Goal: Communication & Community: Connect with others

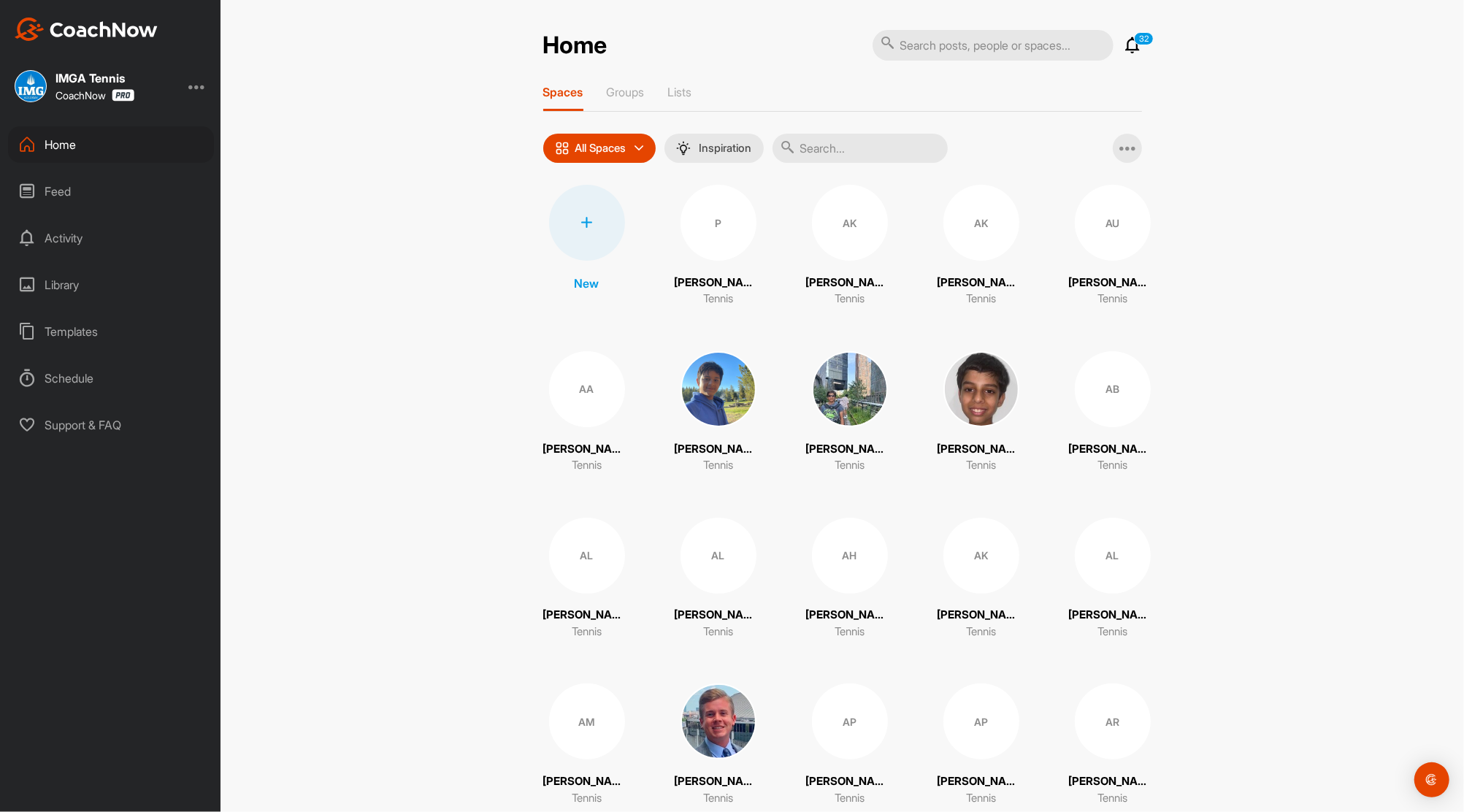
click at [51, 184] on div "Feed" at bounding box center [111, 191] width 206 height 36
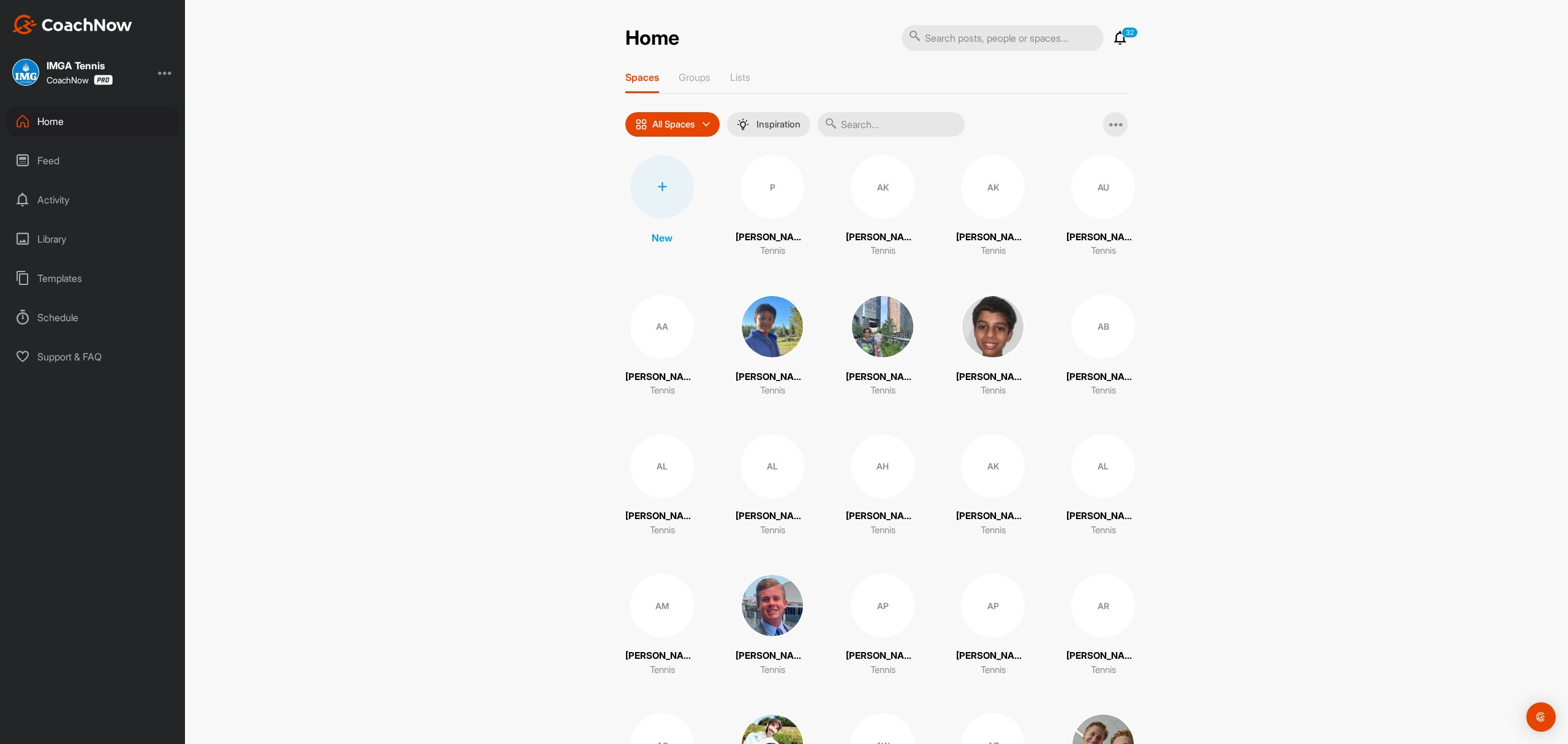
click at [1113, 37] on icon at bounding box center [1120, 38] width 15 height 15
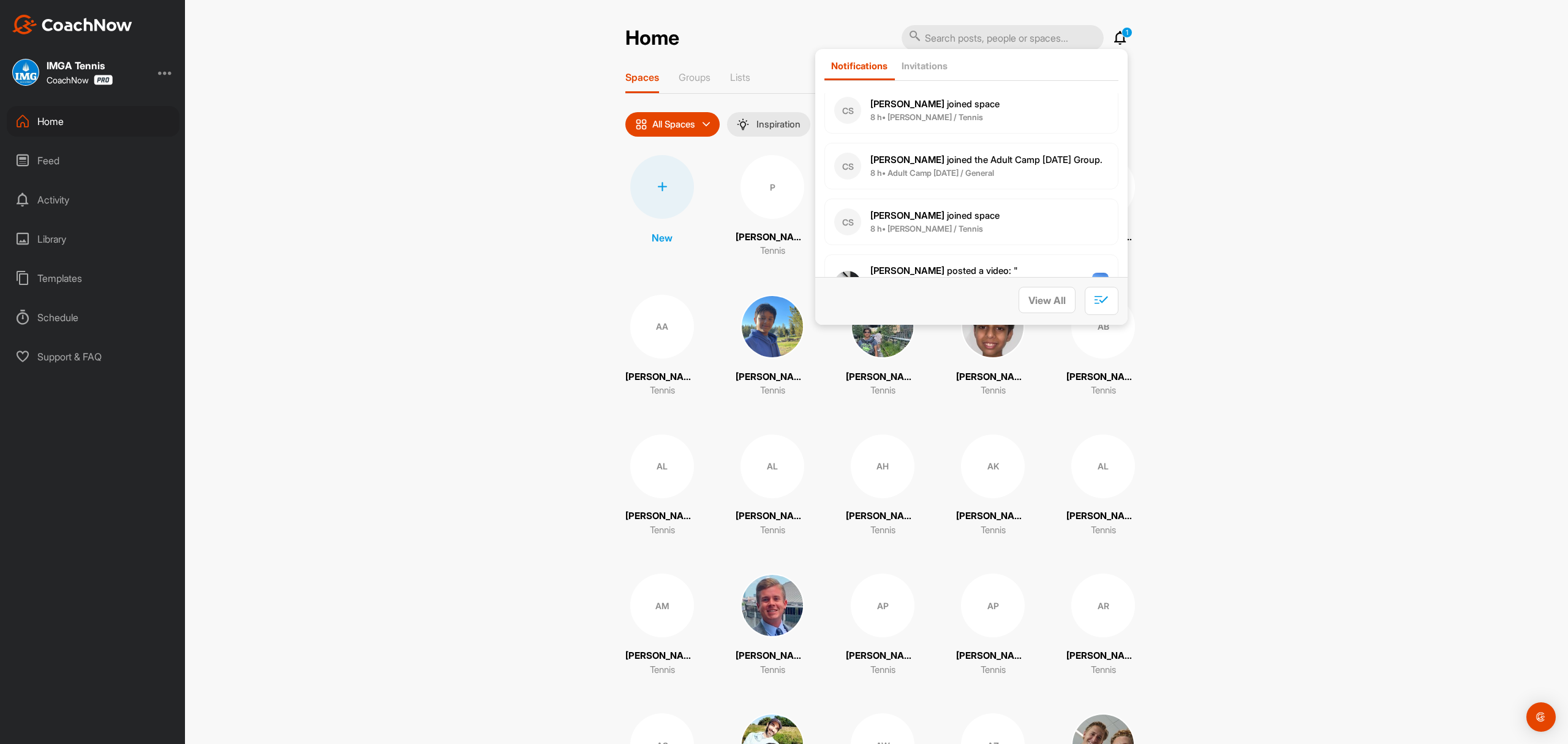
scroll to position [175, 0]
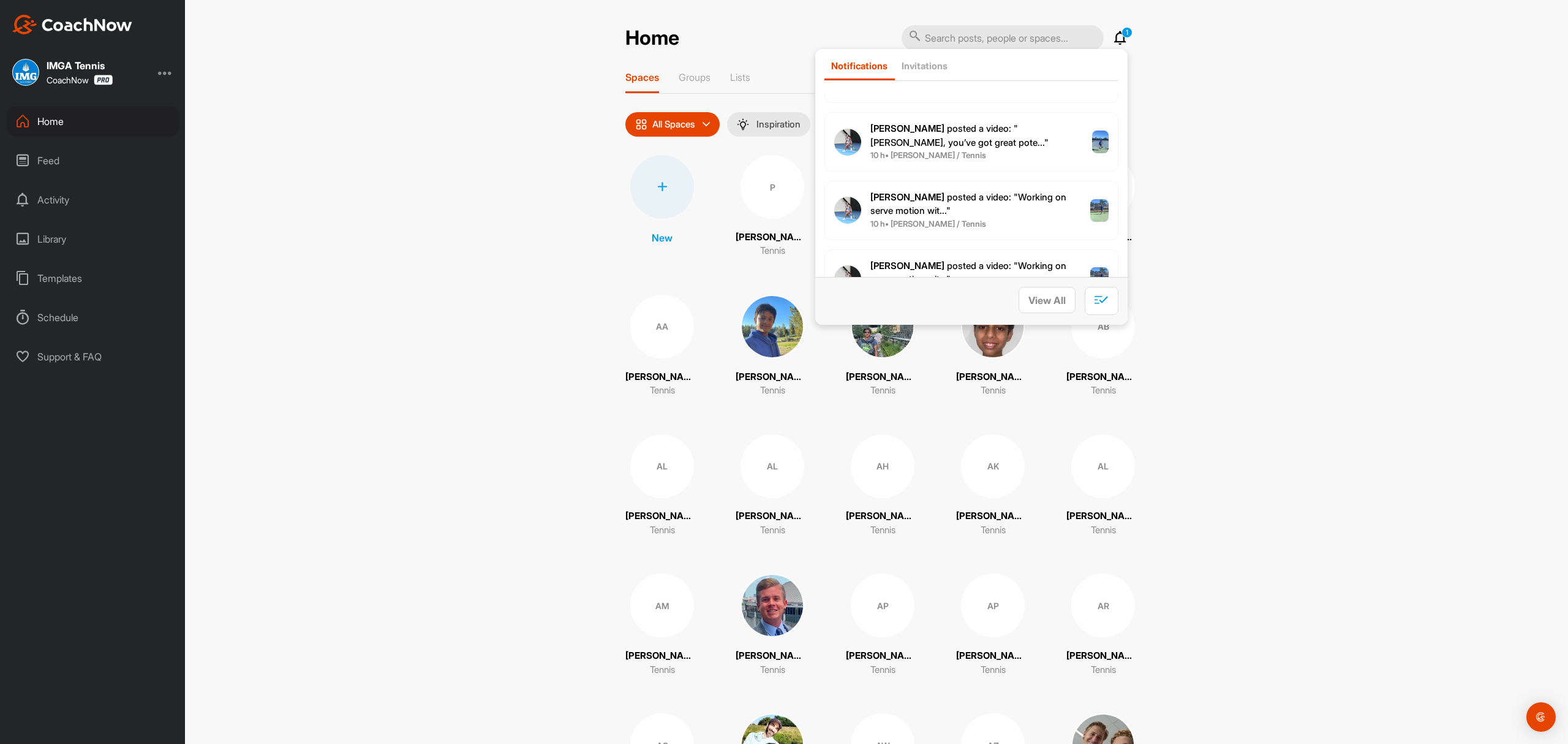
click at [1206, 207] on div "Home 1 Notifications Invitations Today CS Cris S. joined space 8 h • Cris S. / …" at bounding box center [877, 372] width 1384 height 744
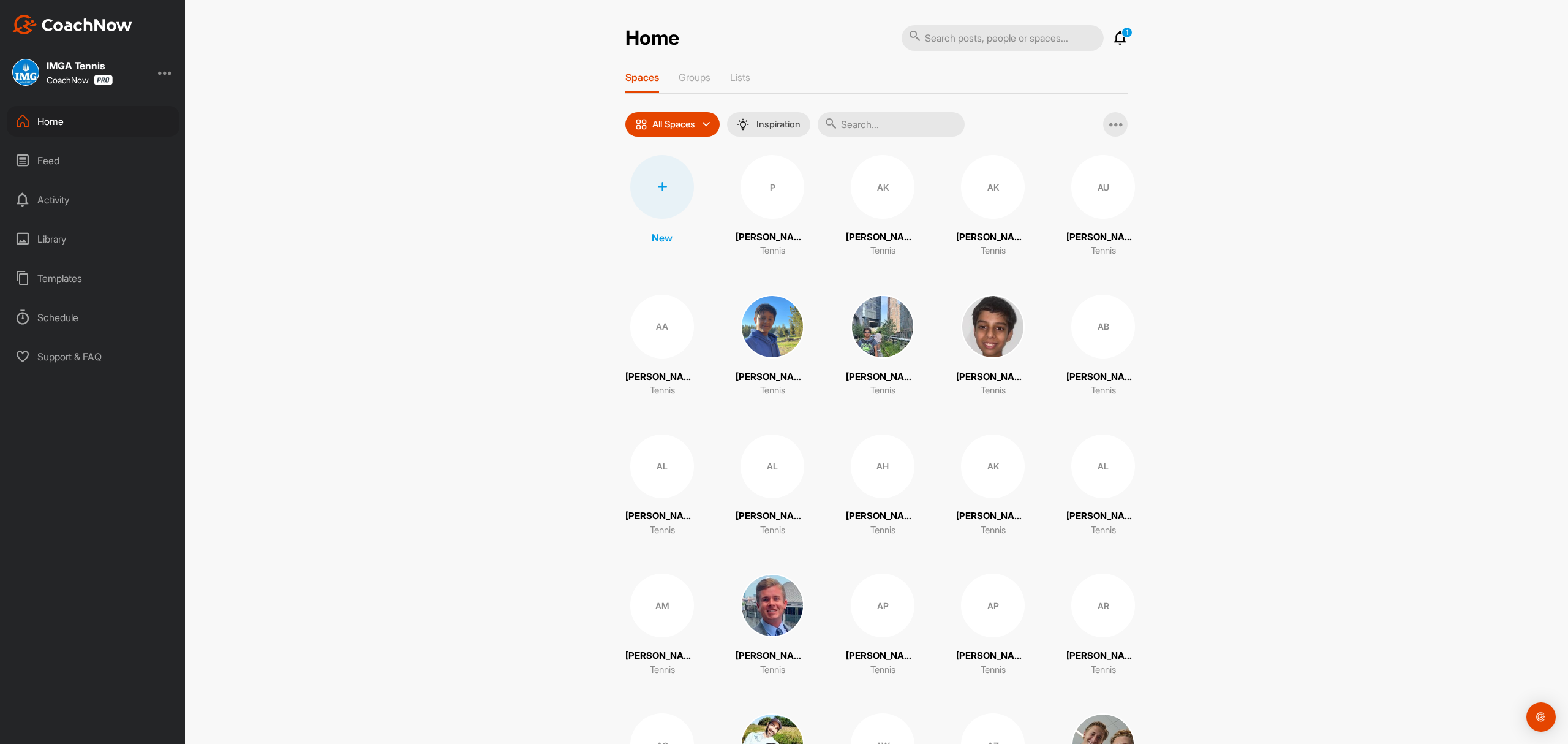
click at [878, 125] on input "text" at bounding box center [891, 124] width 147 height 25
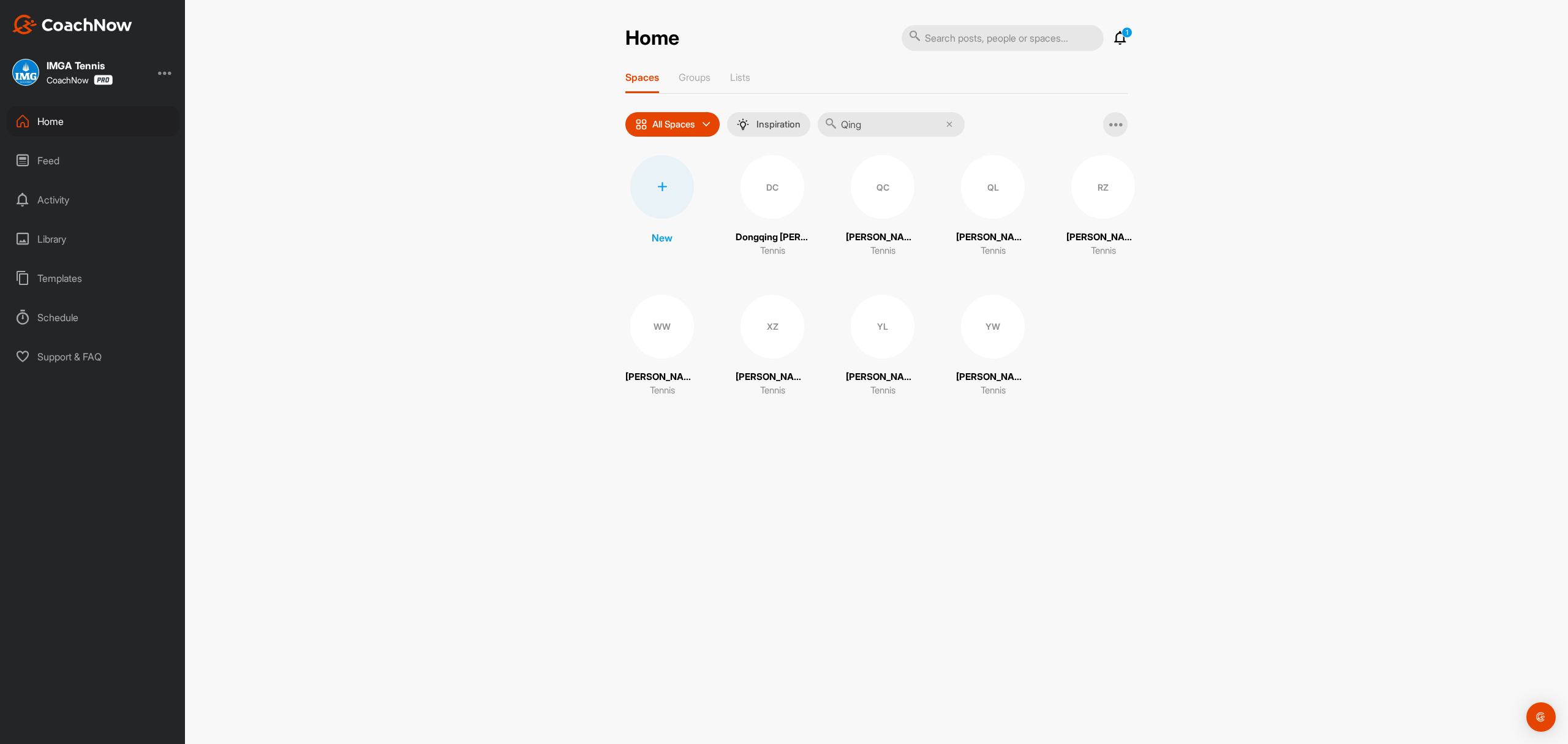
type input "Qingtian Lian"
click at [753, 189] on div "QL" at bounding box center [763, 187] width 64 height 64
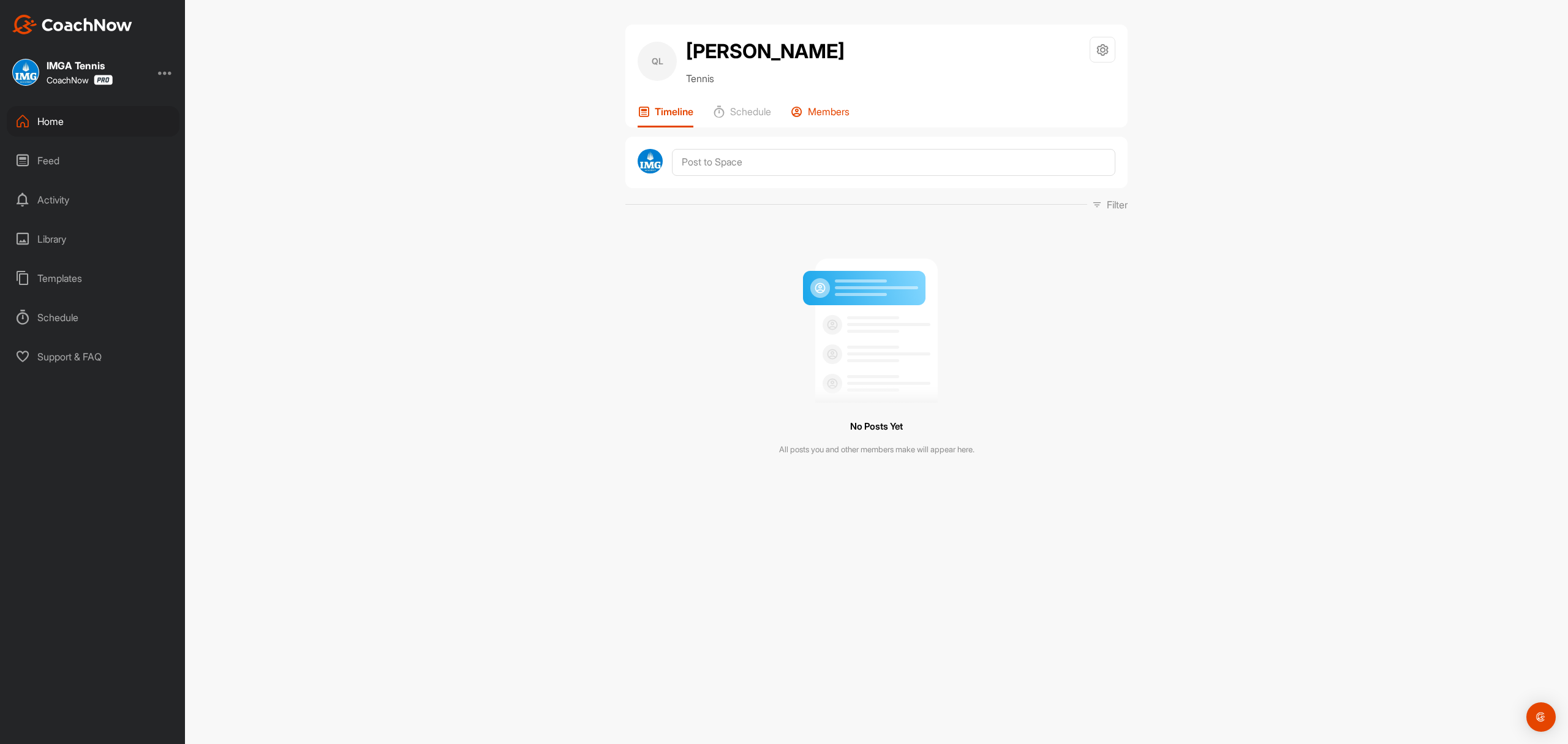
click at [814, 118] on div "Members" at bounding box center [820, 117] width 59 height 22
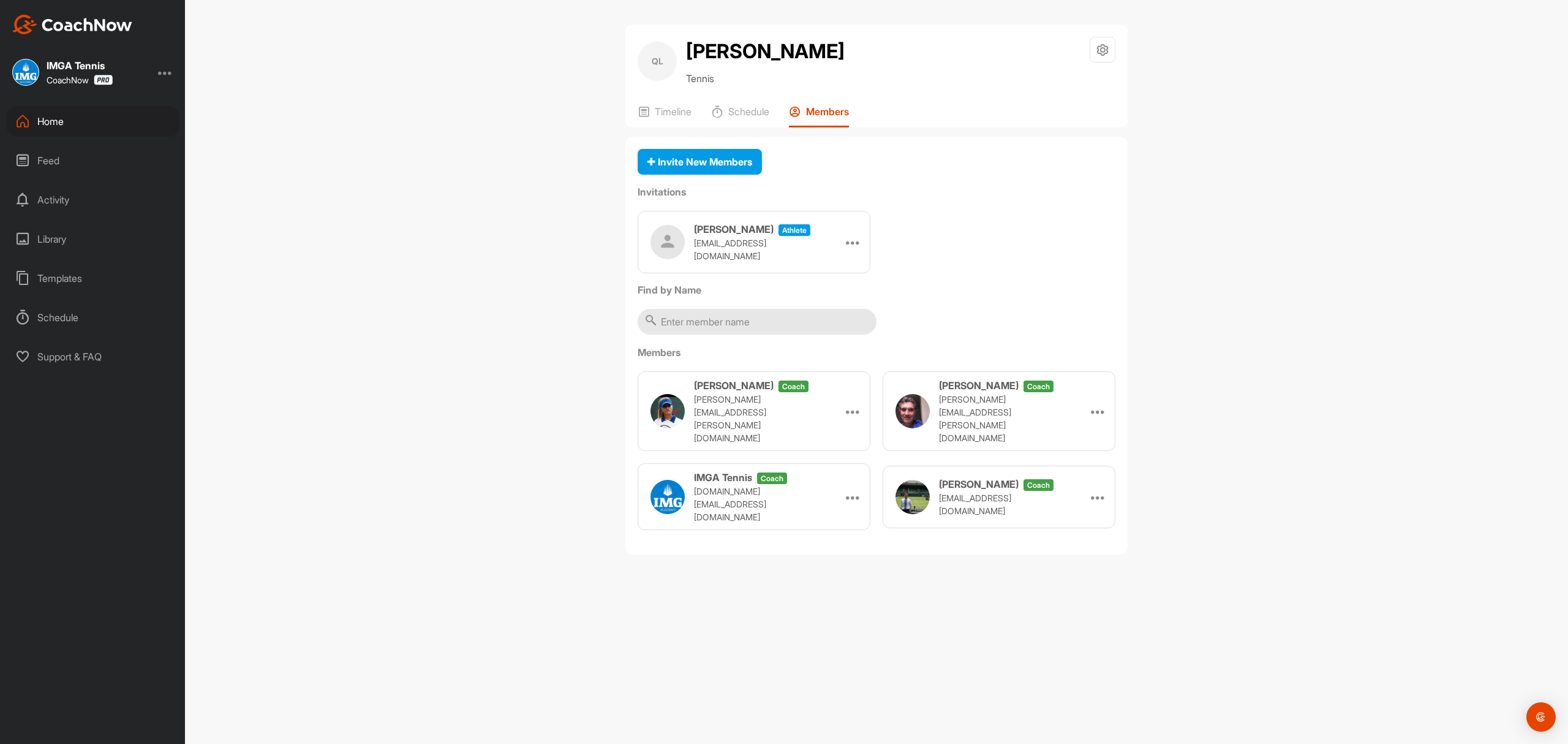
click at [49, 118] on div "Home" at bounding box center [93, 121] width 173 height 31
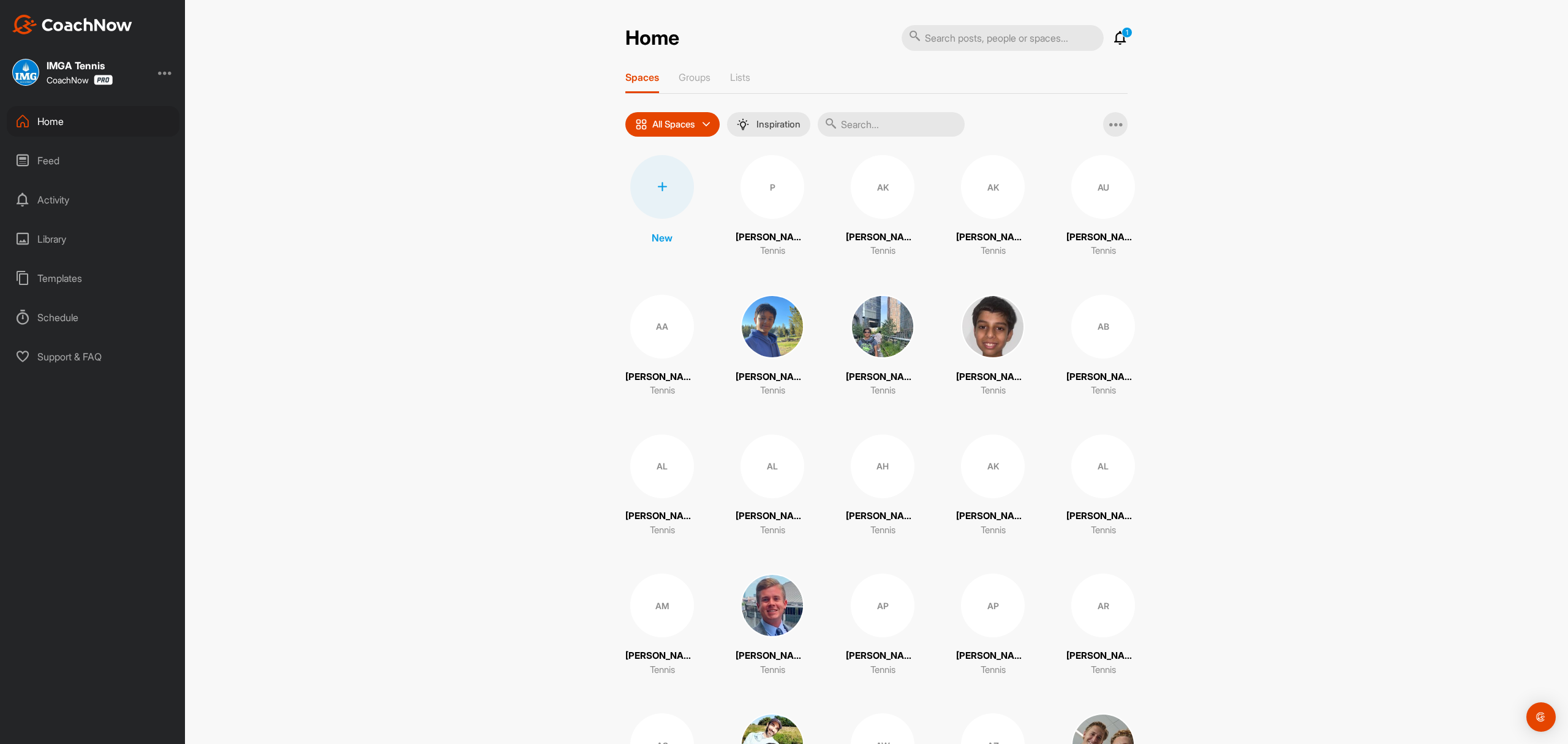
click at [844, 126] on input "text" at bounding box center [891, 124] width 147 height 25
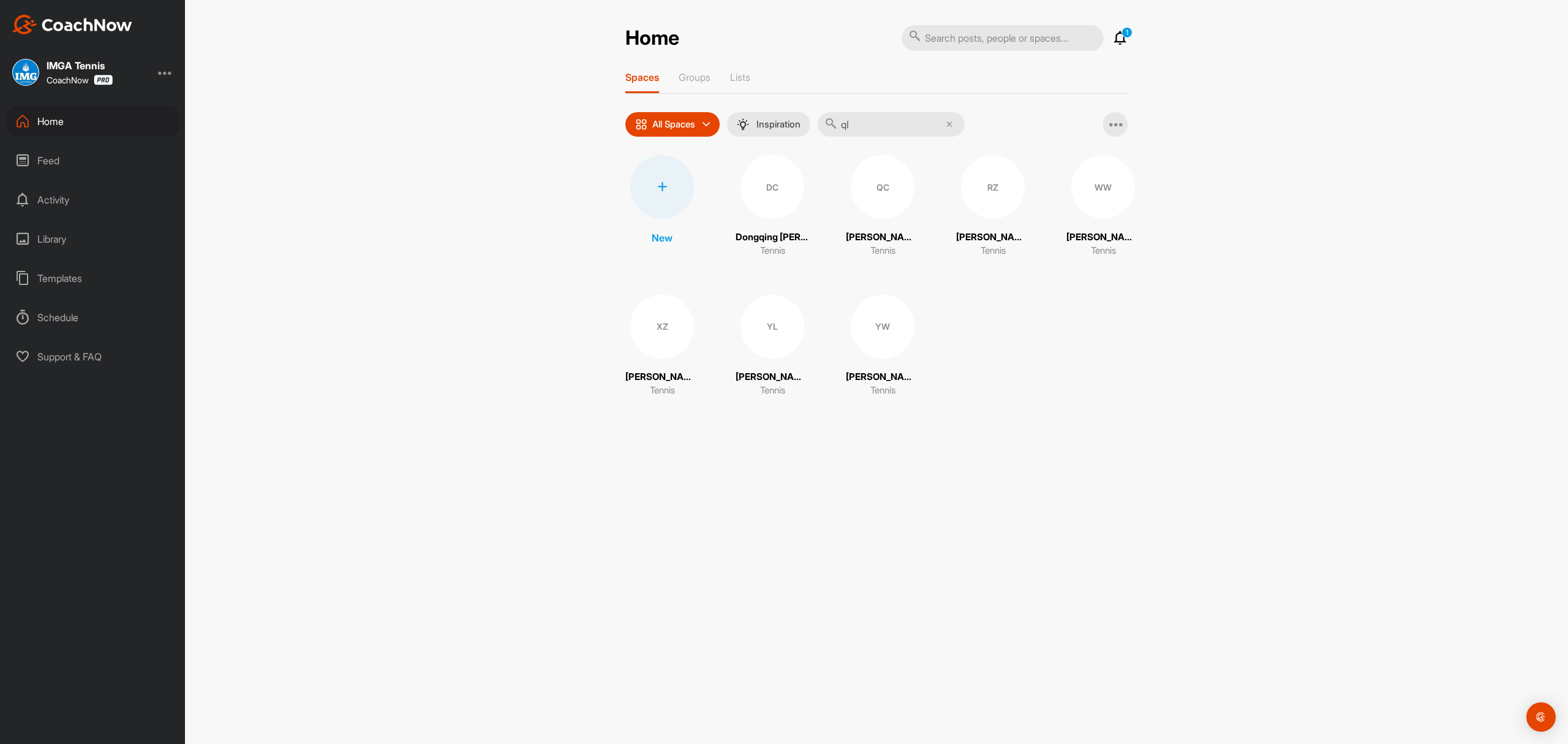
type input "q"
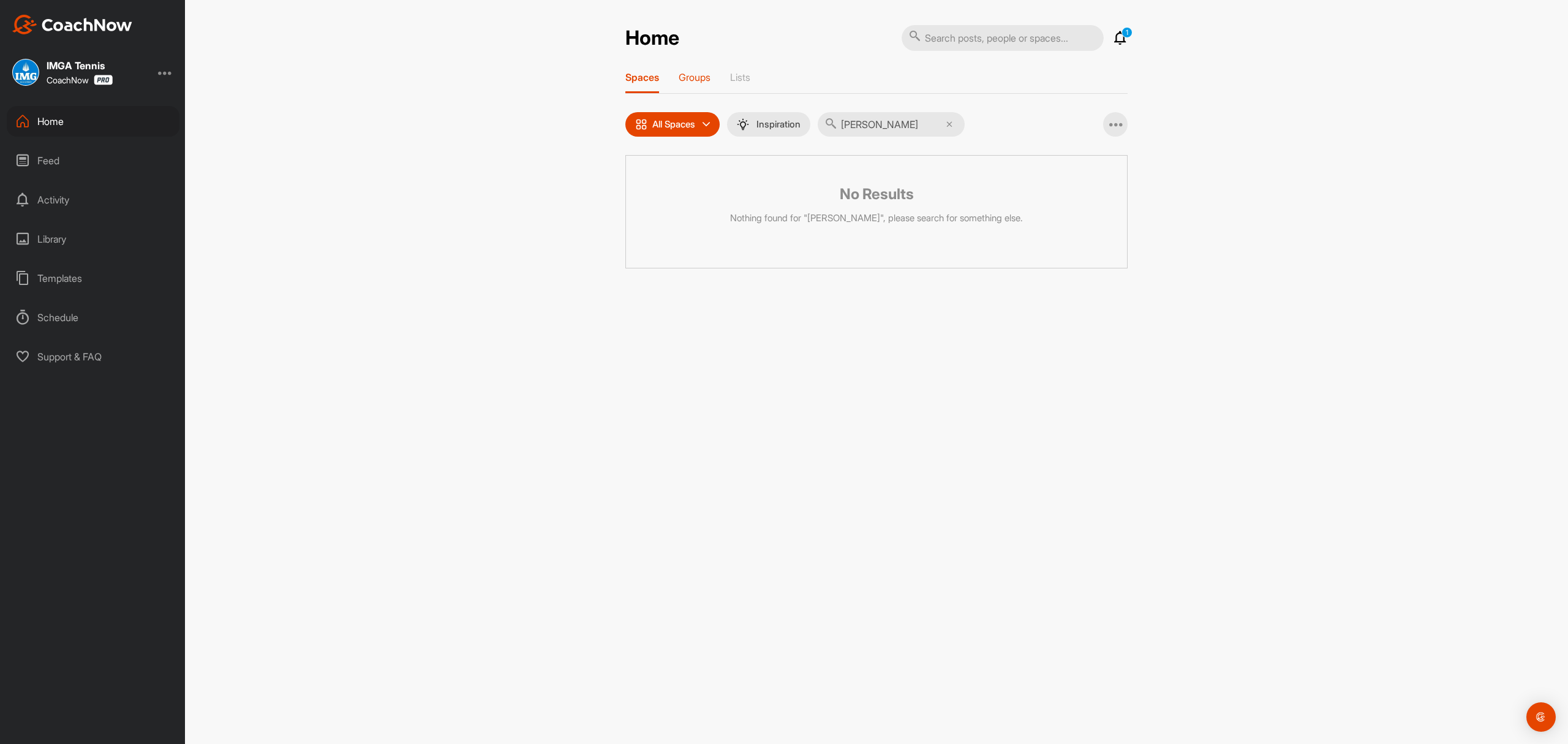
type input "Qing hUANG"
drag, startPoint x: 696, startPoint y: 77, endPoint x: 690, endPoint y: 79, distance: 6.3
click at [690, 79] on p "Groups" at bounding box center [695, 77] width 32 height 12
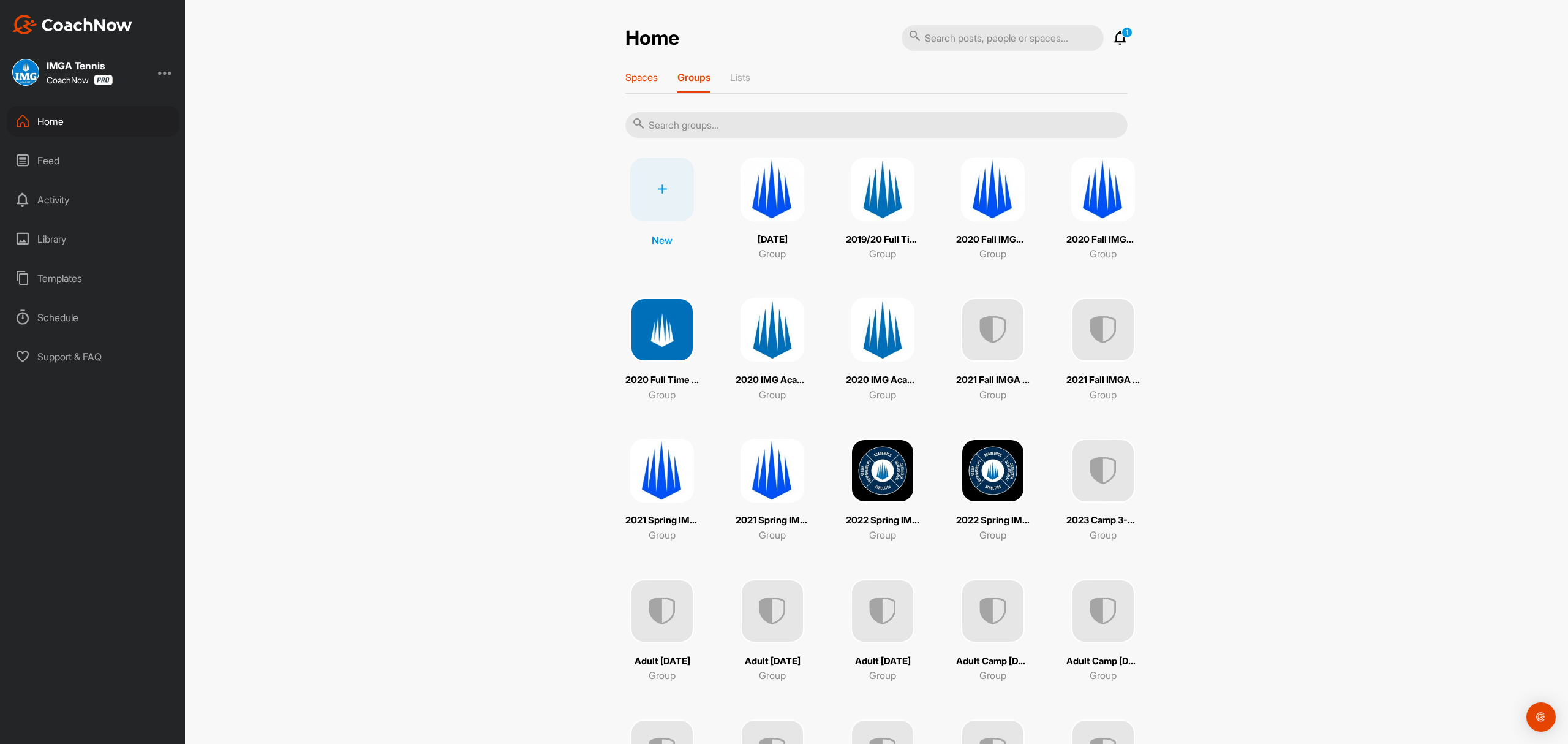
click at [653, 71] on div "Spaces Groups Lists" at bounding box center [876, 83] width 502 height 22
drag, startPoint x: 646, startPoint y: 74, endPoint x: 640, endPoint y: 79, distance: 7.8
click at [640, 79] on p "Spaces" at bounding box center [642, 77] width 33 height 12
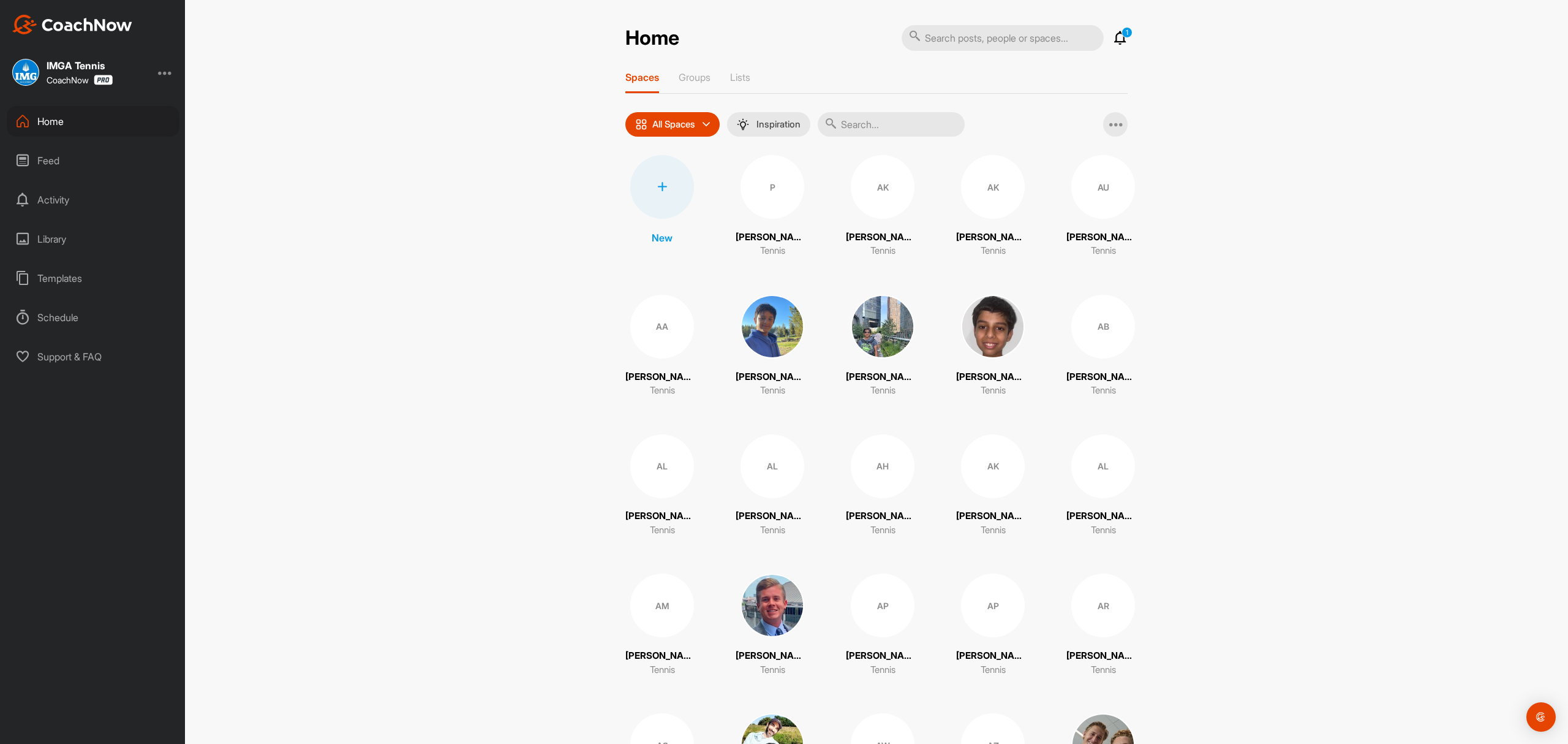
click at [650, 174] on div at bounding box center [662, 187] width 64 height 64
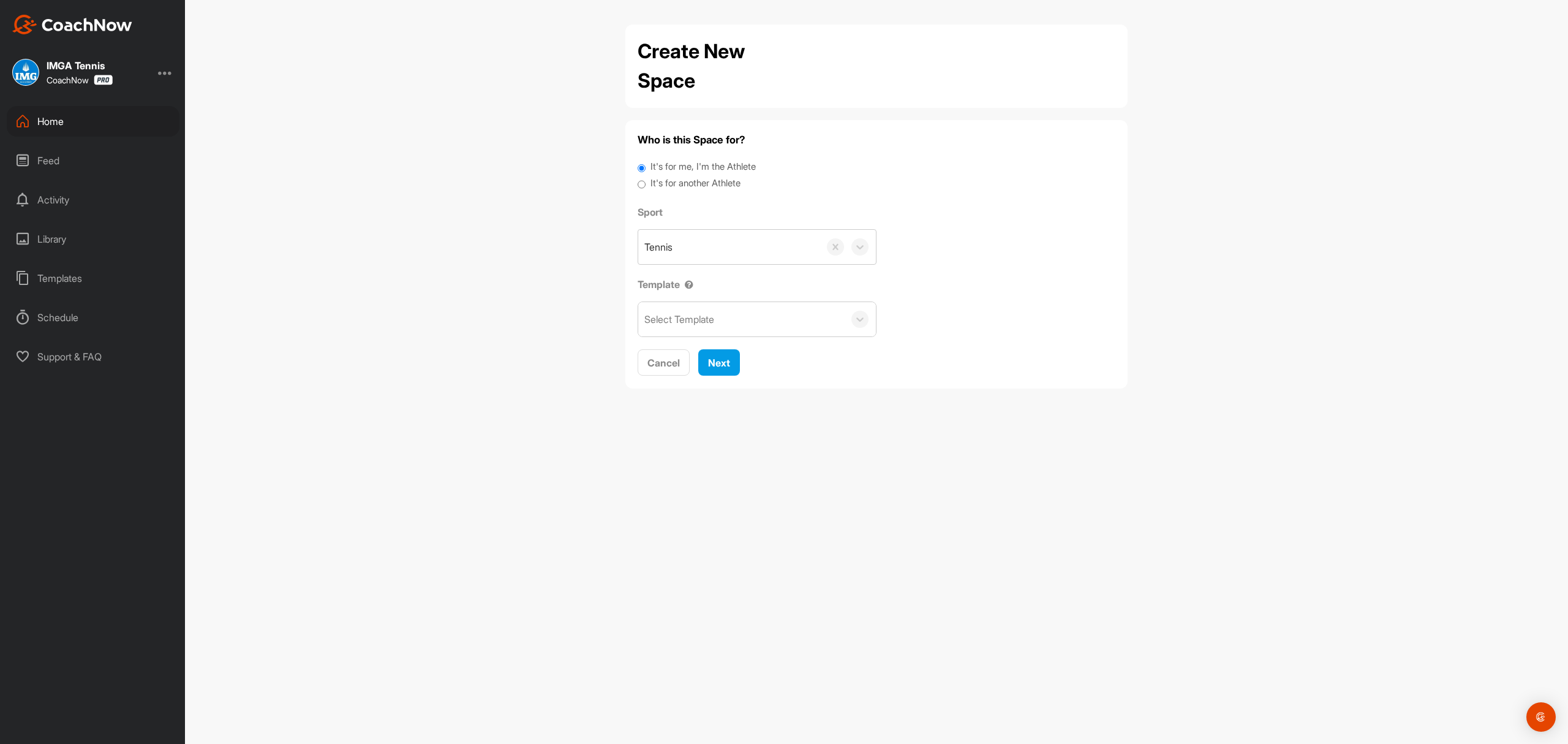
click at [634, 184] on div "Who is this Space for? It's for me, I'm the Athlete It's for another Athlete Sp…" at bounding box center [876, 254] width 502 height 269
click at [640, 180] on input "It's for another Athlete" at bounding box center [641, 185] width 8 height 16
radio input "true"
click at [679, 246] on div "Search by name or email" at bounding box center [697, 247] width 106 height 15
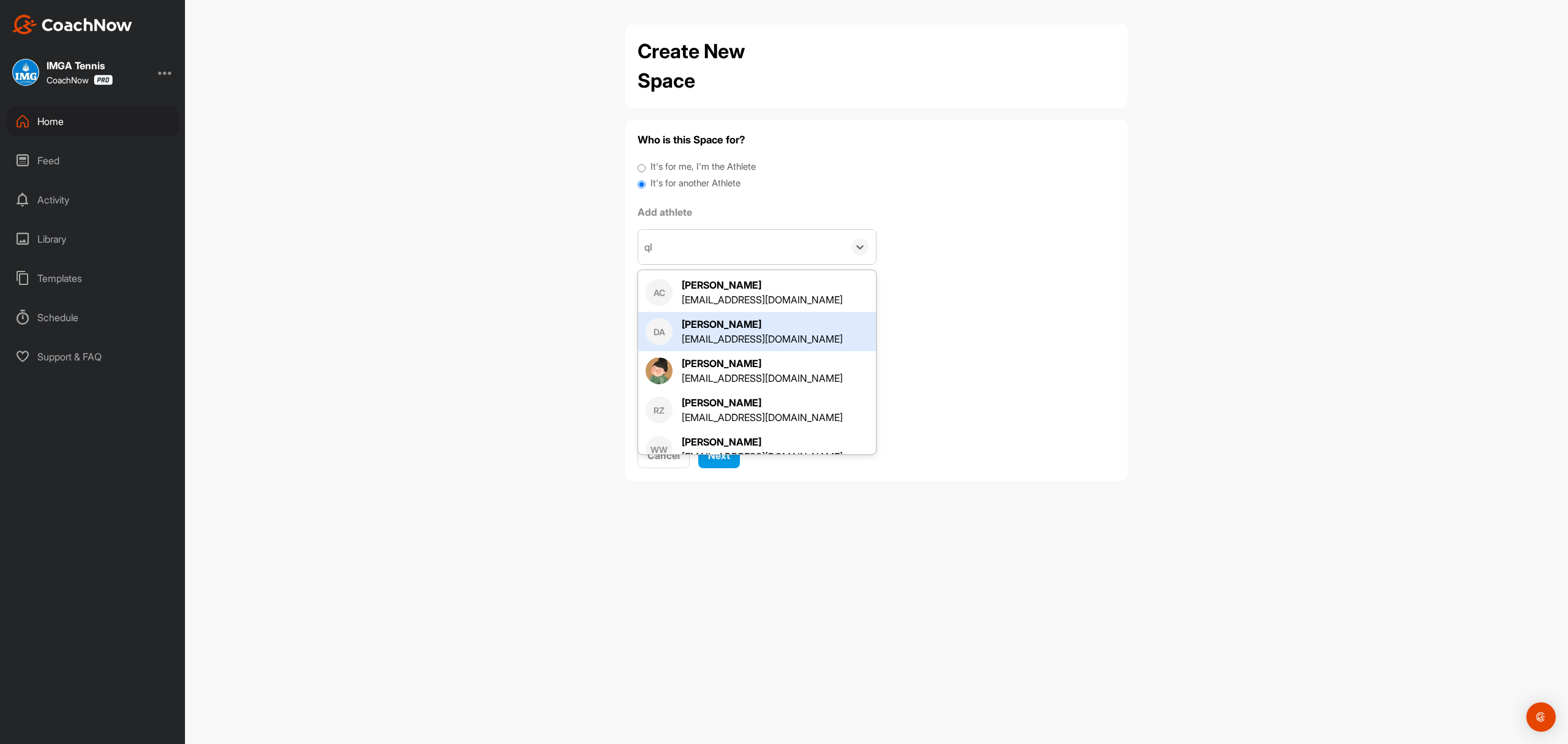
type input "q"
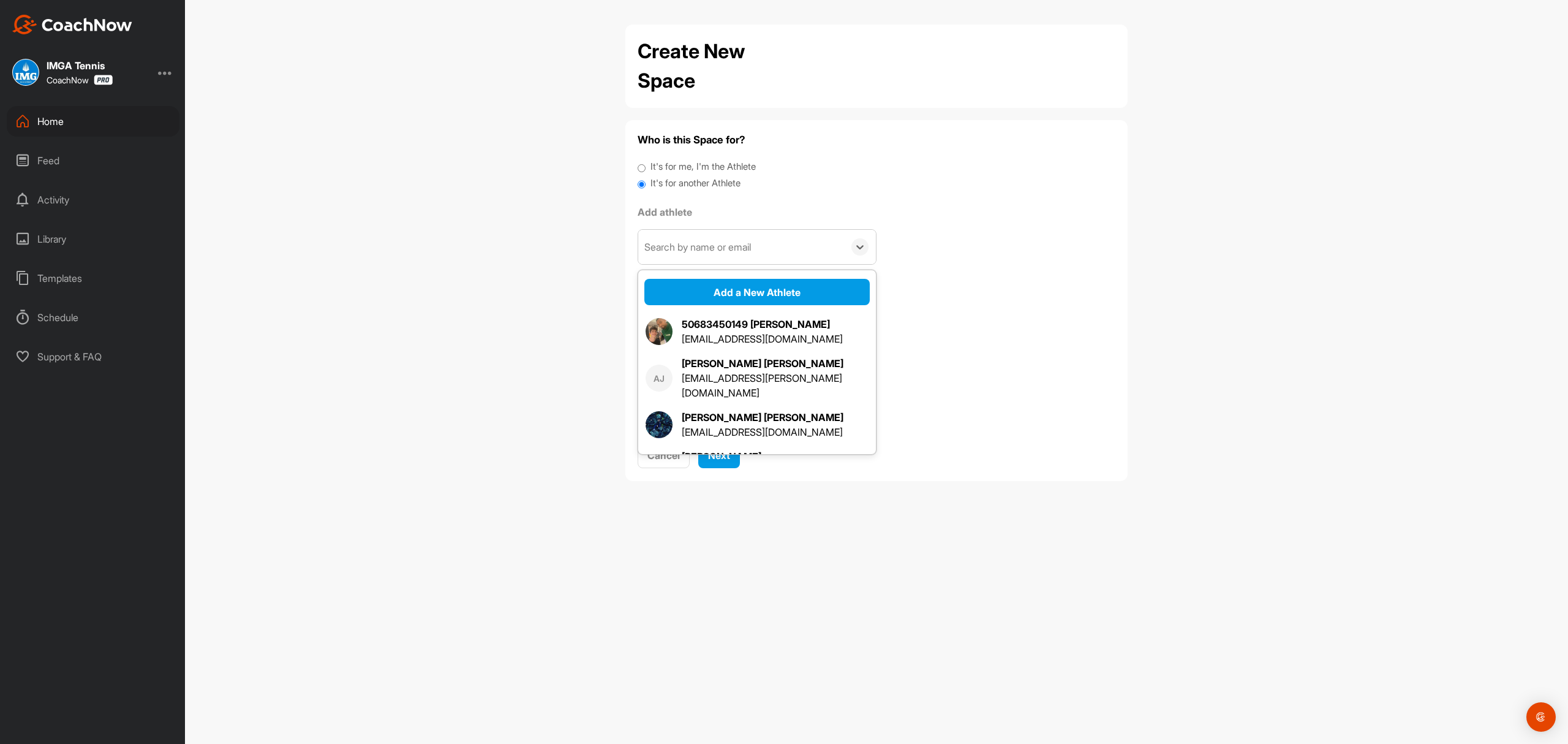
click at [679, 246] on div "Search by name or email" at bounding box center [697, 247] width 106 height 15
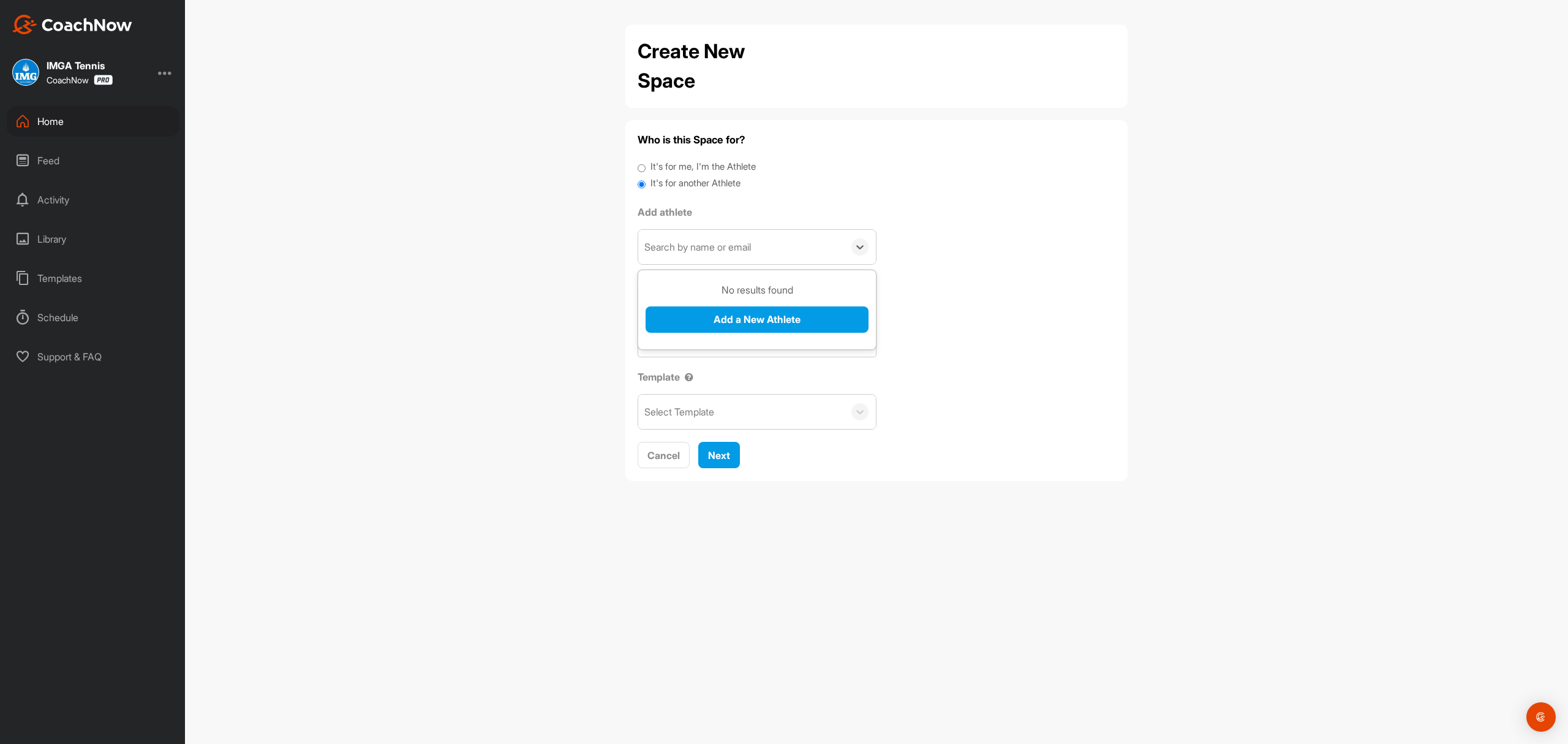
drag, startPoint x: 679, startPoint y: 246, endPoint x: 665, endPoint y: 255, distance: 16.6
click at [665, 255] on div "Search by name or email" at bounding box center [741, 247] width 206 height 34
type input "Qing hUANG"
drag, startPoint x: 739, startPoint y: 316, endPoint x: 733, endPoint y: 319, distance: 6.7
click at [733, 319] on button "Add a New Athlete" at bounding box center [757, 319] width 223 height 26
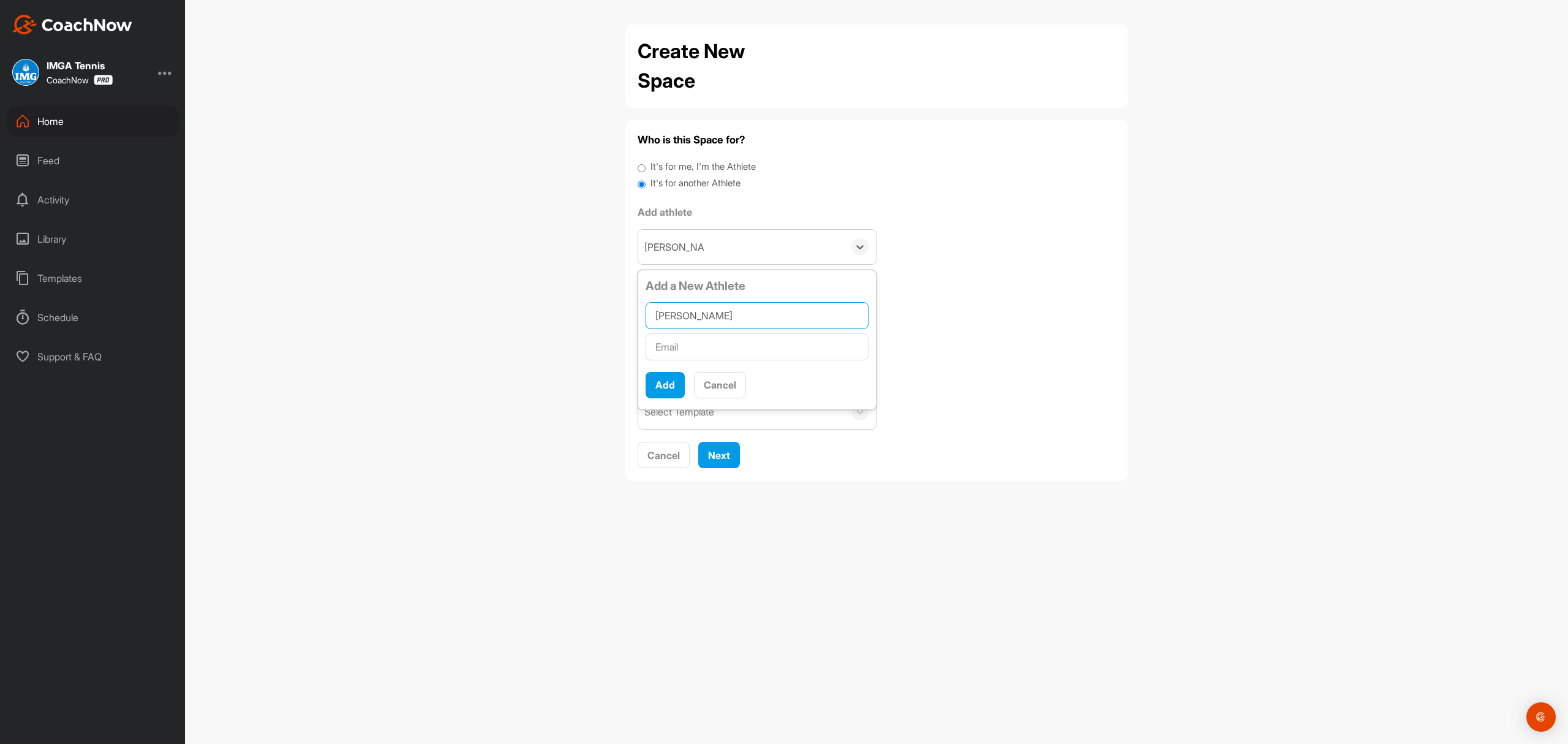
click at [726, 320] on input "Qing hUANG" at bounding box center [757, 315] width 223 height 27
type input "Qing Huang"
click at [661, 392] on button "Add" at bounding box center [665, 385] width 39 height 26
click at [666, 248] on div "Search by name or email" at bounding box center [697, 247] width 106 height 15
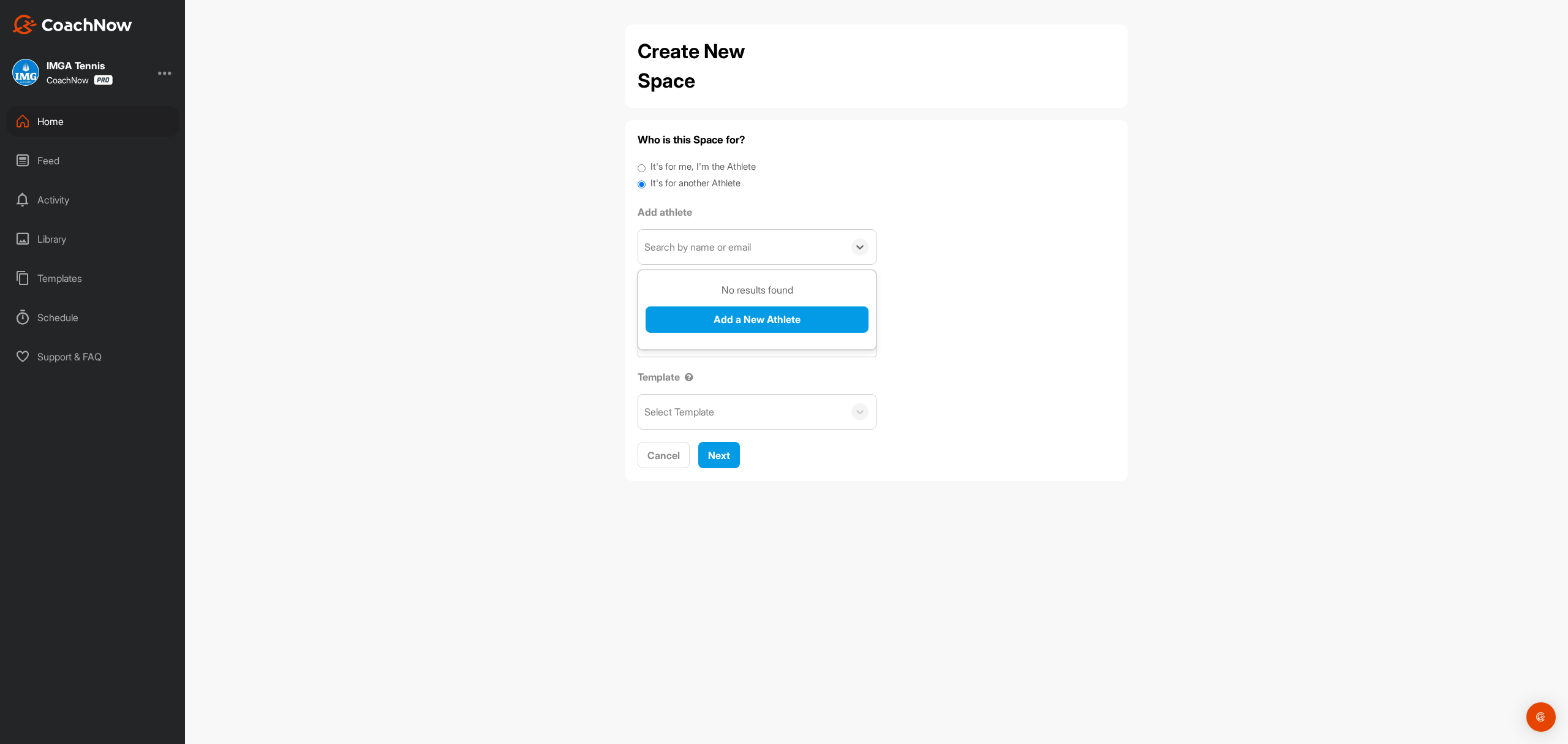
paste div
click at [698, 248] on div "Search by name or email" at bounding box center [697, 247] width 106 height 15
paste input "qh.qing.huang@gmail.com"
type input "qh.qing.huang@gmail.com"
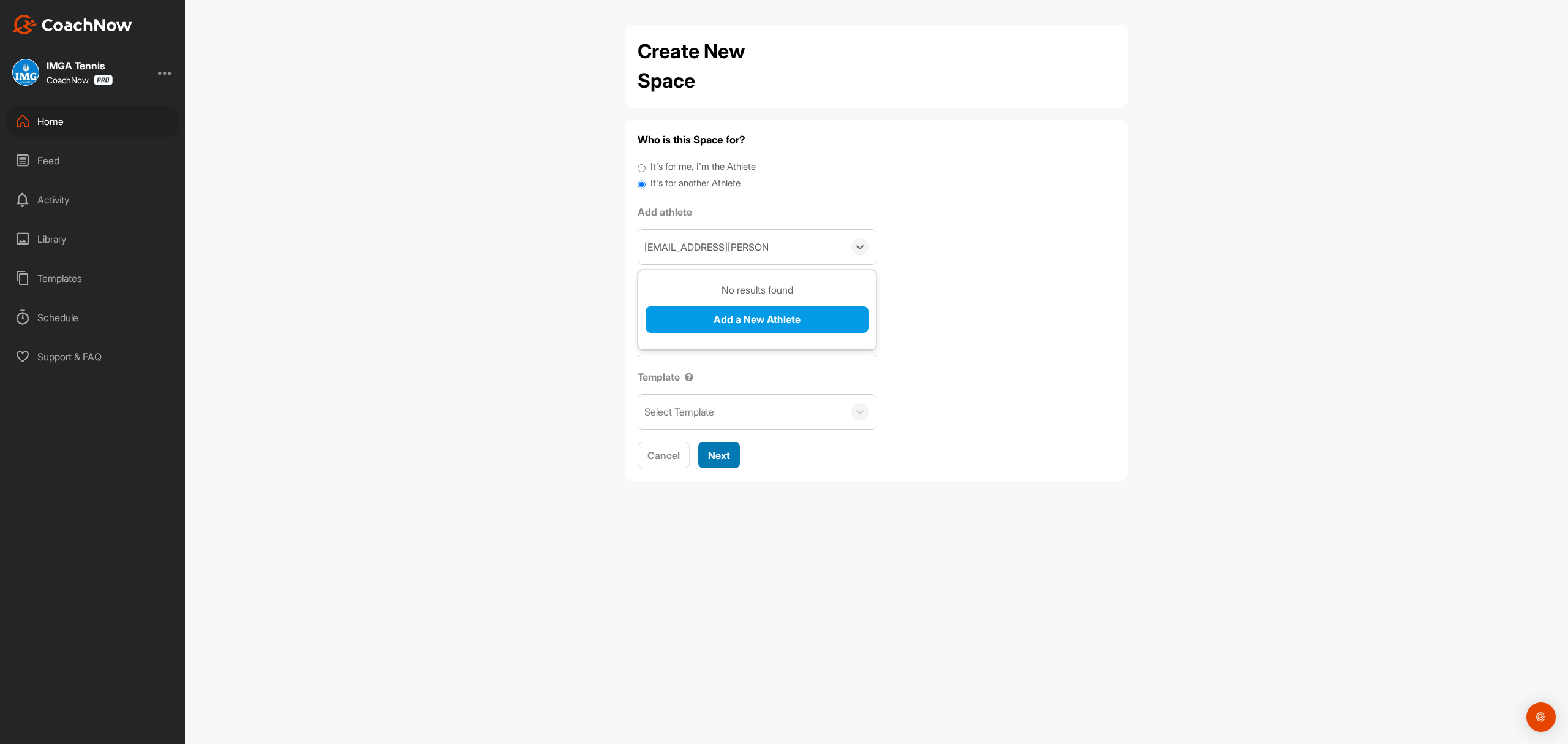
click at [708, 457] on button "Next" at bounding box center [719, 455] width 42 height 26
click at [724, 321] on button "Add a New Athlete" at bounding box center [757, 319] width 223 height 26
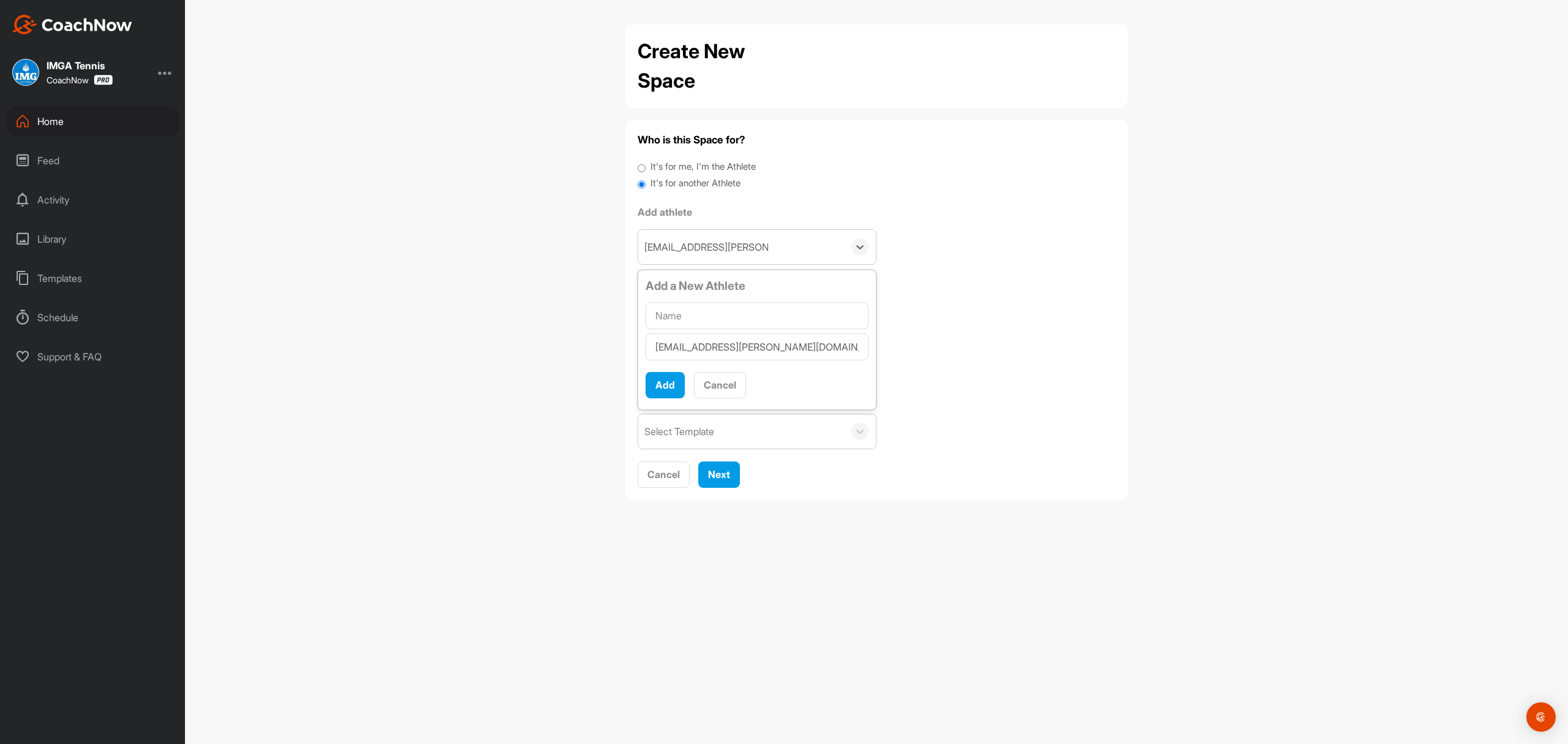
click at [713, 309] on input "text" at bounding box center [757, 315] width 223 height 27
type input "Qing Huang"
click at [660, 385] on button "Add" at bounding box center [665, 385] width 39 height 26
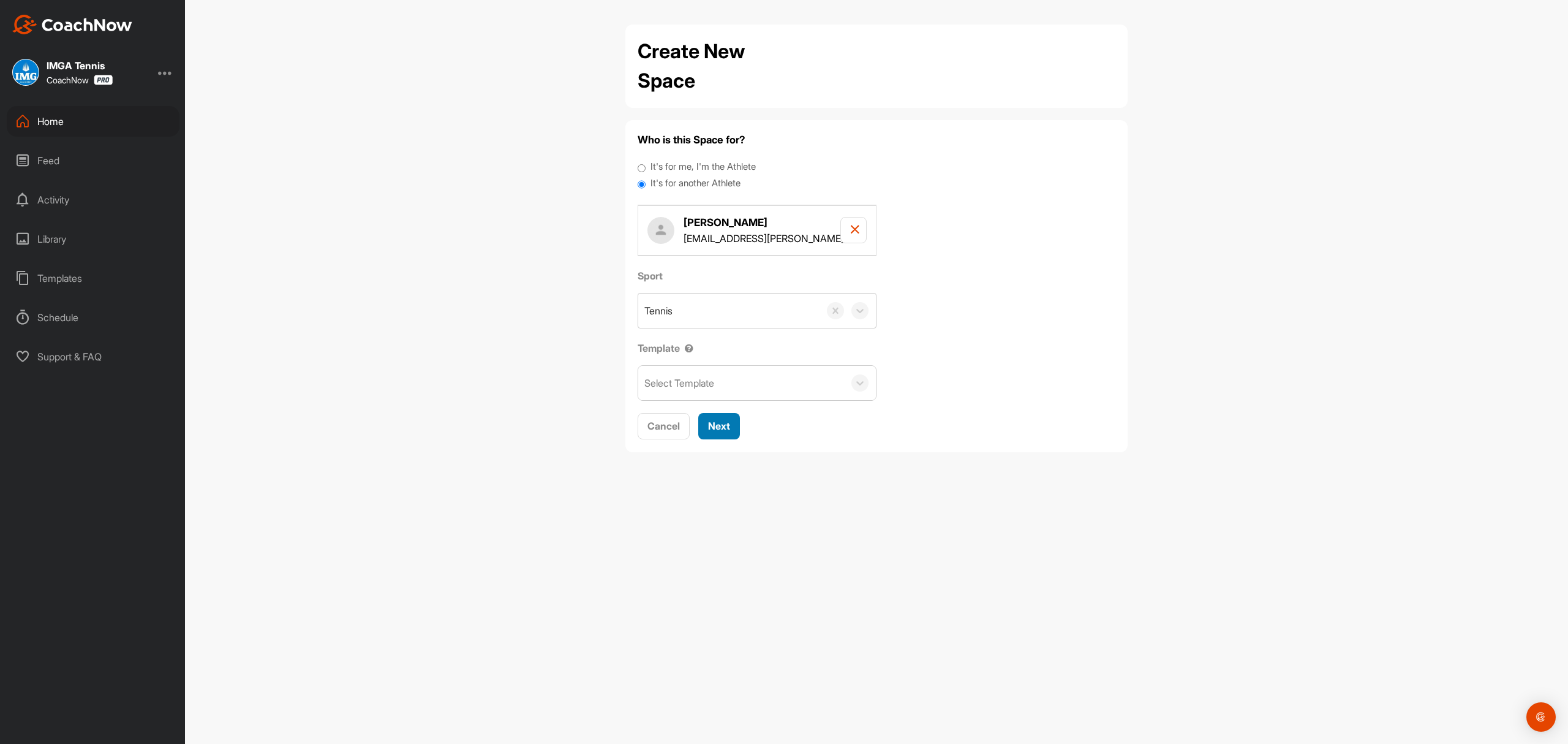
click at [724, 429] on span "Next" at bounding box center [719, 426] width 22 height 12
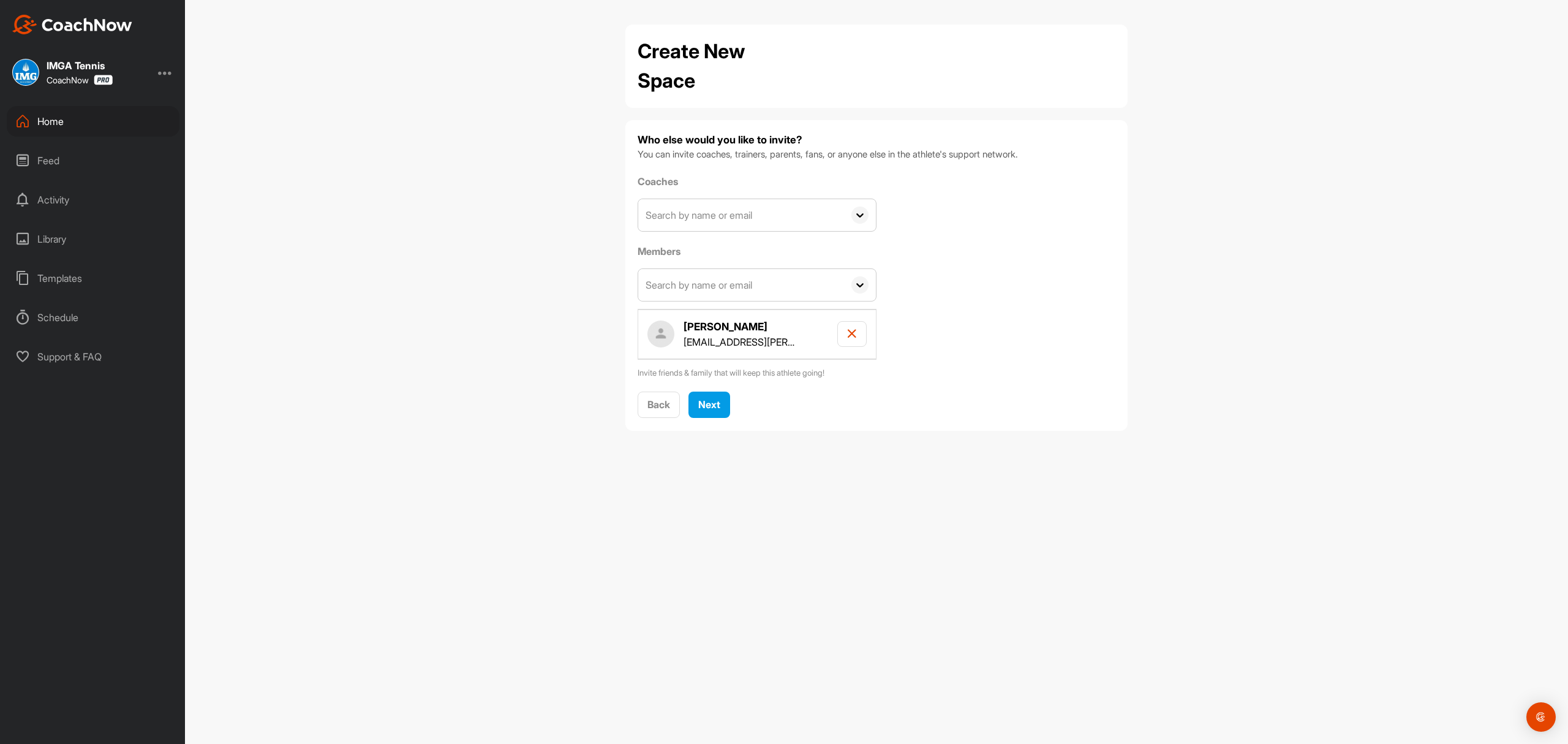
click at [690, 217] on input "text" at bounding box center [741, 215] width 206 height 32
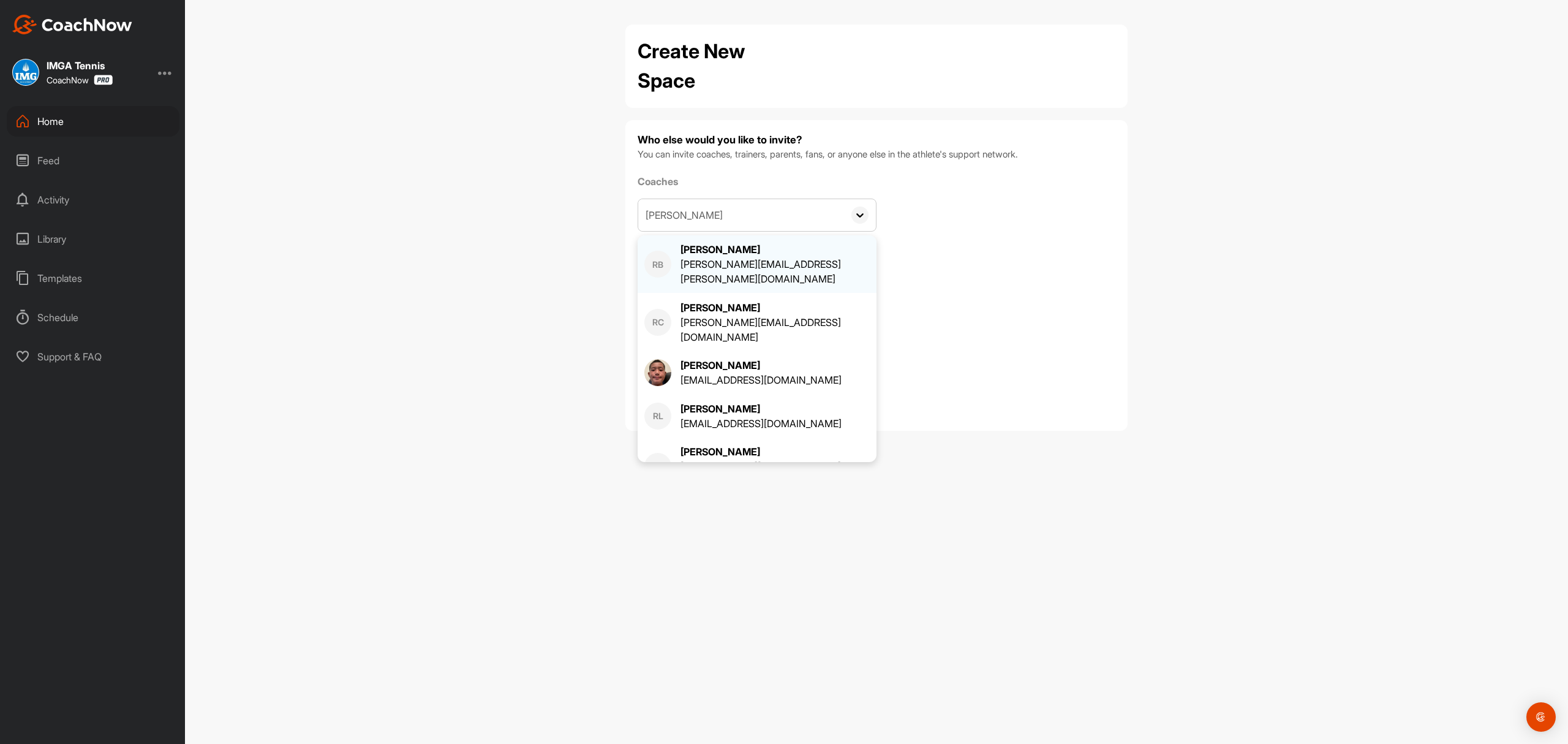
type input "[PERSON_NAME]"
click at [713, 254] on div "[PERSON_NAME]" at bounding box center [775, 249] width 189 height 15
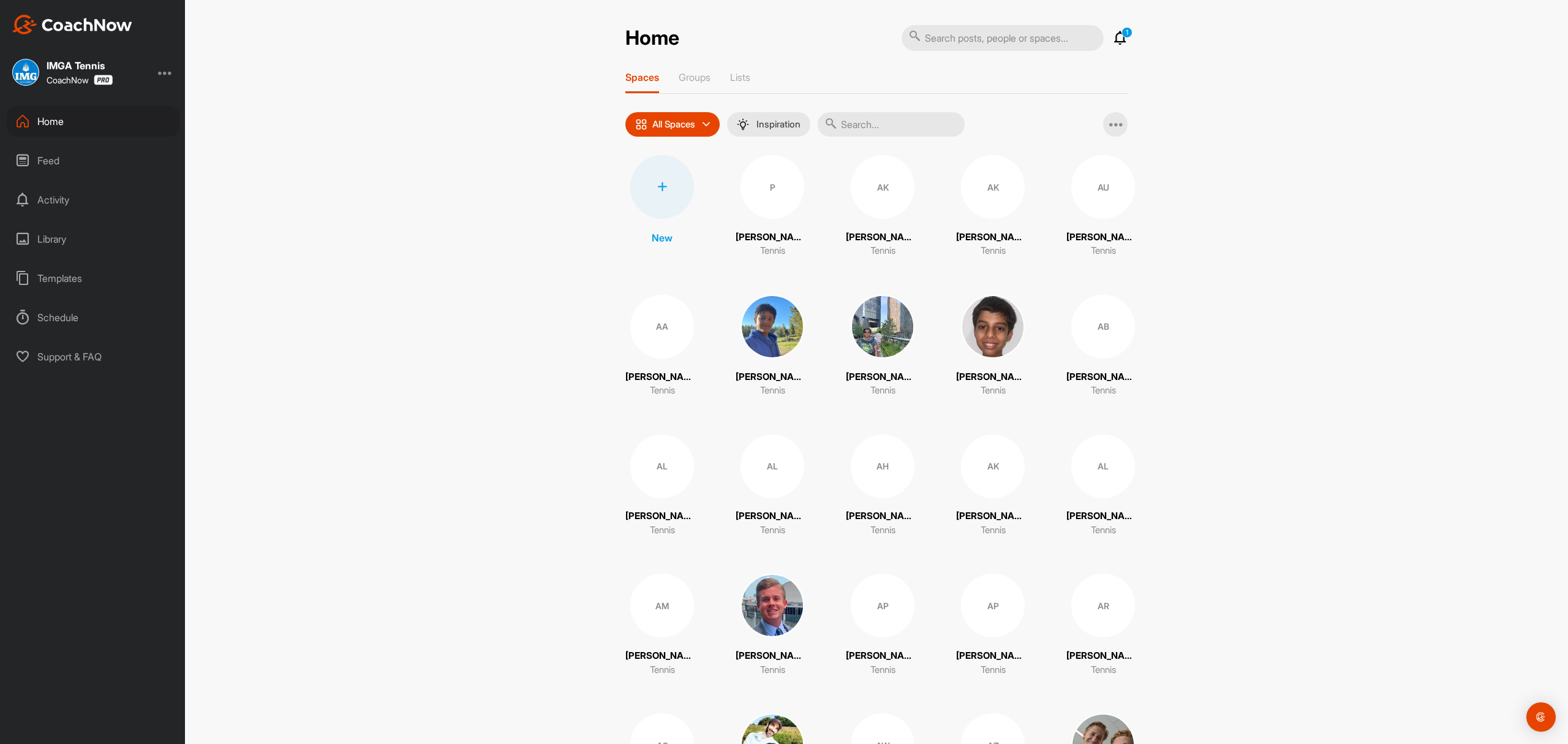
click at [900, 129] on input "text" at bounding box center [891, 124] width 147 height 25
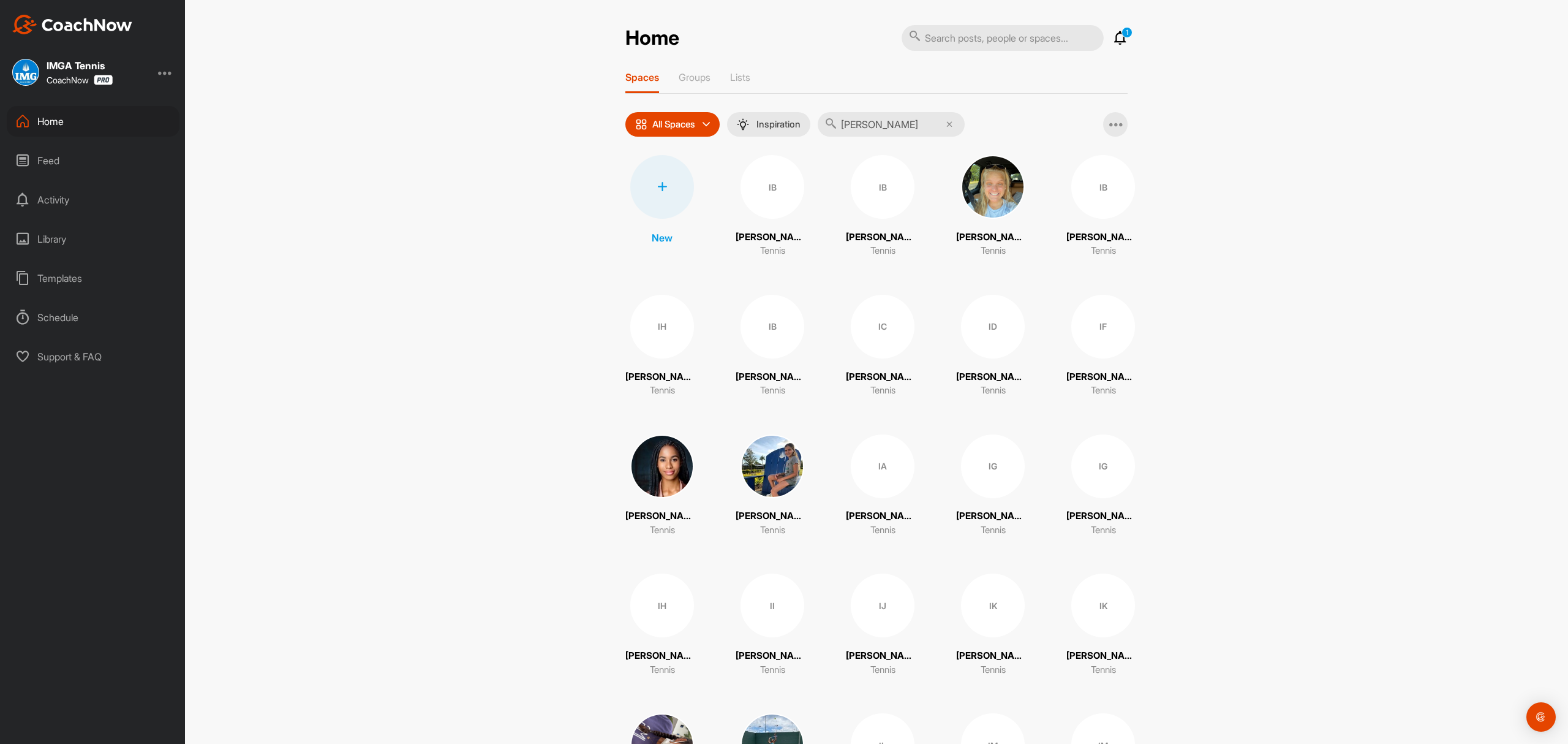
type input "[PERSON_NAME]"
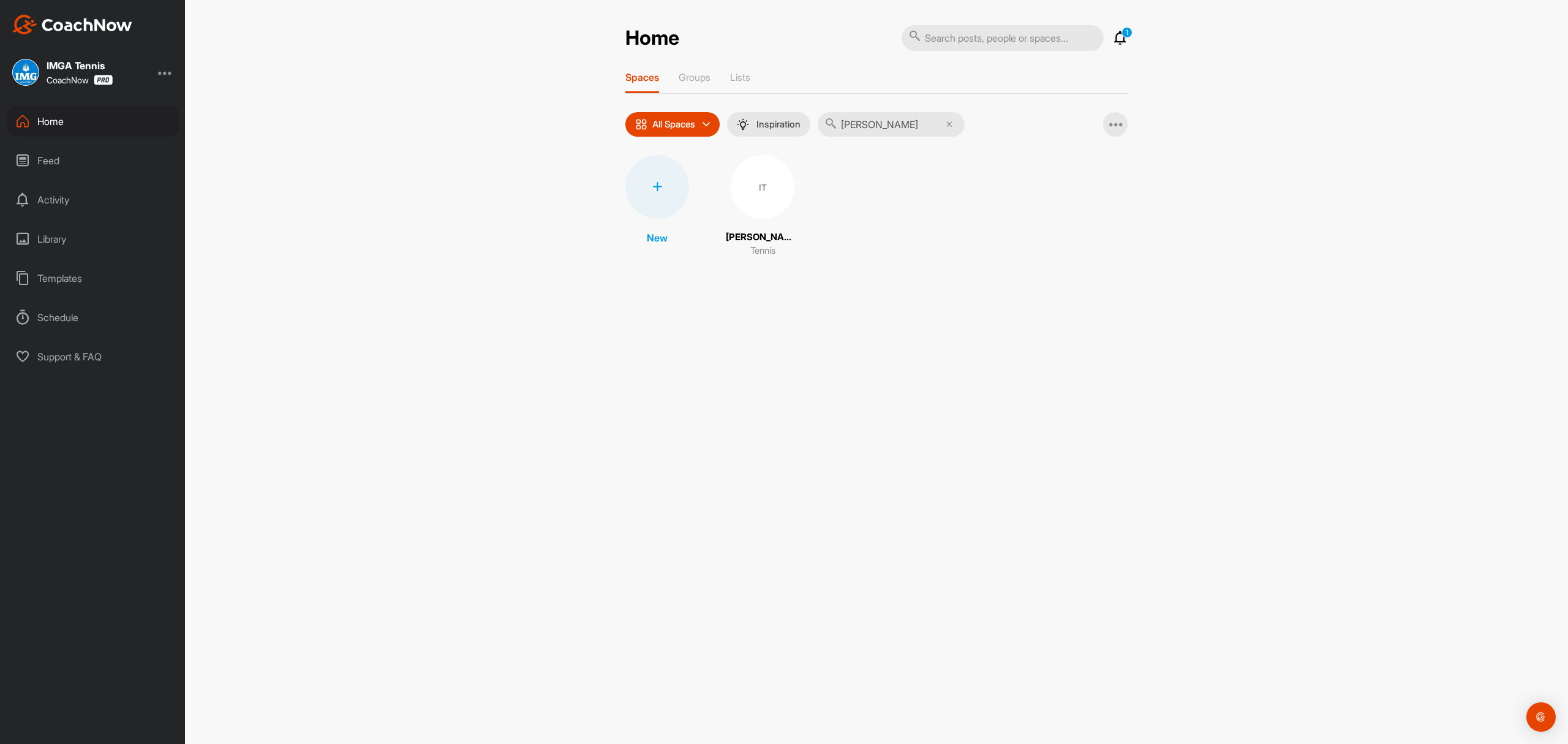
click at [765, 197] on div "IT" at bounding box center [763, 187] width 64 height 64
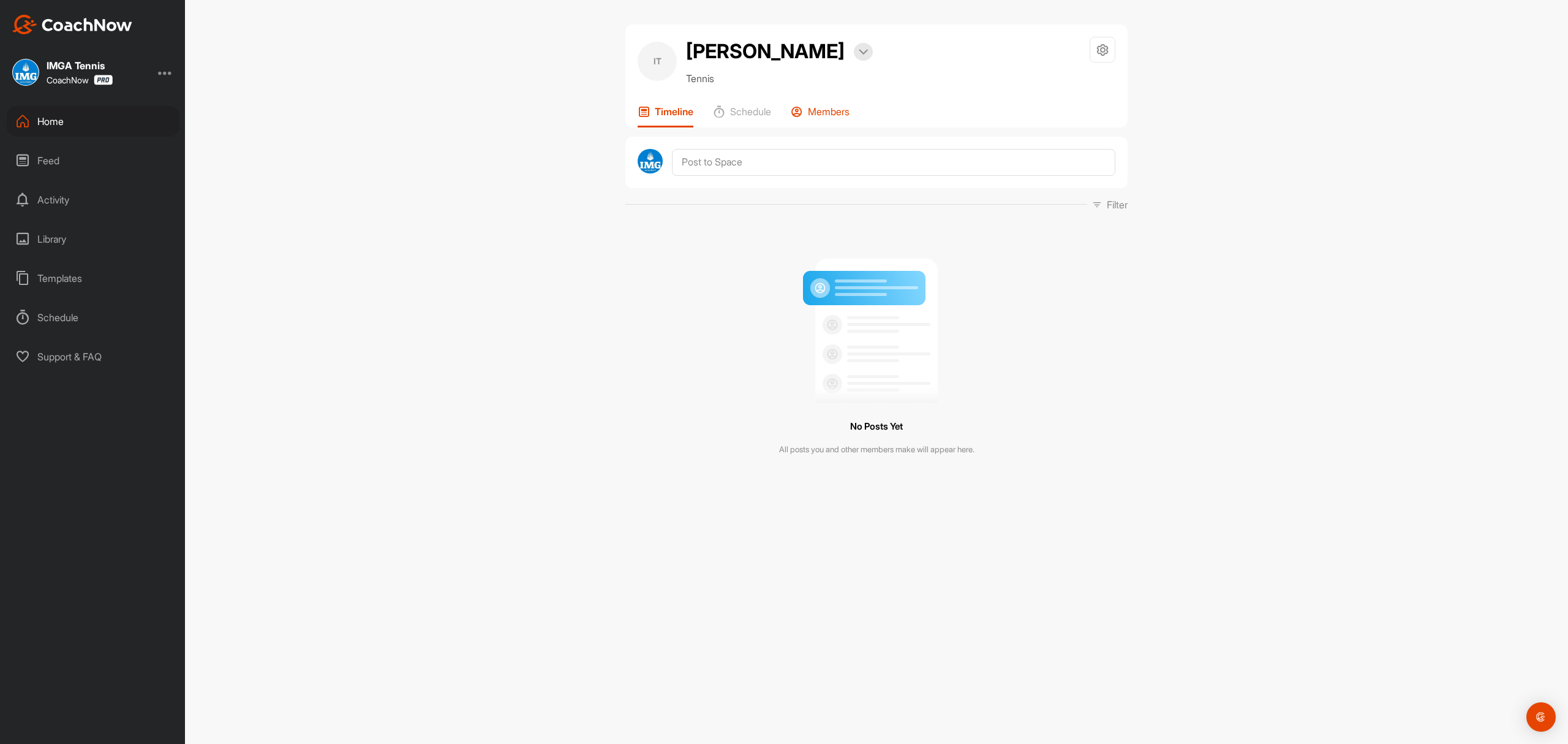
drag, startPoint x: 835, startPoint y: 111, endPoint x: 827, endPoint y: 113, distance: 8.2
click at [827, 113] on p "Members" at bounding box center [829, 112] width 42 height 12
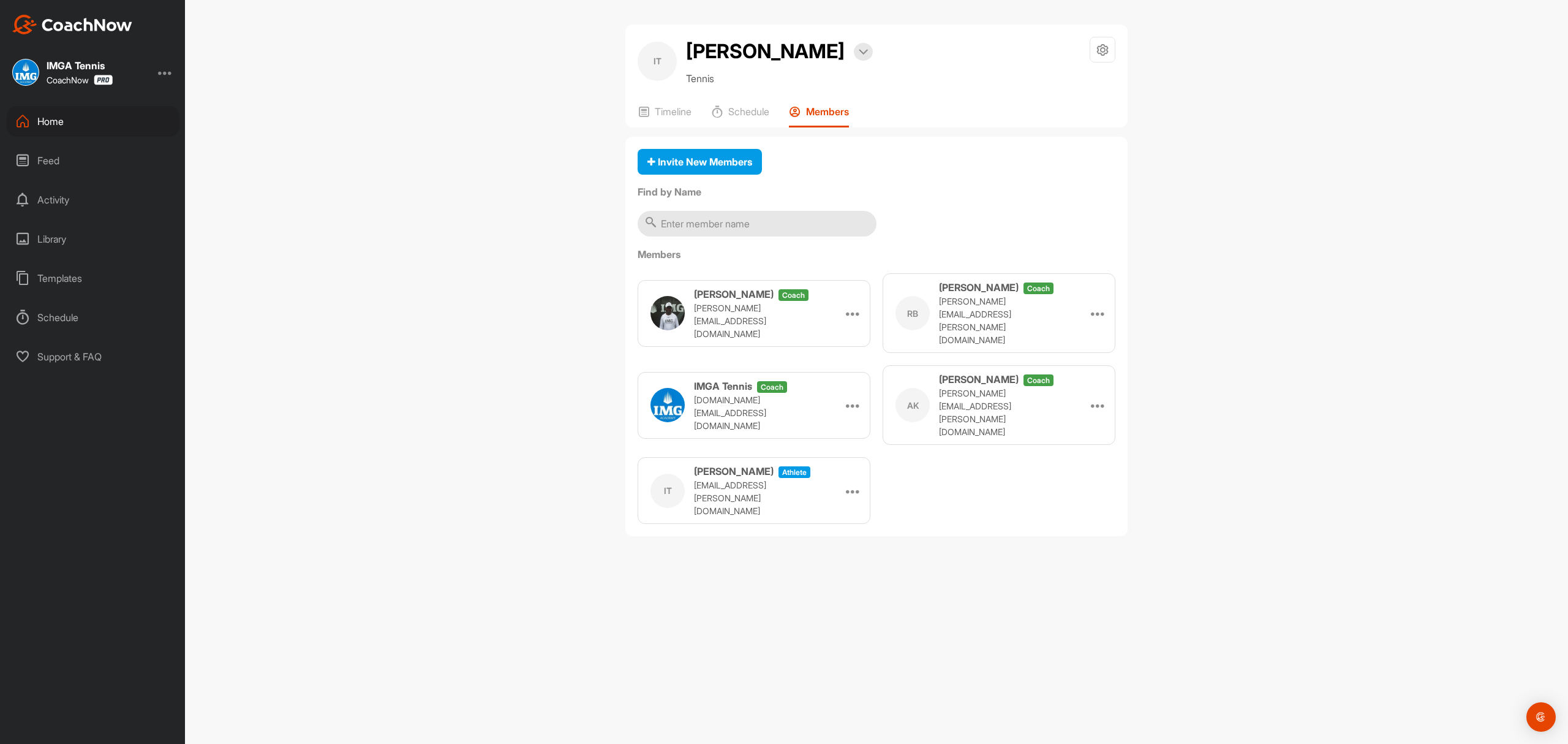
click at [43, 116] on div "Home" at bounding box center [93, 121] width 173 height 31
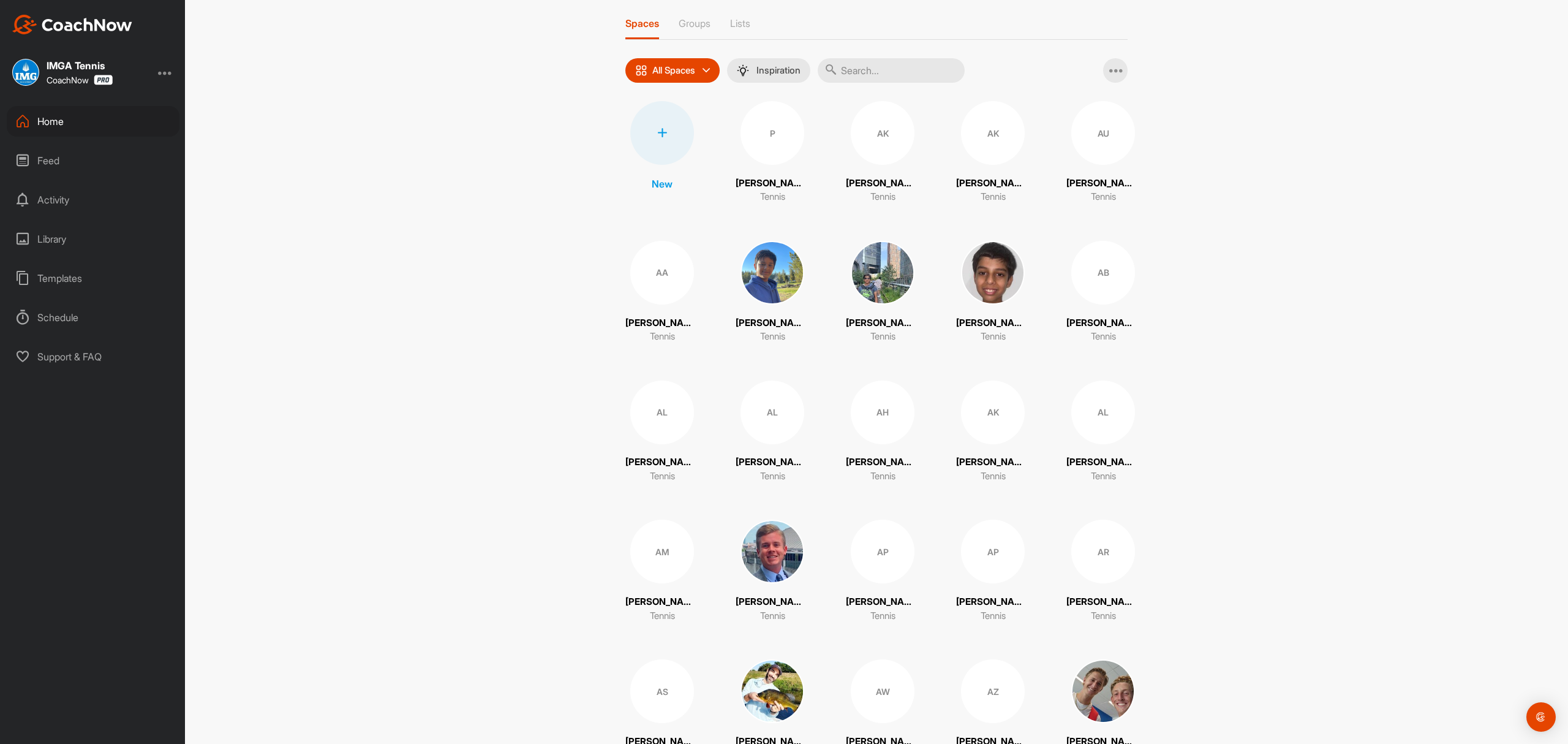
scroll to position [82, 0]
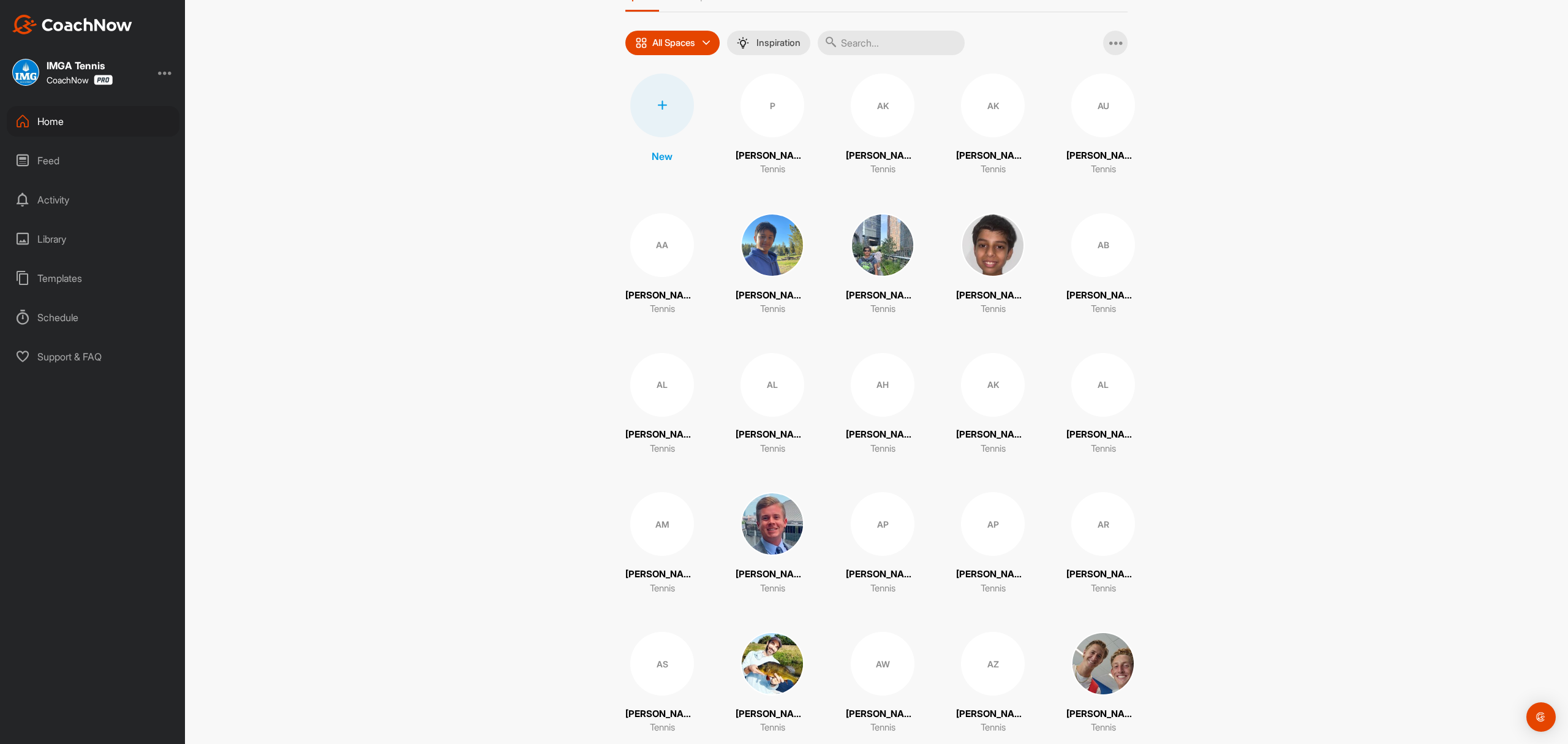
click at [880, 42] on input "text" at bounding box center [891, 42] width 147 height 25
click at [861, 44] on input "text" at bounding box center [891, 42] width 147 height 25
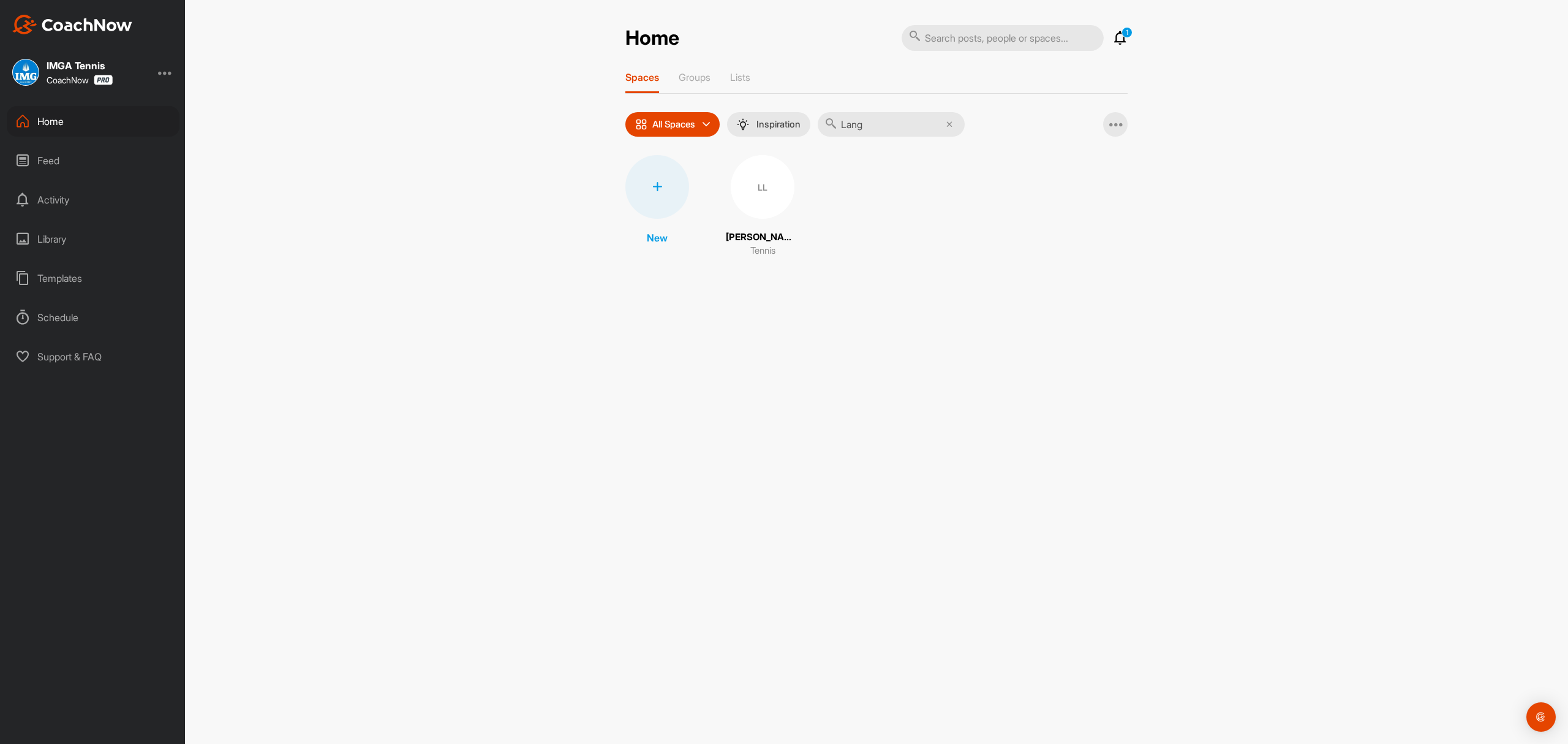
type input "Lang"
click at [771, 187] on div "LL" at bounding box center [763, 187] width 64 height 64
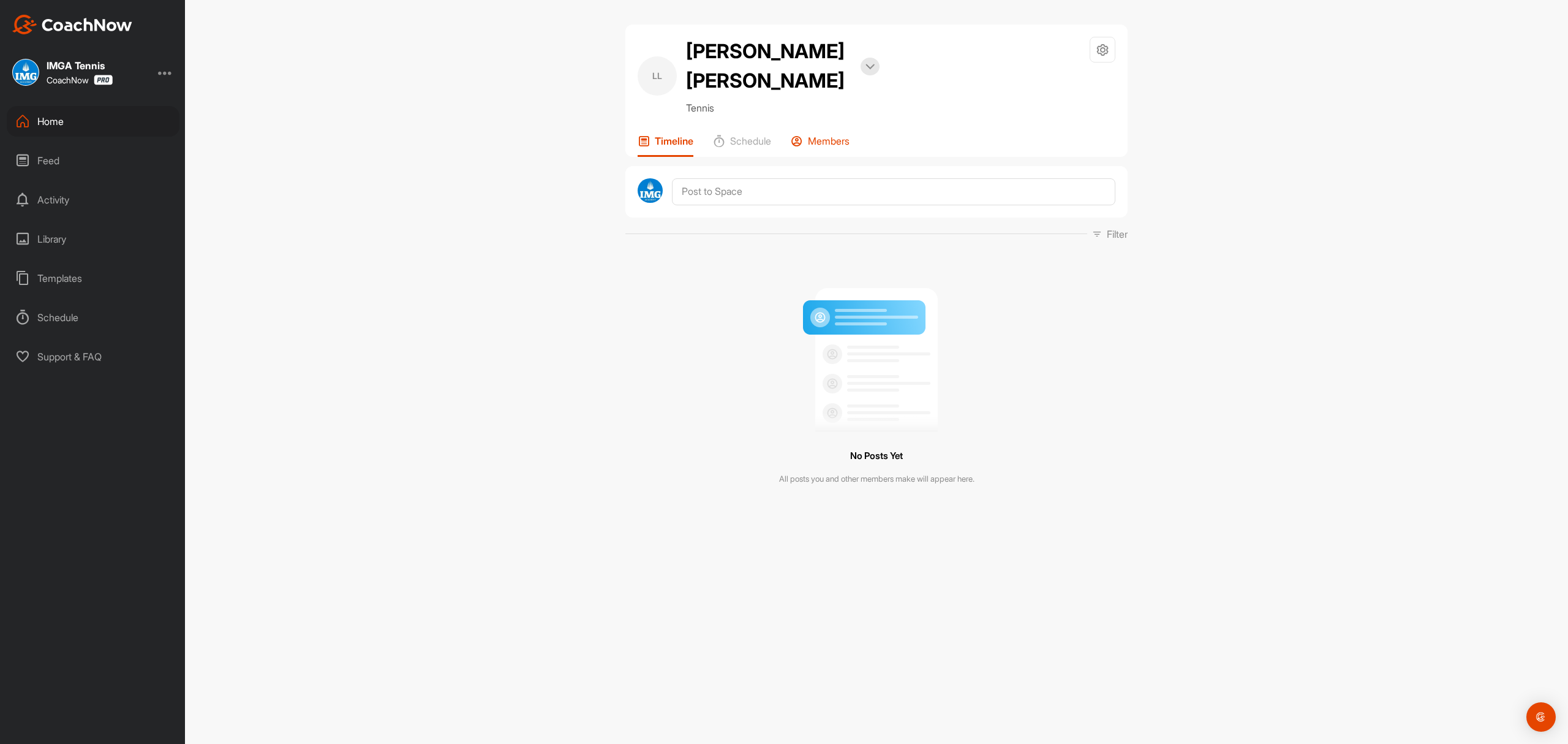
click at [821, 135] on p "Members" at bounding box center [829, 141] width 42 height 12
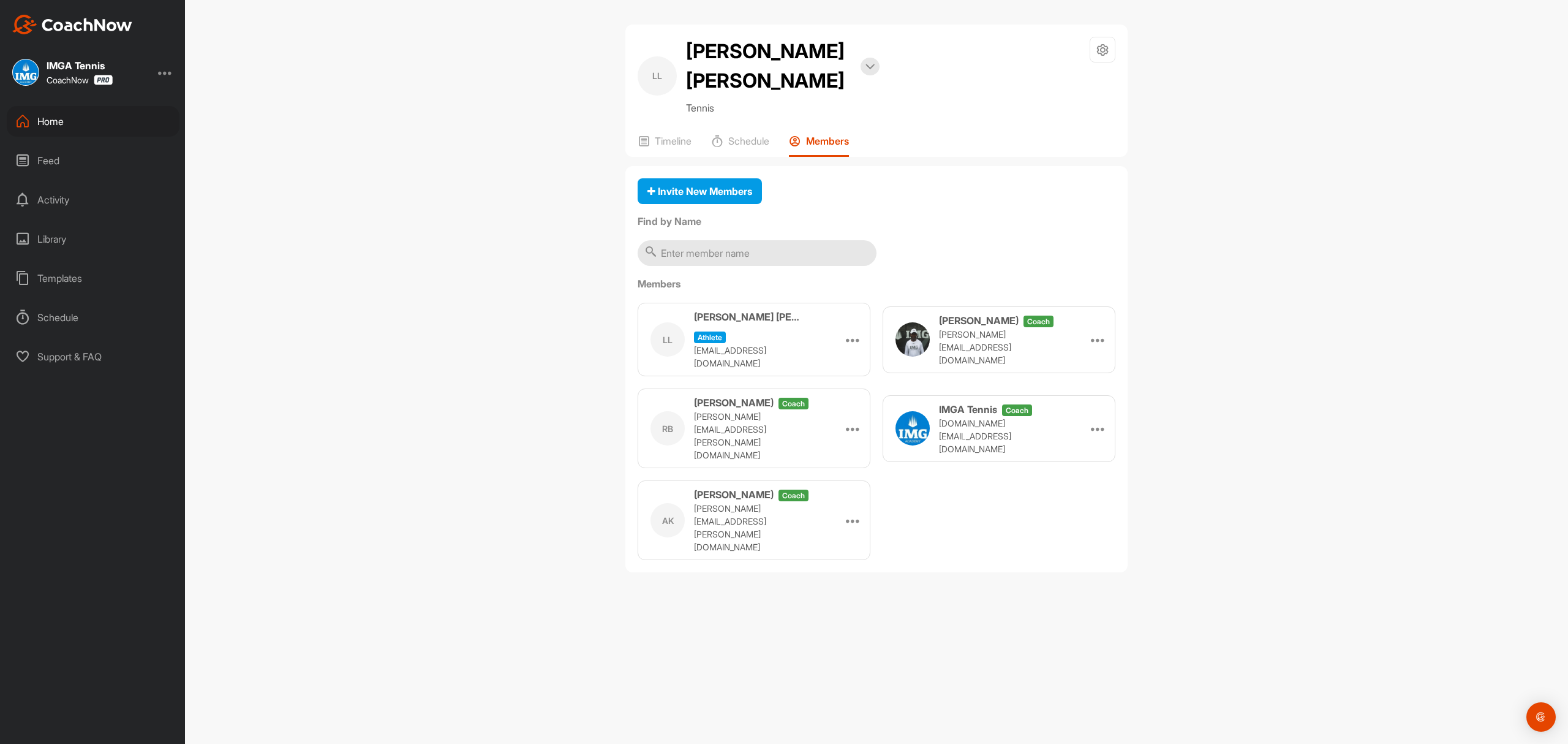
click at [54, 124] on div "Home" at bounding box center [93, 121] width 173 height 31
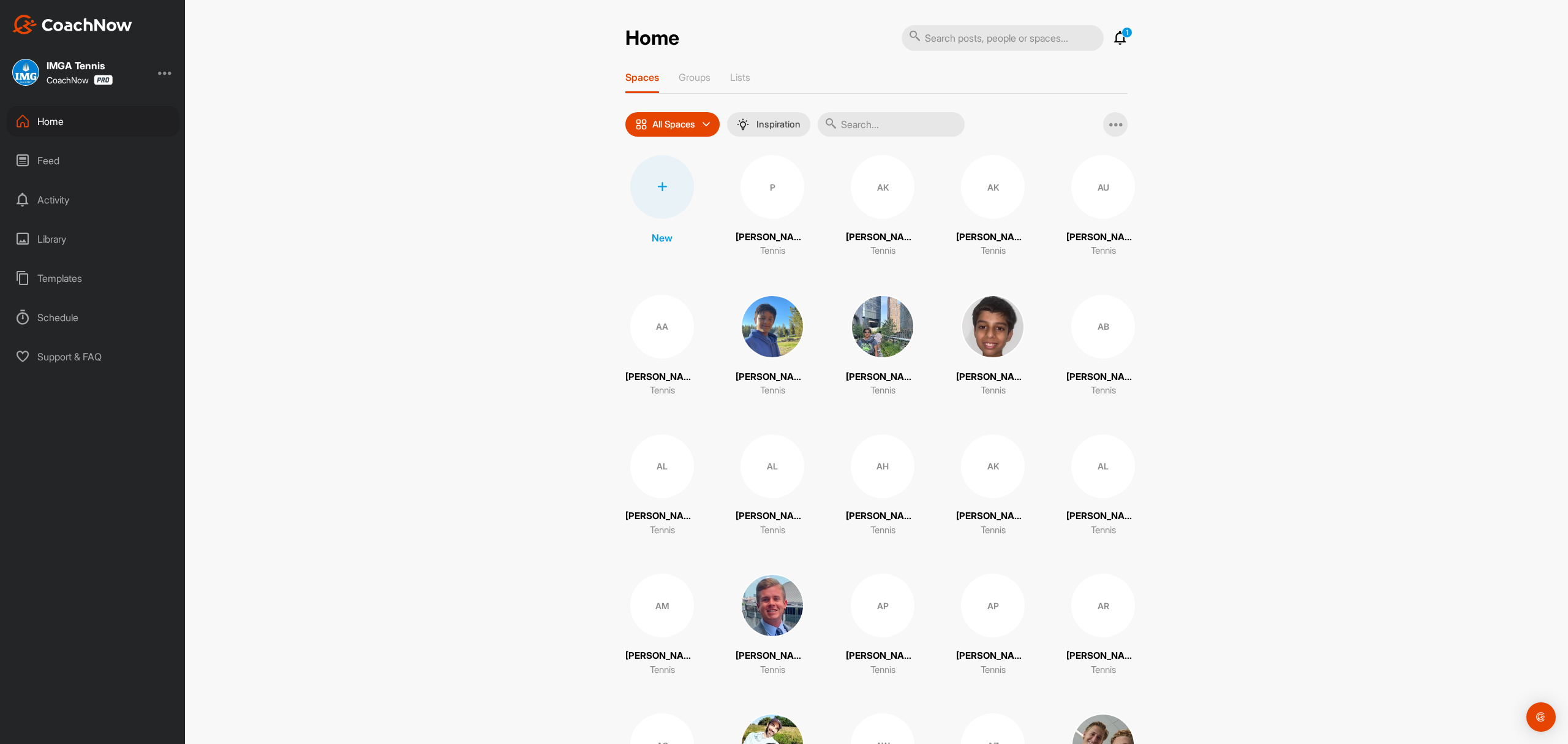
click at [907, 123] on input "text" at bounding box center [891, 124] width 147 height 25
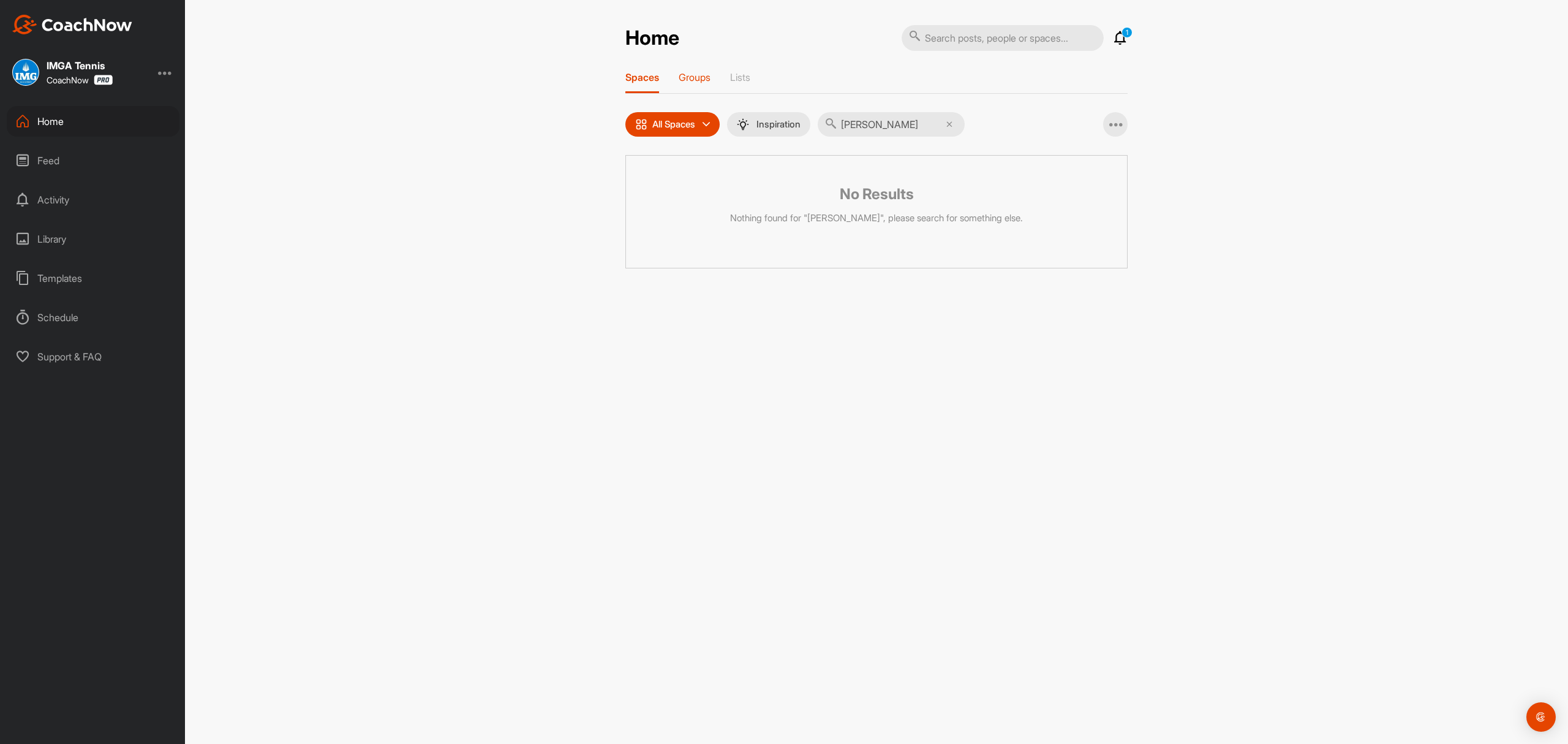
type input "[PERSON_NAME]"
click at [696, 77] on p "Groups" at bounding box center [695, 77] width 32 height 12
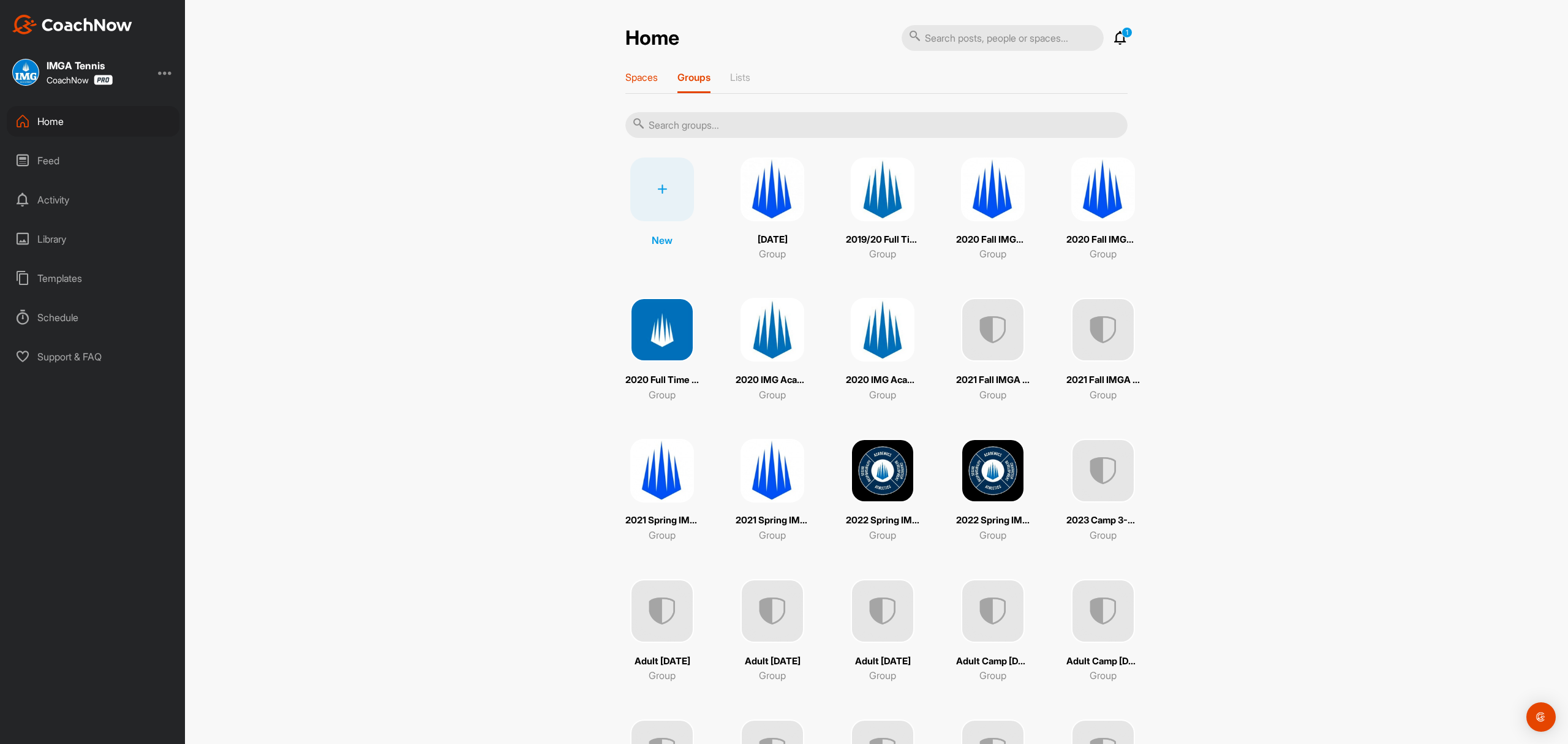
click at [650, 79] on div "Spaces Groups Lists" at bounding box center [876, 83] width 502 height 22
click at [630, 78] on p "Spaces" at bounding box center [642, 77] width 33 height 12
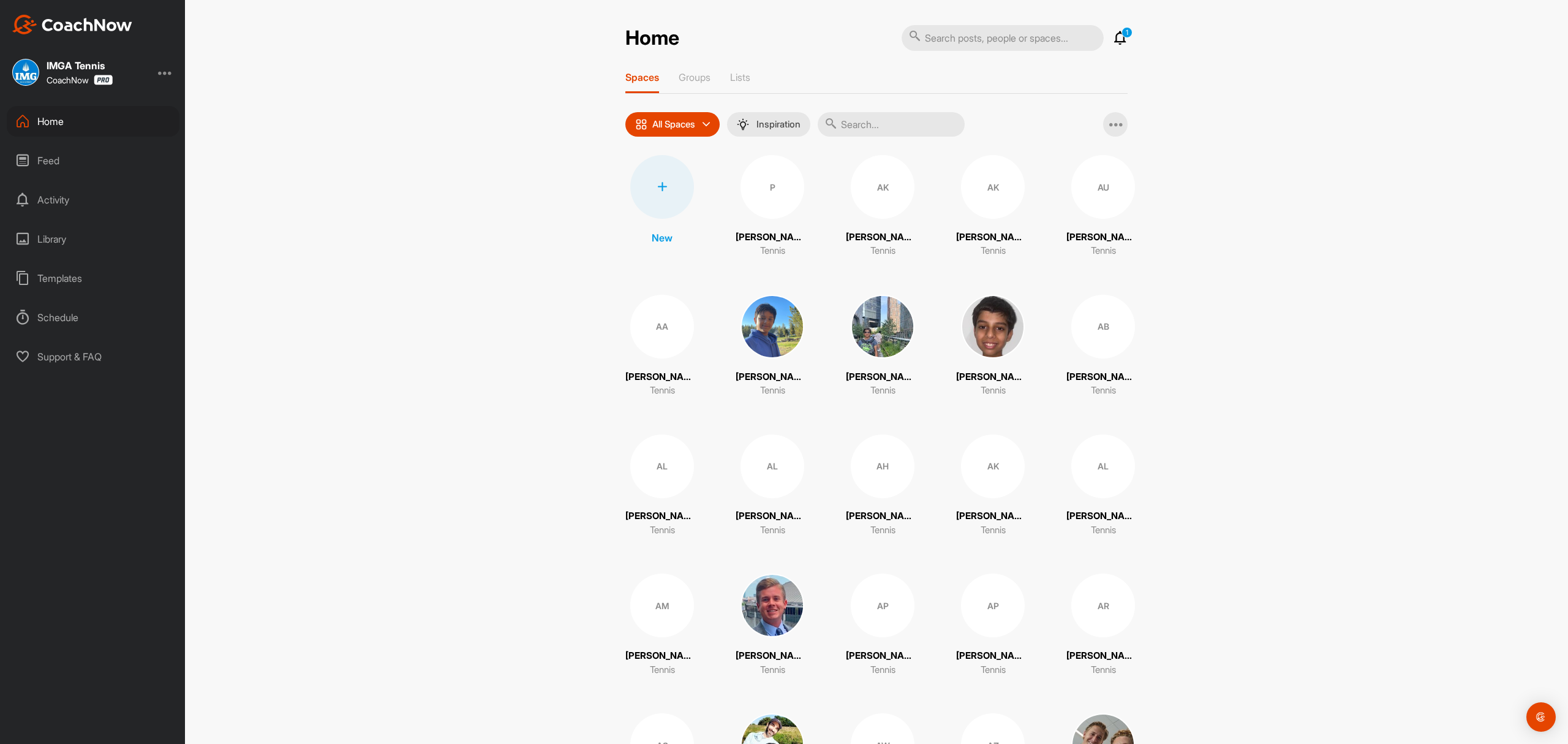
click at [672, 186] on div at bounding box center [662, 187] width 64 height 64
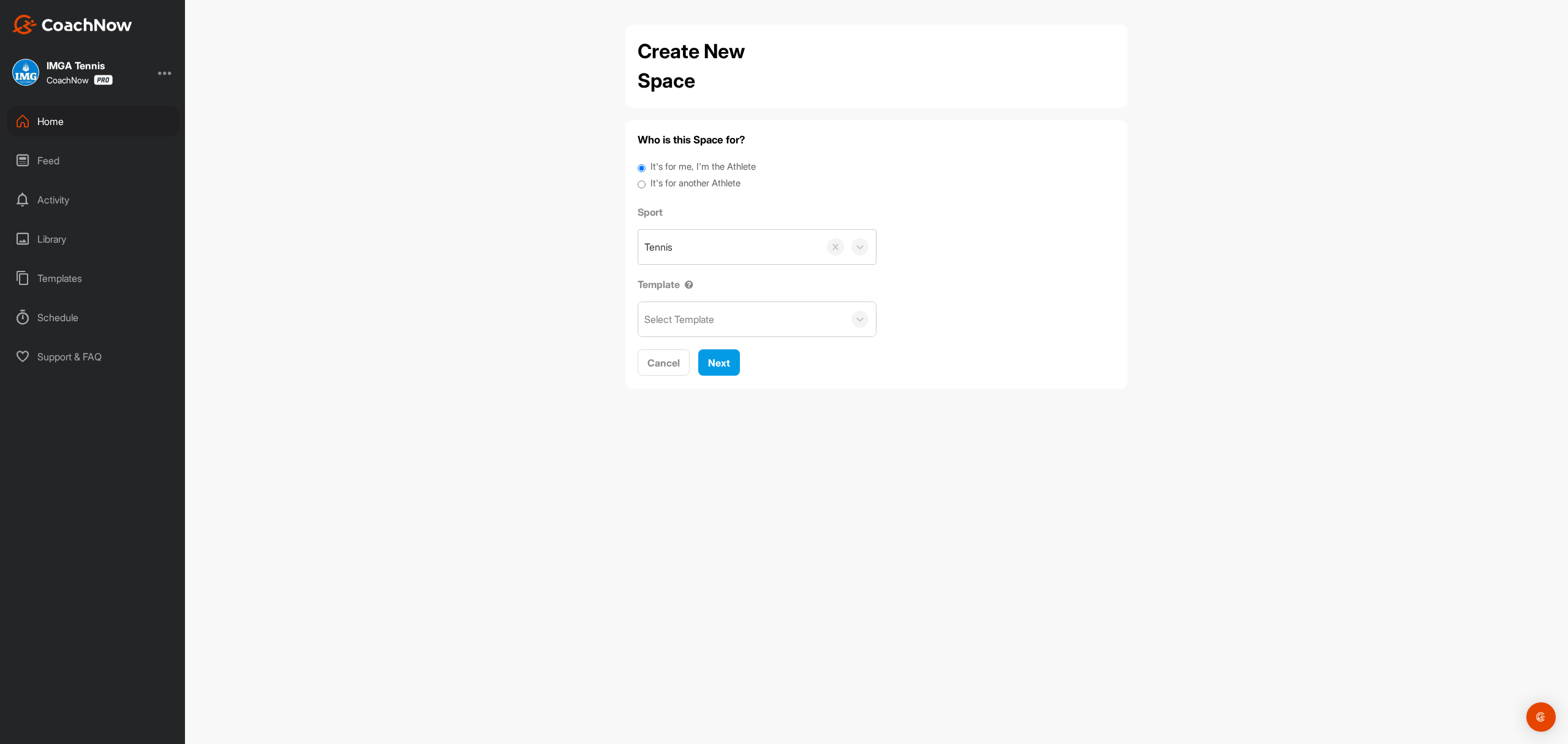
click at [640, 179] on input "It's for another Athlete" at bounding box center [641, 185] width 8 height 16
radio input "true"
click at [678, 241] on div "Search by name or email" at bounding box center [697, 247] width 106 height 15
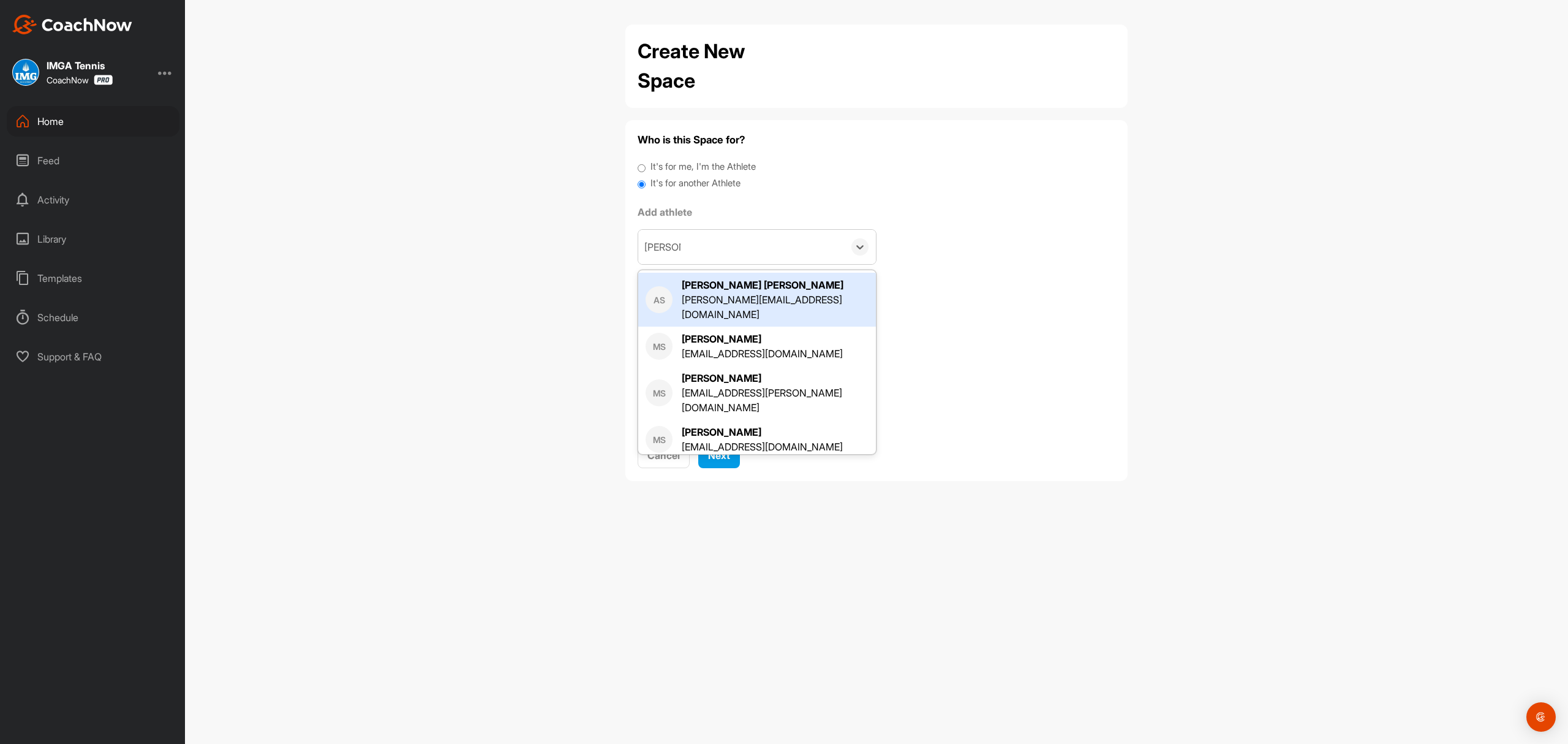
type input "[PERSON_NAME]"
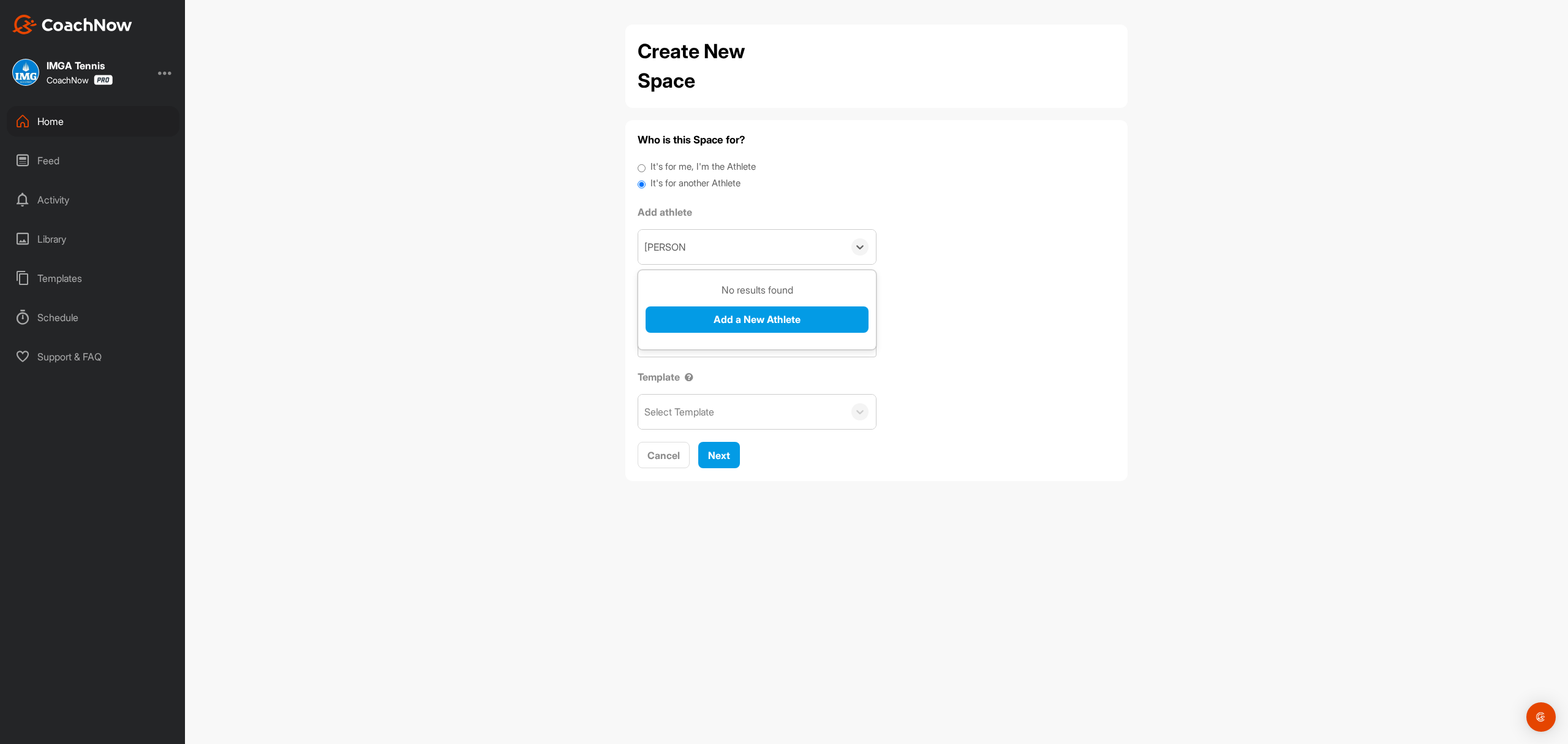
drag, startPoint x: 678, startPoint y: 241, endPoint x: 672, endPoint y: 248, distance: 9.2
click at [672, 248] on input "[PERSON_NAME]" at bounding box center [665, 247] width 42 height 27
click at [695, 239] on div "Search by name or email" at bounding box center [741, 247] width 206 height 34
click at [693, 241] on div "Search by name or email" at bounding box center [697, 247] width 106 height 15
type input "[PERSON_NAME]"
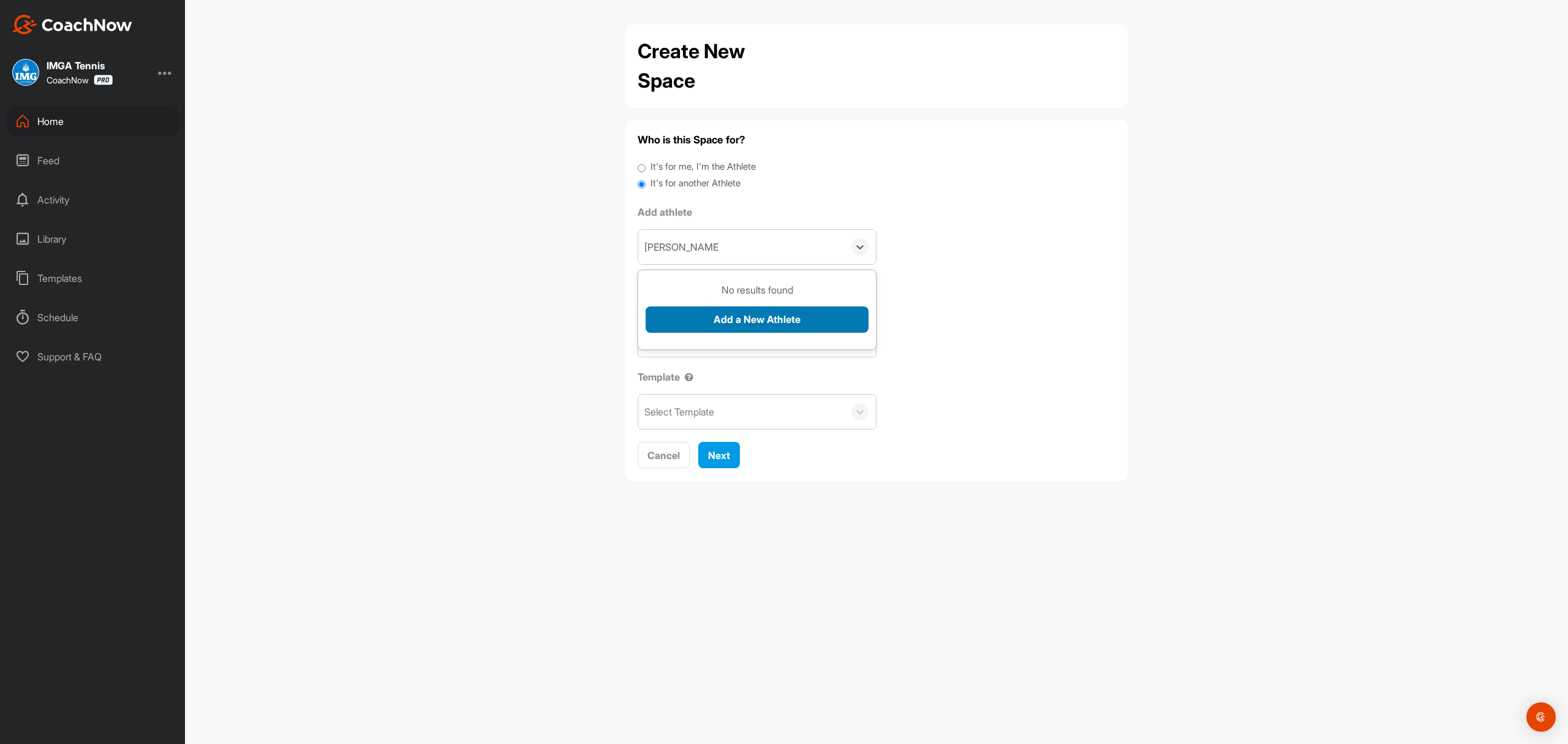
click at [718, 329] on button "Add a New Athlete" at bounding box center [757, 319] width 223 height 26
click at [716, 347] on input "text" at bounding box center [757, 347] width 223 height 27
paste input "[EMAIL_ADDRESS][DOMAIN_NAME]"
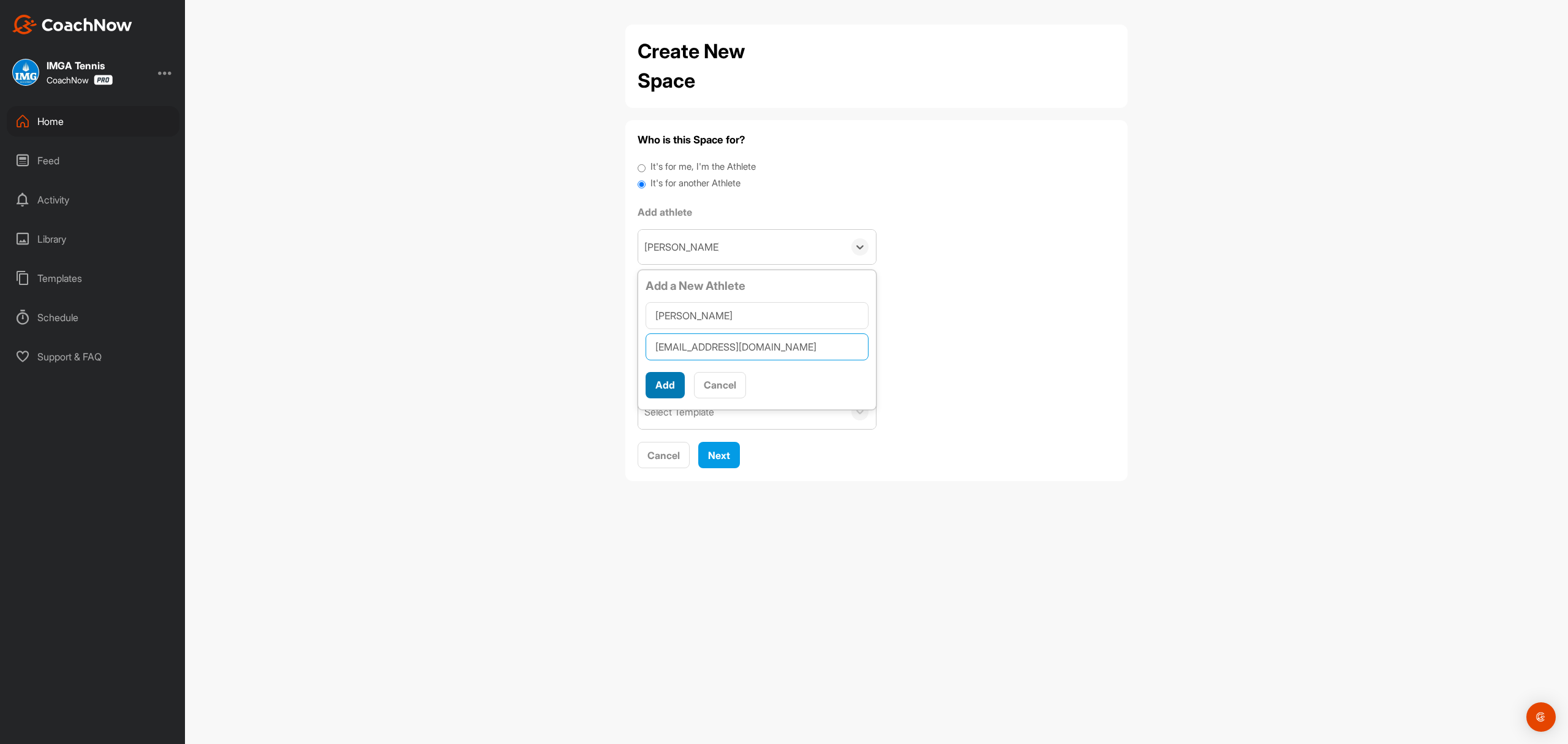
type input "[EMAIL_ADDRESS][DOMAIN_NAME]"
click at [669, 390] on button "Add" at bounding box center [665, 385] width 39 height 26
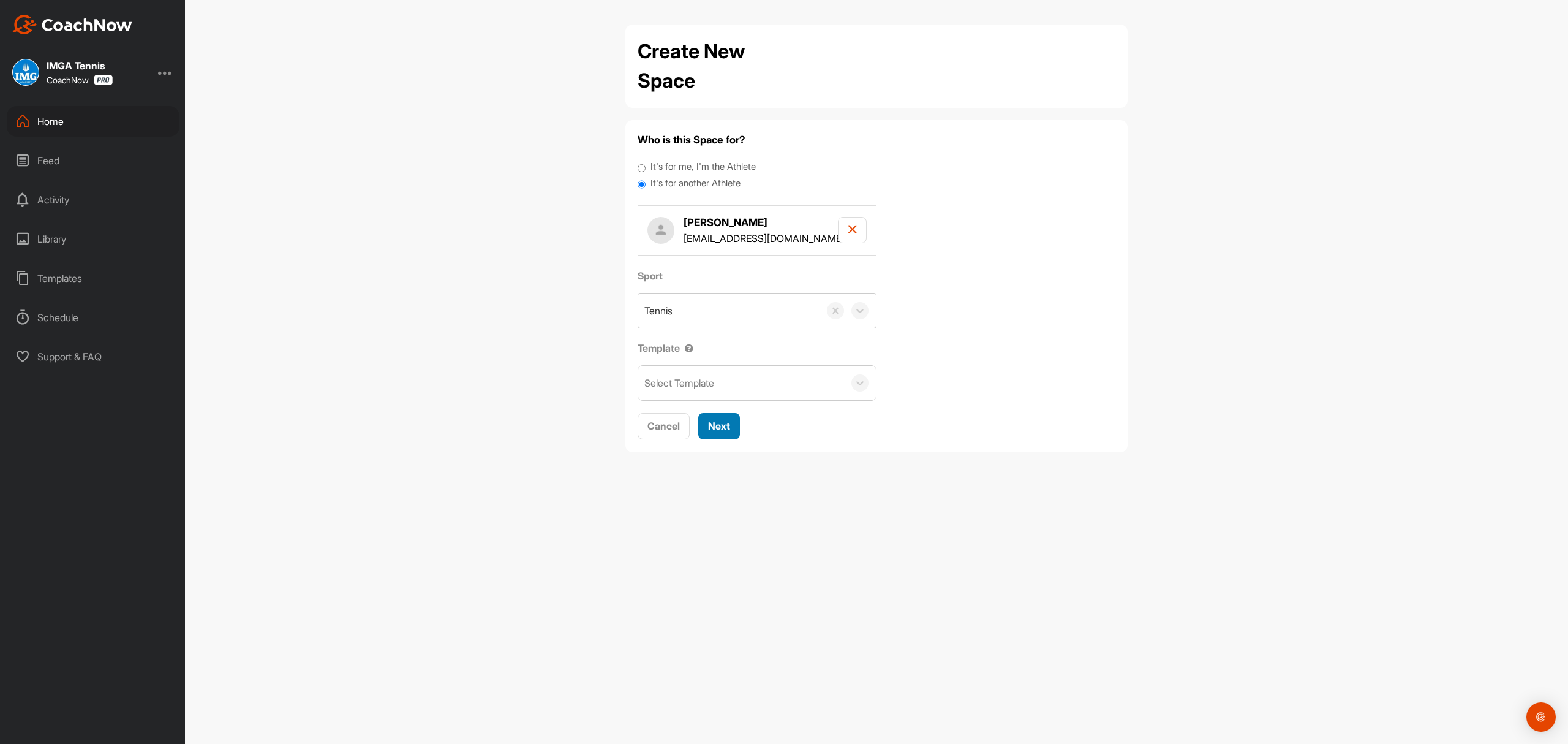
click at [727, 426] on span "Next" at bounding box center [719, 426] width 22 height 12
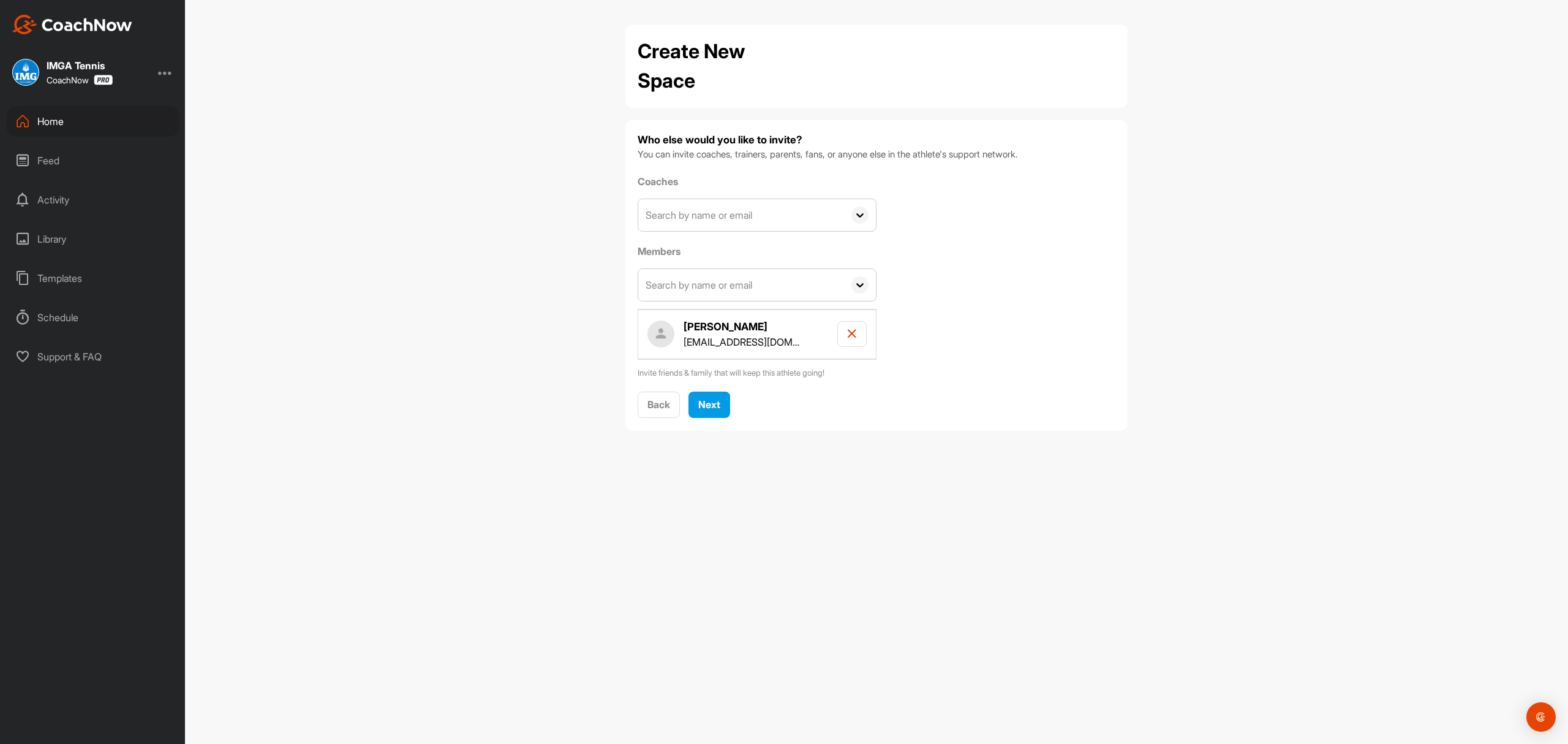
click at [708, 217] on input "text" at bounding box center [741, 215] width 206 height 32
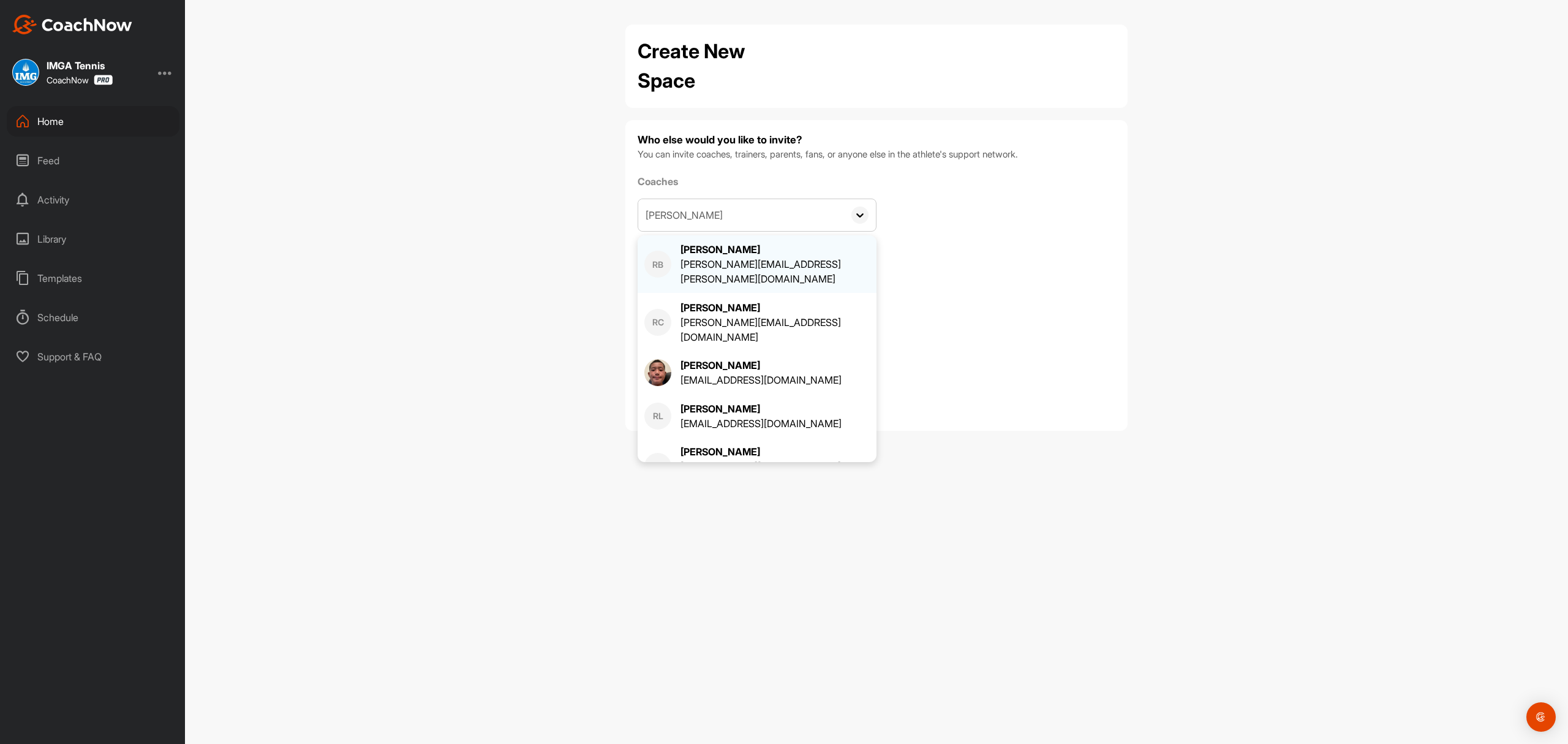
type input "[PERSON_NAME]"
click at [721, 257] on div "[PERSON_NAME][EMAIL_ADDRESS][PERSON_NAME][DOMAIN_NAME]" at bounding box center [775, 272] width 189 height 30
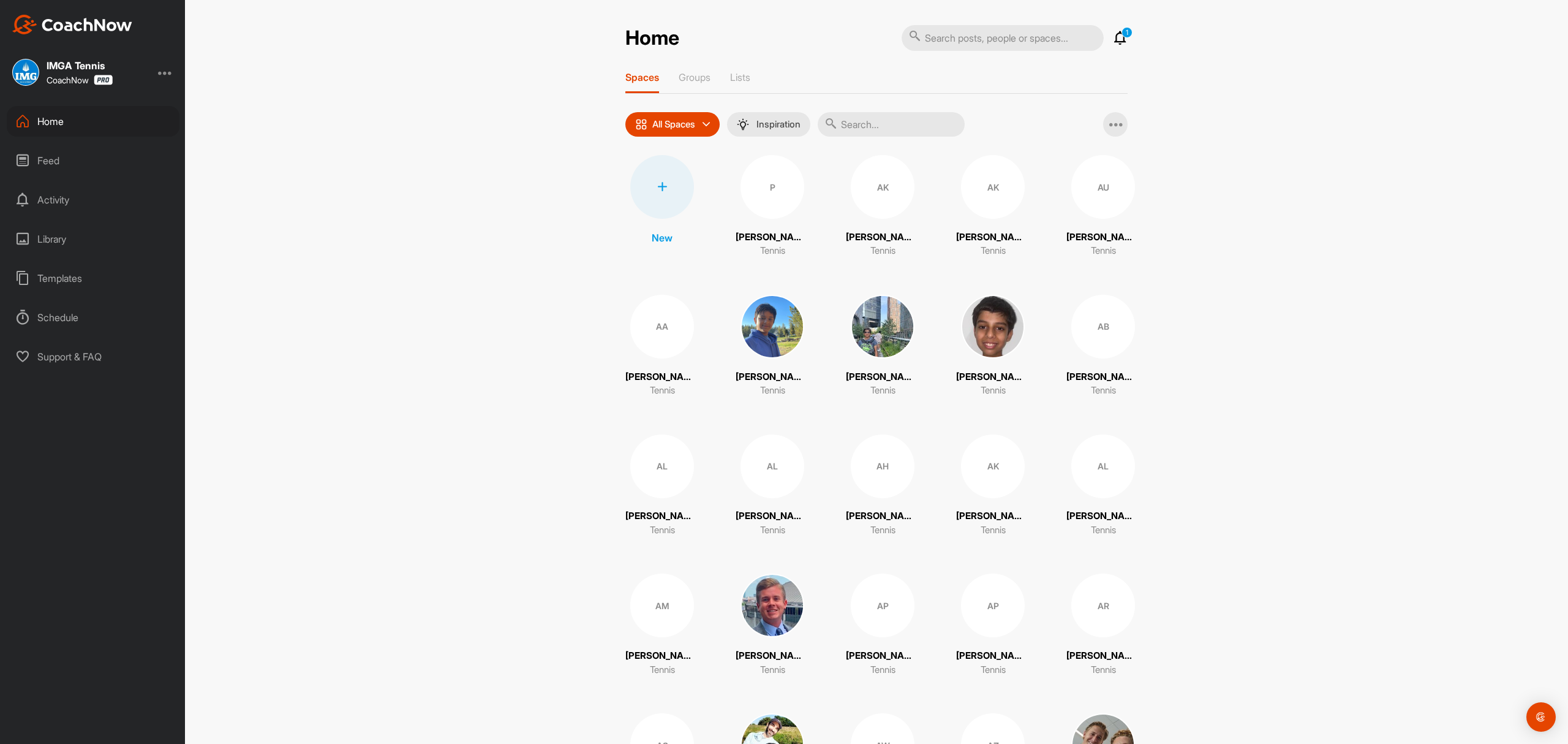
drag, startPoint x: 901, startPoint y: 123, endPoint x: 894, endPoint y: 126, distance: 7.6
click at [894, 126] on input "text" at bounding box center [891, 124] width 147 height 25
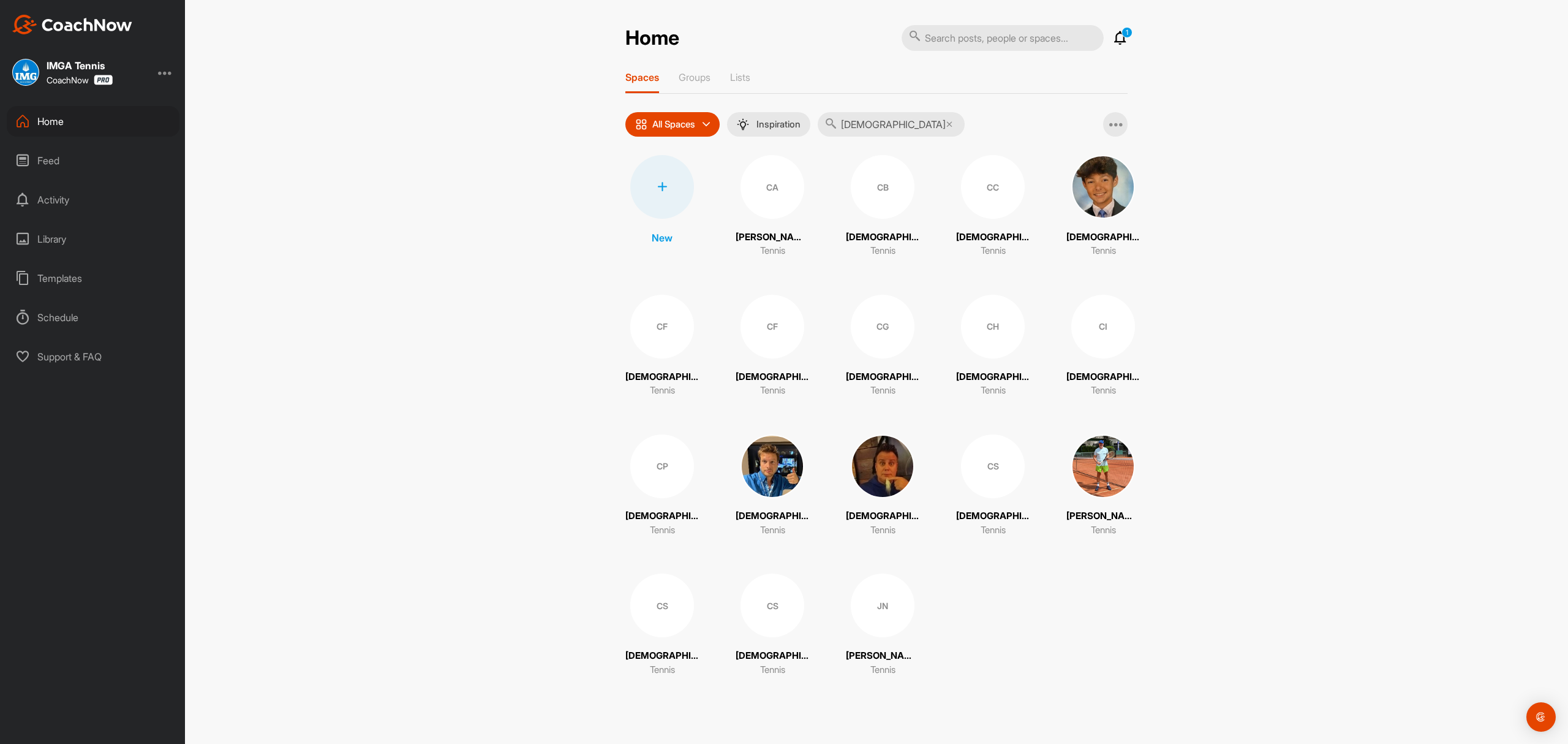
type input "[PERSON_NAME]"
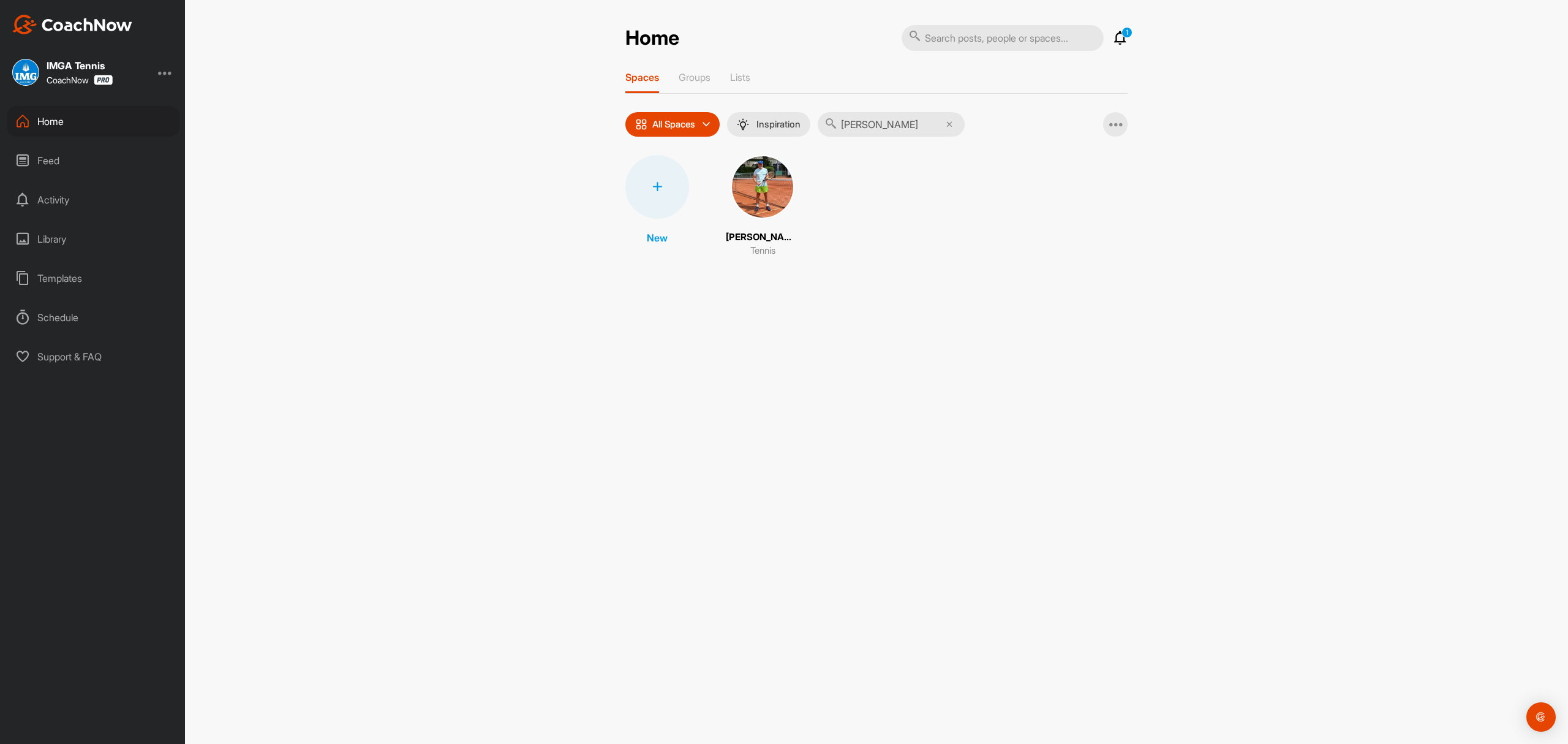
click at [768, 191] on img at bounding box center [763, 187] width 64 height 64
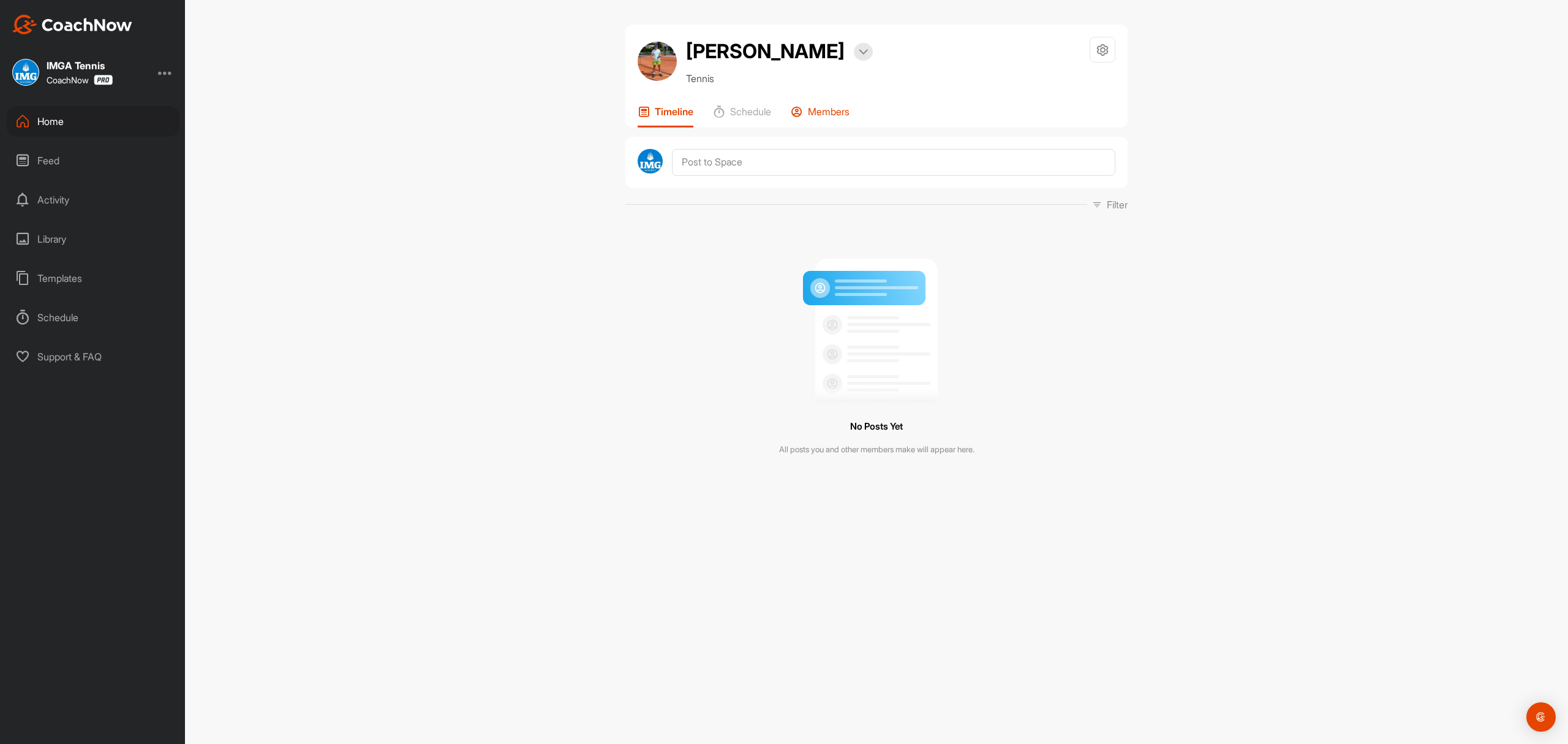
click at [832, 116] on p "Members" at bounding box center [829, 112] width 42 height 12
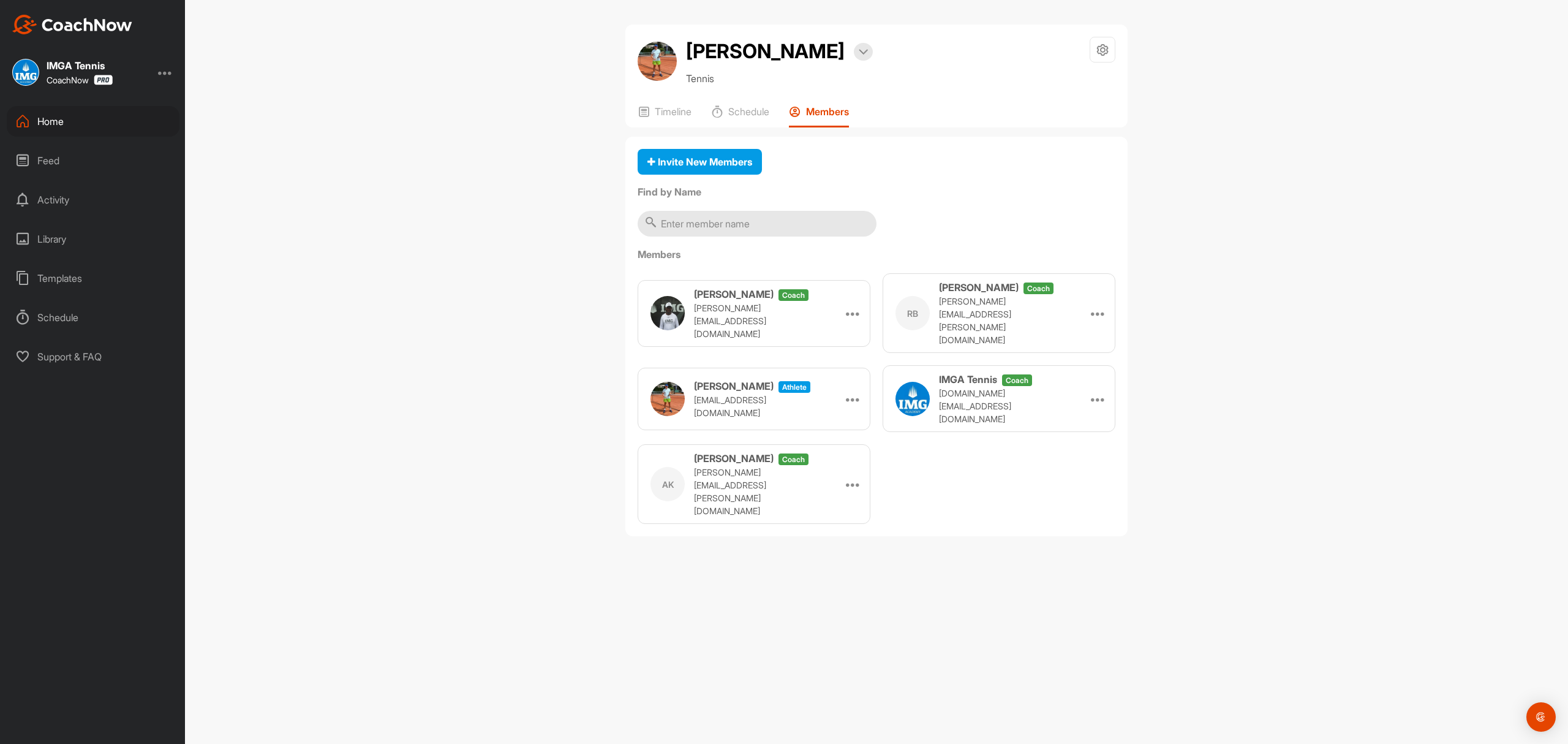
click at [40, 116] on div "Home" at bounding box center [93, 121] width 173 height 31
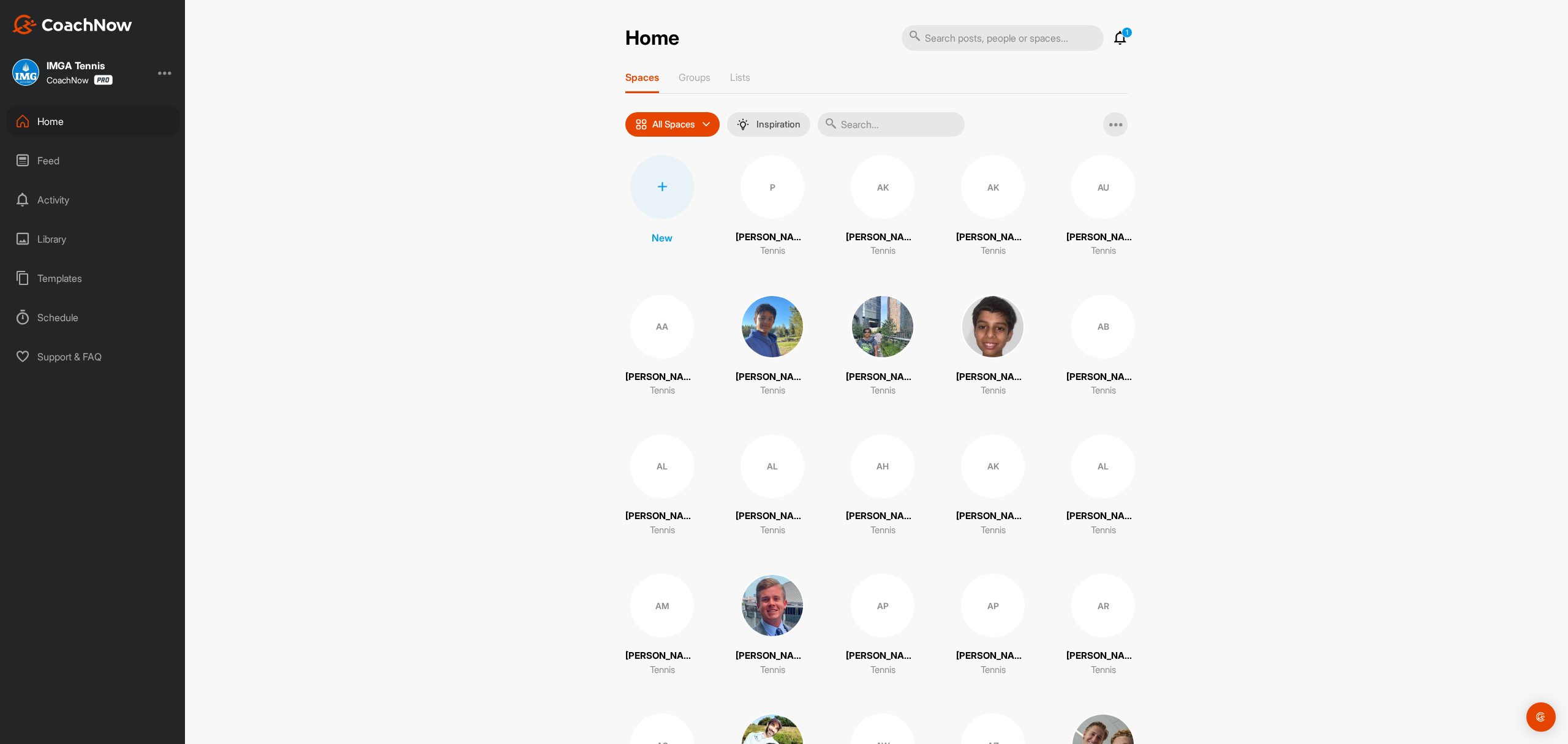
click at [855, 124] on input "text" at bounding box center [891, 124] width 147 height 25
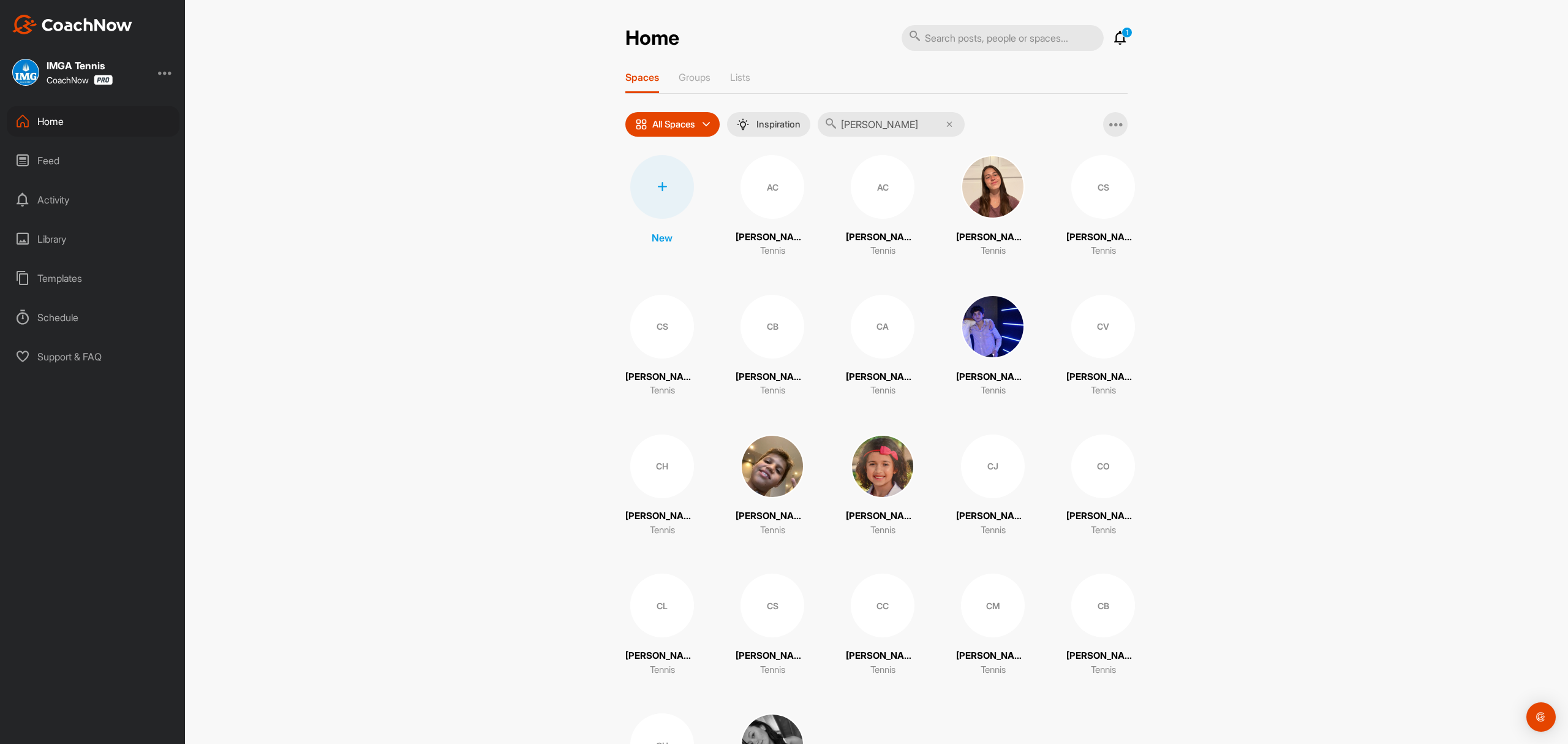
type input "[PERSON_NAME]"
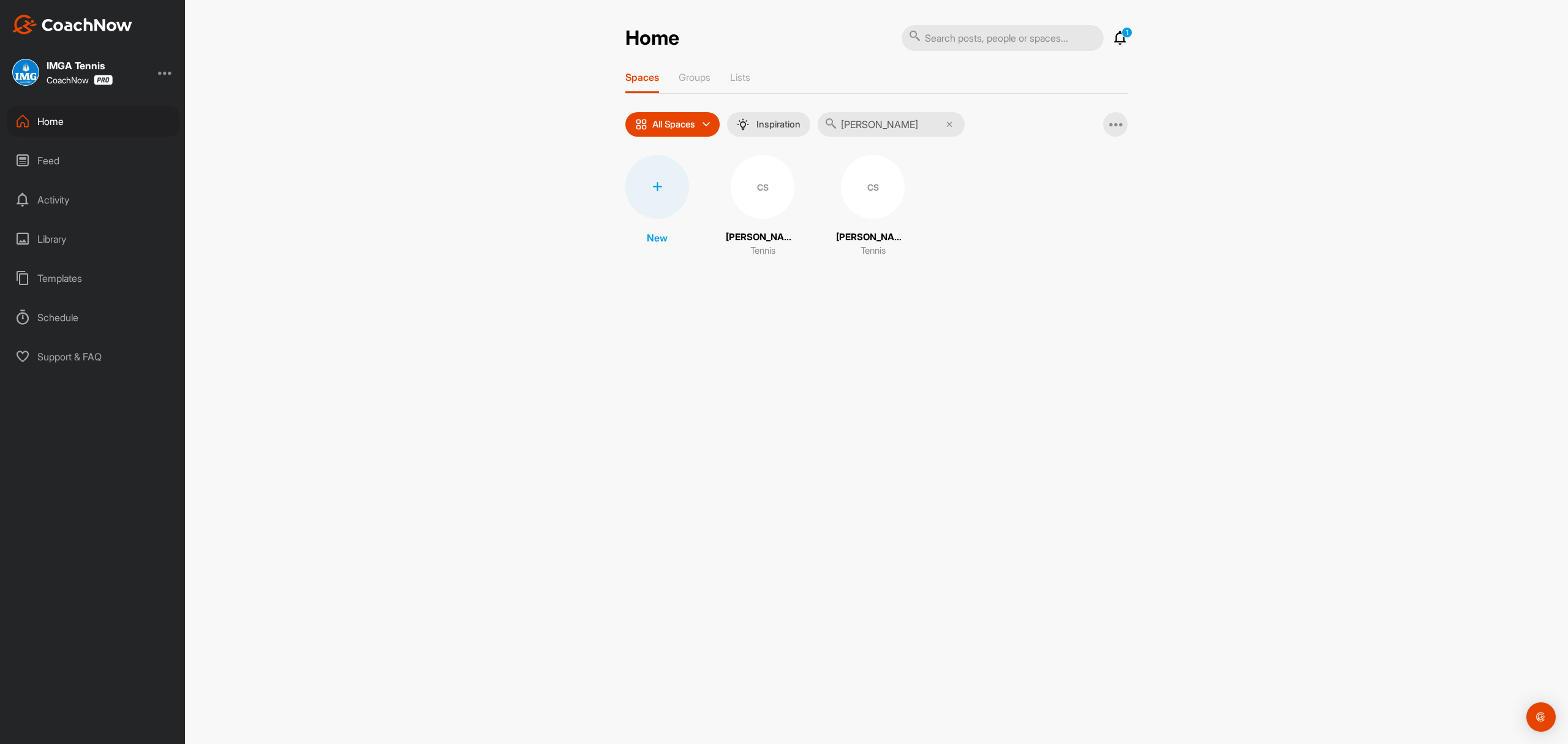
click at [855, 191] on div "CS" at bounding box center [873, 187] width 64 height 64
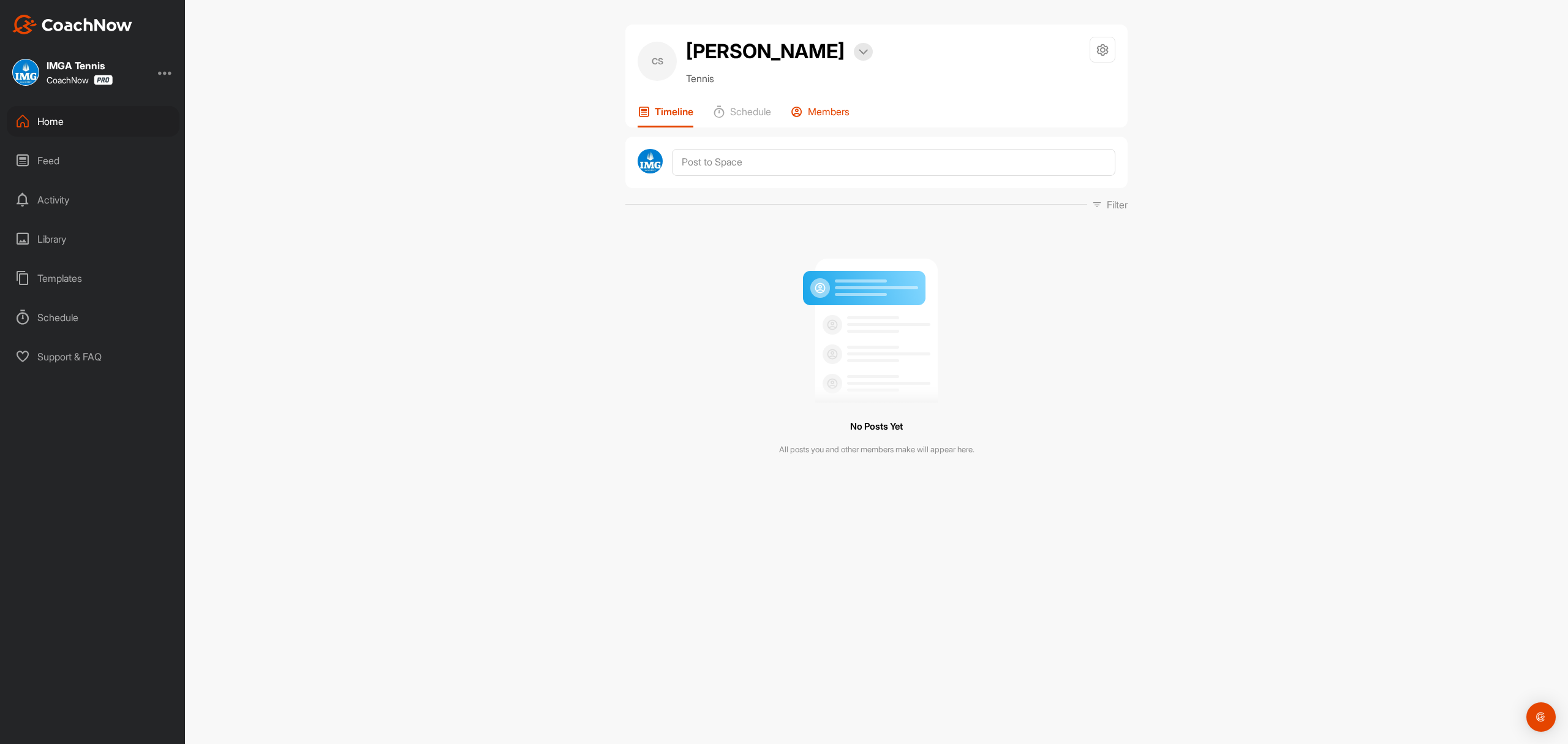
click at [823, 112] on p "Members" at bounding box center [829, 112] width 42 height 12
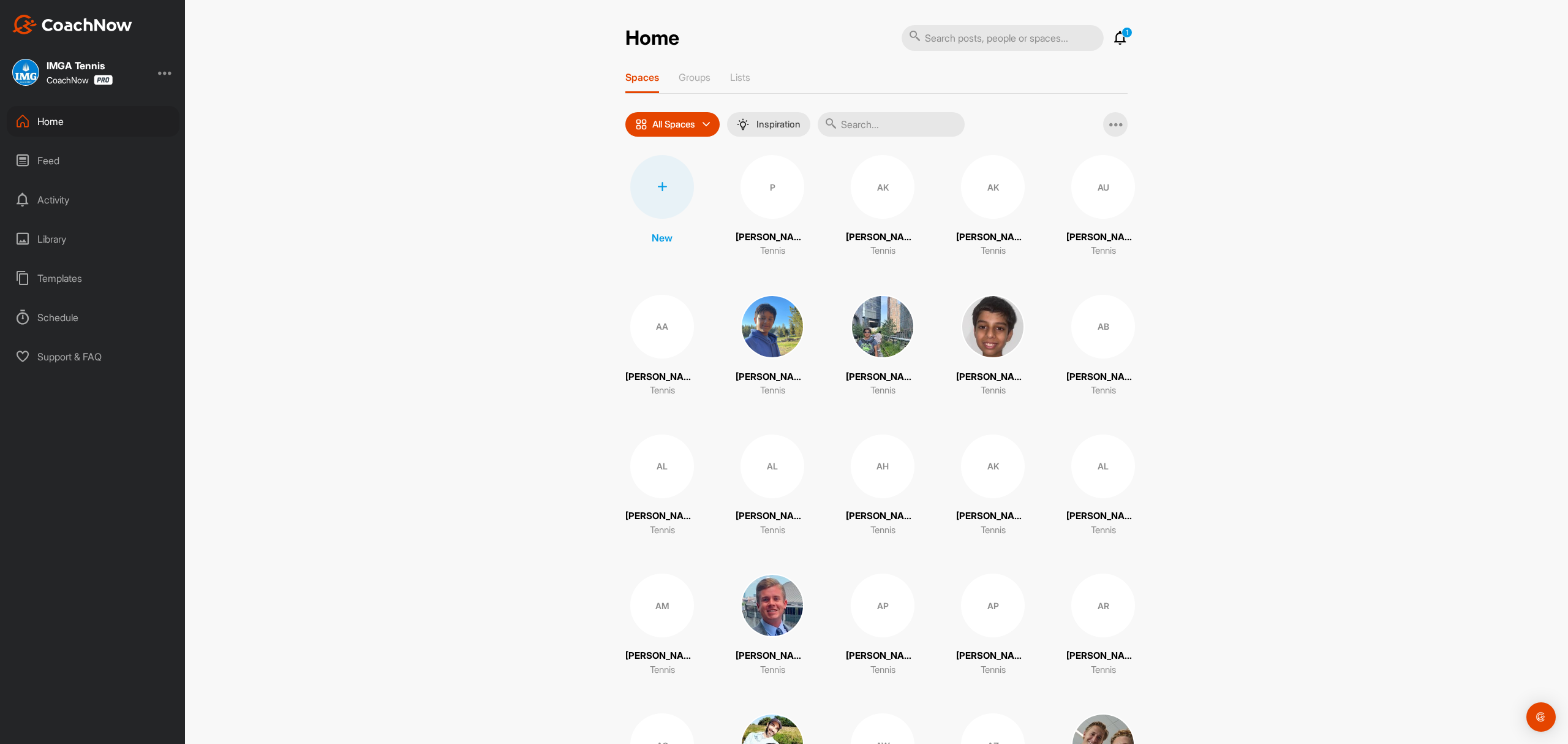
click at [851, 119] on input "text" at bounding box center [891, 124] width 147 height 25
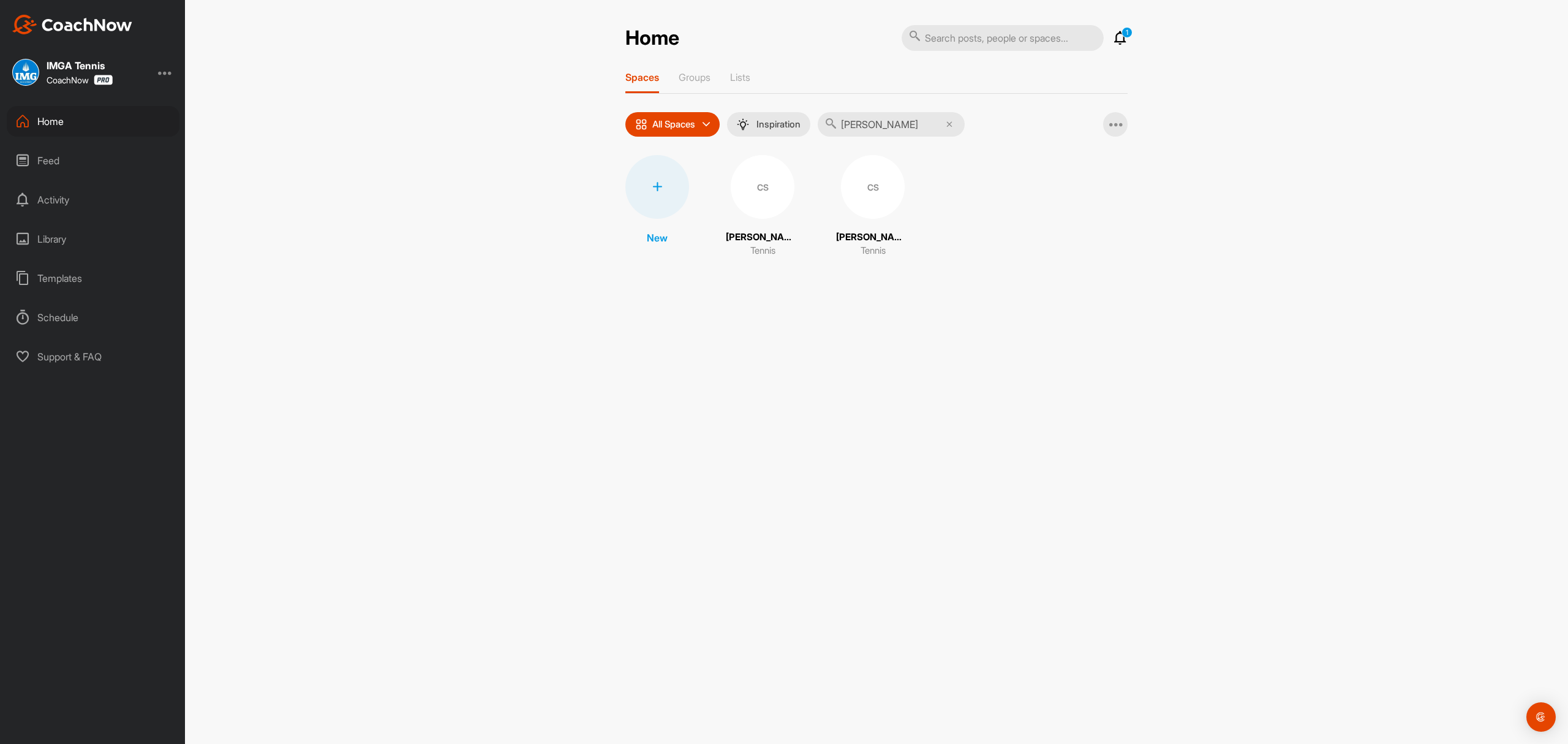
type input "cris"
click at [856, 182] on div "CS" at bounding box center [873, 187] width 64 height 64
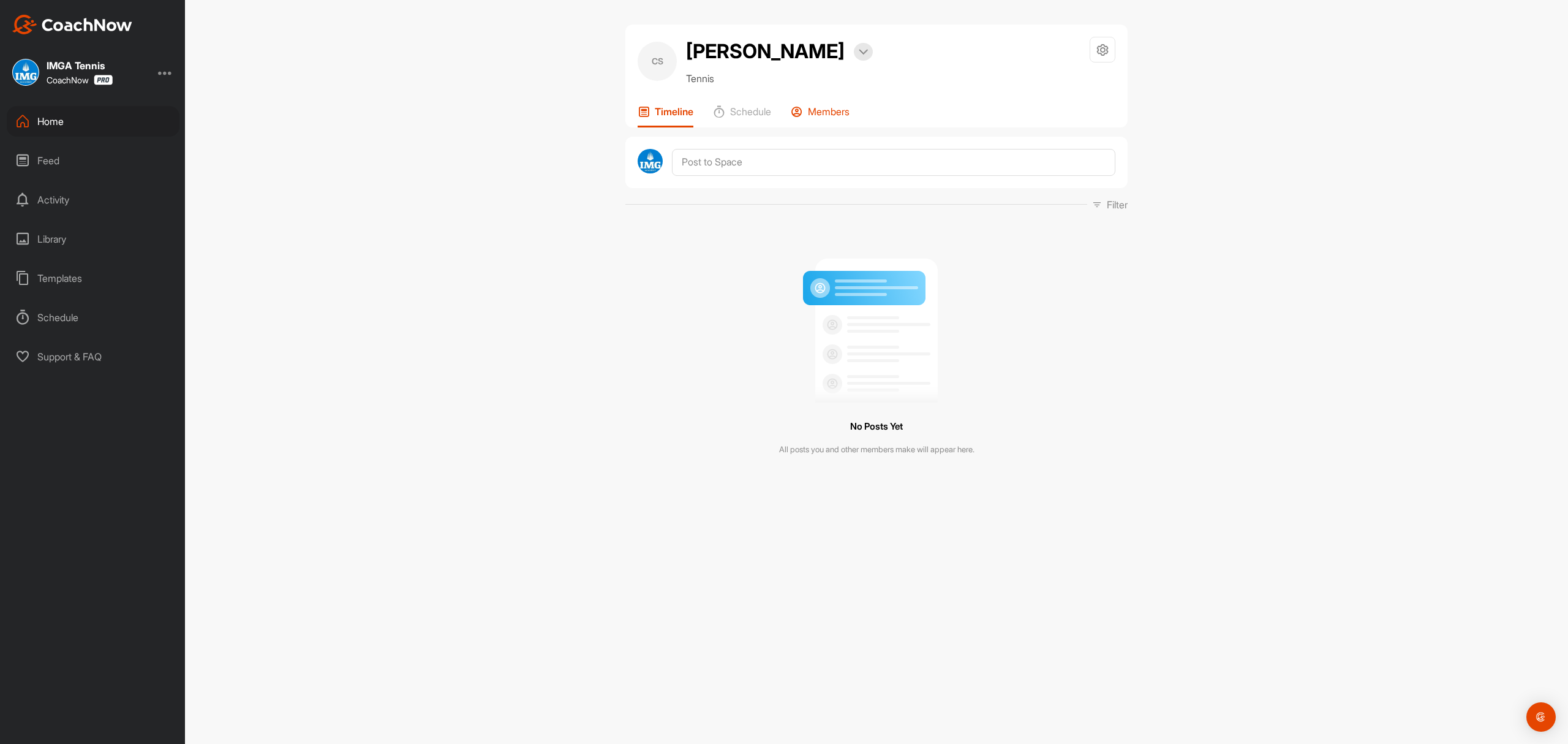
click at [826, 112] on p "Members" at bounding box center [829, 112] width 42 height 12
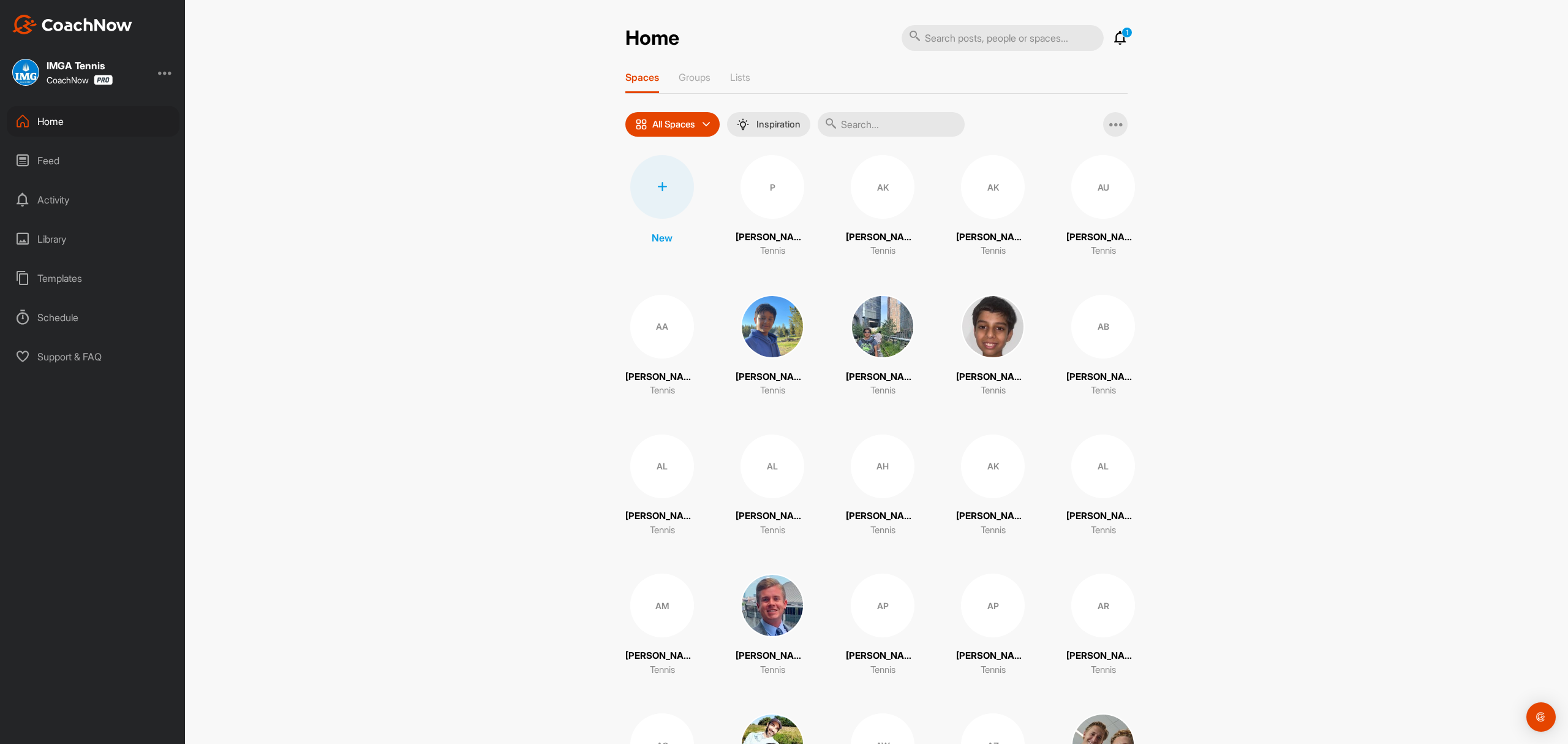
click at [866, 124] on input "text" at bounding box center [891, 124] width 147 height 25
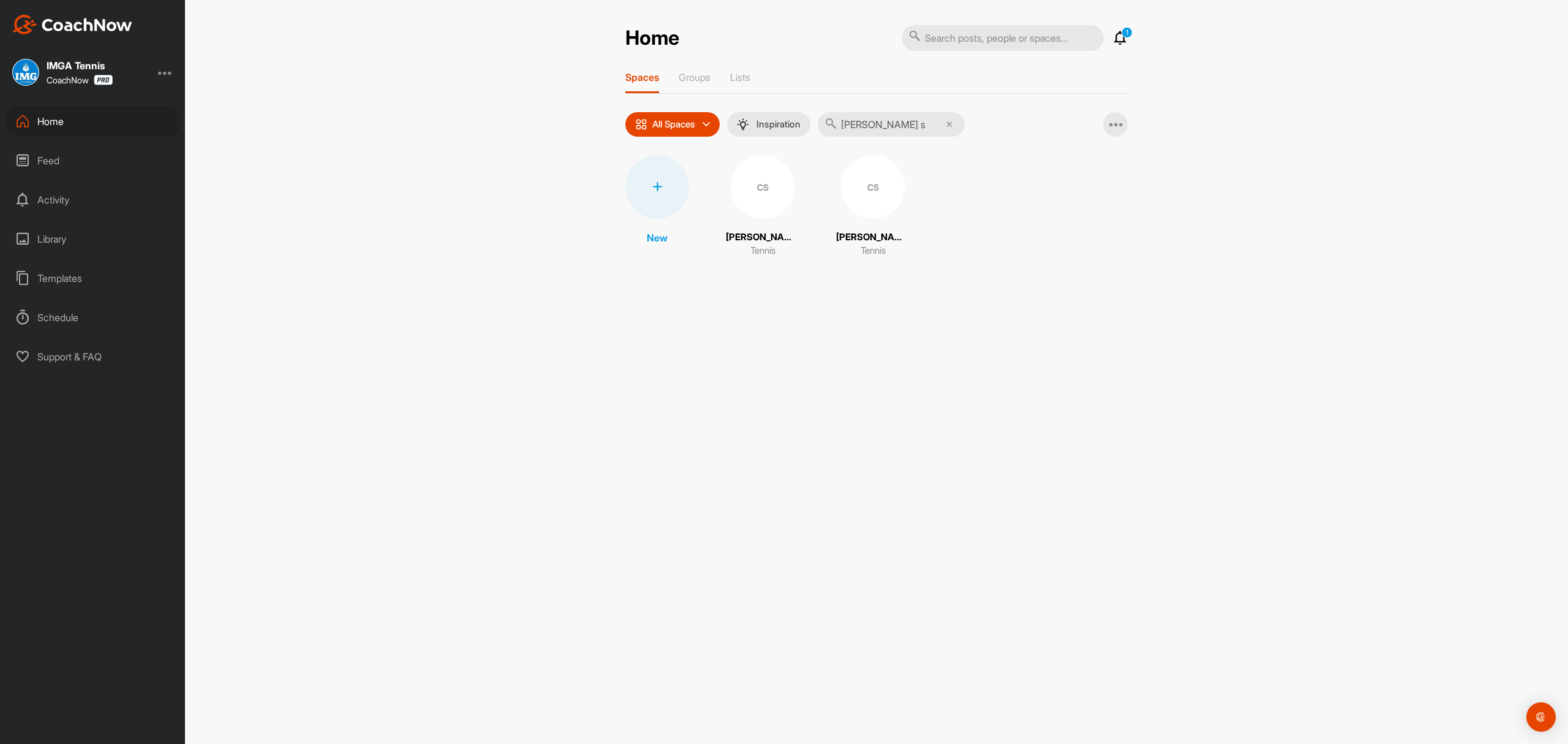
type input "cris s"
click at [767, 189] on div "CS" at bounding box center [763, 187] width 64 height 64
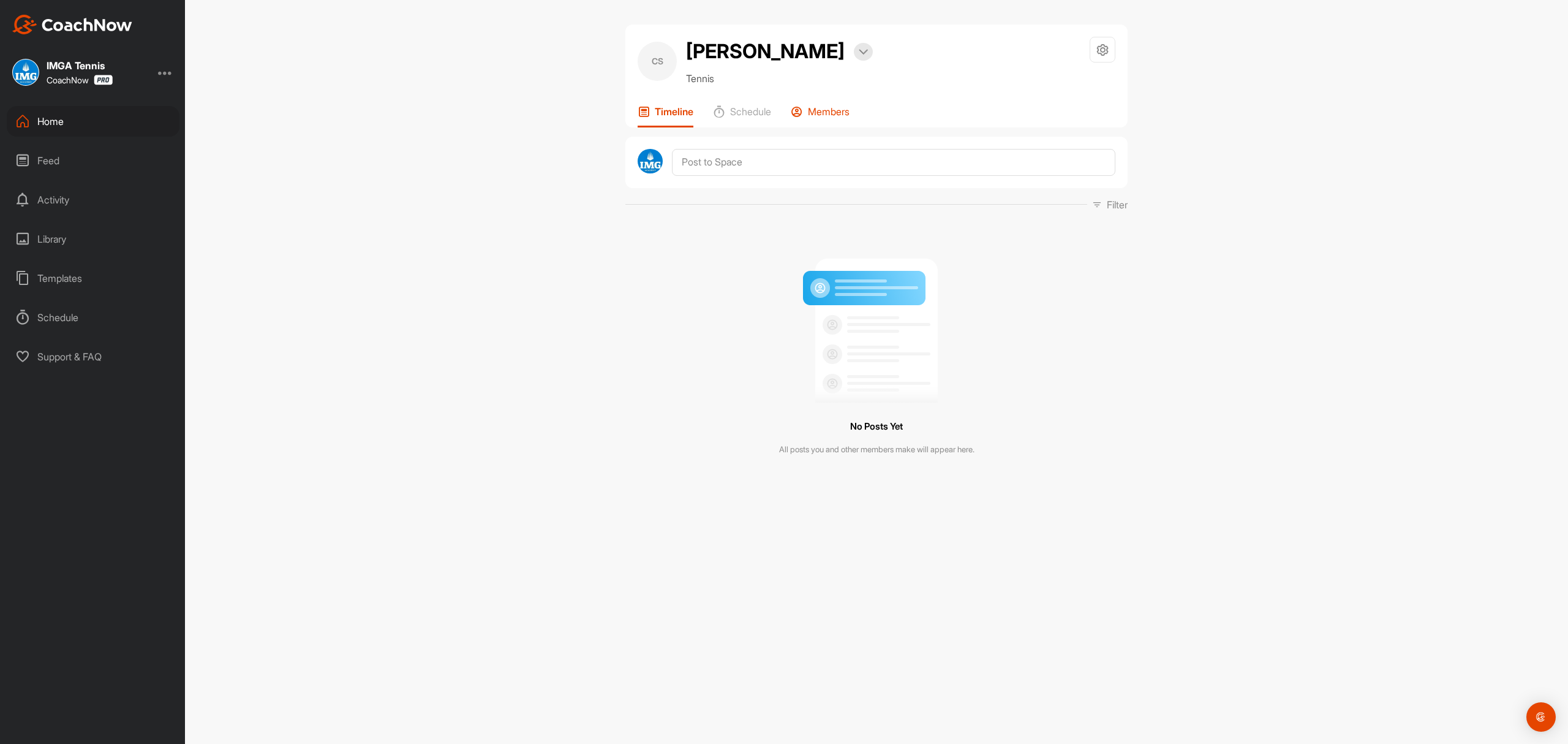
click at [844, 113] on p "Members" at bounding box center [829, 112] width 42 height 12
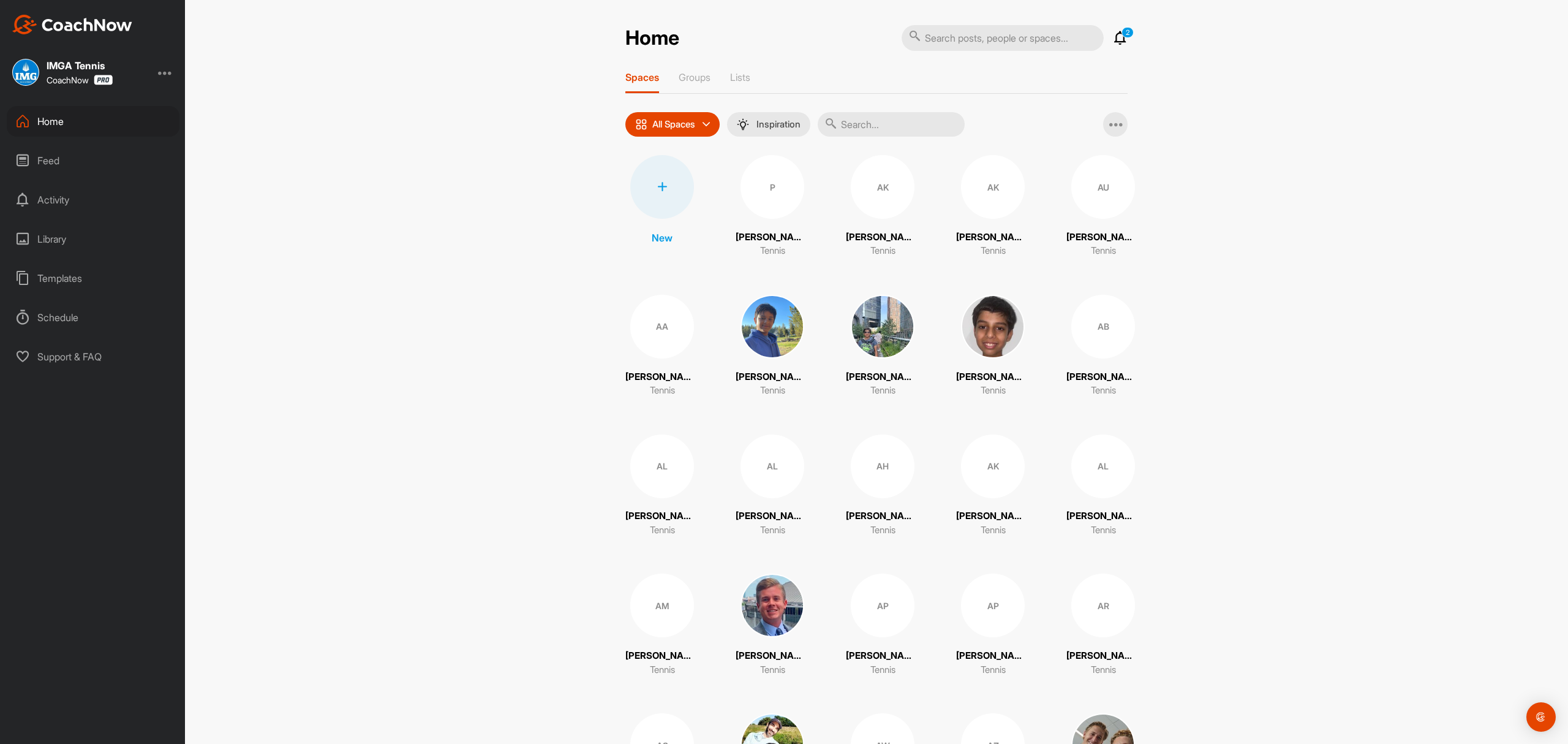
click at [867, 121] on input "text" at bounding box center [891, 124] width 147 height 25
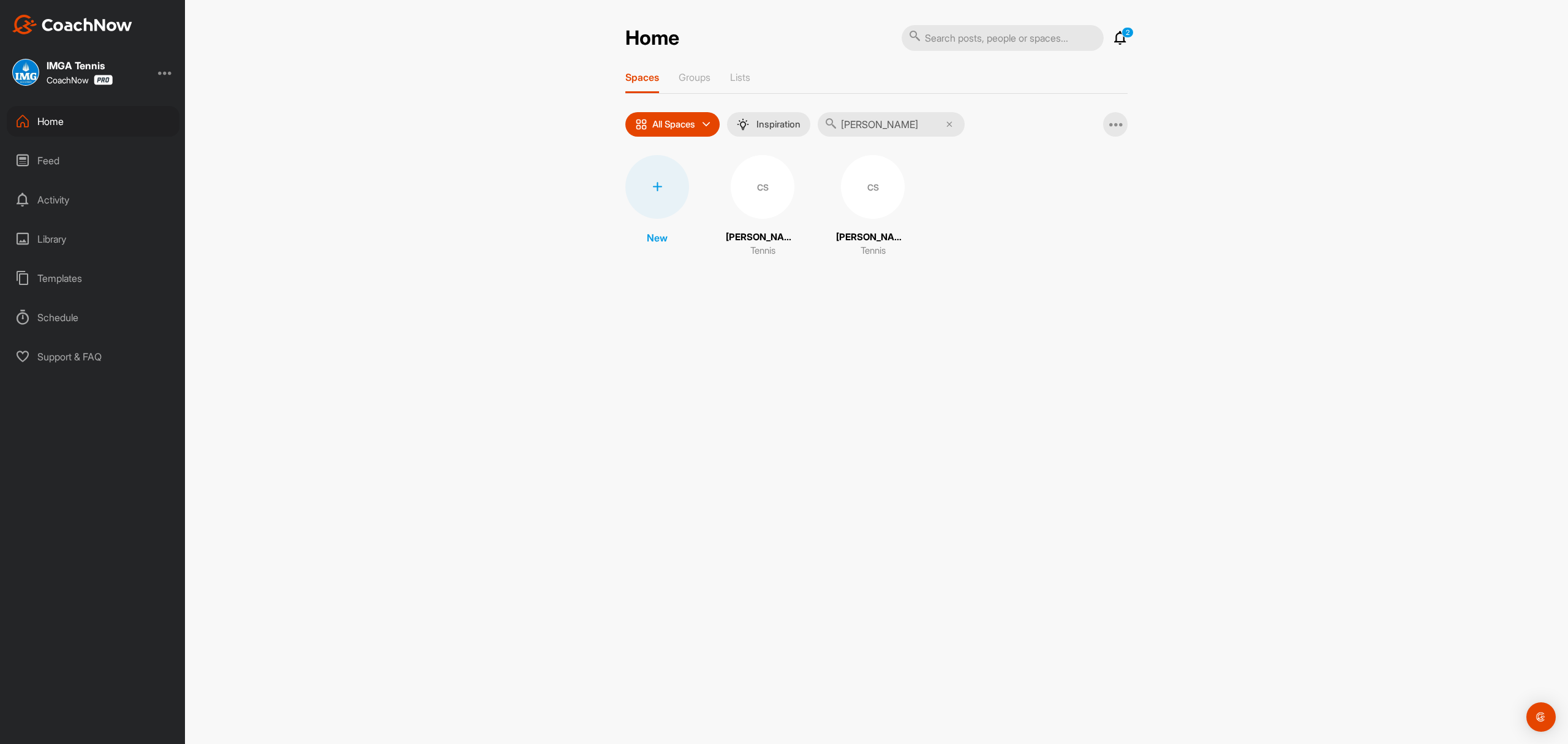
type input "cris sebastian"
click at [871, 195] on div "CS" at bounding box center [873, 187] width 64 height 64
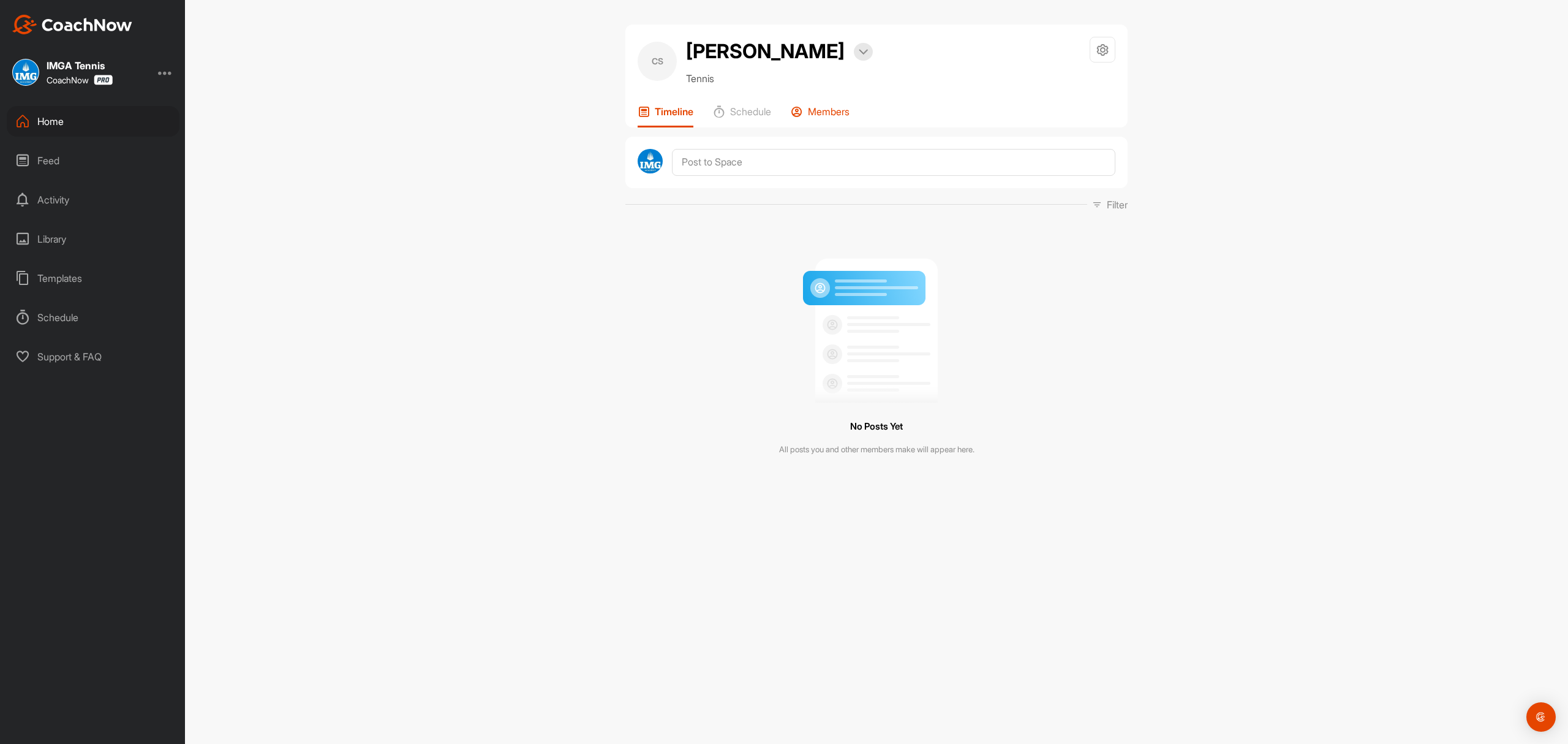
click at [817, 109] on p "Members" at bounding box center [829, 112] width 42 height 12
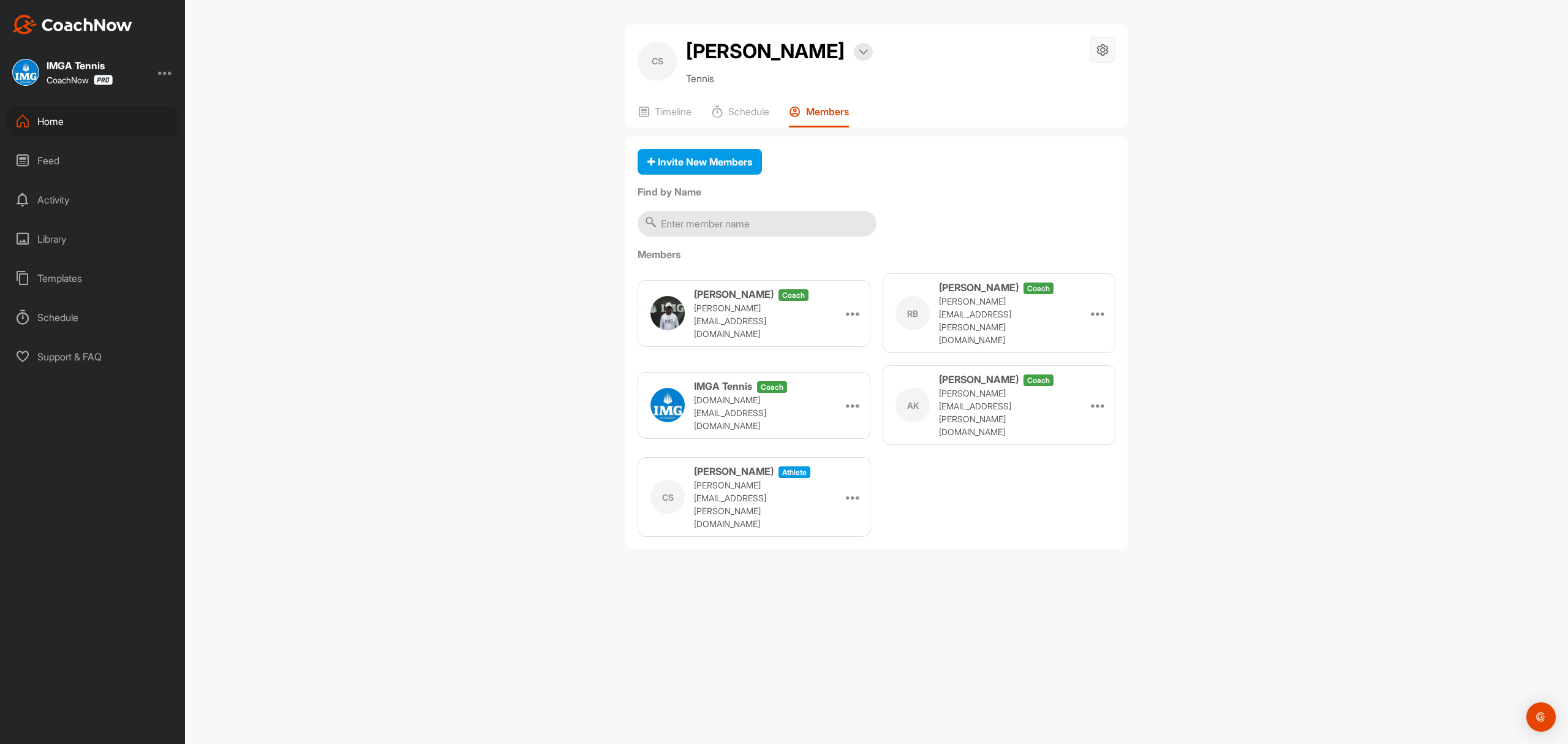
click at [1106, 52] on icon at bounding box center [1102, 50] width 14 height 14
click at [1072, 78] on li "Space Settings" at bounding box center [1066, 84] width 100 height 39
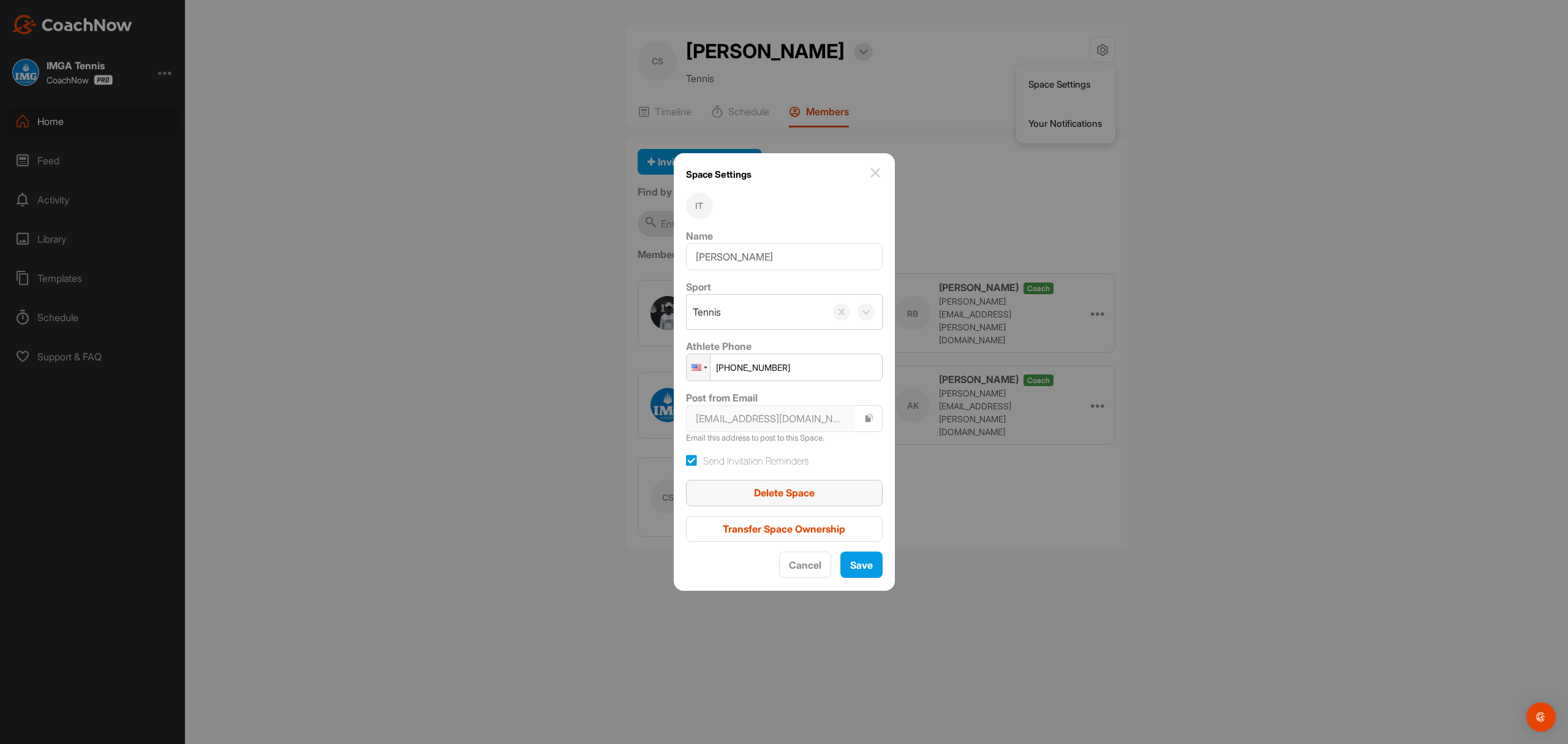
drag, startPoint x: 814, startPoint y: 481, endPoint x: 842, endPoint y: 49, distance: 432.9
click at [814, 483] on button "Delete Space" at bounding box center [784, 493] width 196 height 26
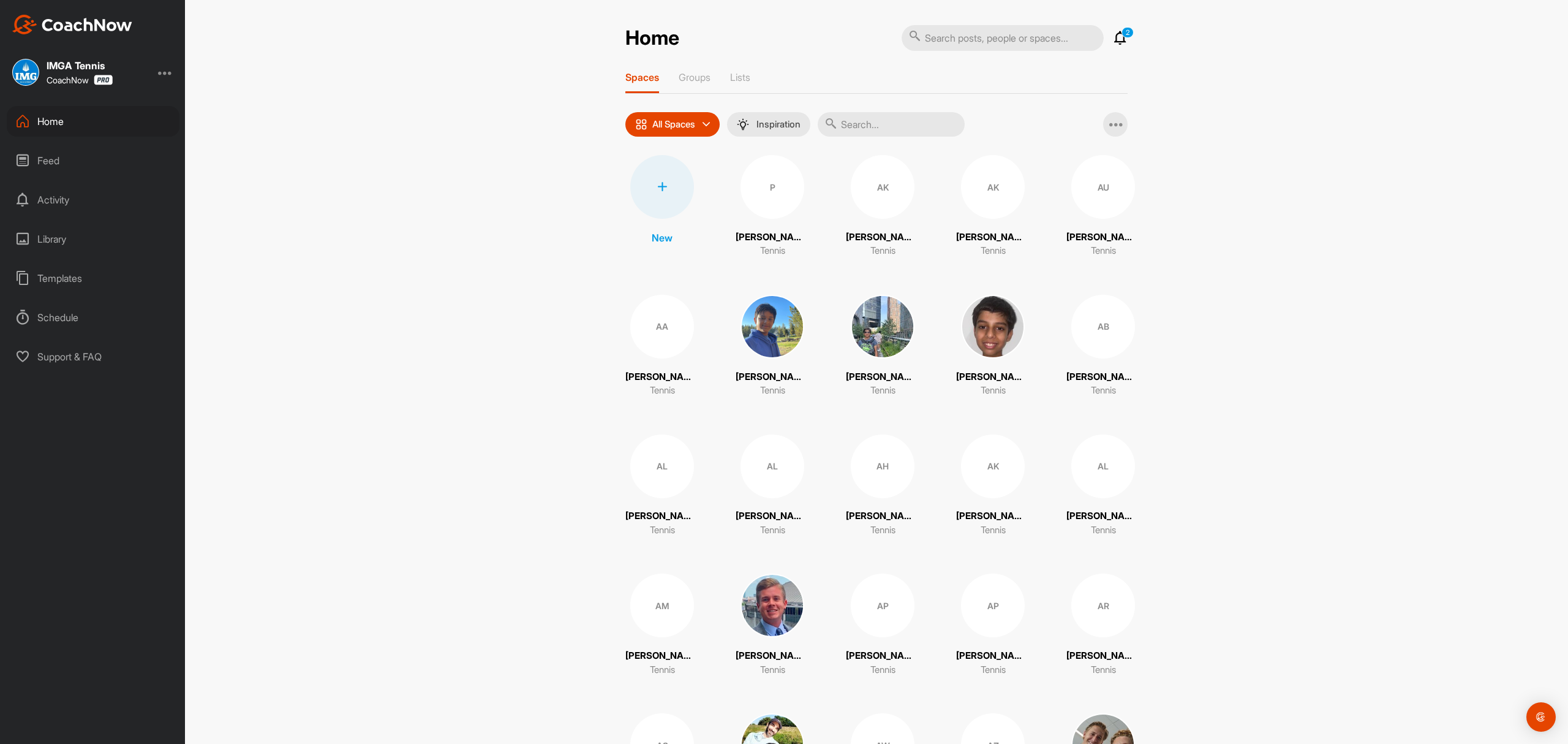
click at [864, 124] on input "text" at bounding box center [891, 124] width 147 height 25
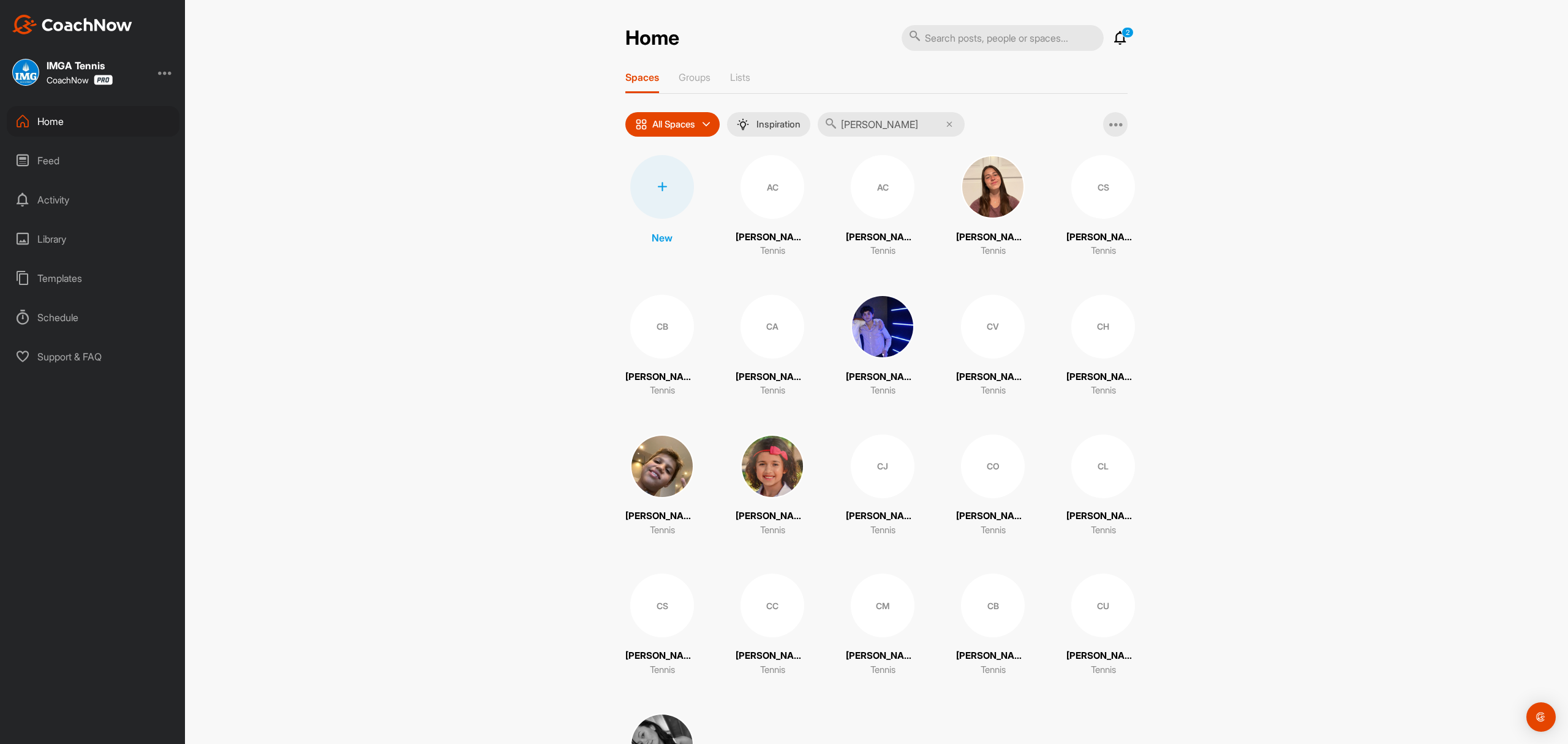
type input "[PERSON_NAME]"
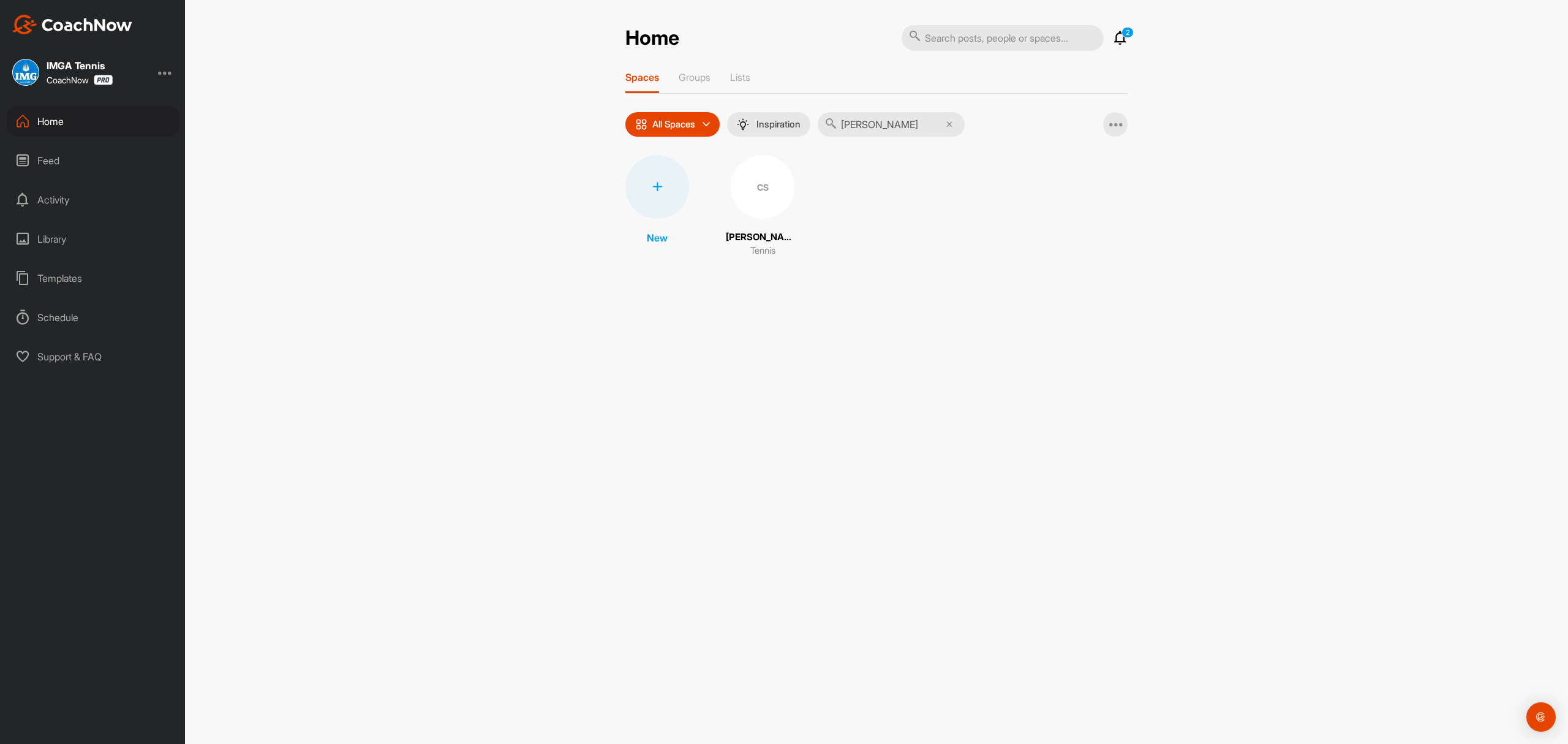
click at [755, 193] on div "CS" at bounding box center [763, 187] width 64 height 64
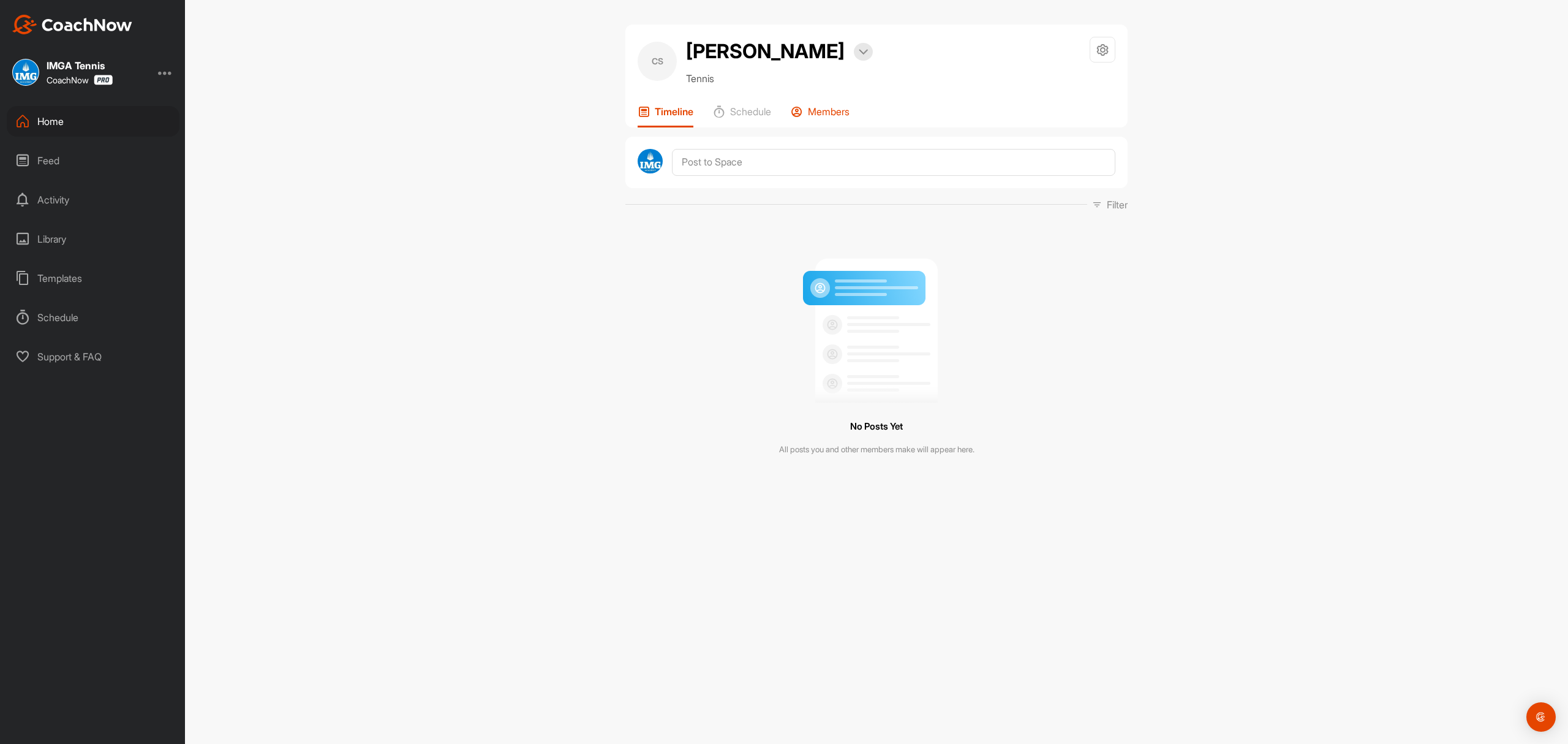
click at [819, 108] on p "Members" at bounding box center [829, 112] width 42 height 12
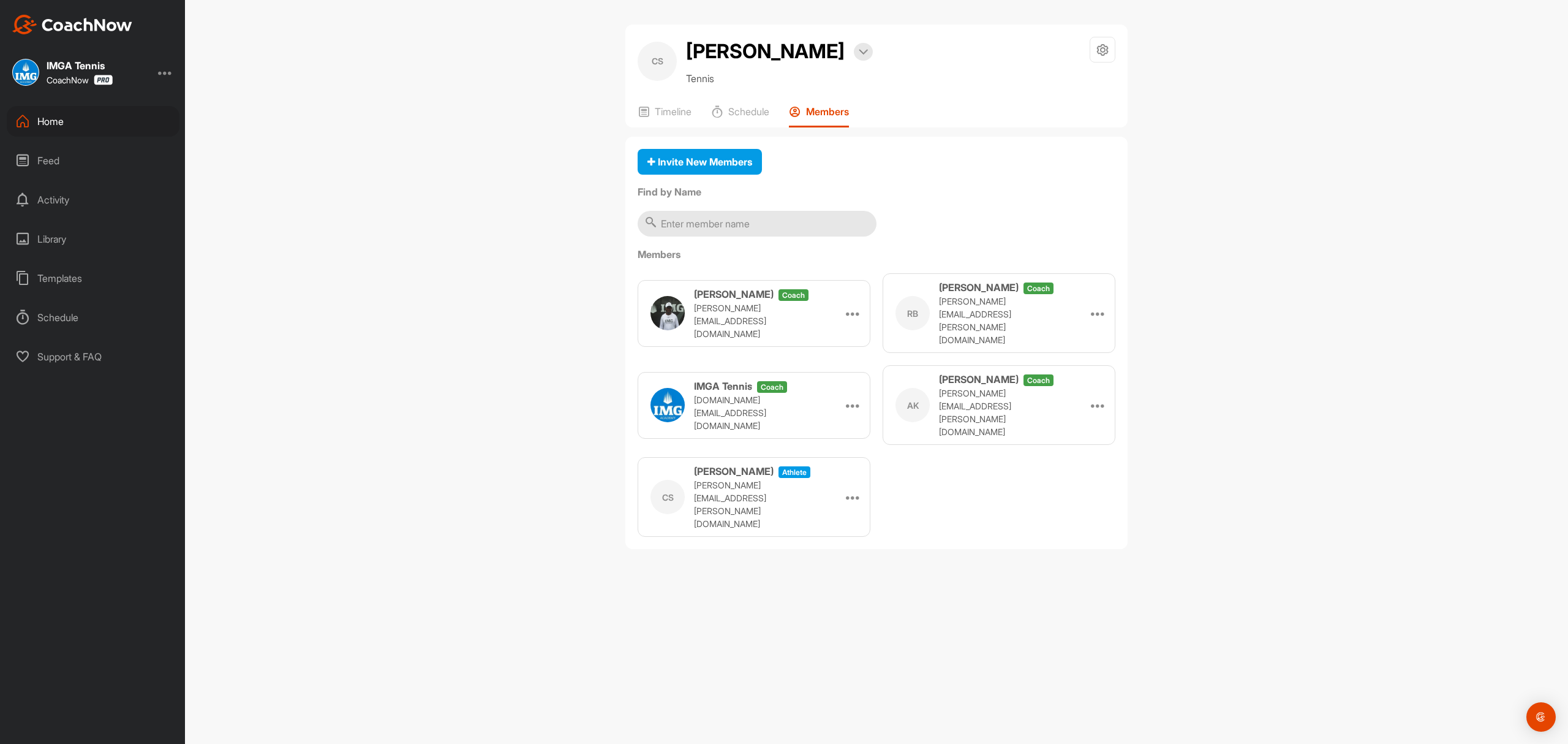
click at [40, 121] on div "Home" at bounding box center [93, 121] width 173 height 31
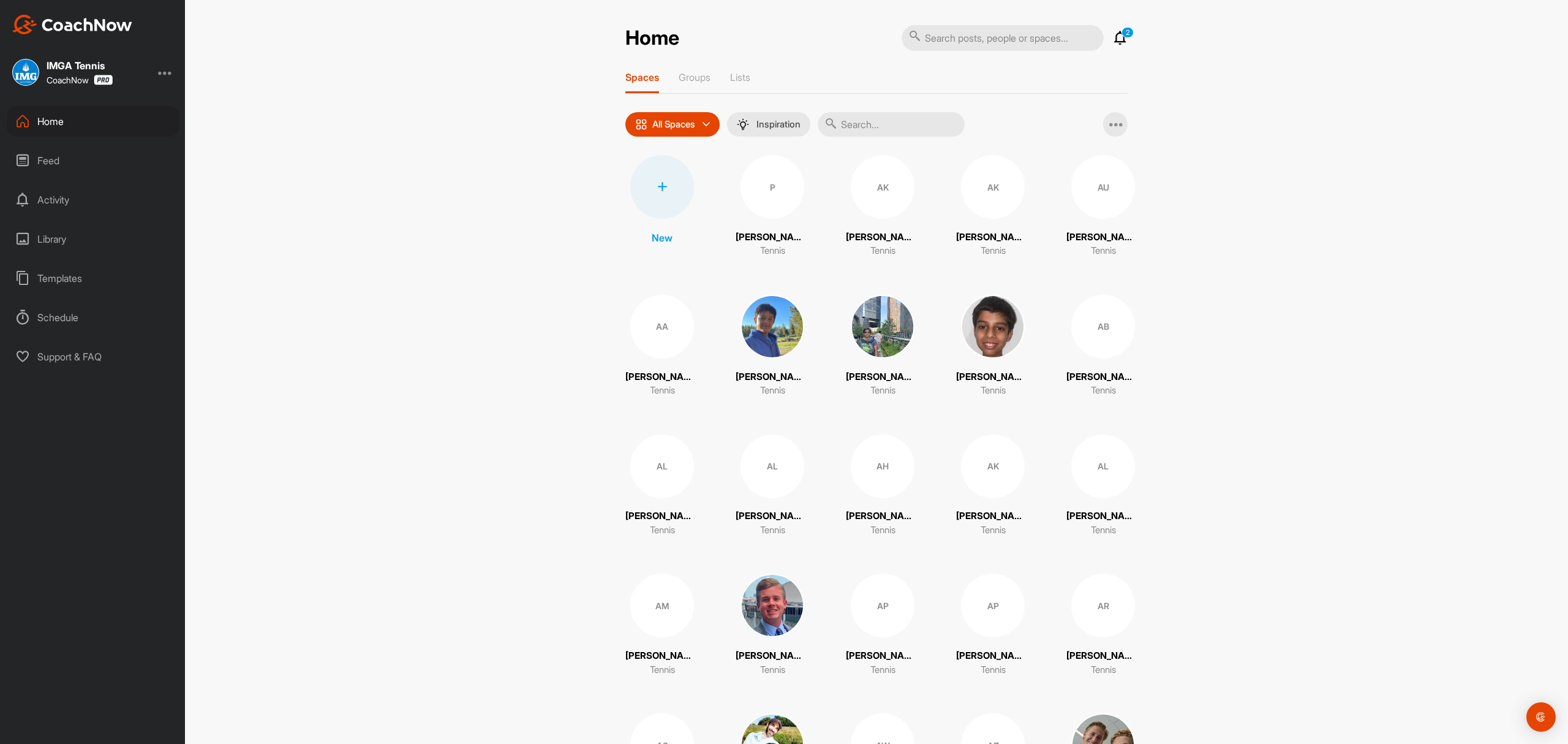
click at [659, 182] on div at bounding box center [662, 187] width 64 height 64
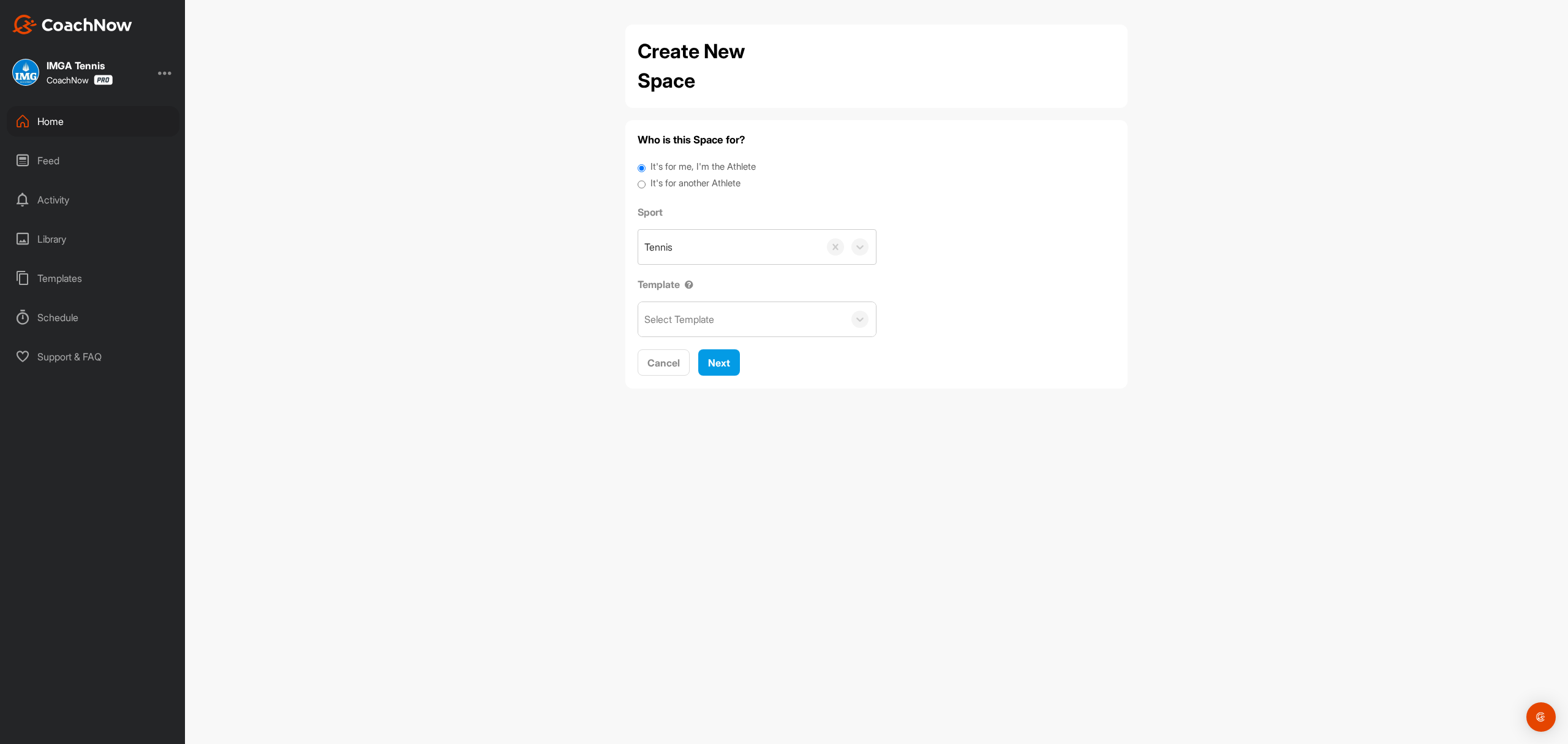
click at [640, 187] on input "It's for another Athlete" at bounding box center [641, 185] width 8 height 16
radio input "true"
click at [733, 248] on div "Search by name or email" at bounding box center [697, 247] width 106 height 15
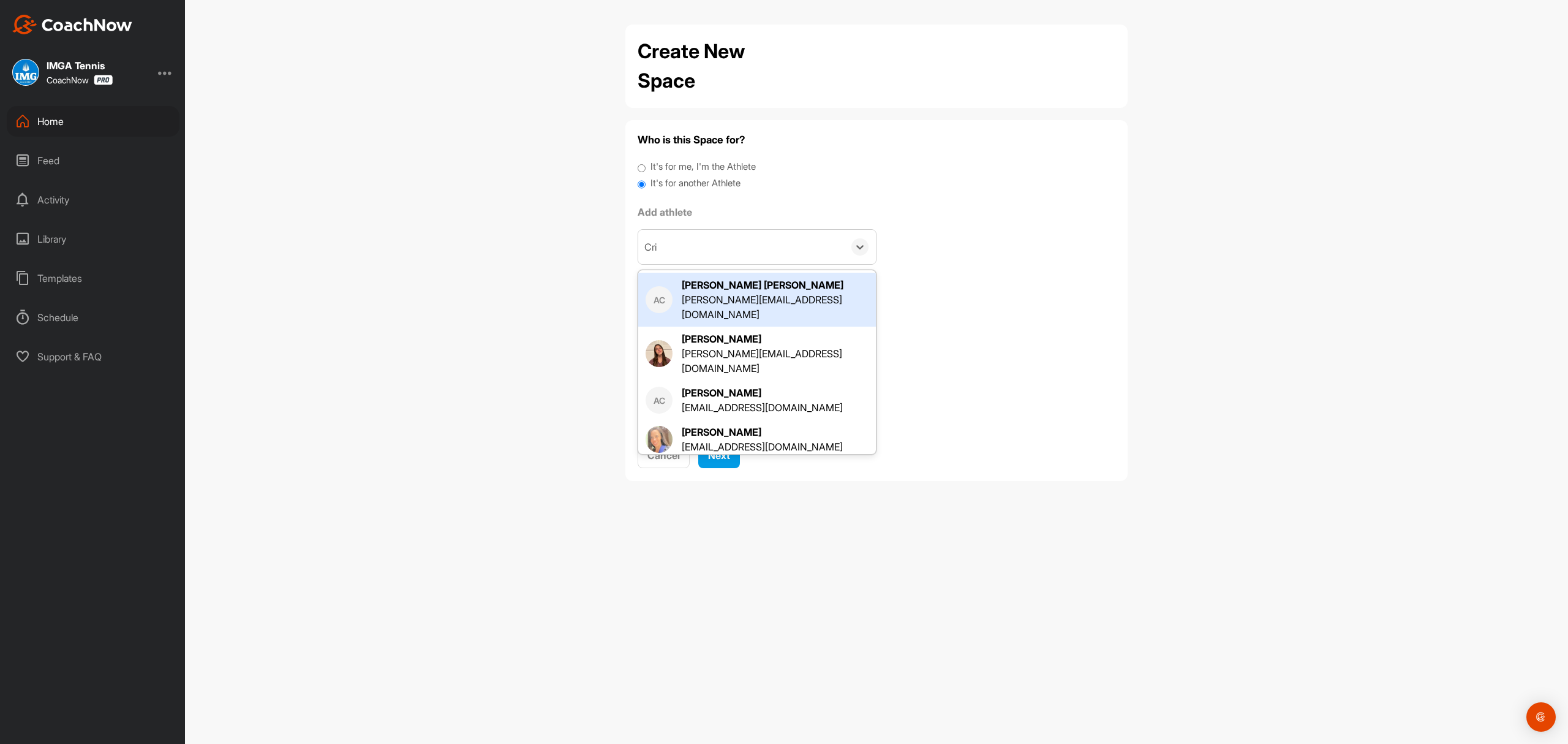
type input "Cris"
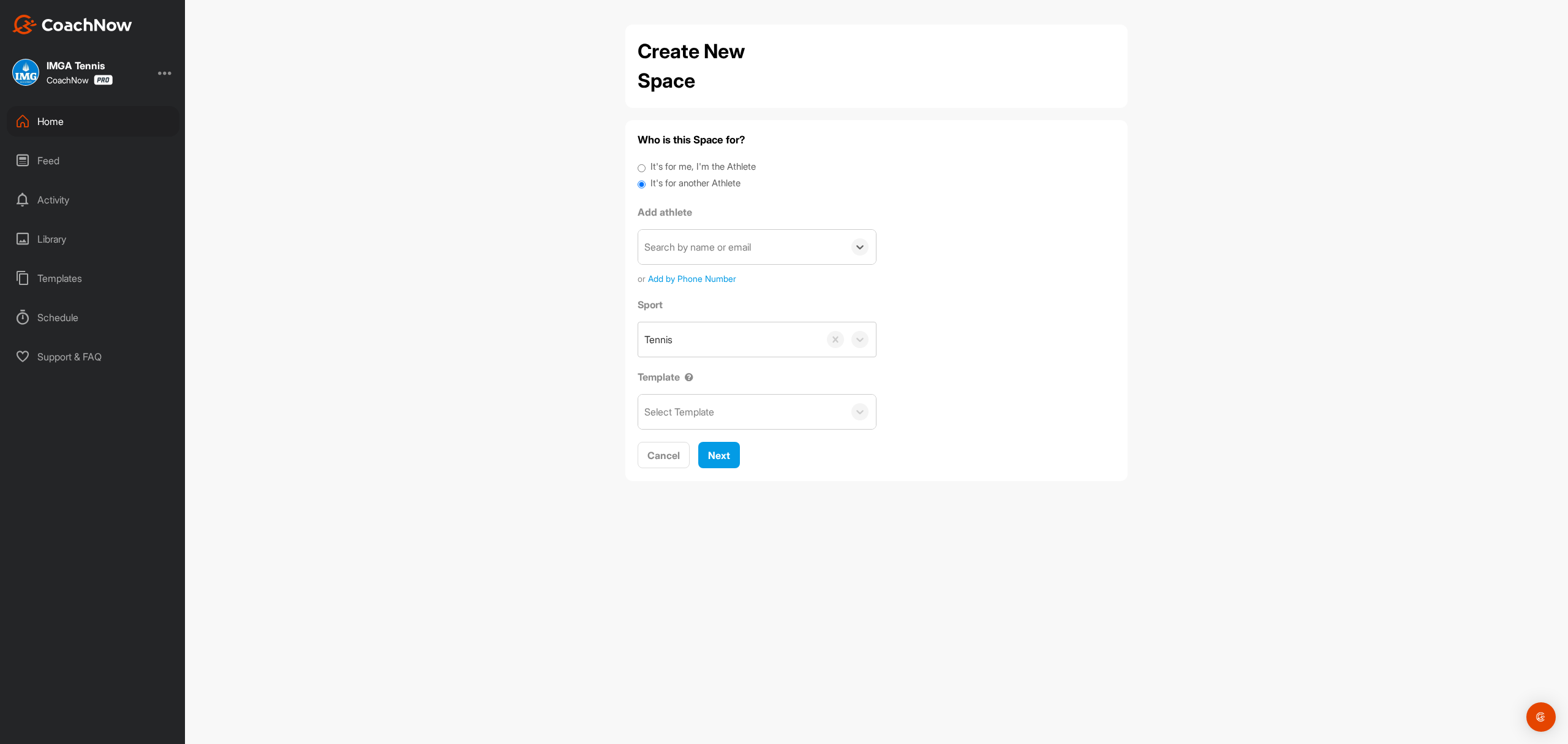
click at [733, 248] on div "Search by name or email" at bounding box center [741, 247] width 206 height 34
click at [734, 248] on div "Search by name or email" at bounding box center [697, 247] width 106 height 15
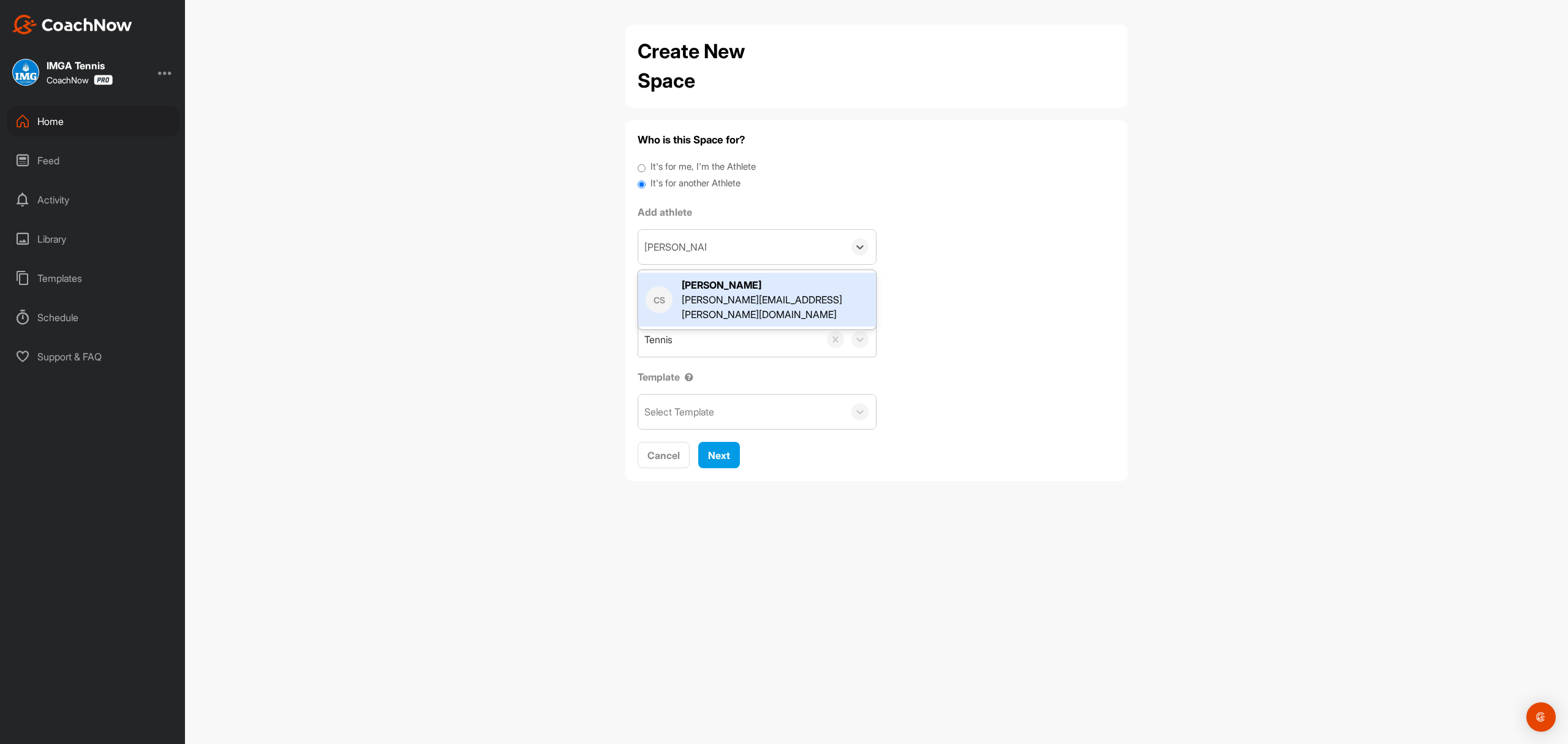
type input "[PERSON_NAME]"
click at [734, 248] on div "[PERSON_NAME]" at bounding box center [741, 247] width 206 height 34
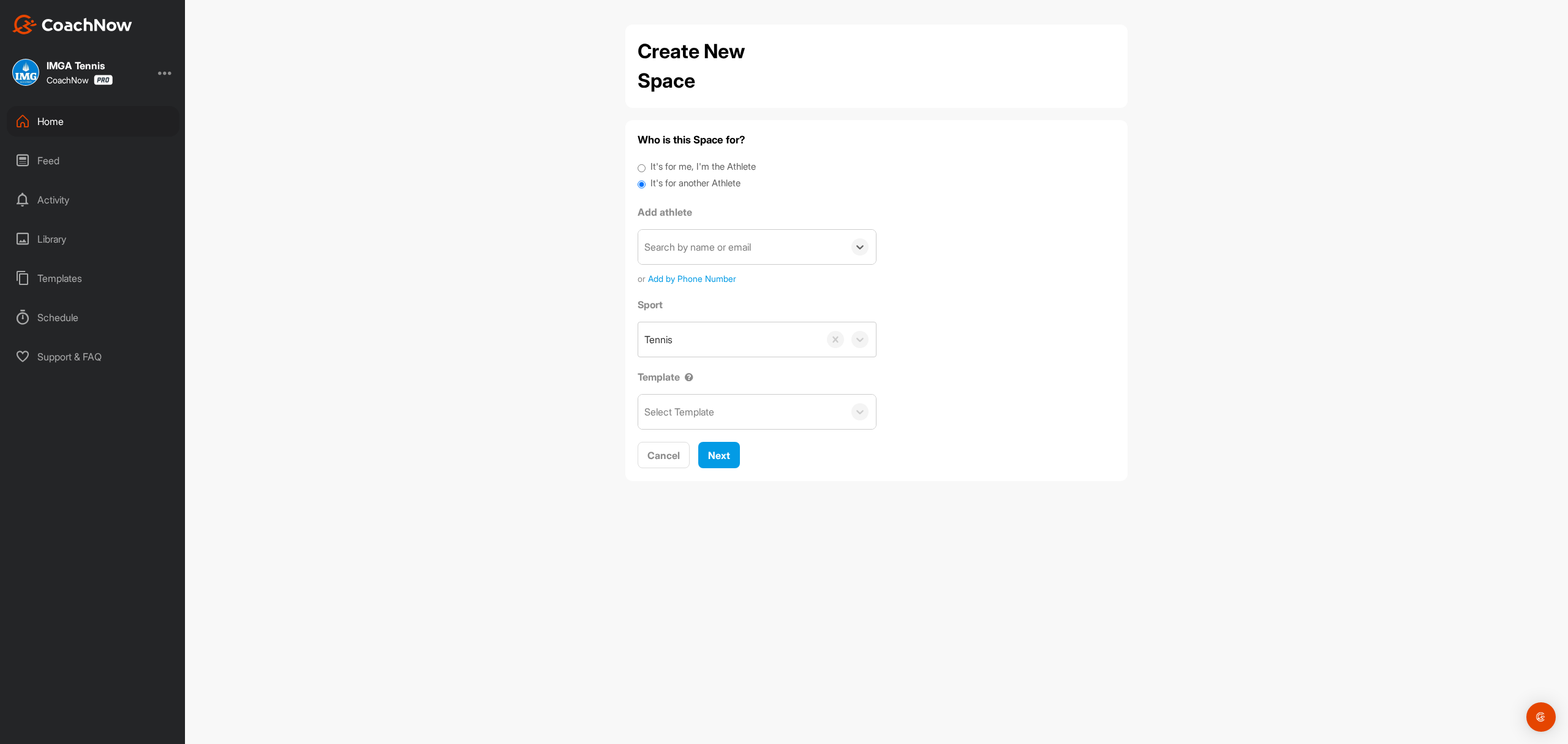
click at [661, 245] on div "Search by name or email" at bounding box center [697, 247] width 106 height 15
paste div
click at [701, 246] on div "Search by name or email" at bounding box center [697, 247] width 106 height 15
paste input "[EMAIL_ADDRESS][DOMAIN_NAME]"
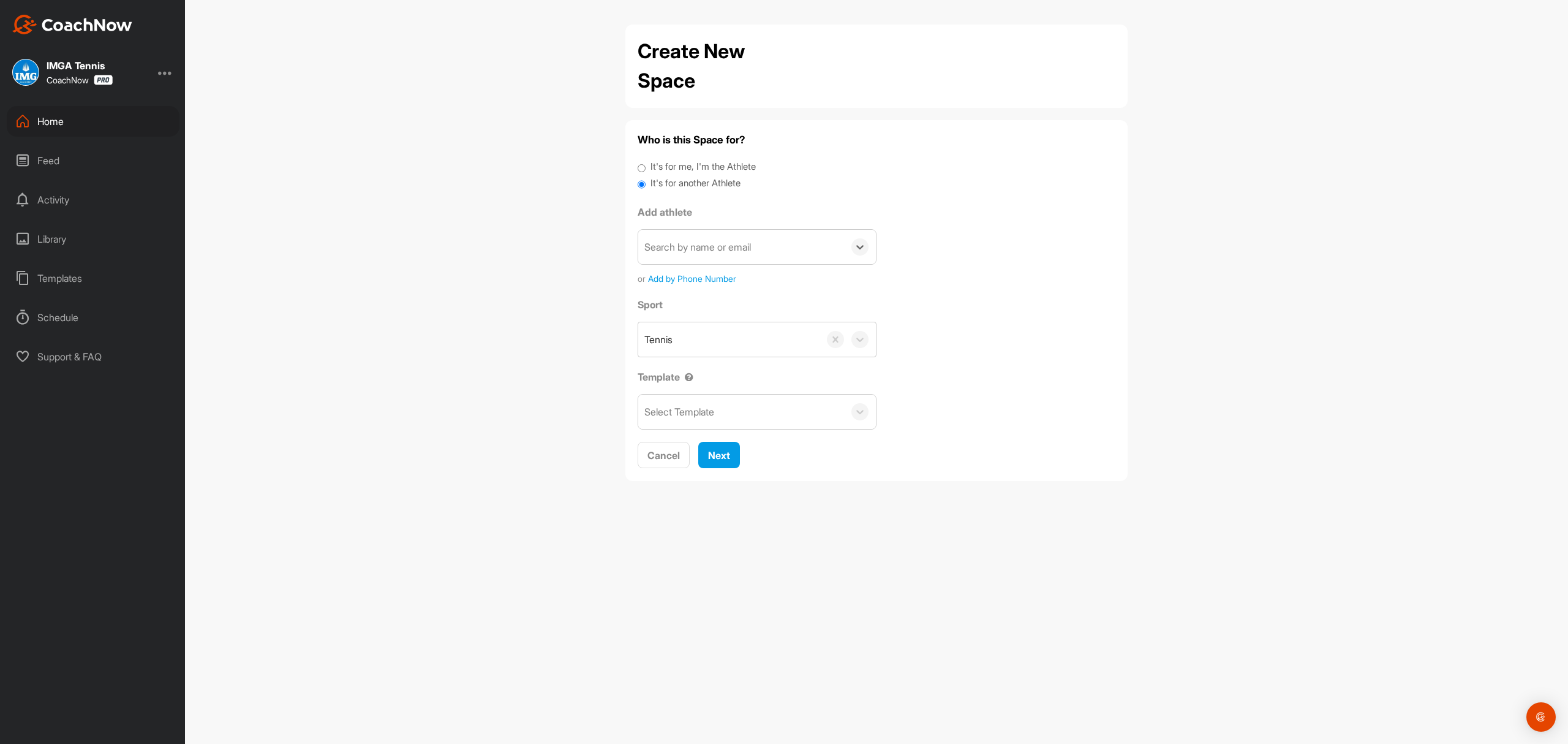
type input "[EMAIL_ADDRESS][DOMAIN_NAME]"
click at [738, 310] on button "Add a New Athlete" at bounding box center [757, 319] width 223 height 26
click at [695, 324] on input "text" at bounding box center [757, 315] width 223 height 27
type input "[PERSON_NAME]"
click at [658, 380] on button "Add" at bounding box center [665, 385] width 39 height 26
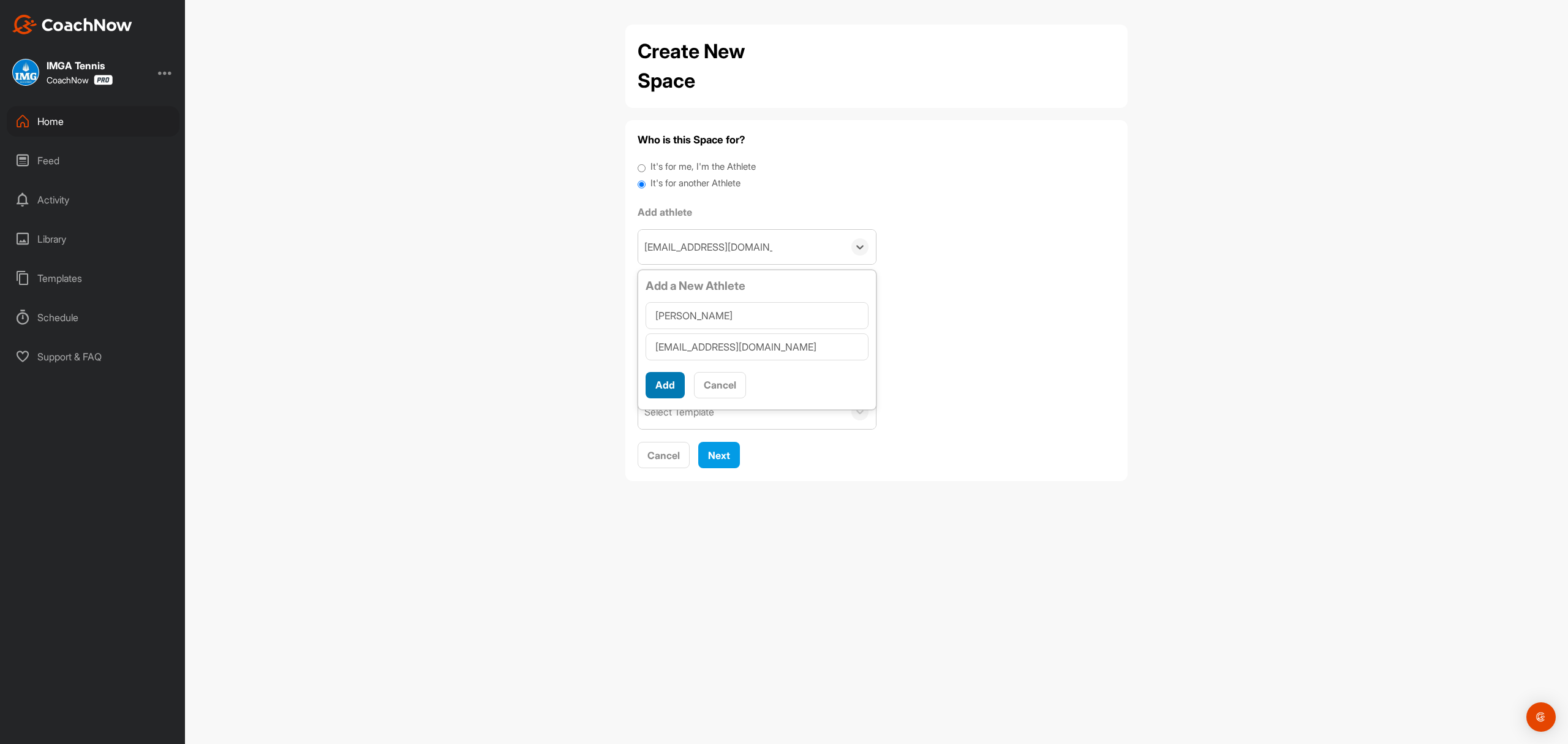
scroll to position [0, 0]
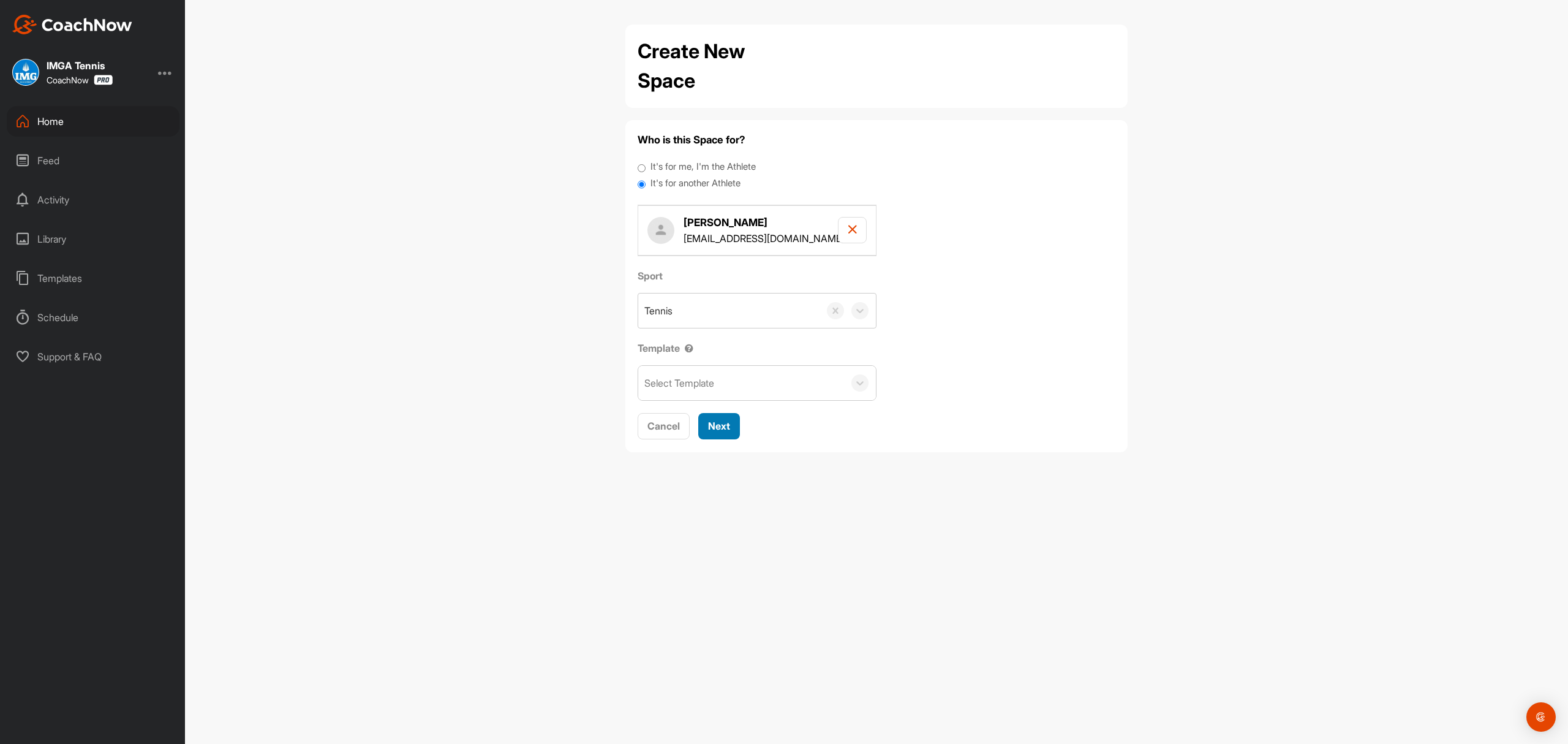
click at [712, 422] on span "Next" at bounding box center [719, 426] width 22 height 12
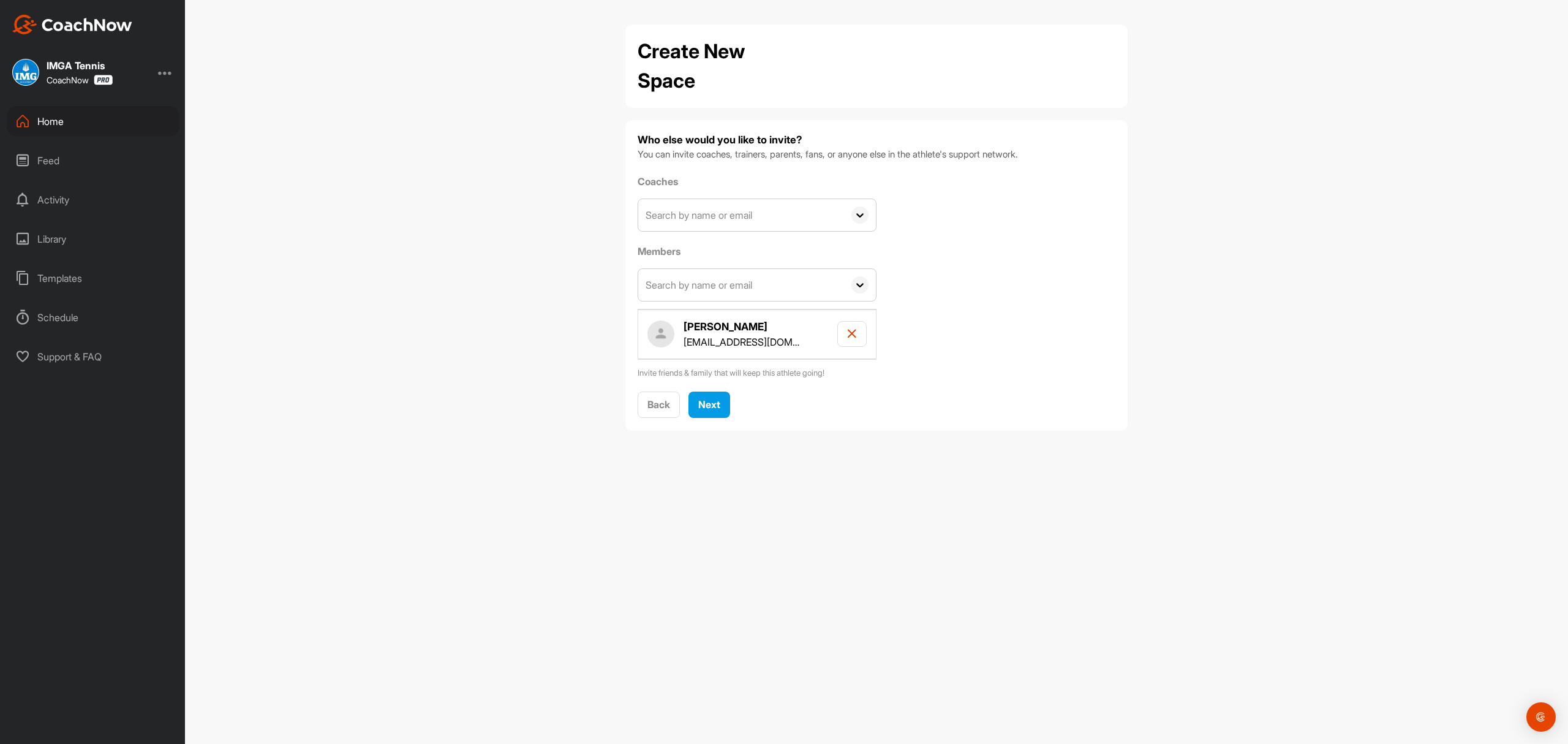
click at [690, 216] on input "text" at bounding box center [741, 215] width 206 height 32
type input "Roger bl"
click at [706, 248] on div "[PERSON_NAME]" at bounding box center [775, 249] width 189 height 15
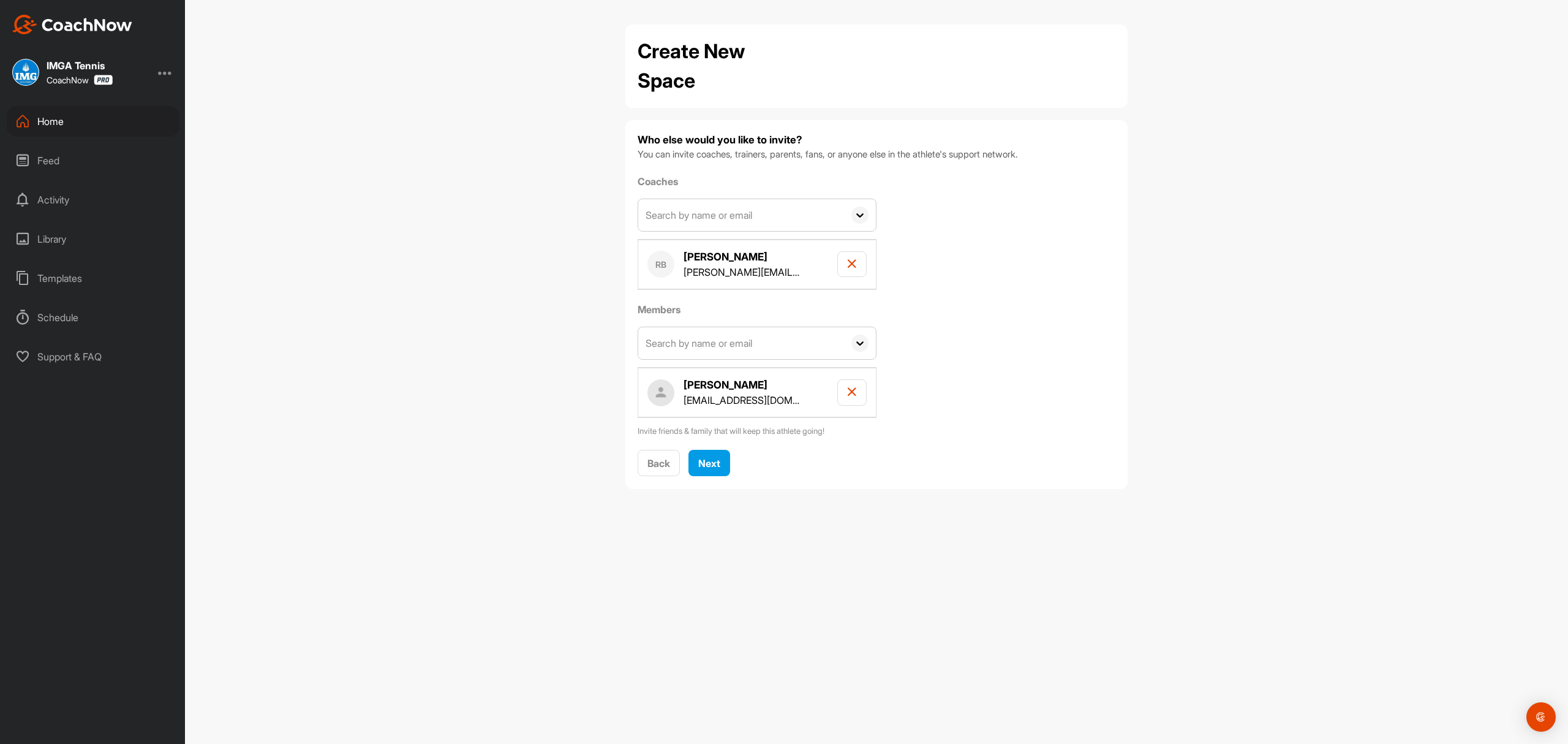
click at [701, 214] on input "text" at bounding box center [741, 215] width 206 height 32
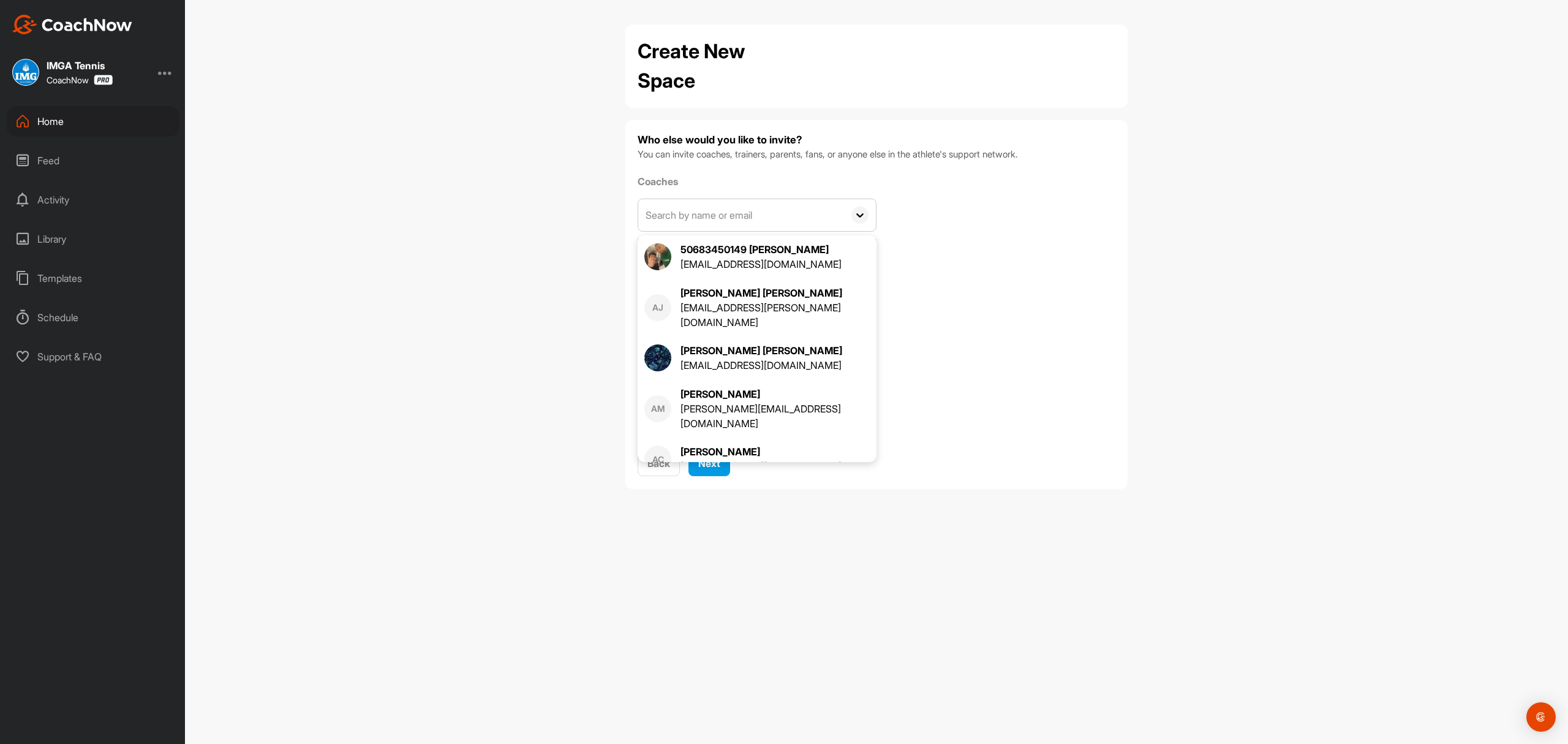
type input "j"
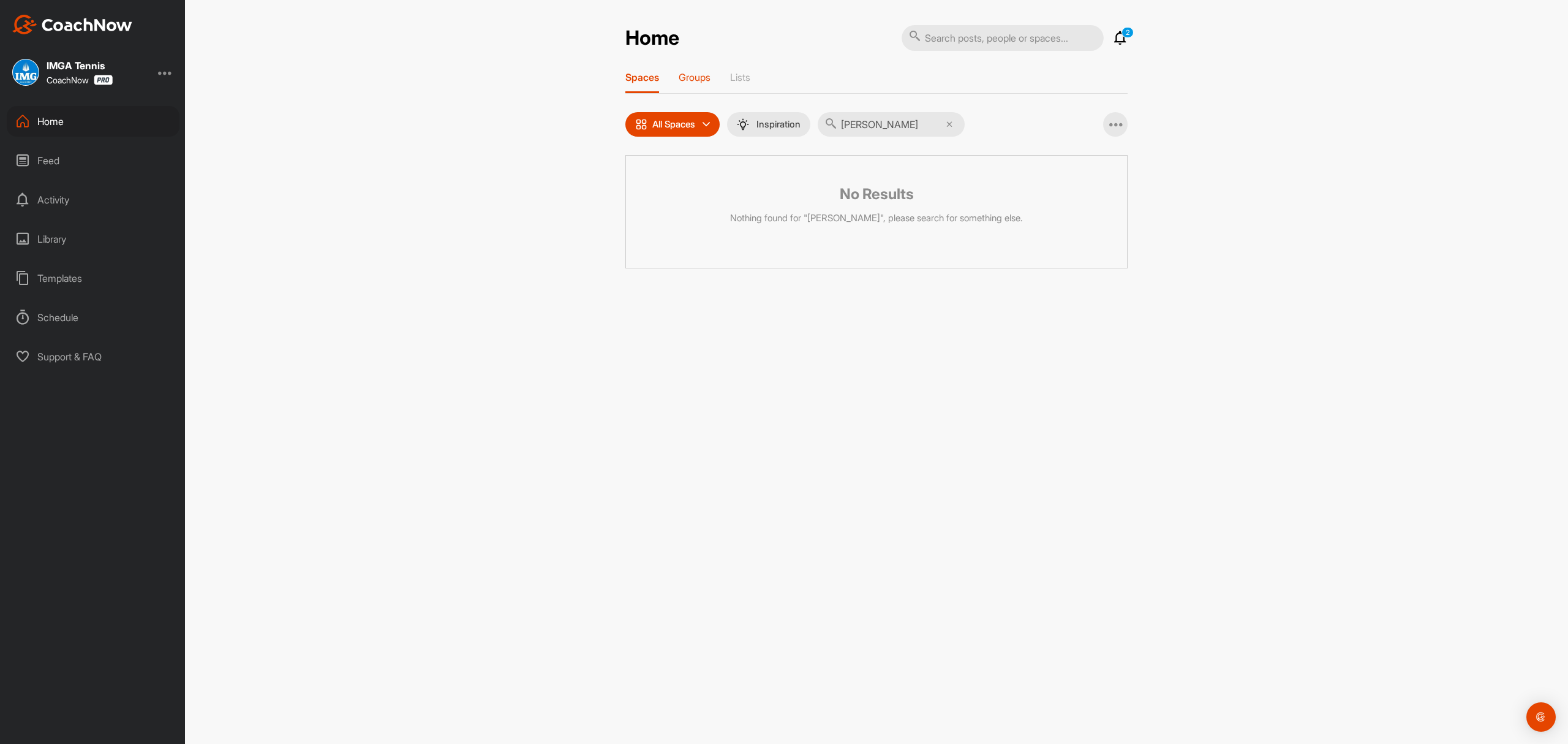
type input "[PERSON_NAME]"
drag, startPoint x: 701, startPoint y: 77, endPoint x: 695, endPoint y: 79, distance: 6.3
click at [695, 79] on p "Groups" at bounding box center [695, 77] width 32 height 12
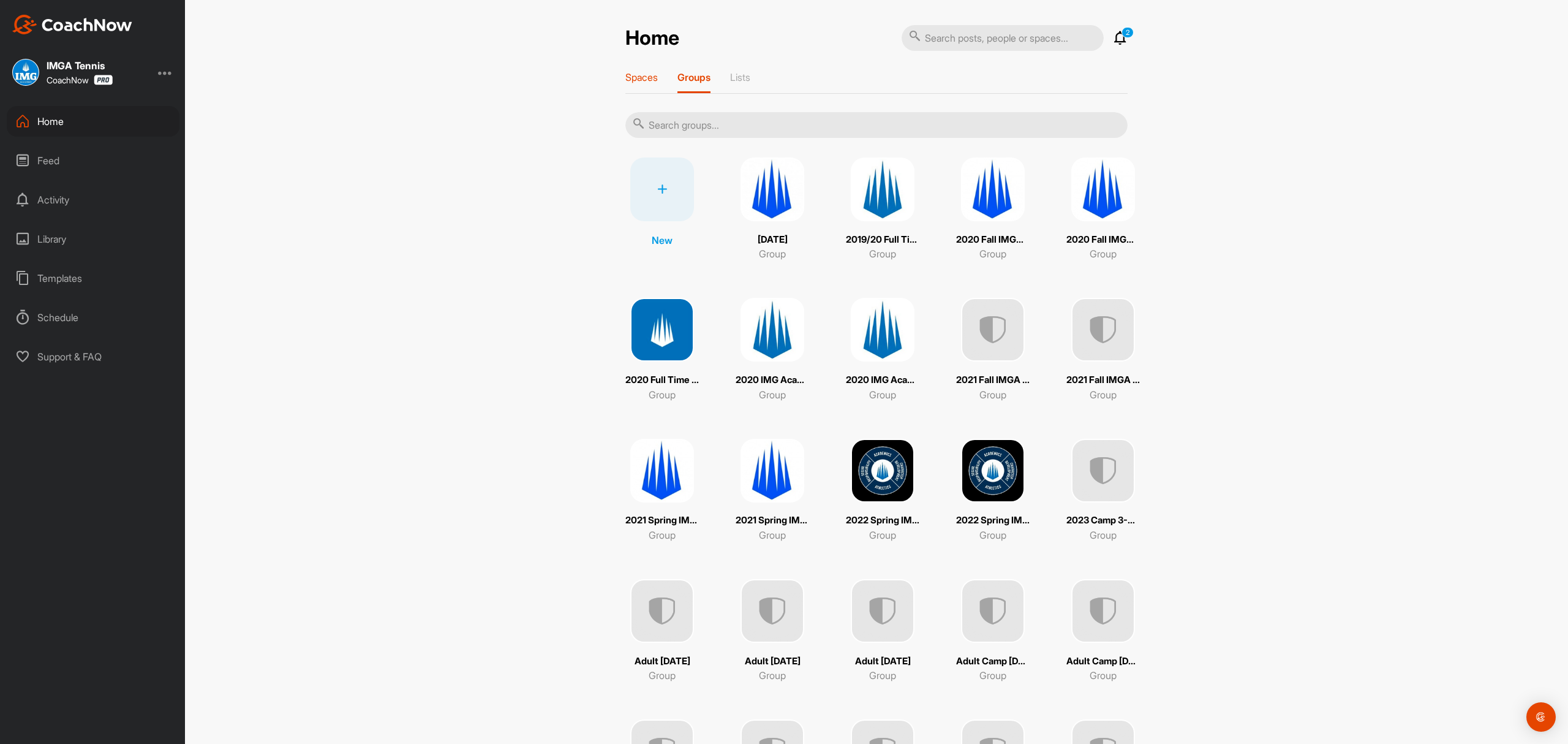
click at [635, 79] on p "Spaces" at bounding box center [642, 77] width 33 height 12
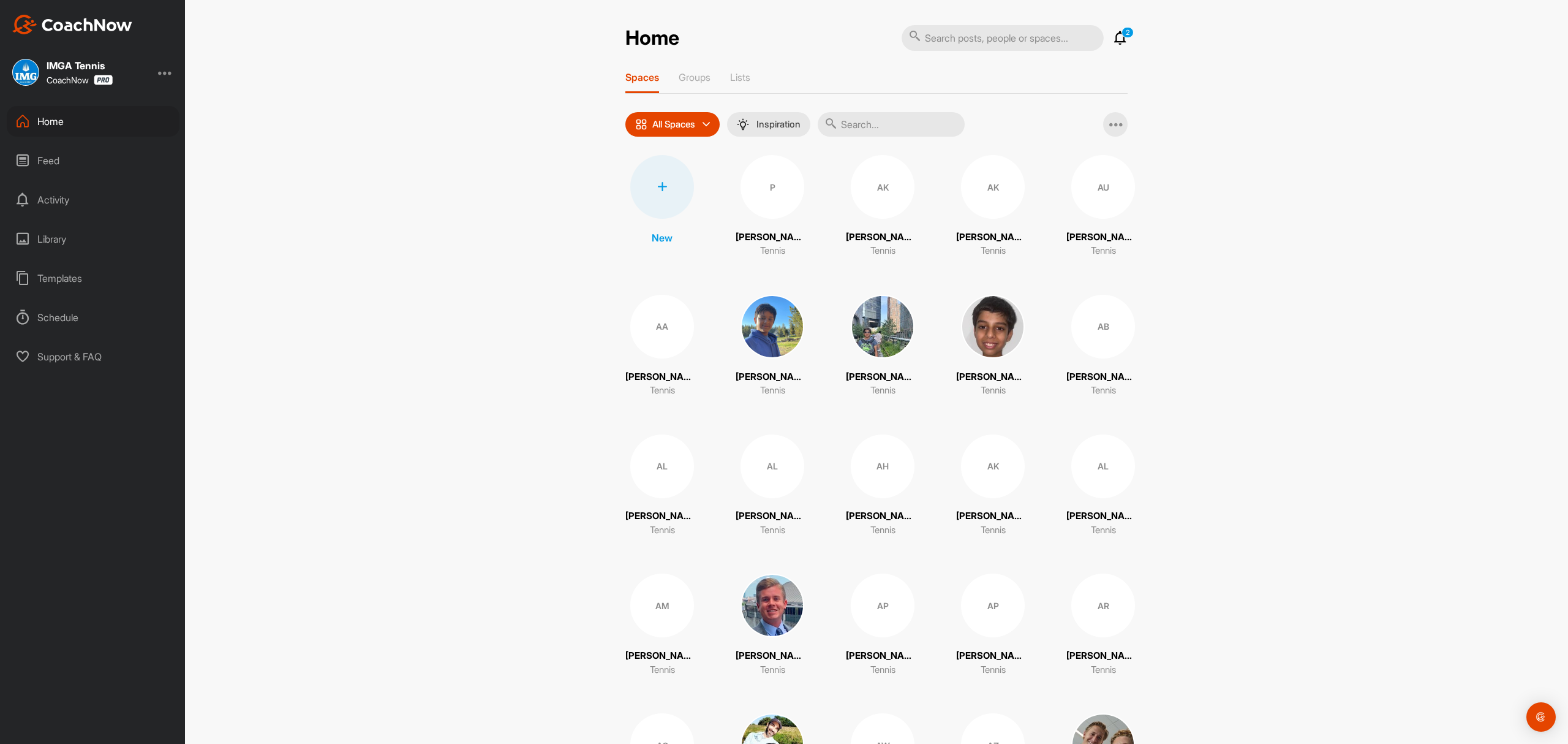
click at [648, 185] on div at bounding box center [662, 187] width 64 height 64
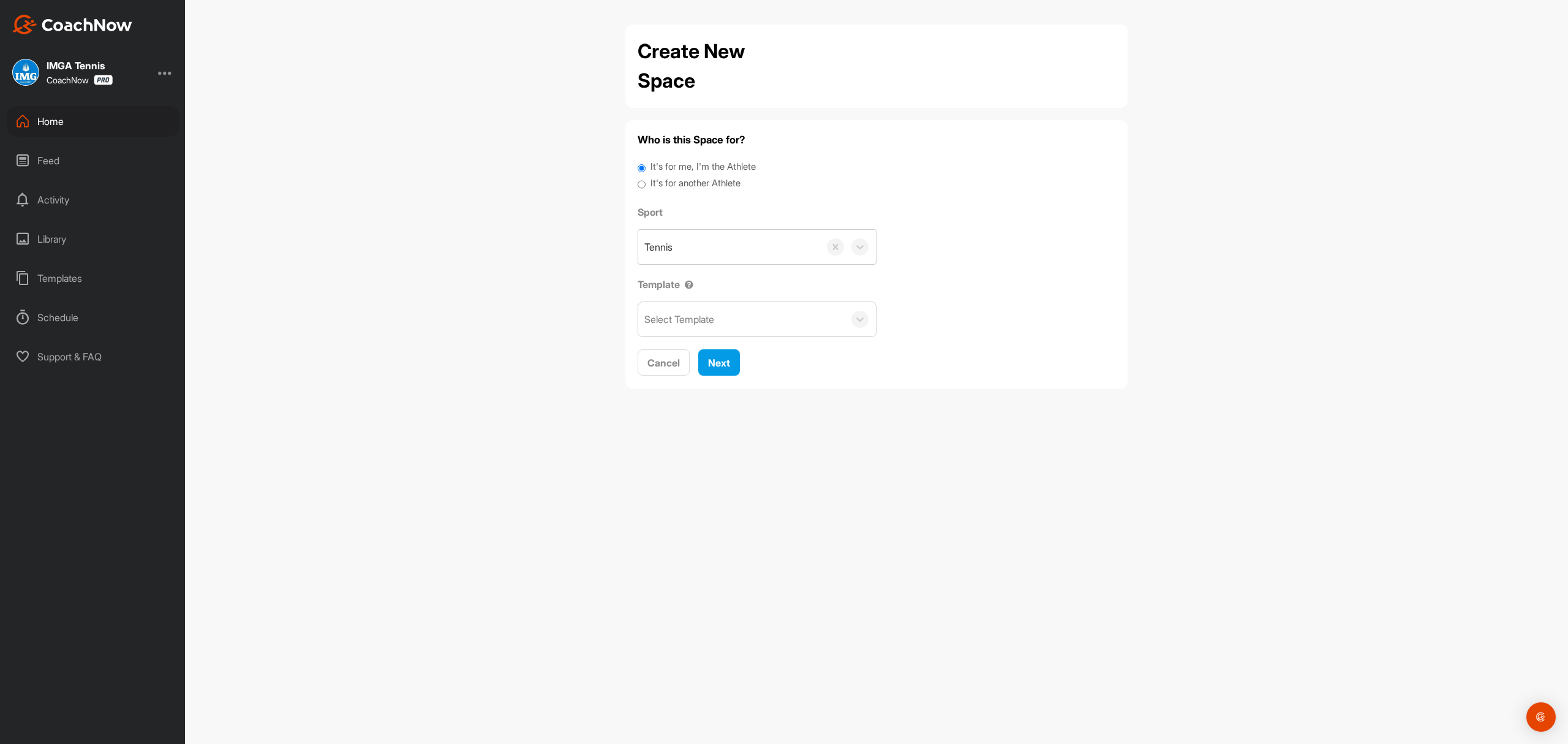
click at [637, 192] on input "It's for another Athlete" at bounding box center [641, 185] width 8 height 16
radio input "true"
click at [708, 243] on div "Search by name or email" at bounding box center [697, 247] width 106 height 15
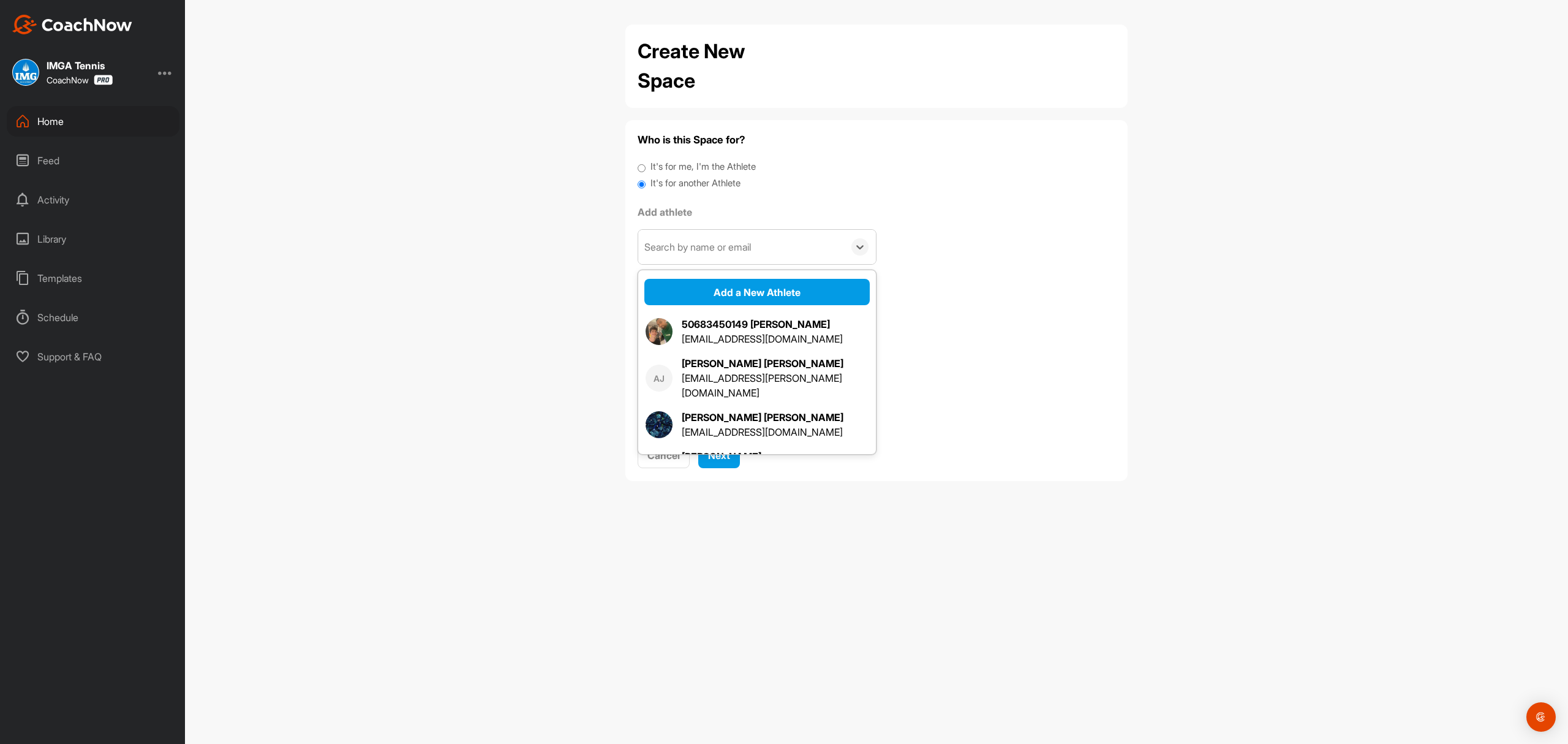
click at [707, 246] on div "Search by name or email" at bounding box center [697, 247] width 106 height 15
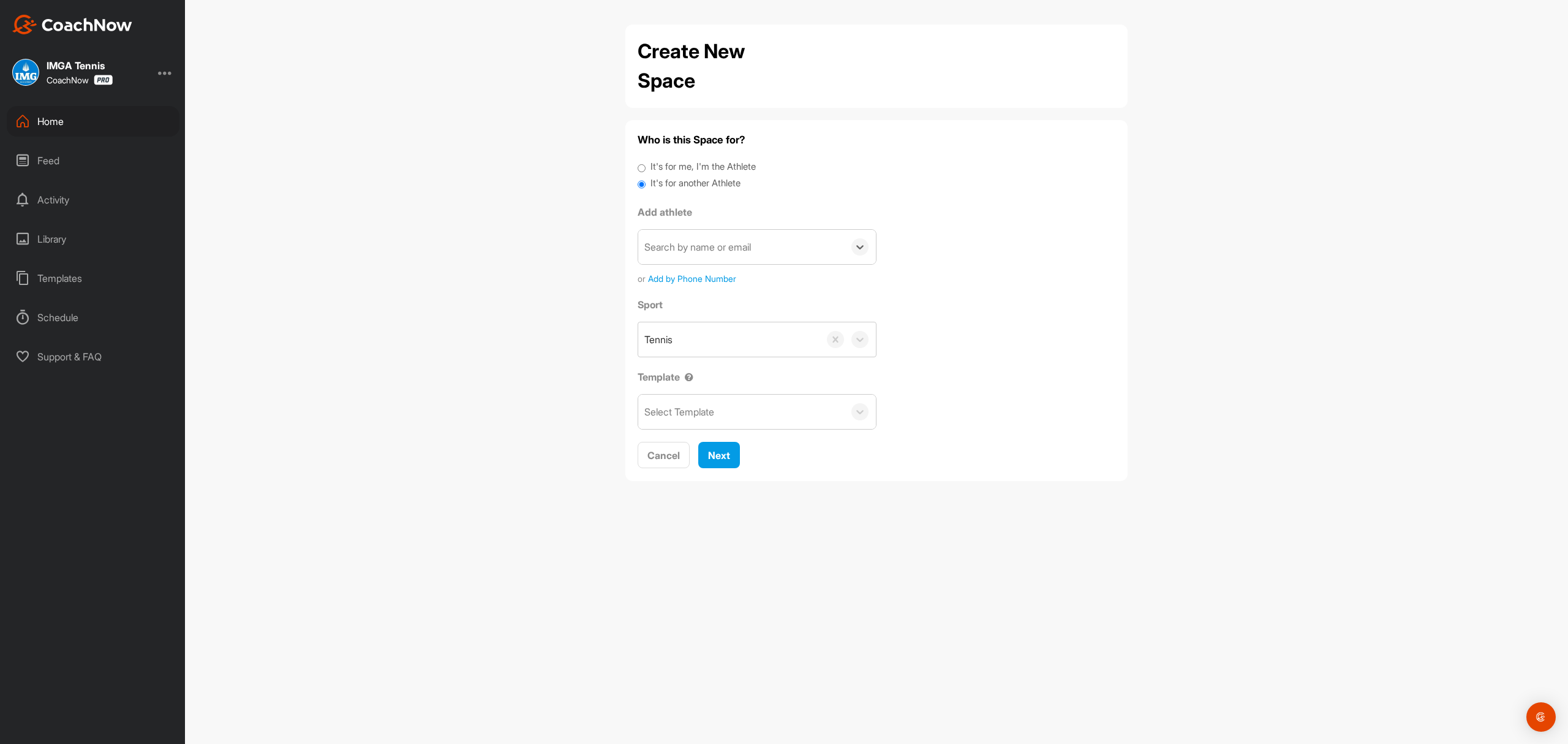
drag, startPoint x: 707, startPoint y: 246, endPoint x: 701, endPoint y: 252, distance: 8.5
click at [701, 252] on div "Search by name or email" at bounding box center [697, 247] width 106 height 15
type input "Vianney"
click at [718, 283] on div "[PERSON_NAME]" at bounding box center [762, 285] width 161 height 15
click at [716, 427] on span "Next" at bounding box center [719, 426] width 22 height 12
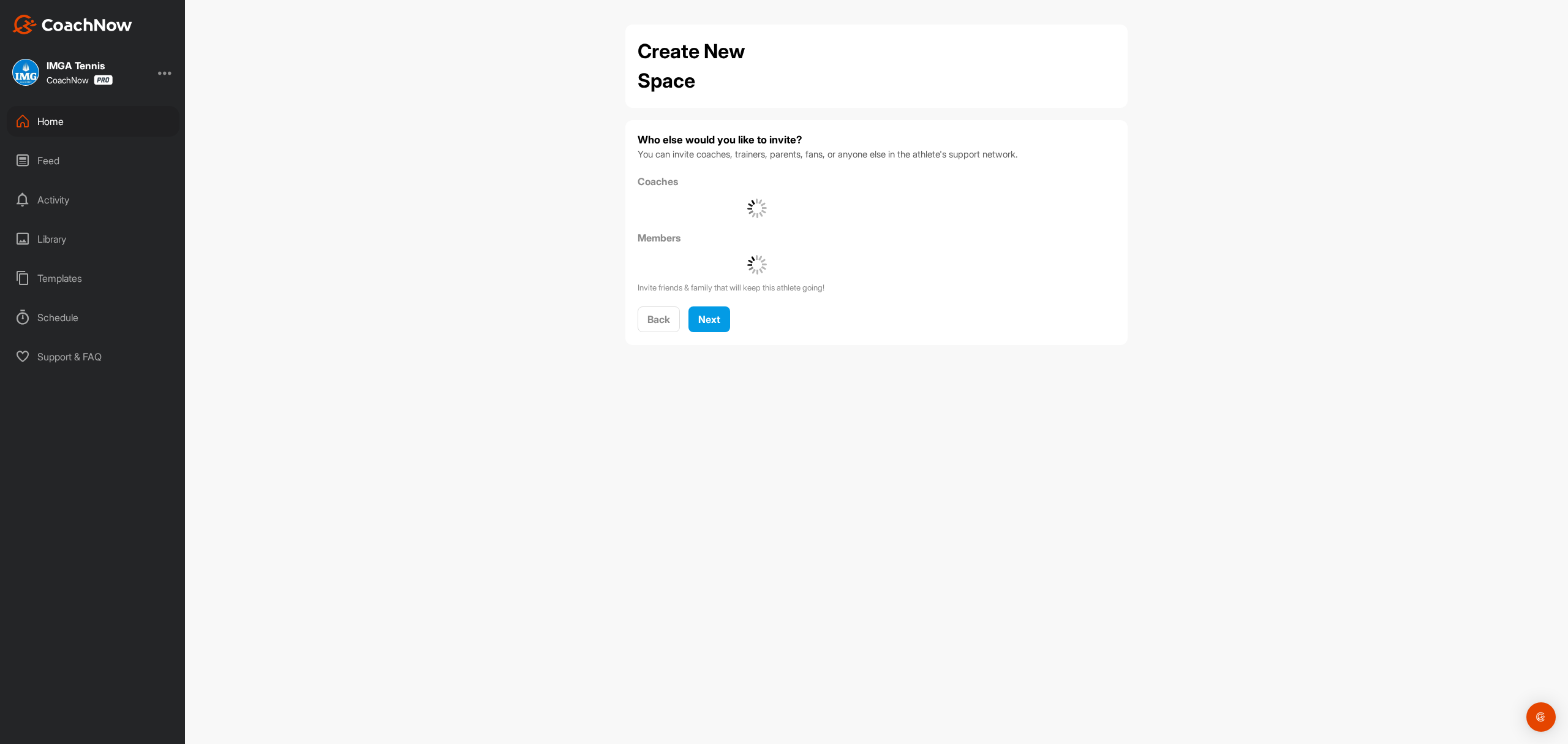
click at [62, 129] on div "Home" at bounding box center [93, 121] width 173 height 31
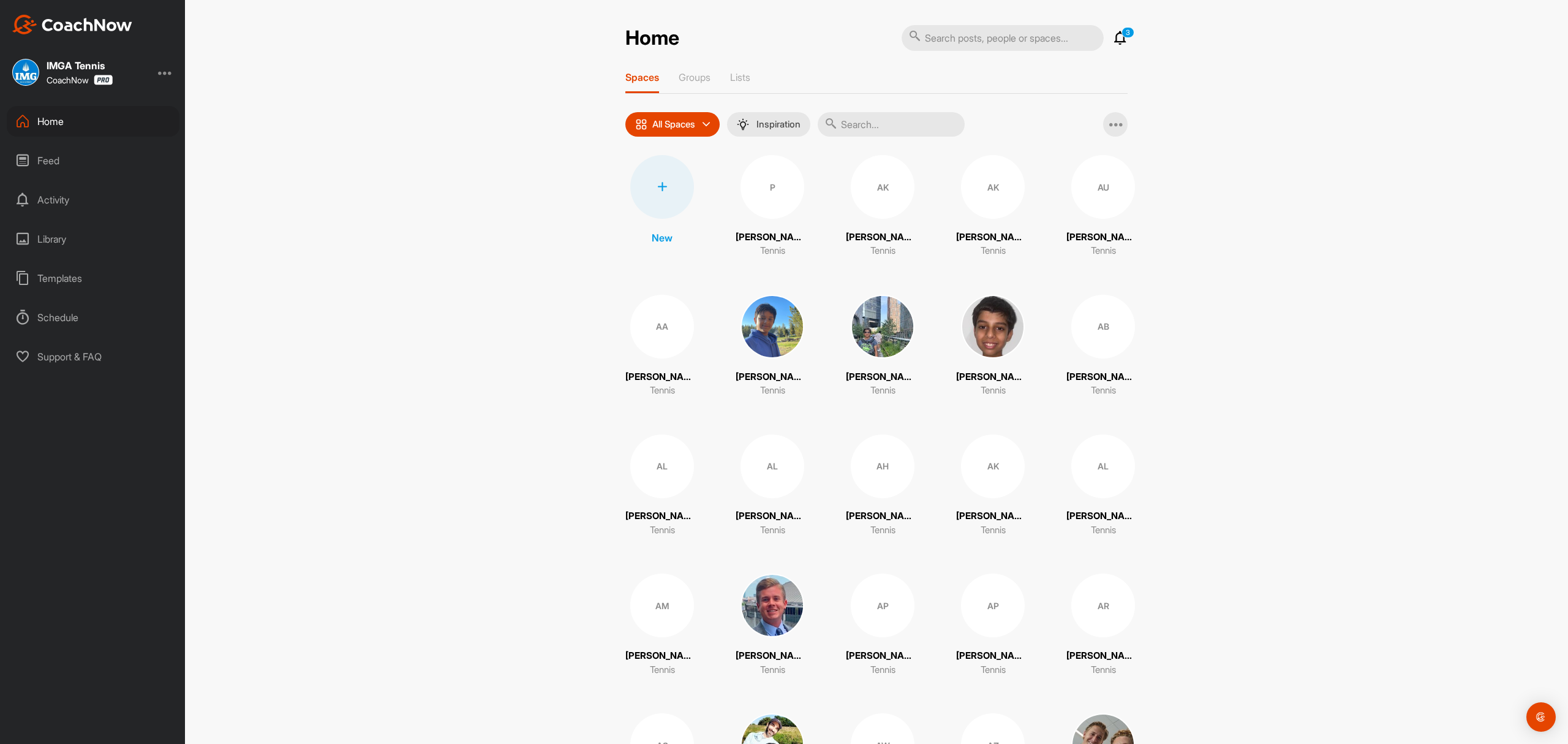
click at [846, 124] on input "text" at bounding box center [891, 124] width 147 height 25
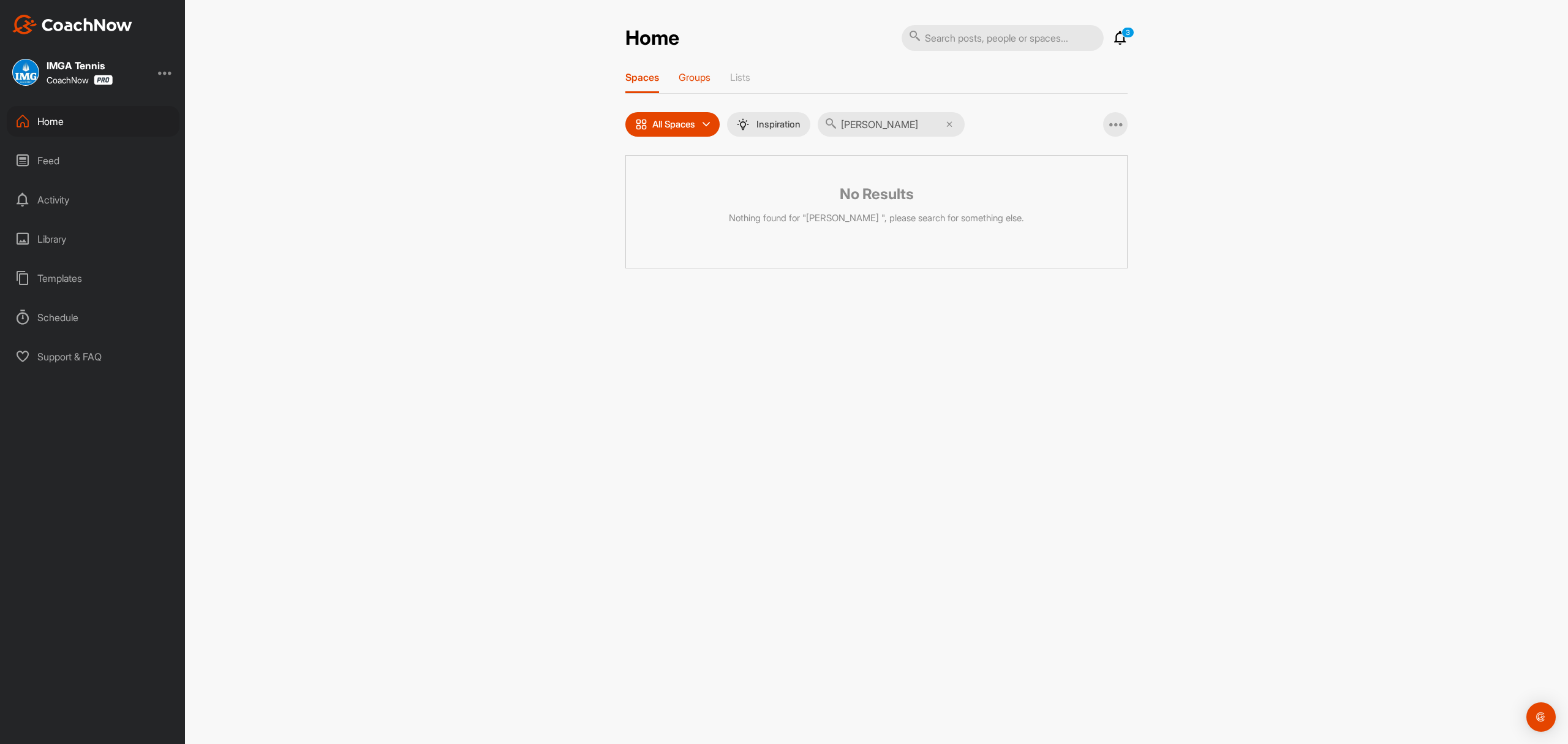
type input "[PERSON_NAME]"
click at [694, 77] on p "Groups" at bounding box center [695, 77] width 32 height 12
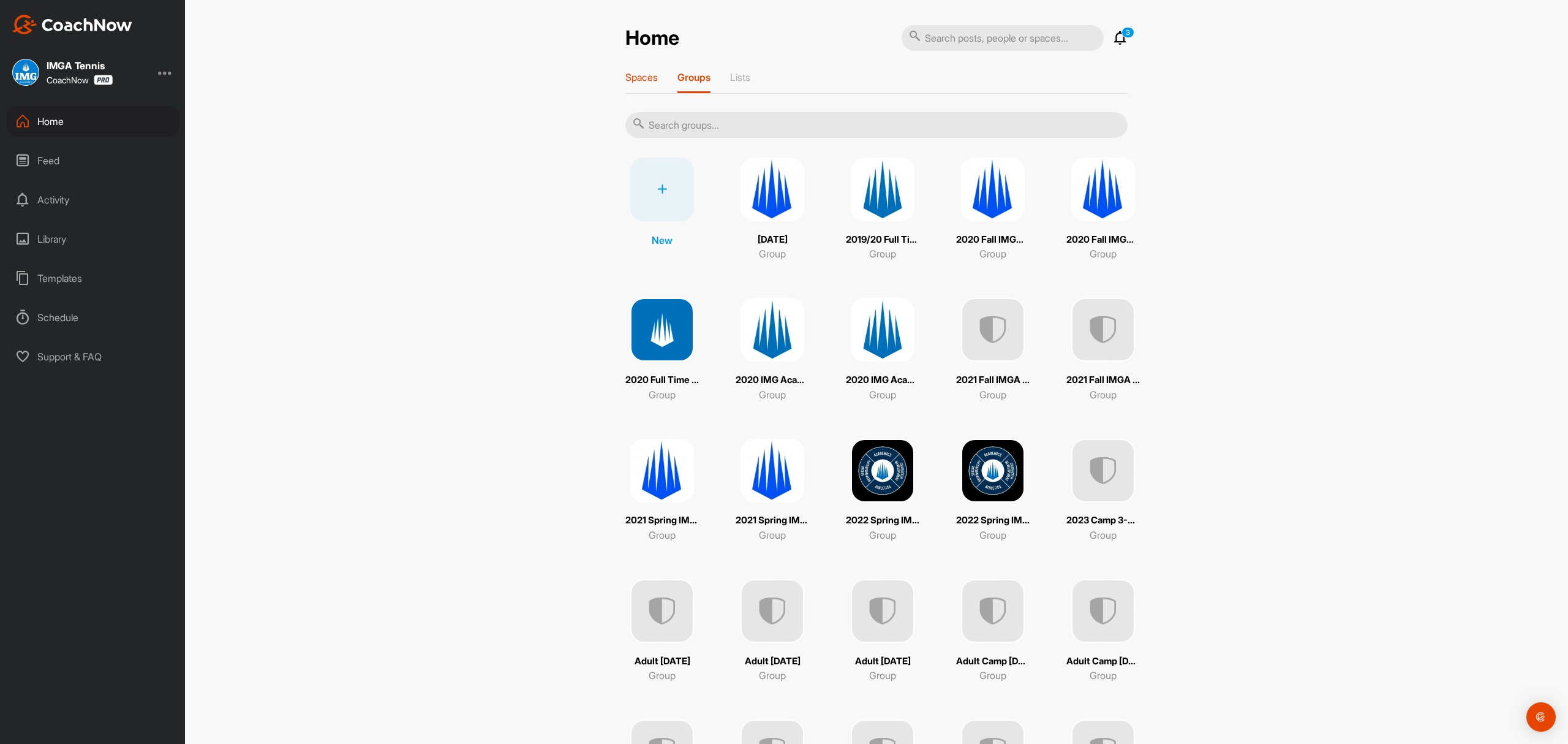
click at [646, 77] on p "Spaces" at bounding box center [642, 77] width 33 height 12
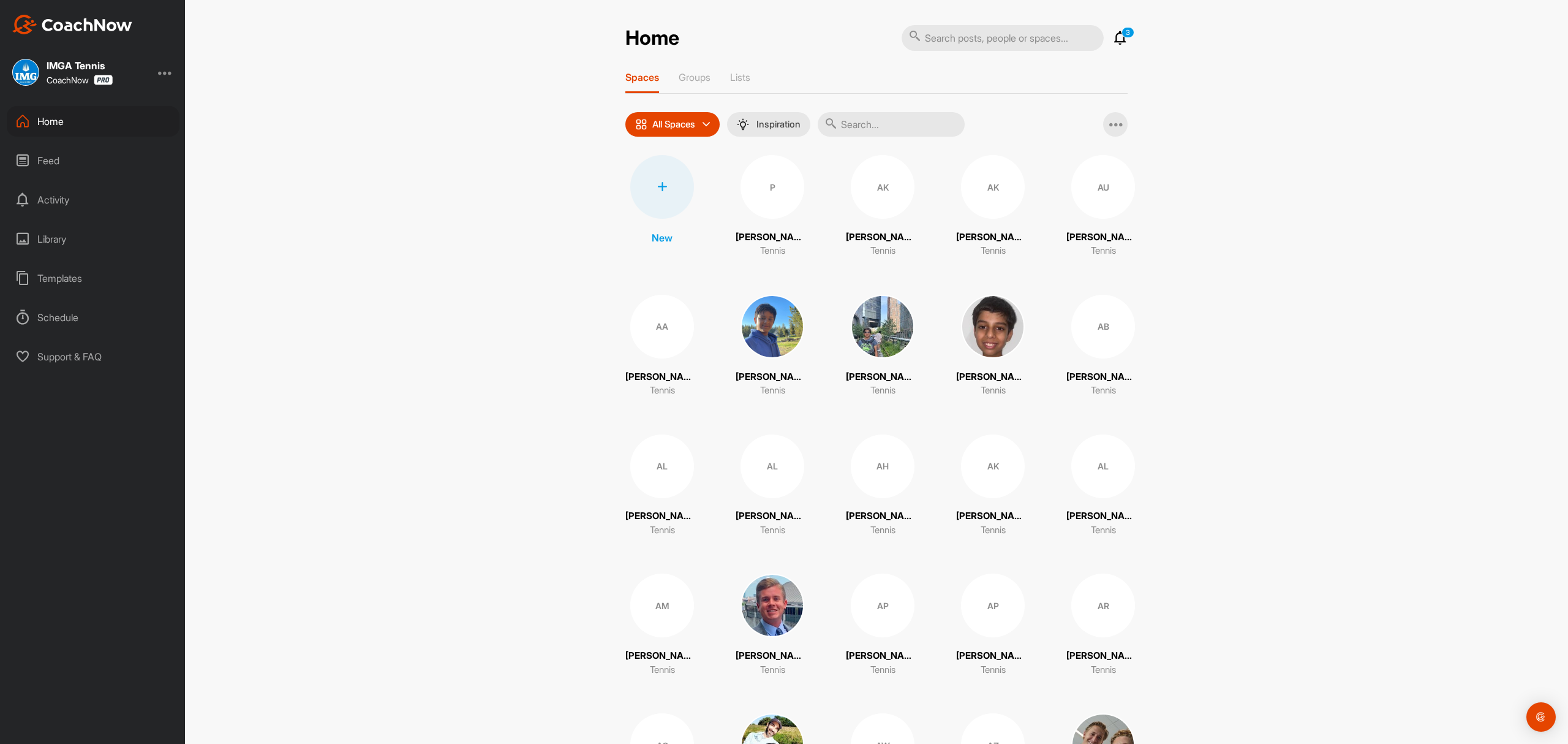
click at [666, 179] on div at bounding box center [662, 187] width 64 height 64
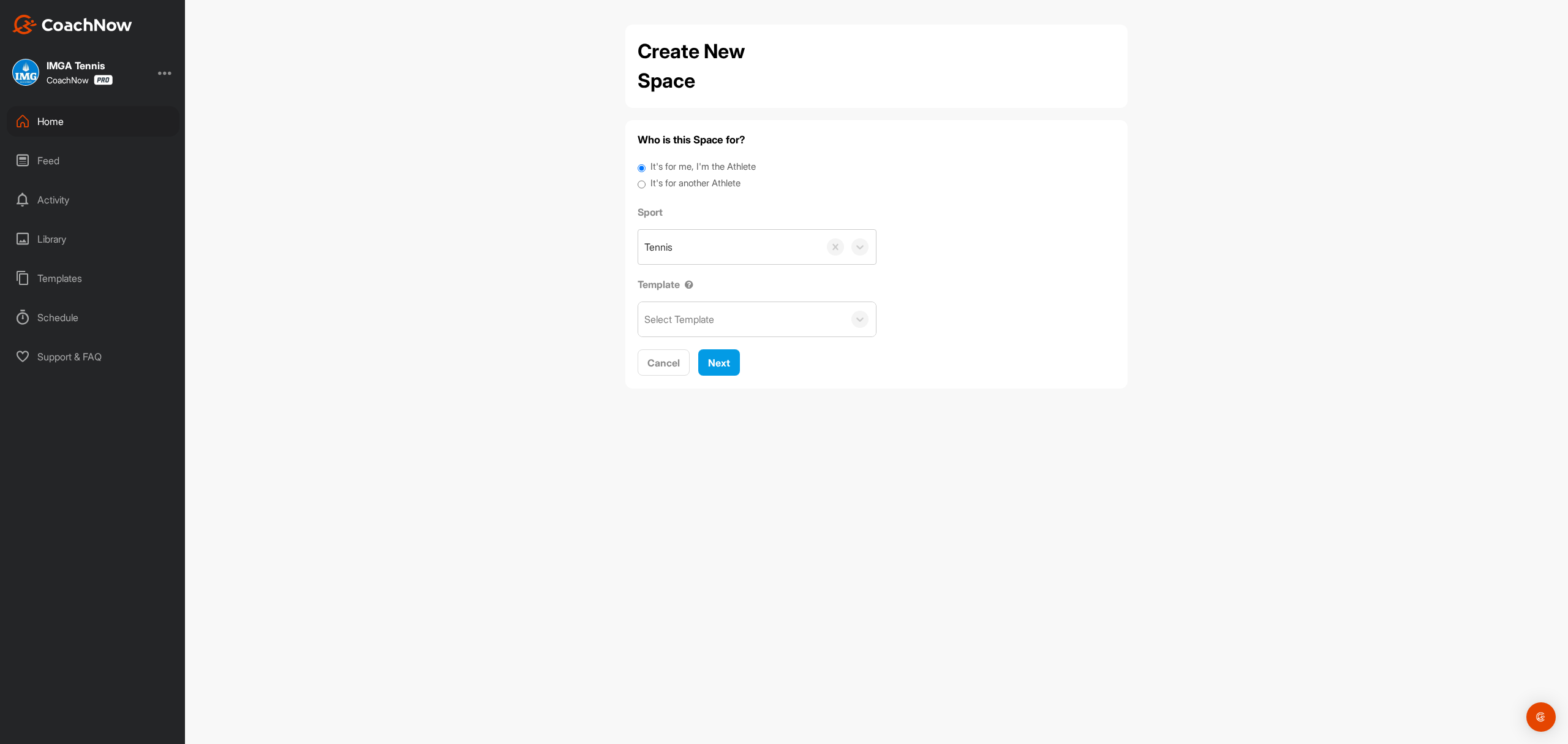
click at [642, 182] on input "It's for another Athlete" at bounding box center [641, 185] width 8 height 16
radio input "true"
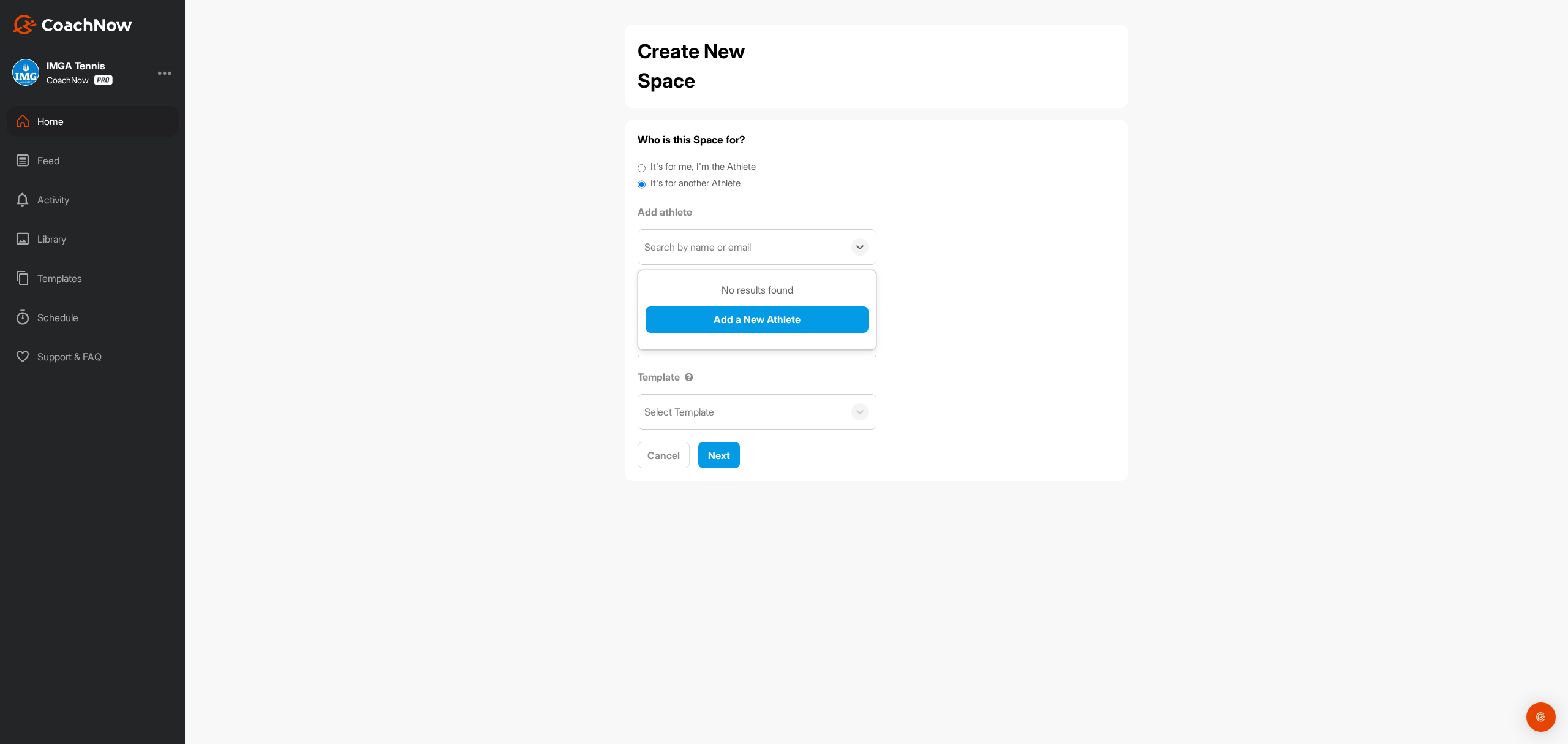
click at [684, 246] on div "Search by name or email" at bounding box center [697, 247] width 106 height 15
type input "vIANNEY"
click at [685, 246] on input "vIANNEY" at bounding box center [666, 247] width 43 height 27
type input "v"
type input "[PERSON_NAME]"
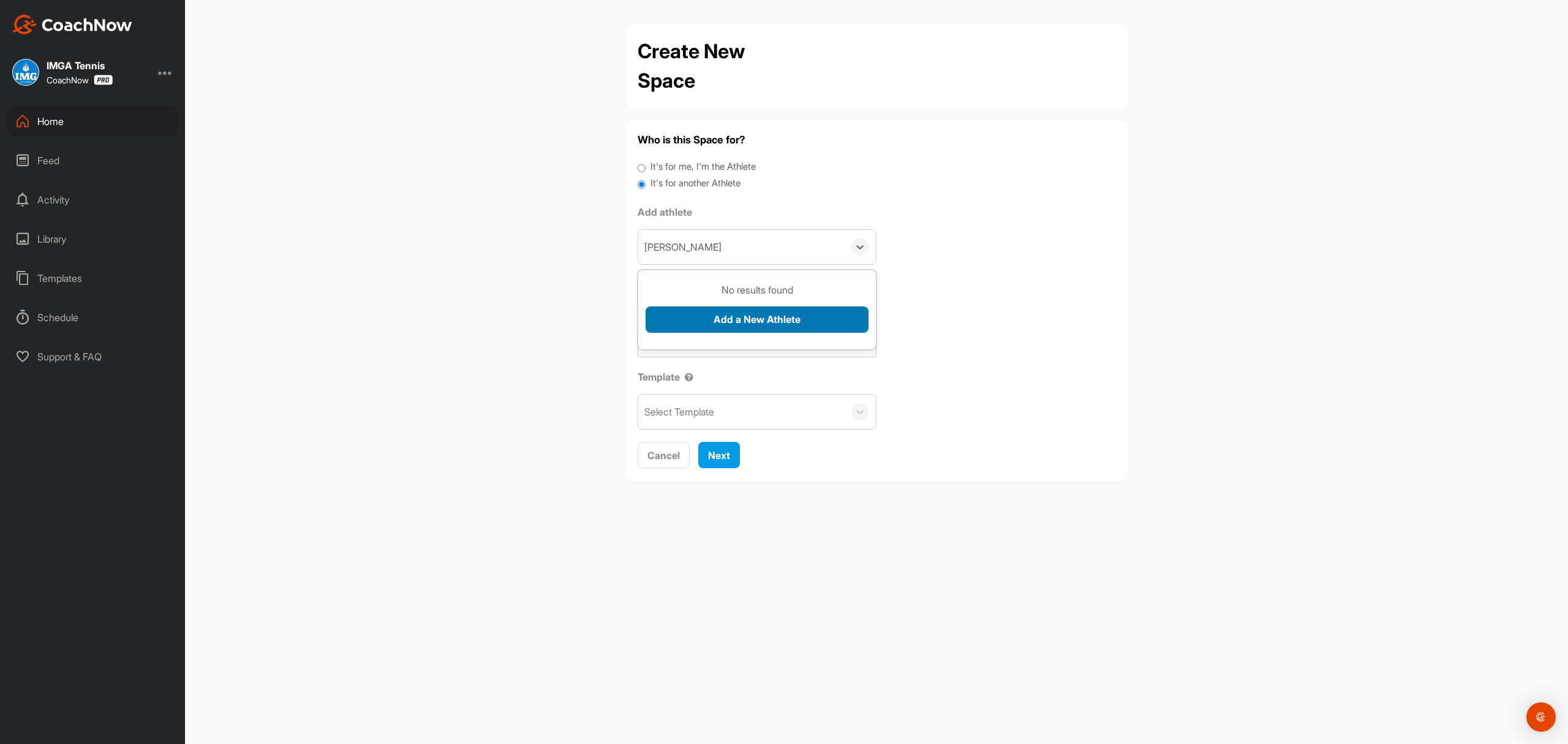
click at [741, 318] on button "Add a New Athlete" at bounding box center [757, 319] width 223 height 26
click at [693, 348] on input "text" at bounding box center [757, 347] width 223 height 27
paste input "[EMAIL_ADDRESS][DOMAIN_NAME]"
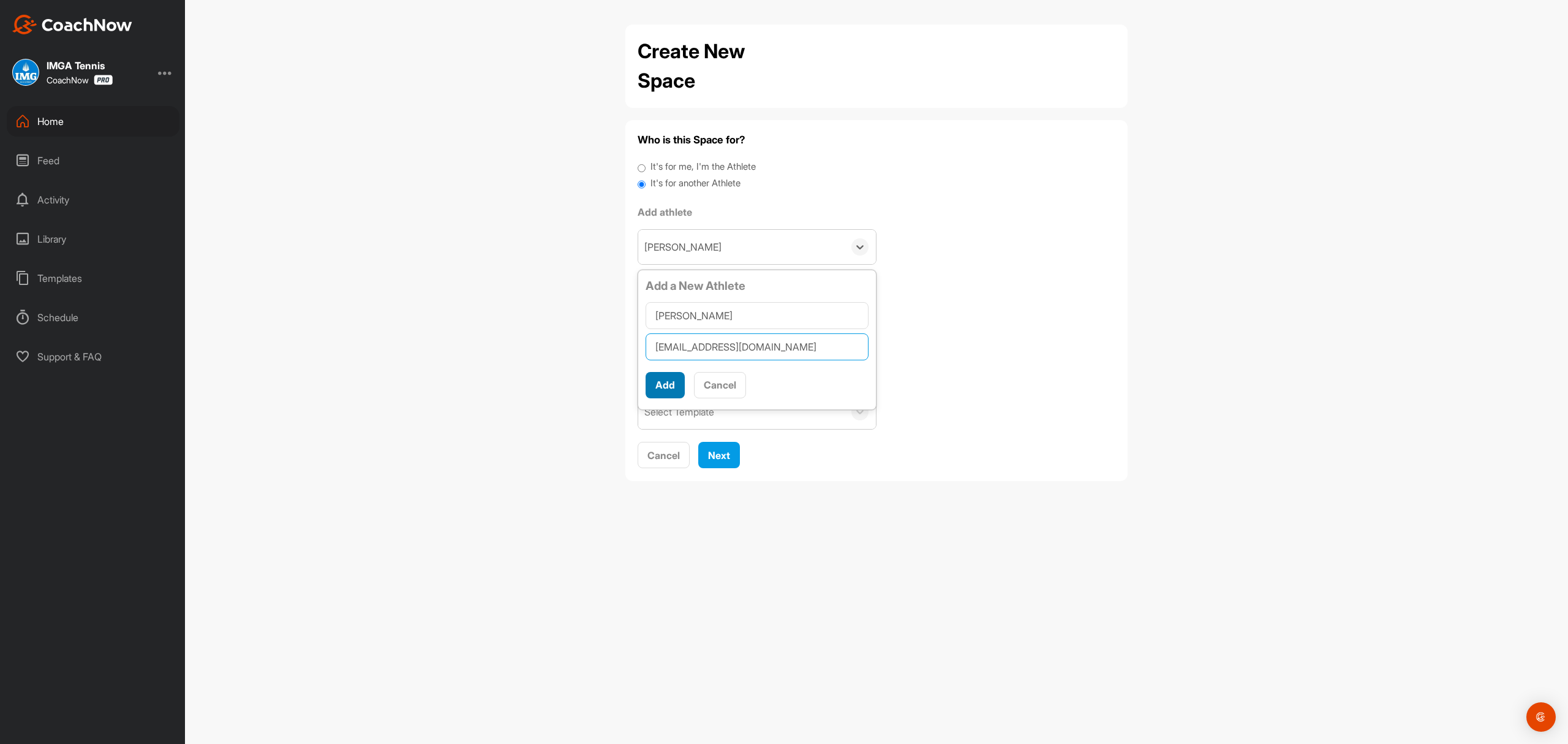
type input "[EMAIL_ADDRESS][DOMAIN_NAME]"
click at [668, 386] on button "Add" at bounding box center [665, 385] width 39 height 26
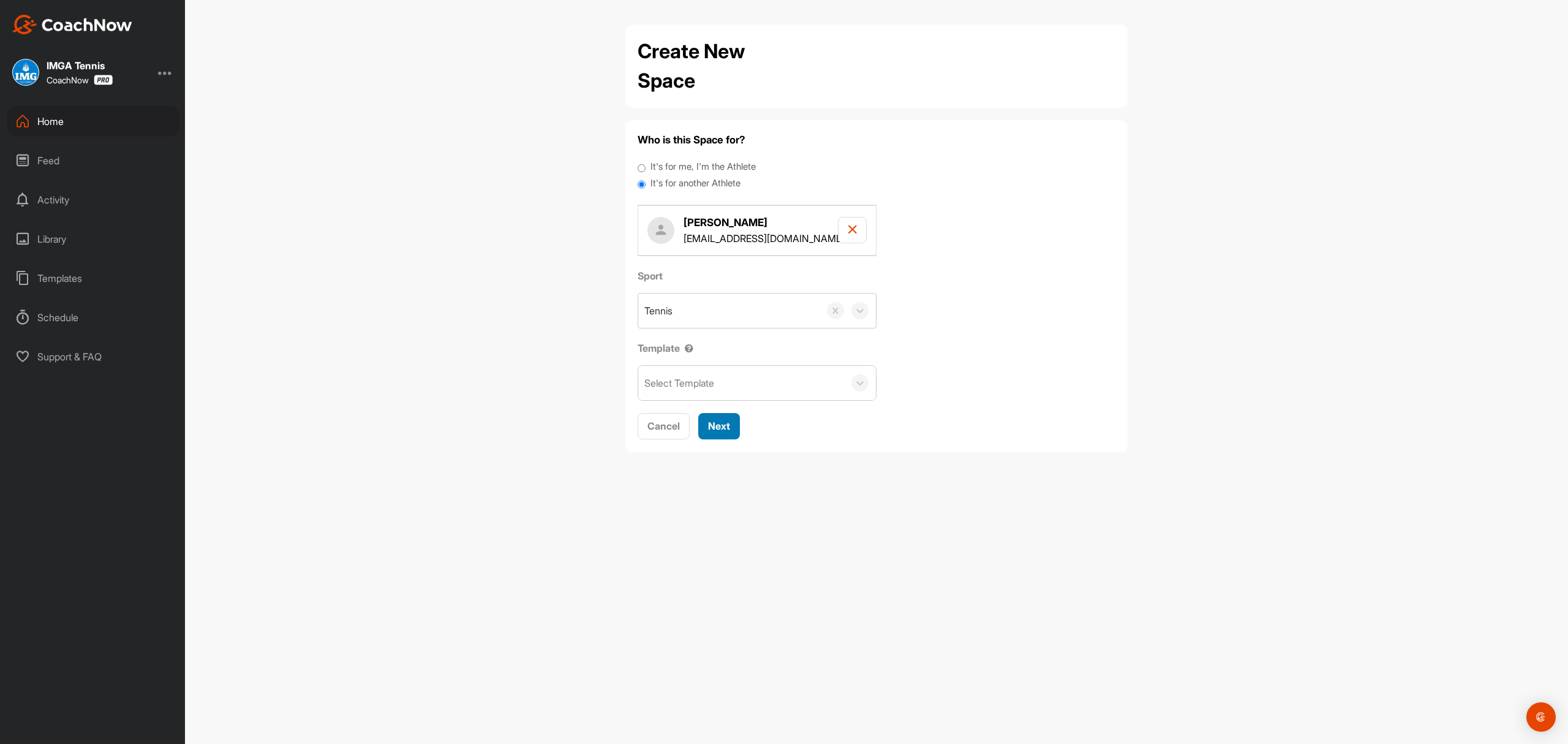
click at [727, 426] on span "Next" at bounding box center [719, 426] width 22 height 12
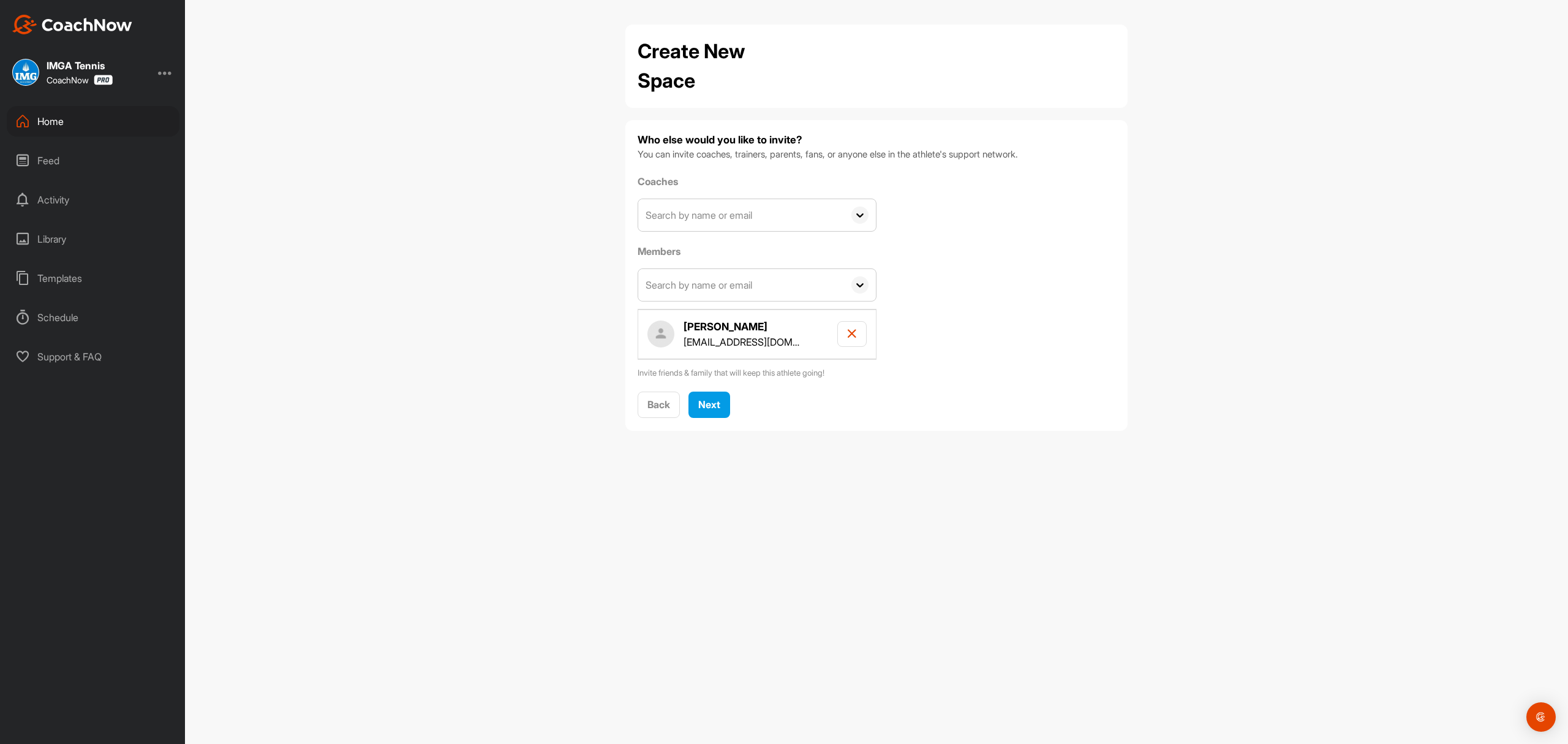
click at [751, 219] on input "text" at bounding box center [741, 215] width 206 height 32
type input "Roger bl"
click at [742, 253] on div "[PERSON_NAME]" at bounding box center [775, 249] width 189 height 15
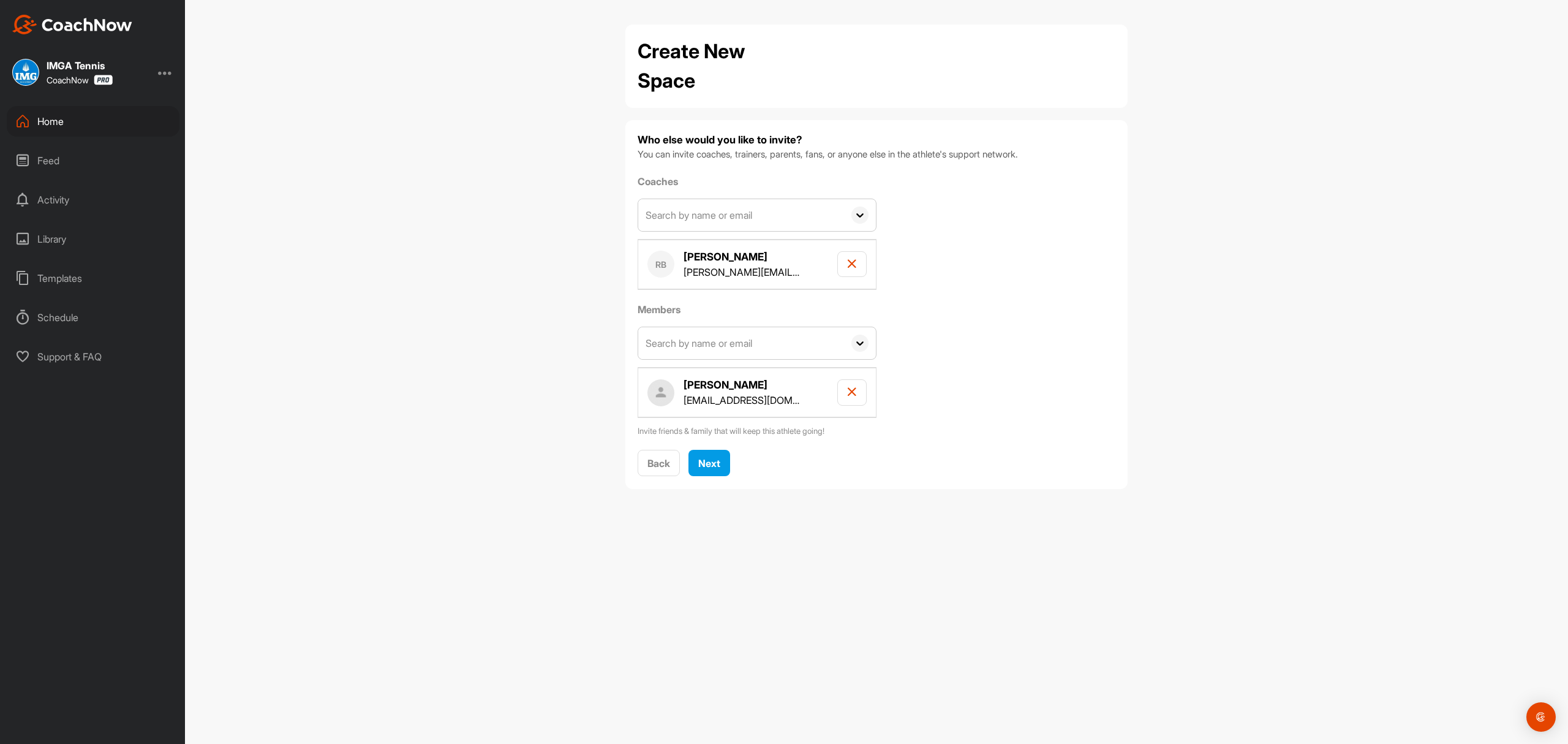
click at [703, 211] on input "text" at bounding box center [741, 215] width 206 height 32
type input "Jonathan osui"
click at [709, 248] on div "[PERSON_NAME]" at bounding box center [775, 249] width 189 height 15
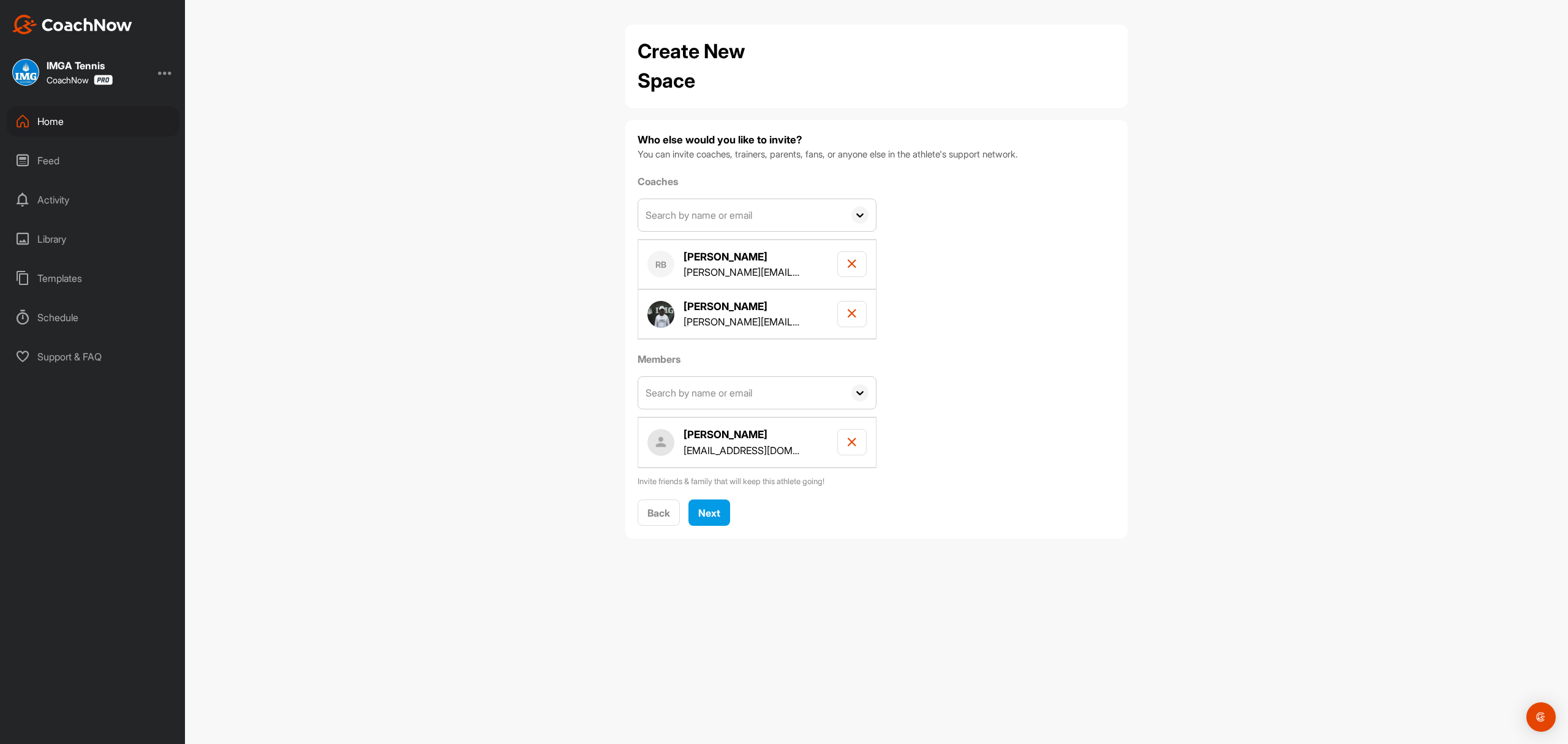
click at [702, 218] on input "text" at bounding box center [741, 215] width 206 height 32
type input "[PERSON_NAME]"
click at [719, 240] on div "AK Andrew Kimball andrew.kimball@imgacademy.com" at bounding box center [756, 264] width 239 height 58
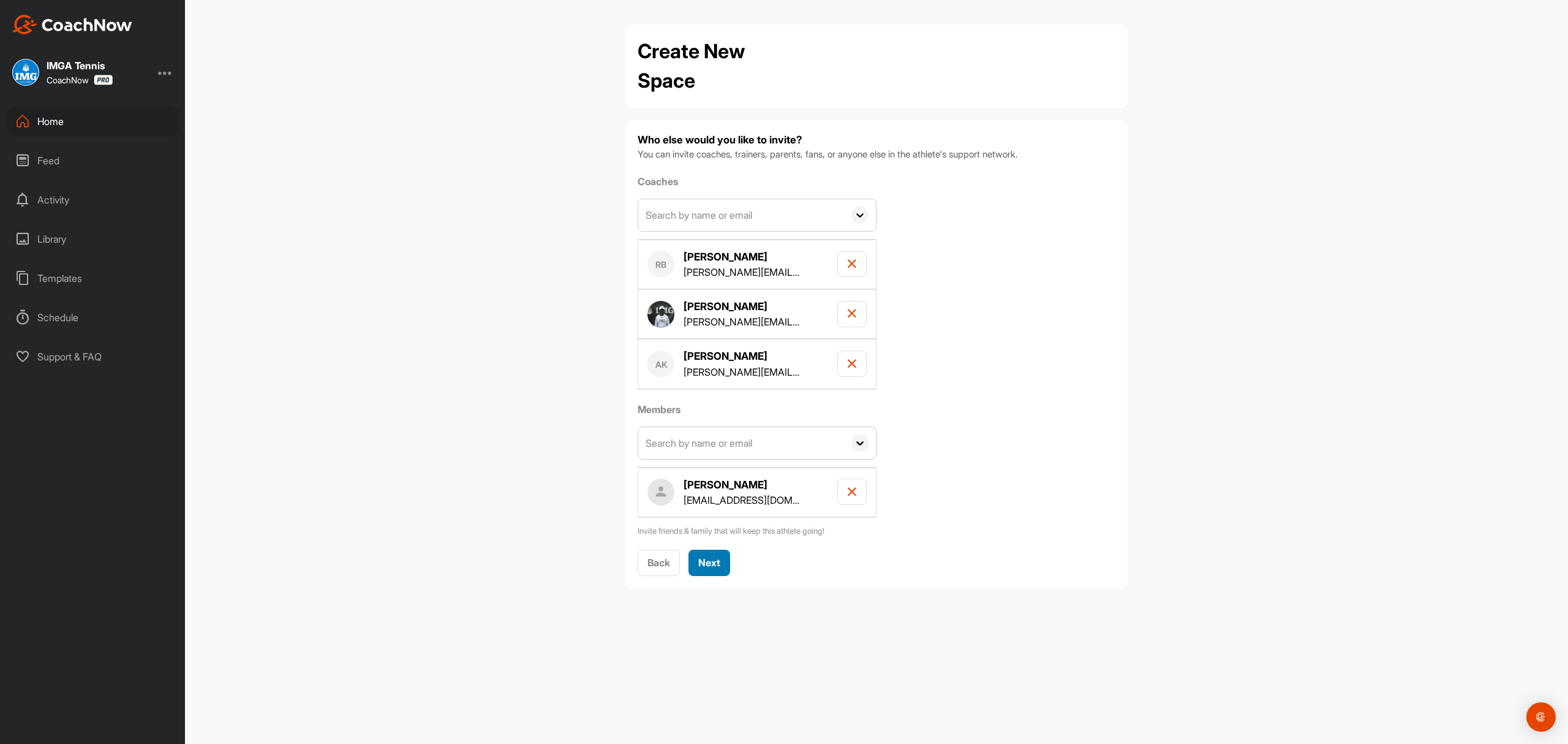
click at [711, 565] on span "Next" at bounding box center [710, 562] width 22 height 12
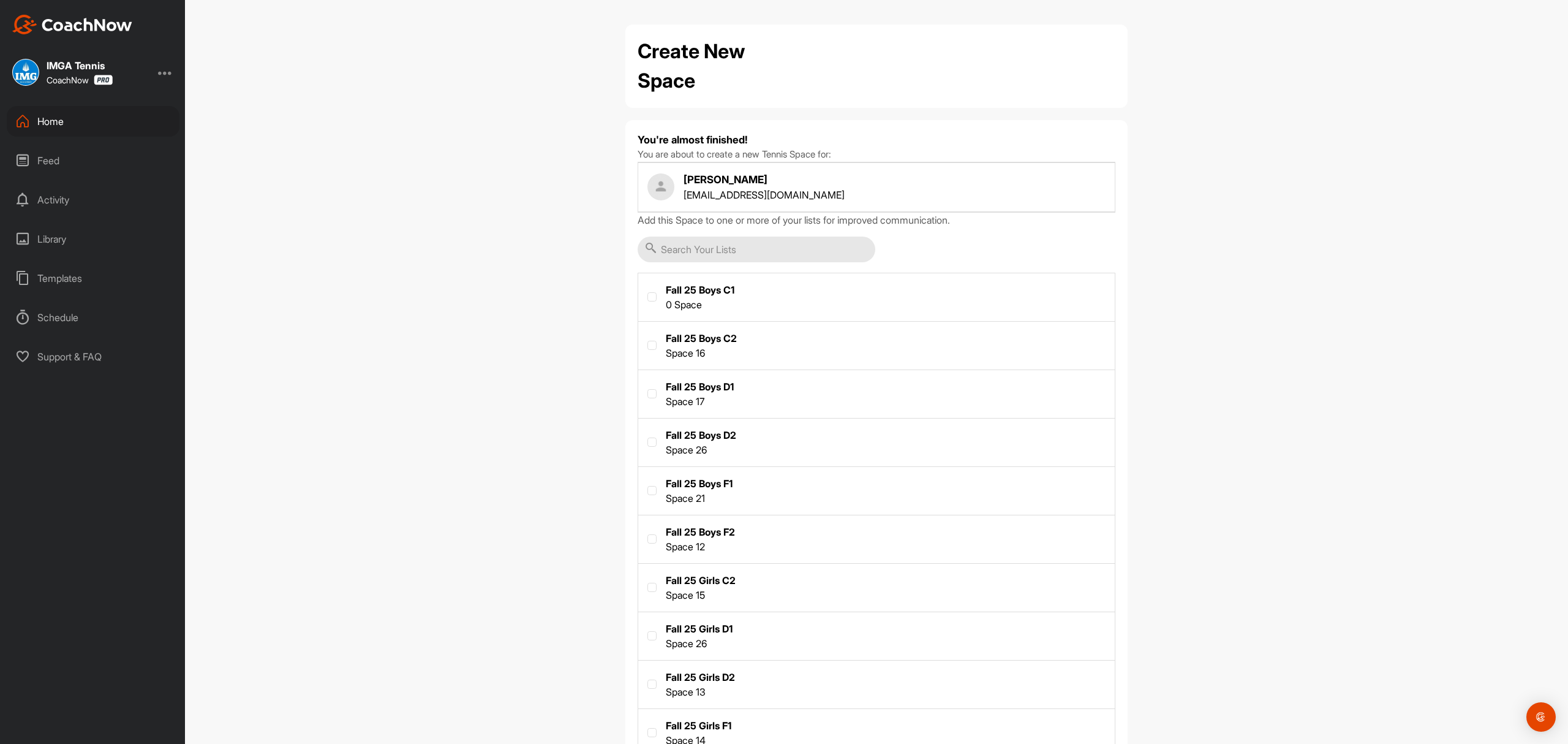
scroll to position [241, 0]
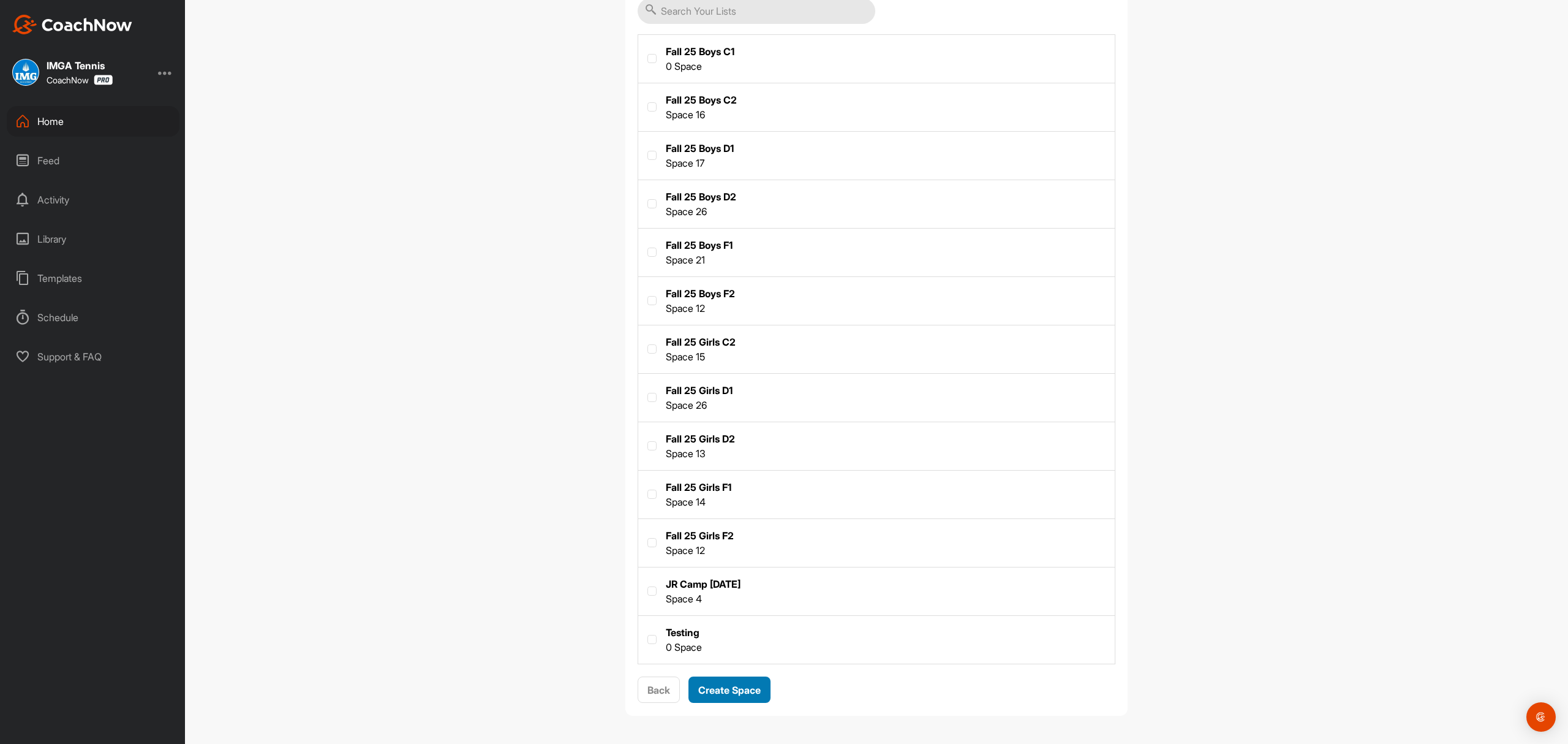
click at [734, 685] on span "Create Space" at bounding box center [730, 690] width 62 height 12
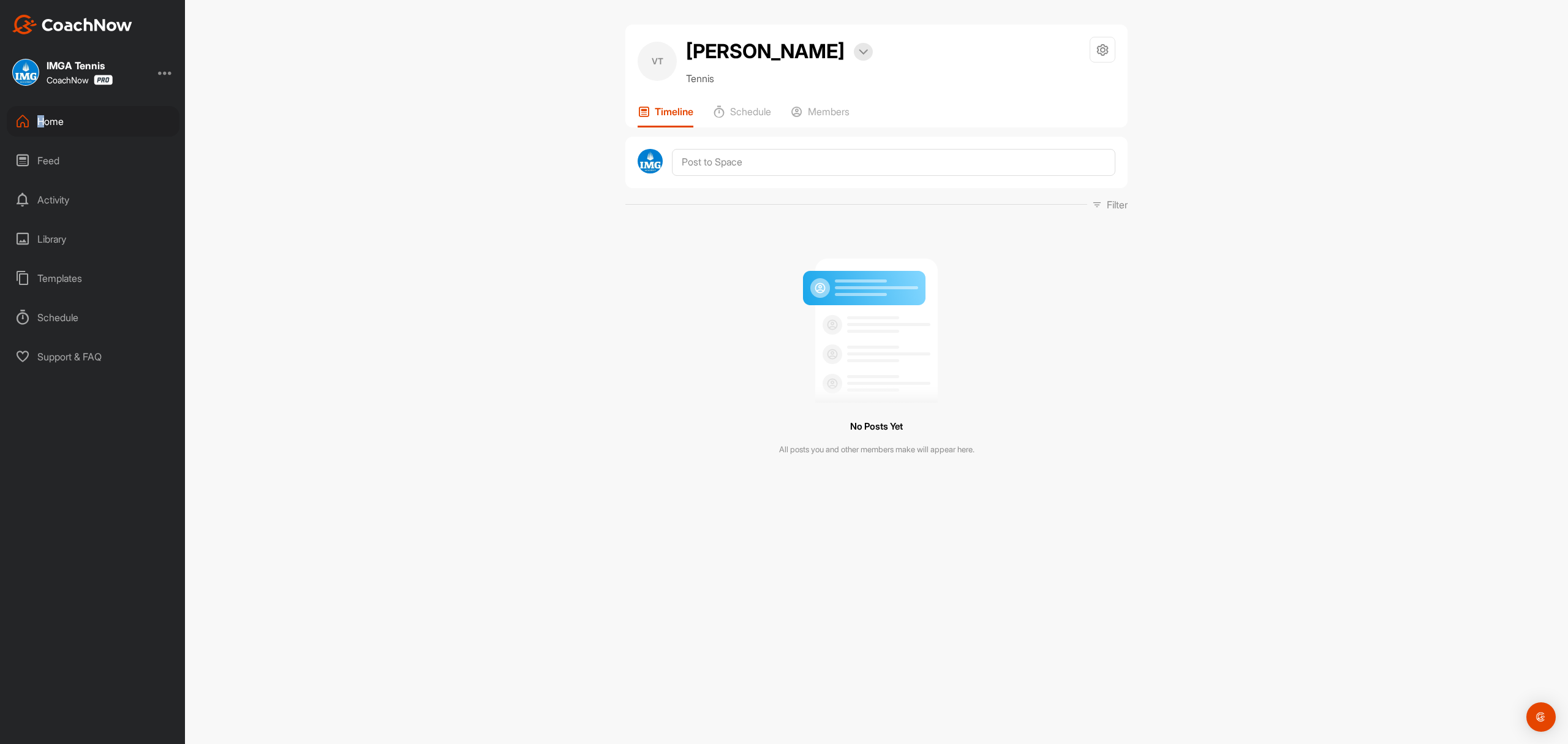
drag, startPoint x: 47, startPoint y: 126, endPoint x: 37, endPoint y: 130, distance: 10.8
click at [37, 130] on div "Home" at bounding box center [93, 121] width 173 height 31
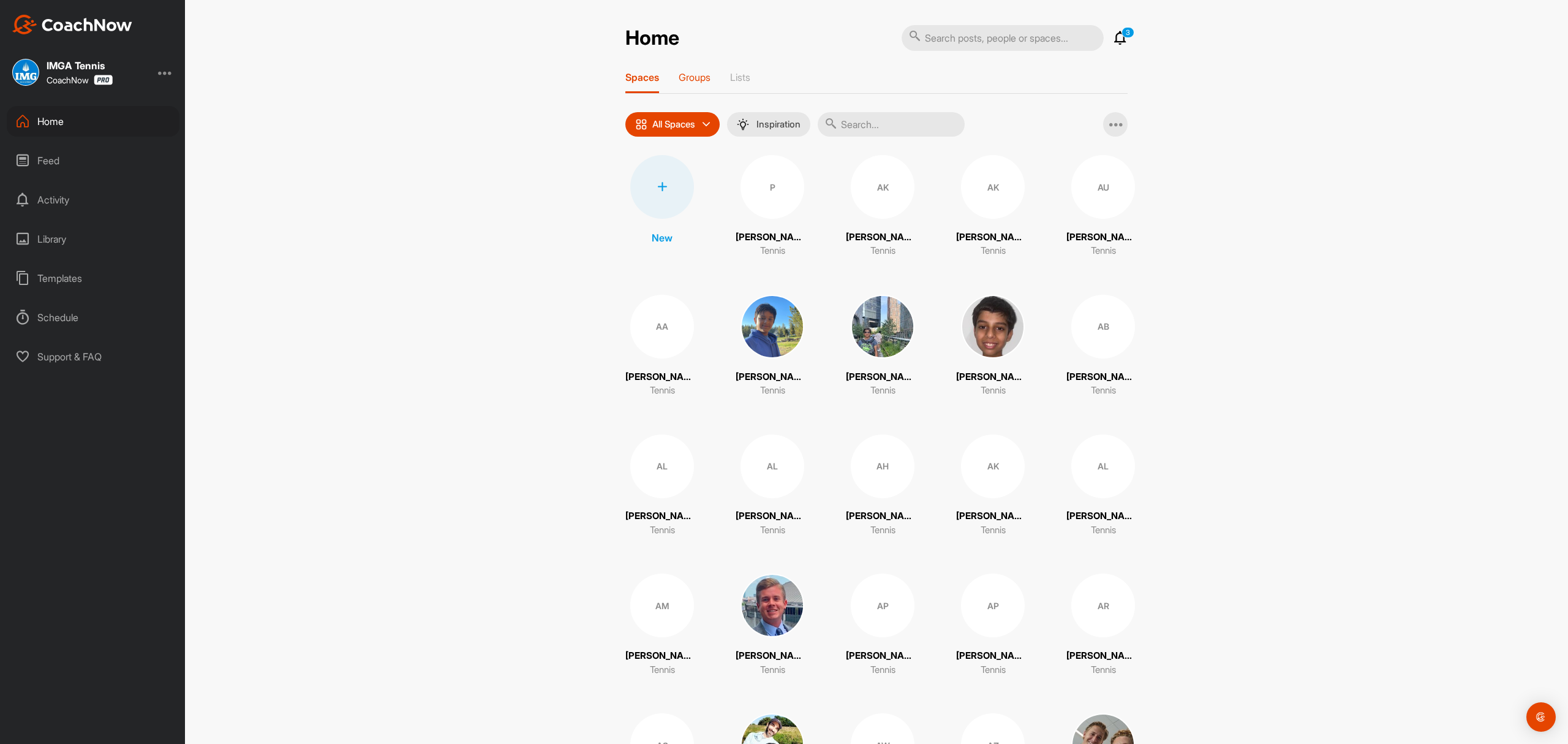
click at [679, 82] on p "Groups" at bounding box center [695, 77] width 32 height 12
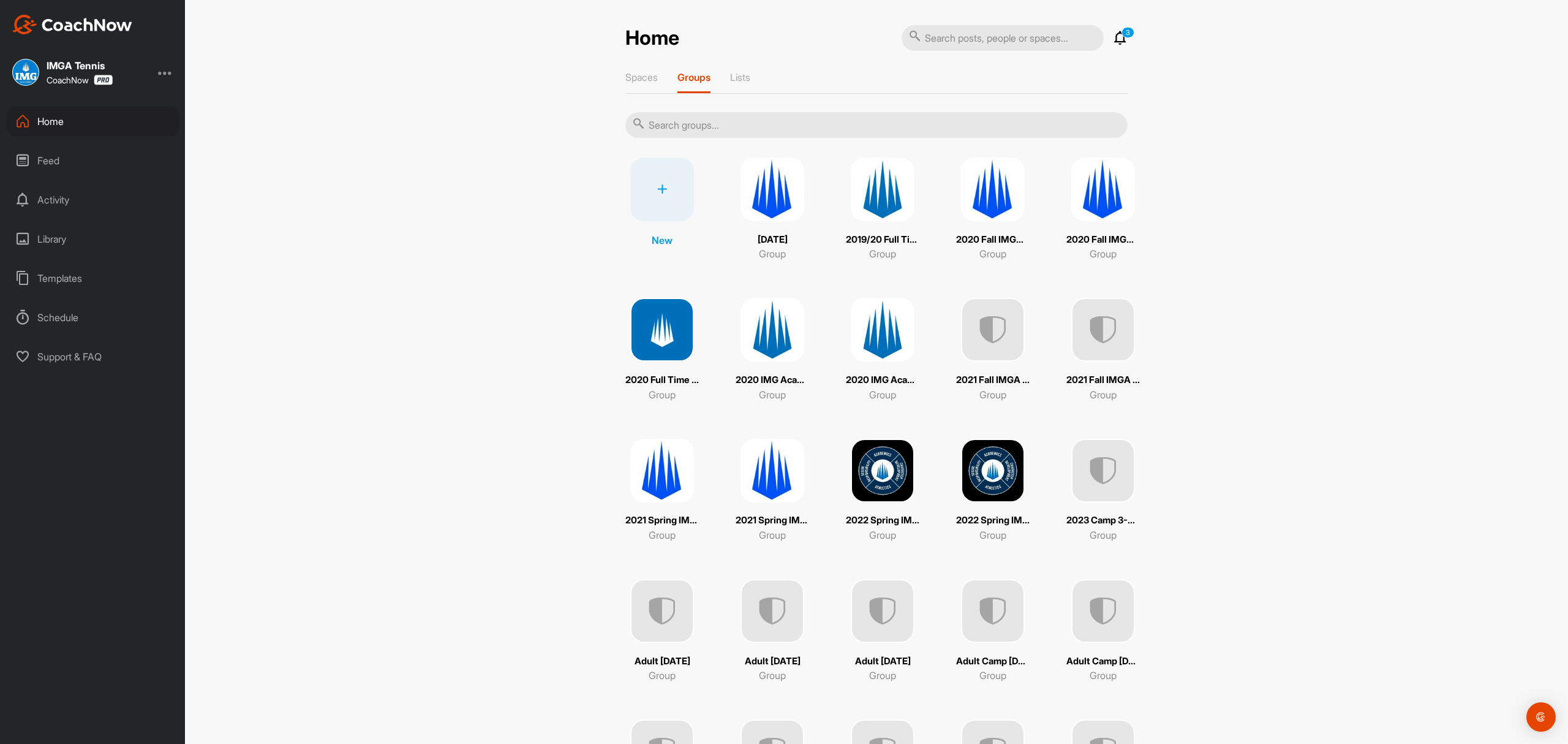
click at [735, 126] on input "text" at bounding box center [876, 125] width 502 height 26
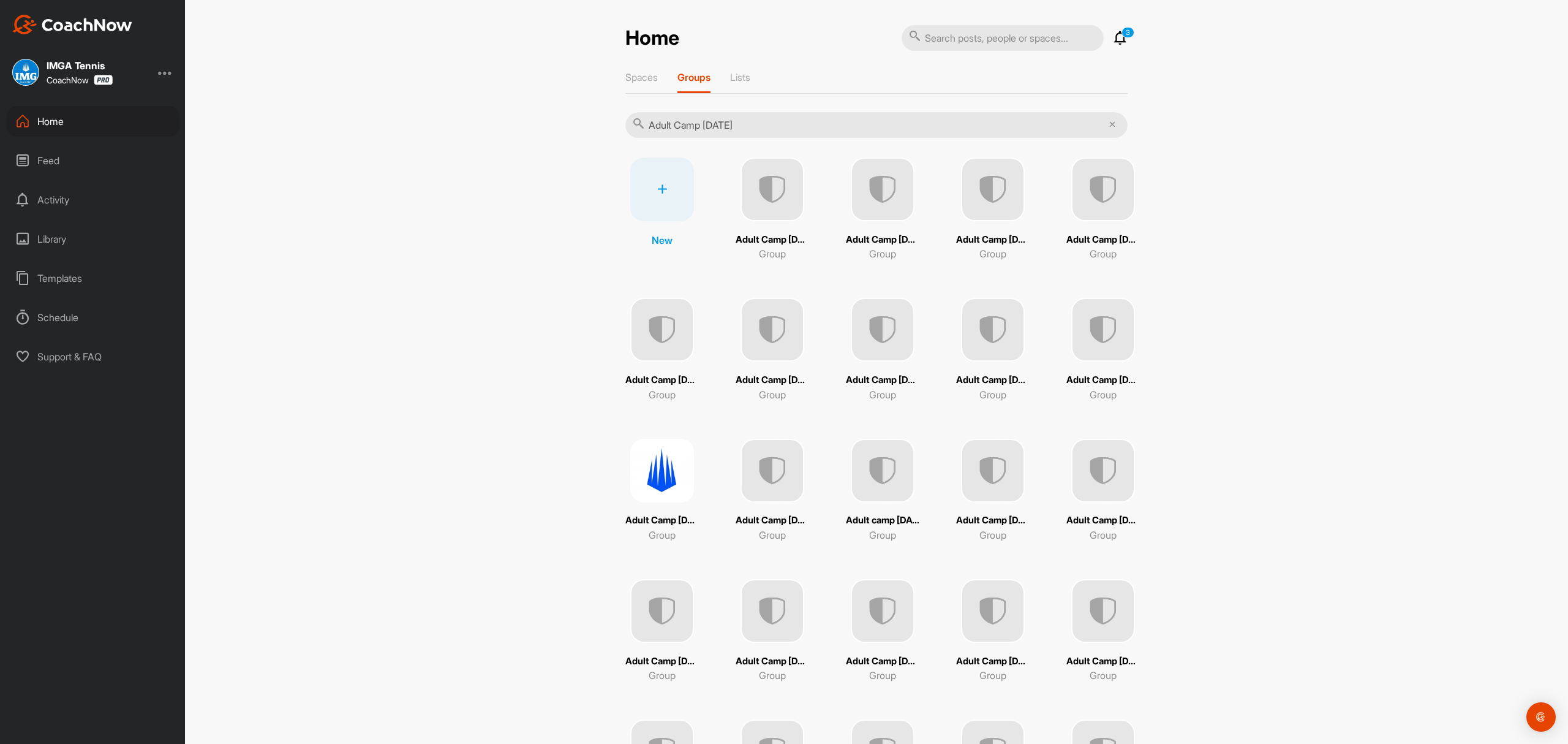
type input "Adult Camp 9/29/25"
click at [854, 187] on img at bounding box center [883, 190] width 64 height 64
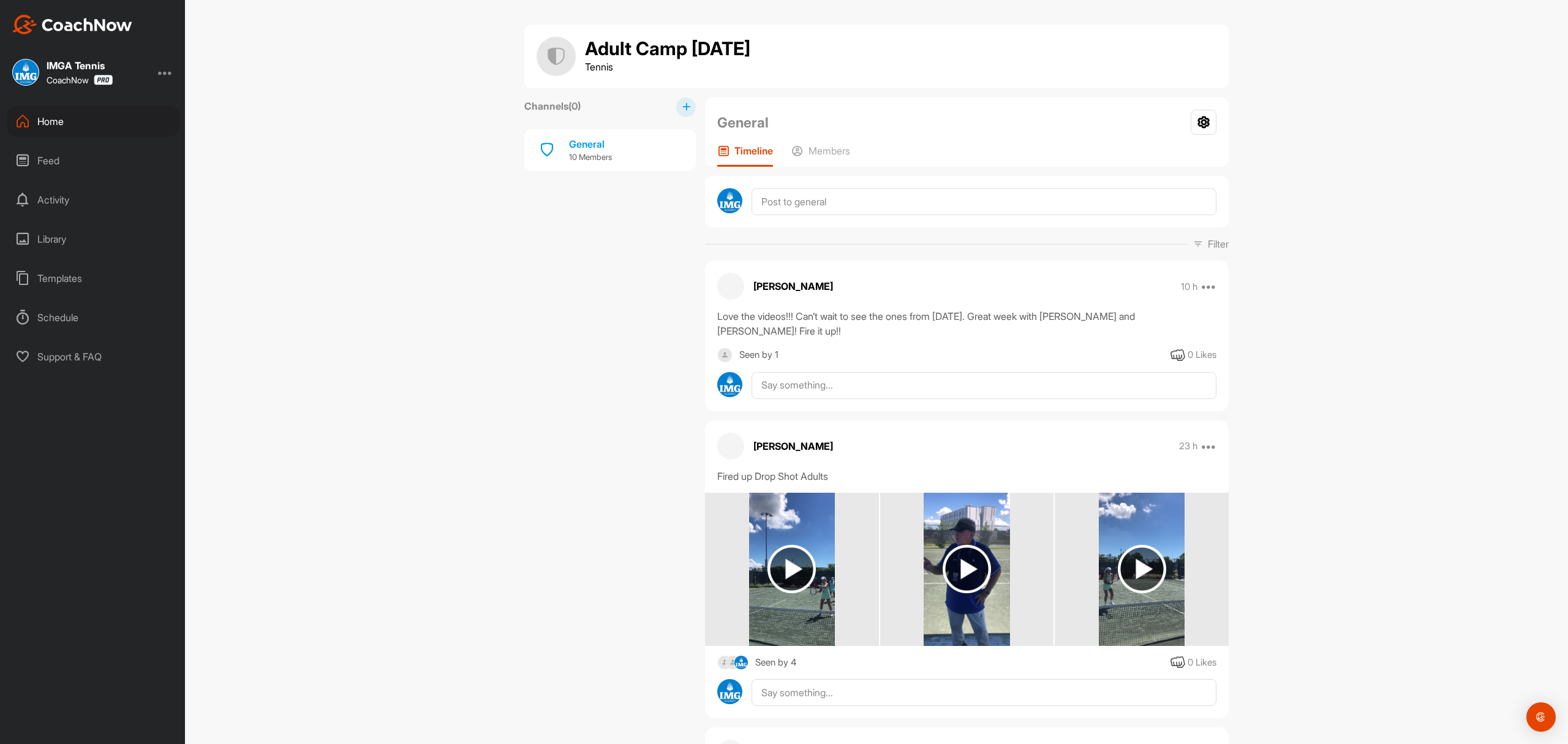
click at [57, 121] on div "Home" at bounding box center [93, 121] width 173 height 31
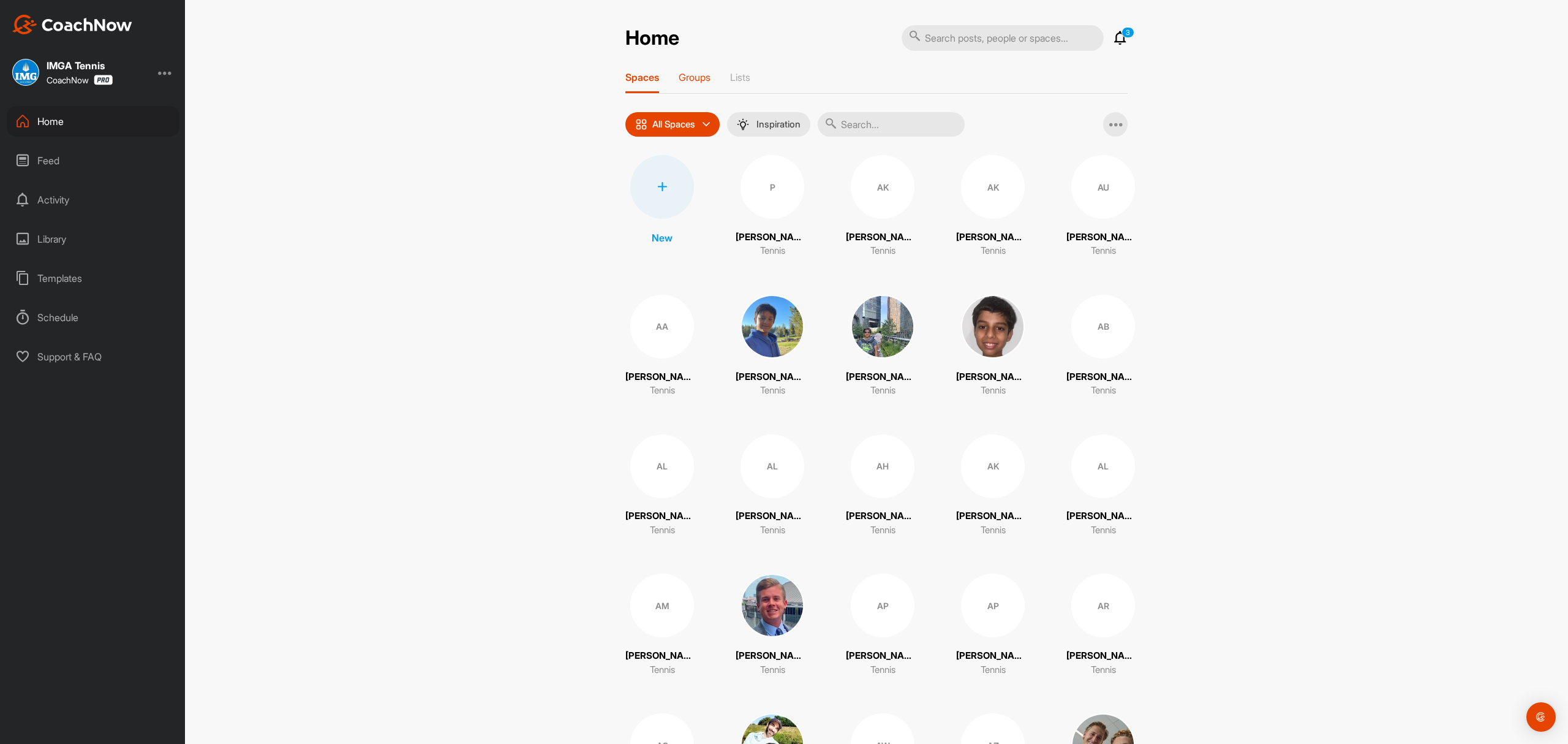
drag, startPoint x: 691, startPoint y: 79, endPoint x: 685, endPoint y: 85, distance: 8.5
click at [685, 85] on div "Groups" at bounding box center [695, 83] width 32 height 22
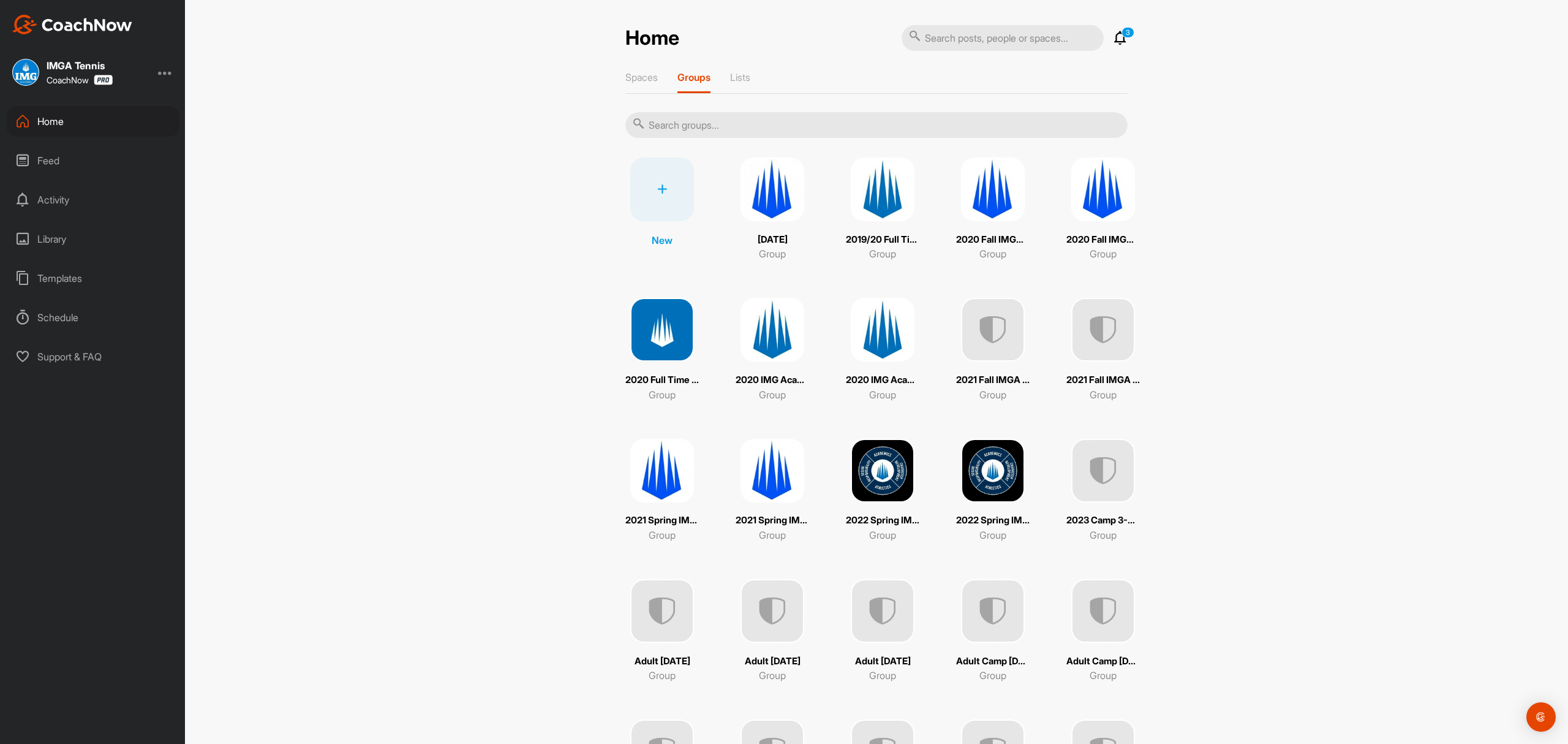
click at [729, 121] on input "text" at bounding box center [876, 125] width 502 height 26
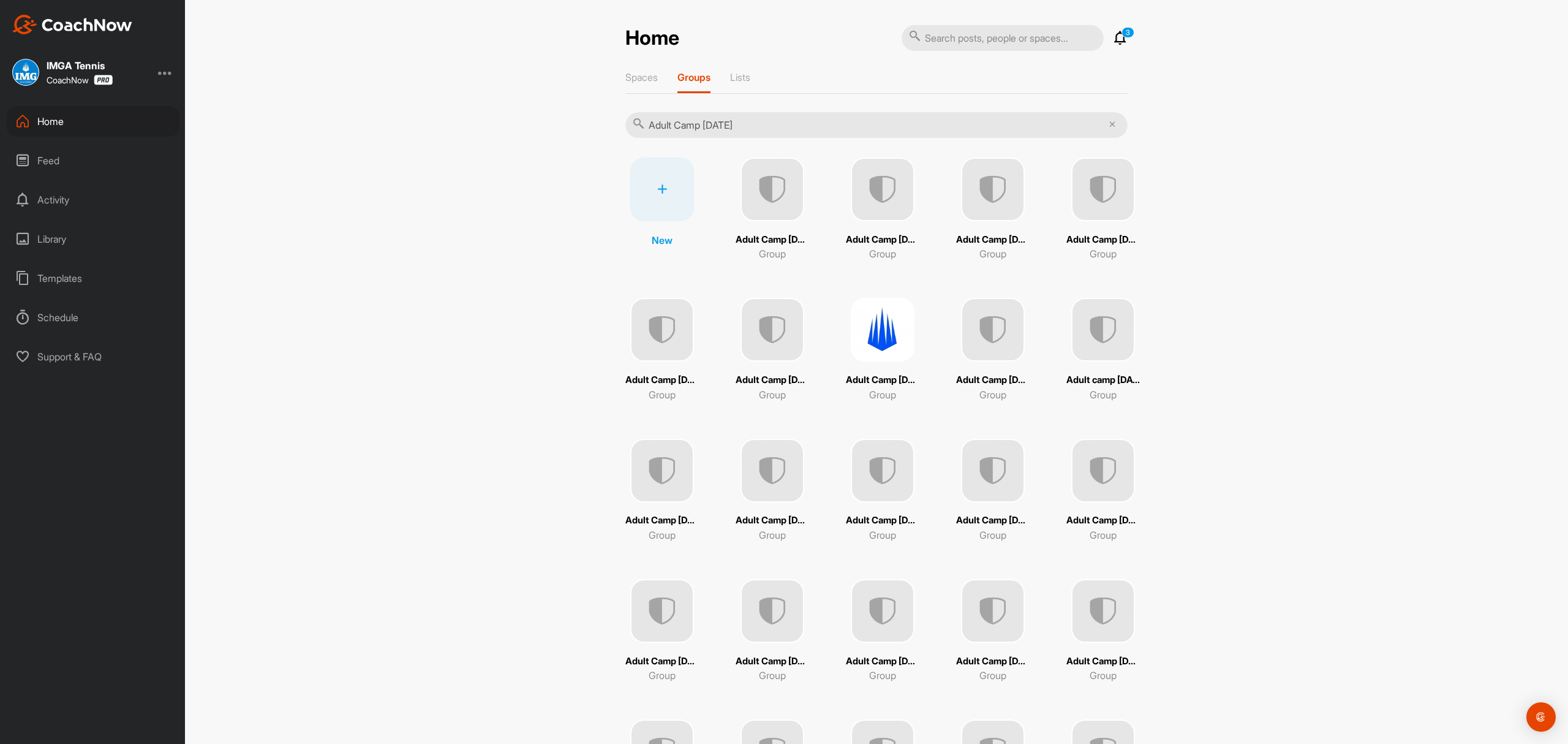
type input "Adult Camp [DATE]"
click at [760, 241] on p "Adult Camp [DATE]" at bounding box center [772, 240] width 74 height 14
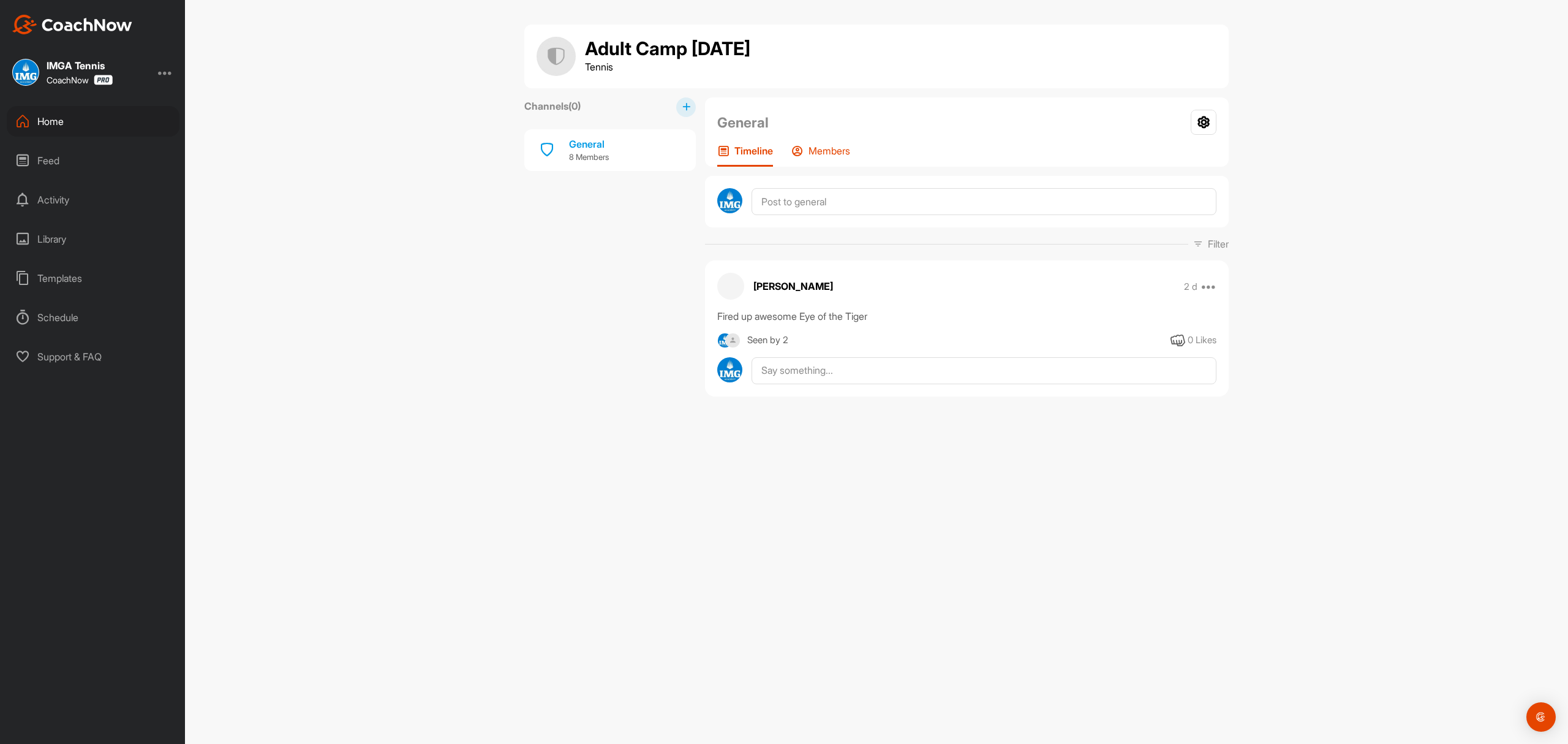
click at [817, 155] on p "Members" at bounding box center [829, 150] width 42 height 12
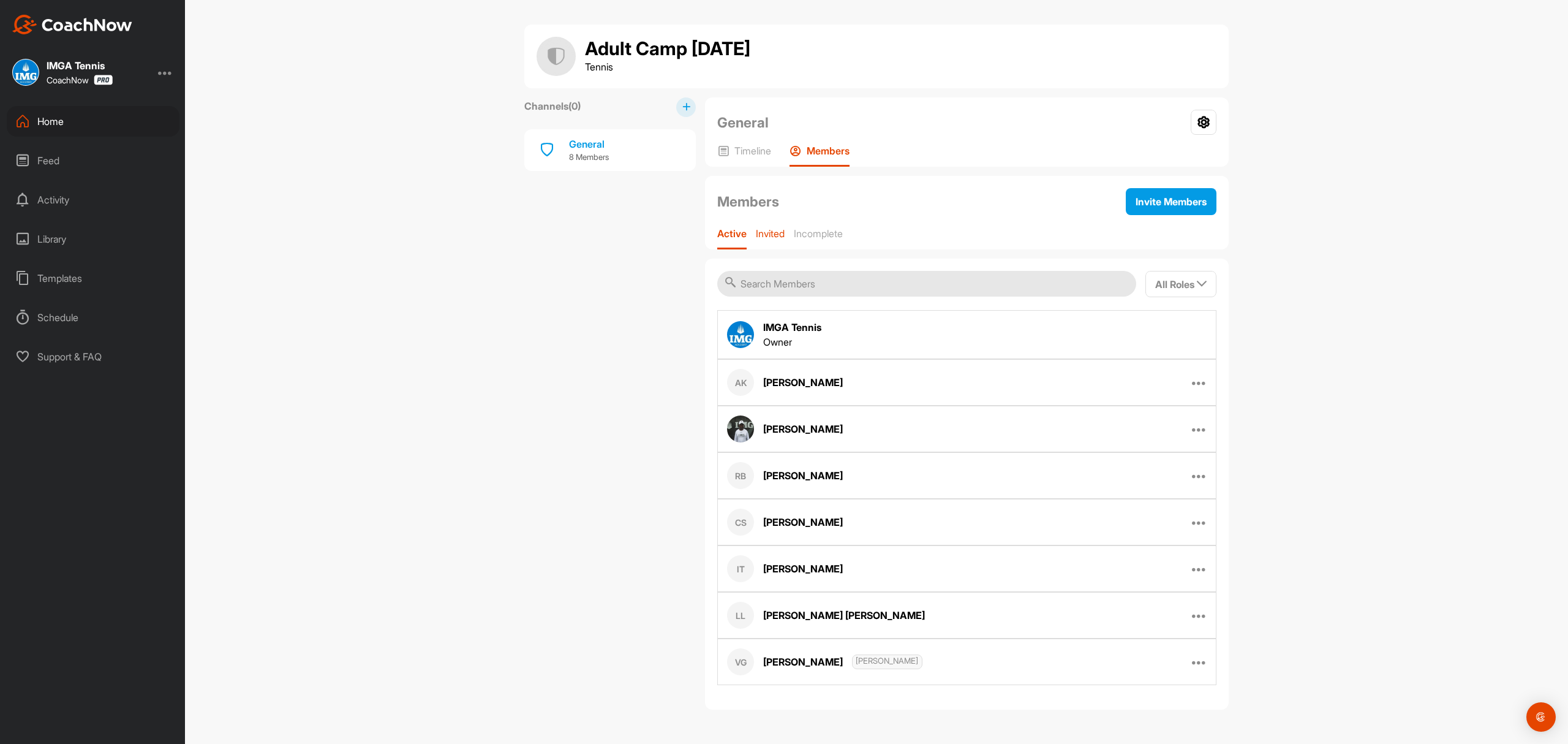
click at [783, 236] on p "Invited" at bounding box center [770, 234] width 29 height 12
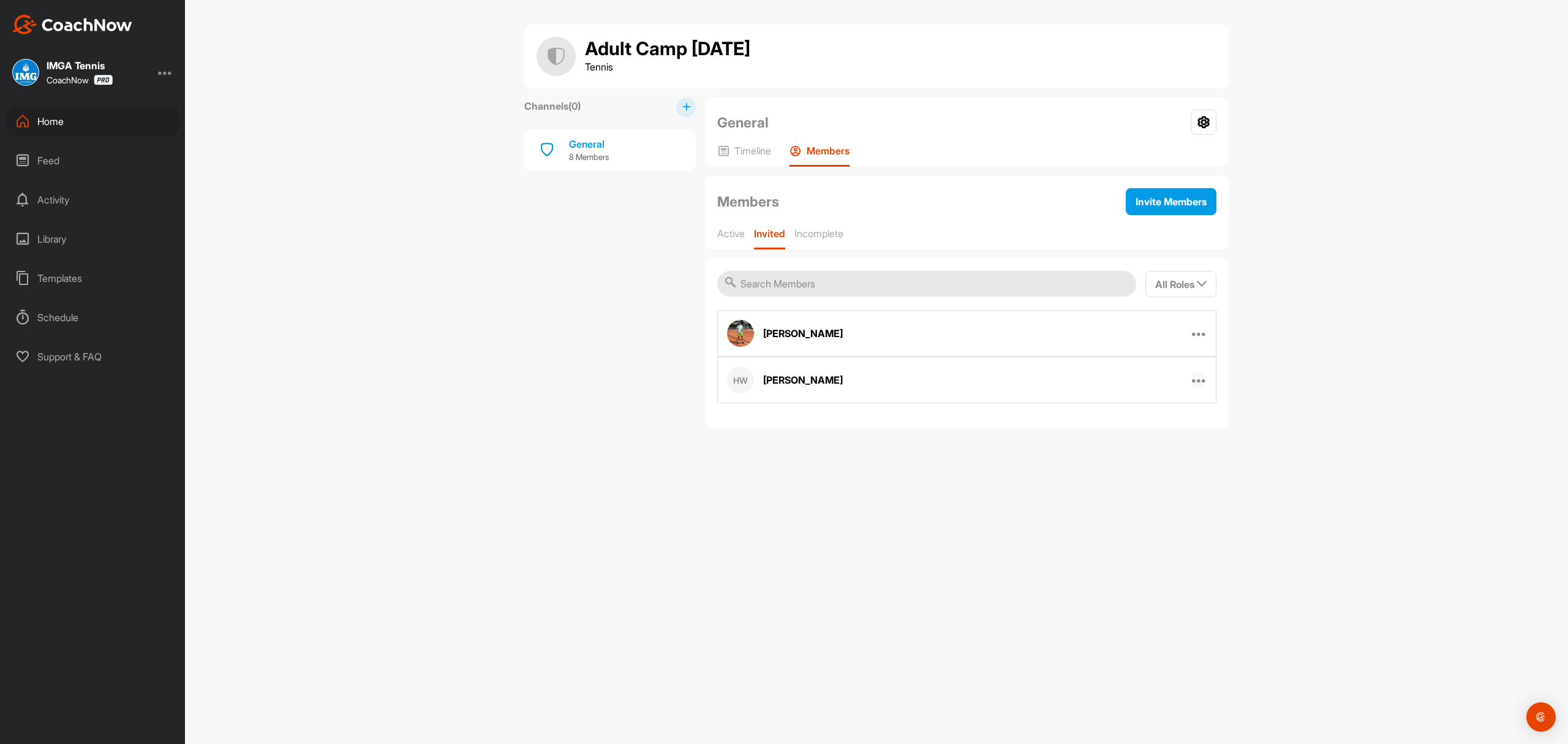
click at [1197, 378] on icon at bounding box center [1200, 380] width 15 height 15
click at [1127, 456] on p "Edit Member" at bounding box center [1134, 458] width 53 height 13
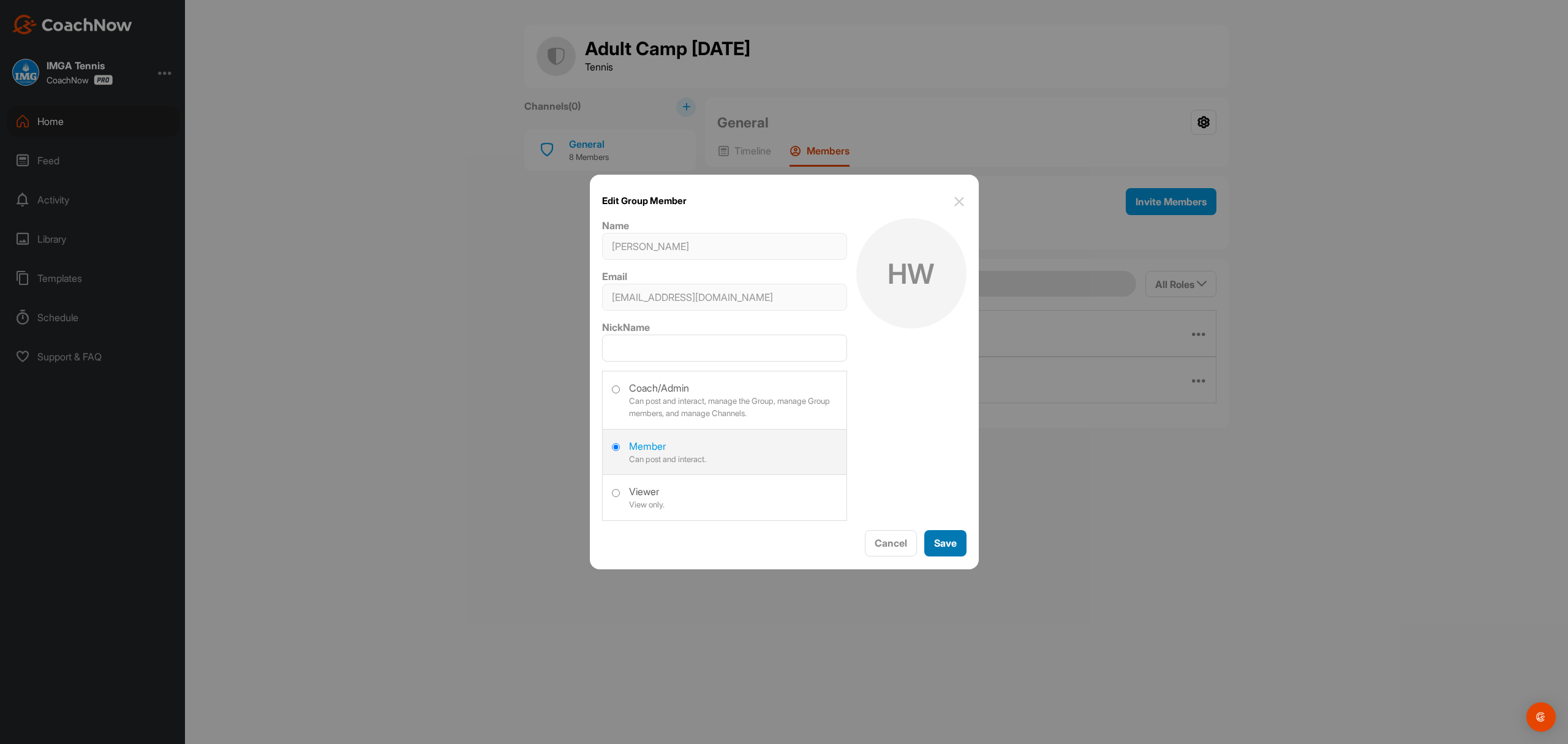
click at [950, 540] on button "Save" at bounding box center [945, 542] width 42 height 26
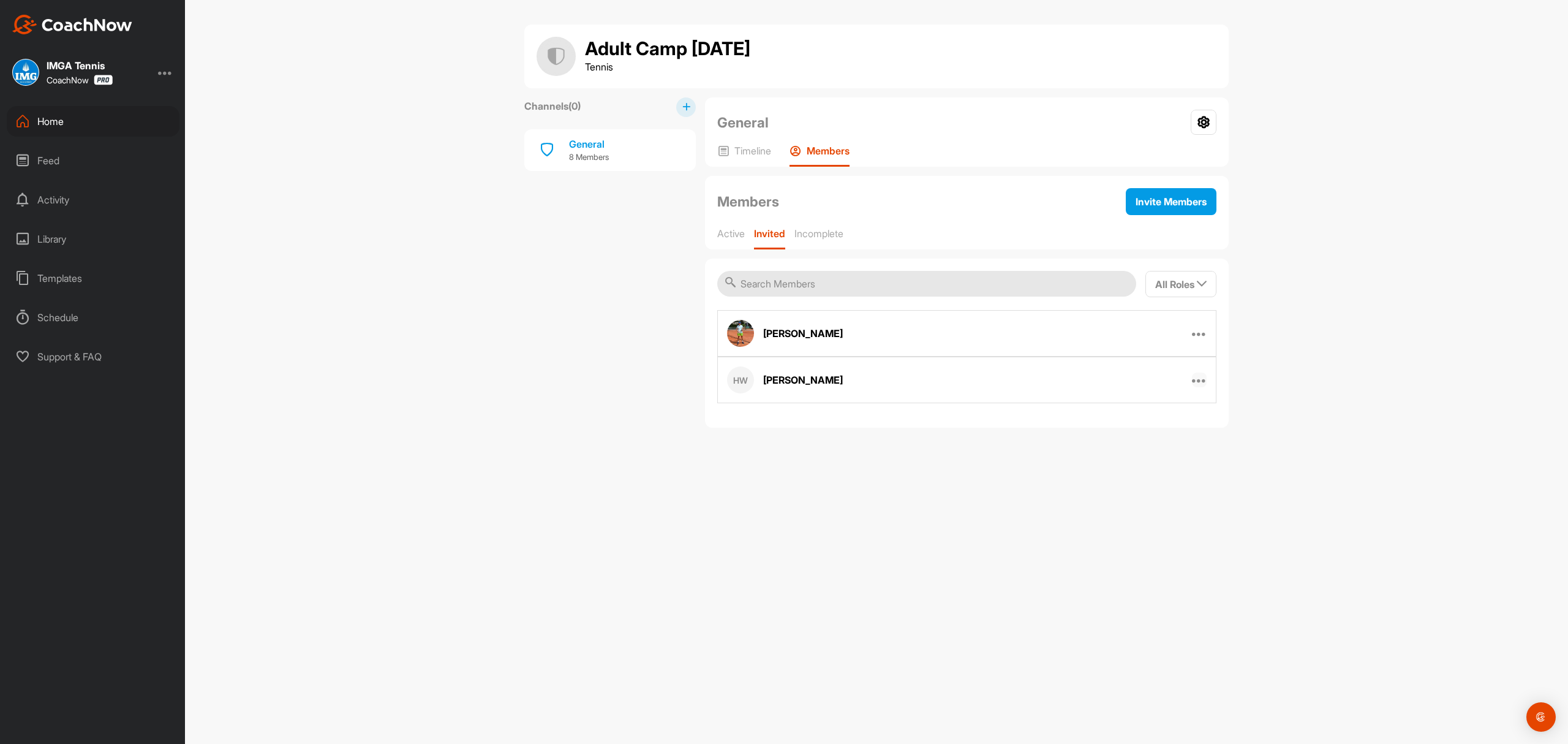
click at [1199, 378] on icon at bounding box center [1200, 380] width 15 height 15
click at [1133, 420] on p "Resend Invitation" at bounding box center [1144, 420] width 74 height 13
click at [1196, 335] on icon at bounding box center [1200, 333] width 15 height 15
click at [1134, 368] on p "Resend Invitation" at bounding box center [1144, 373] width 74 height 13
click at [728, 235] on p "Active" at bounding box center [730, 234] width 28 height 12
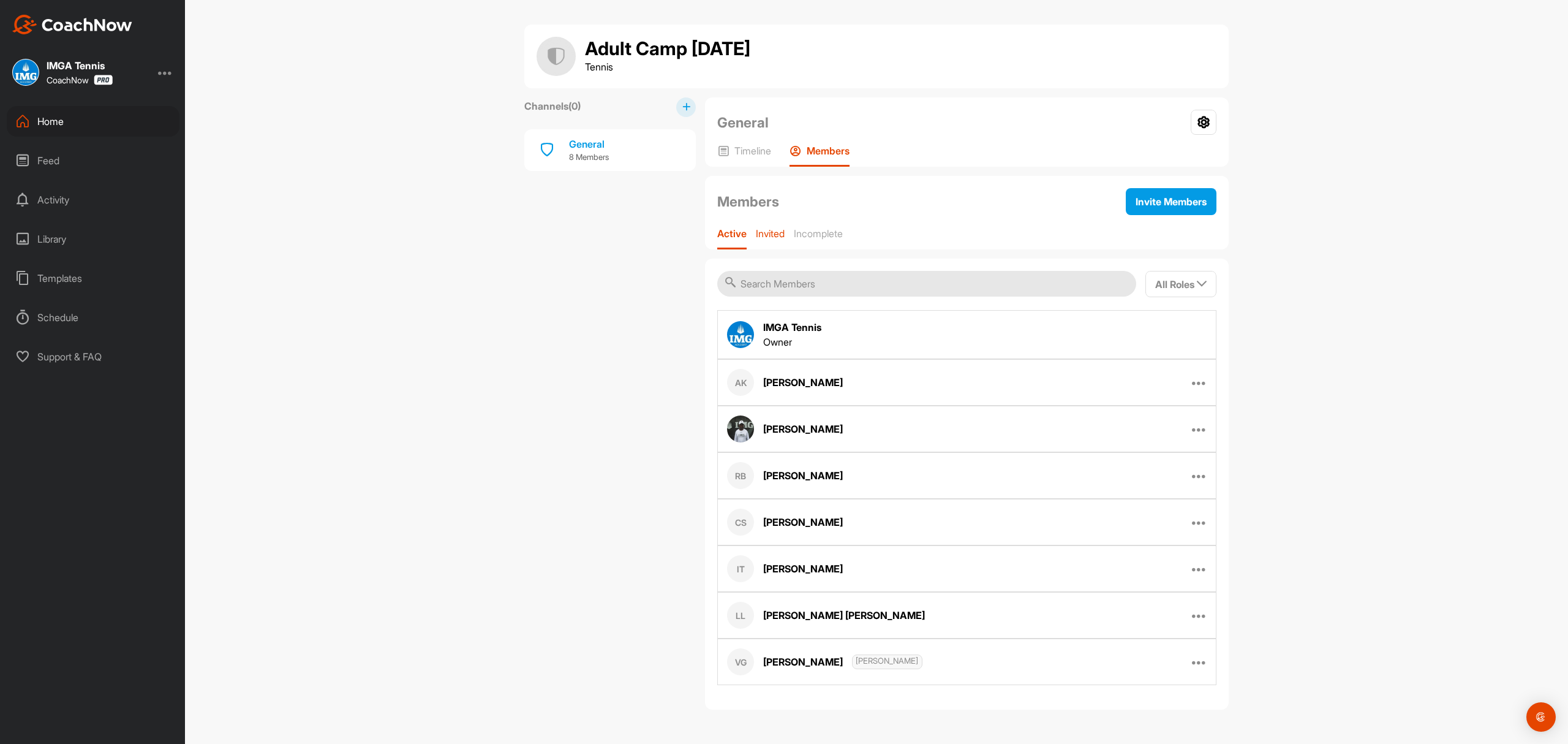
click at [759, 231] on p "Invited" at bounding box center [770, 234] width 29 height 12
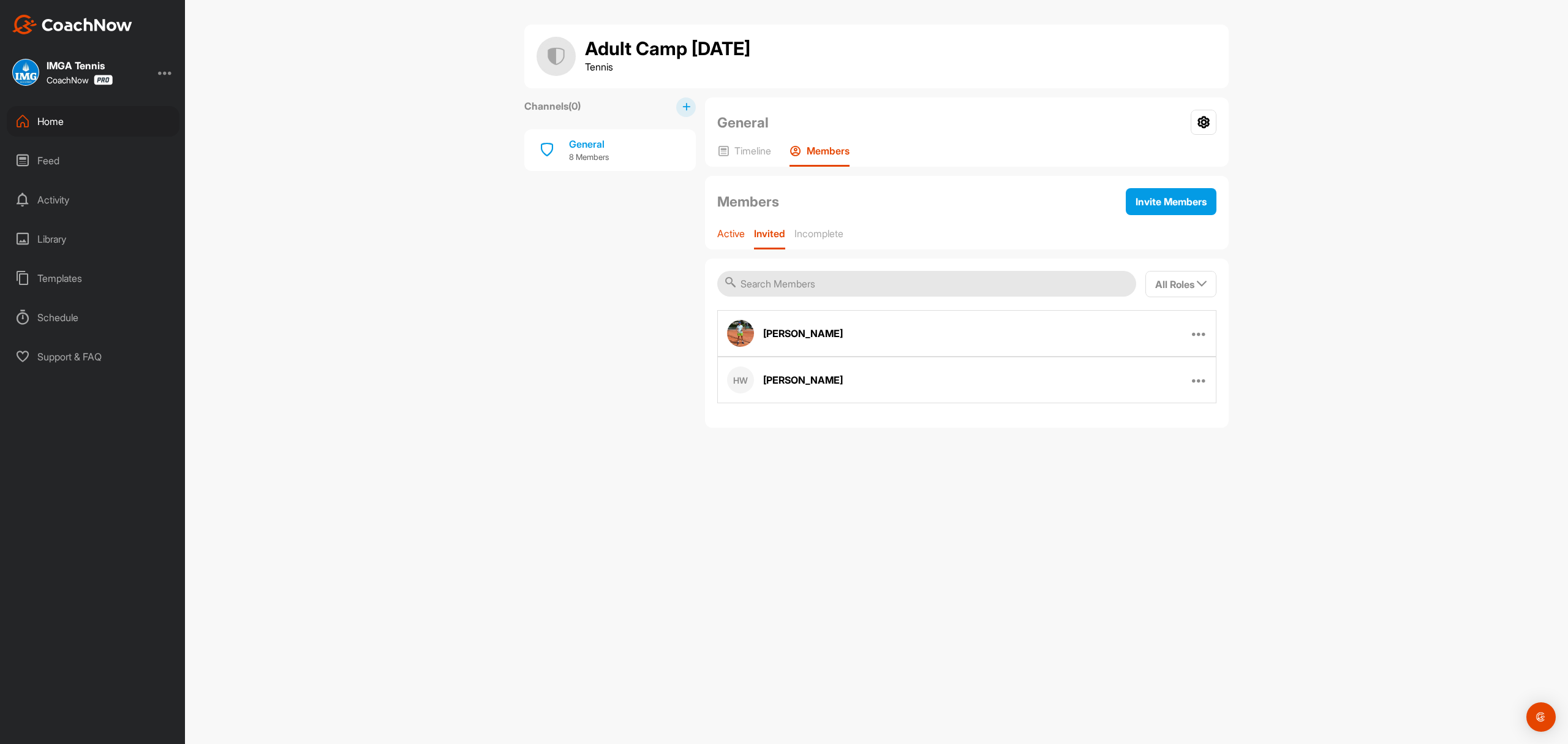
click at [724, 234] on p "Active" at bounding box center [730, 234] width 28 height 12
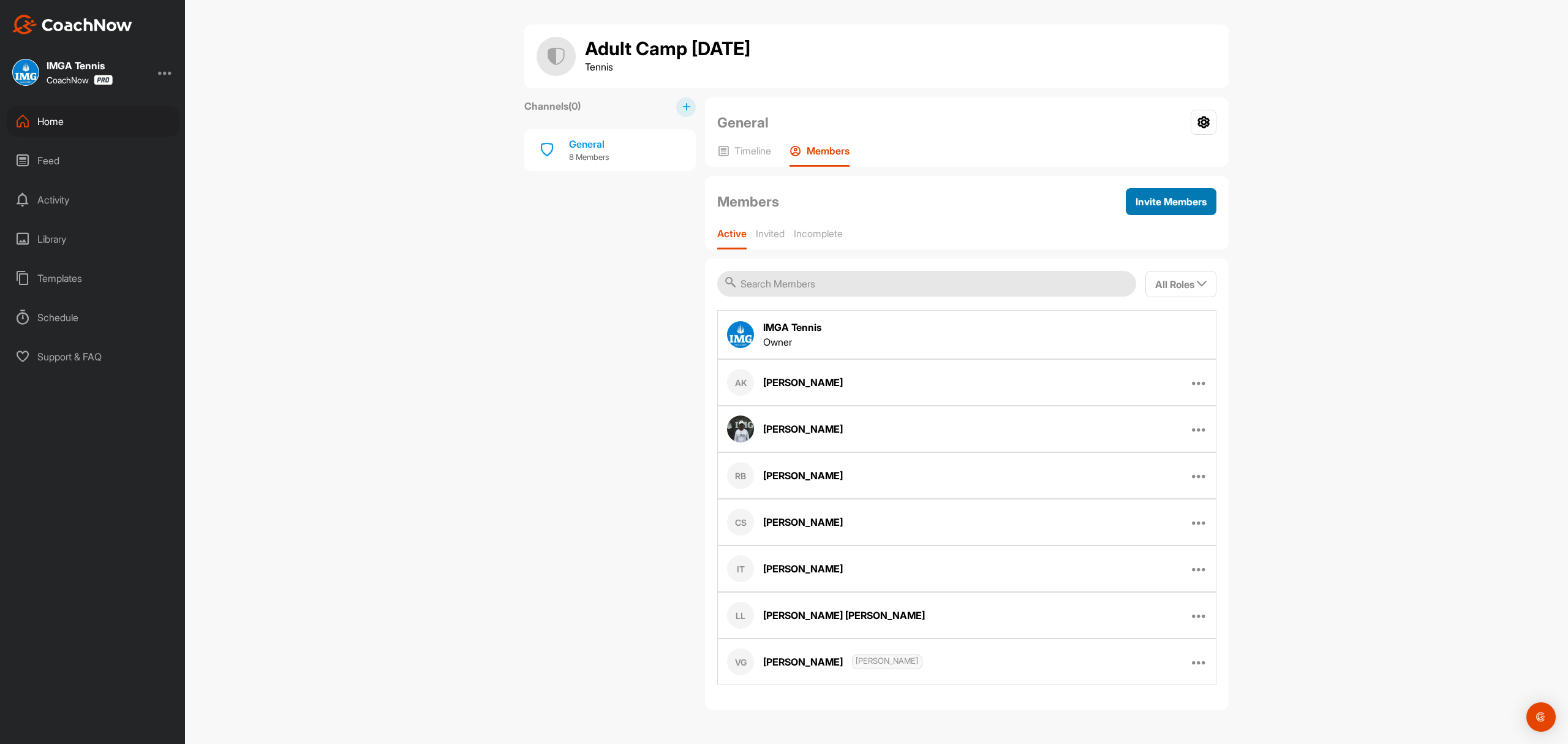
click at [1167, 199] on span "Invite Members" at bounding box center [1172, 202] width 71 height 12
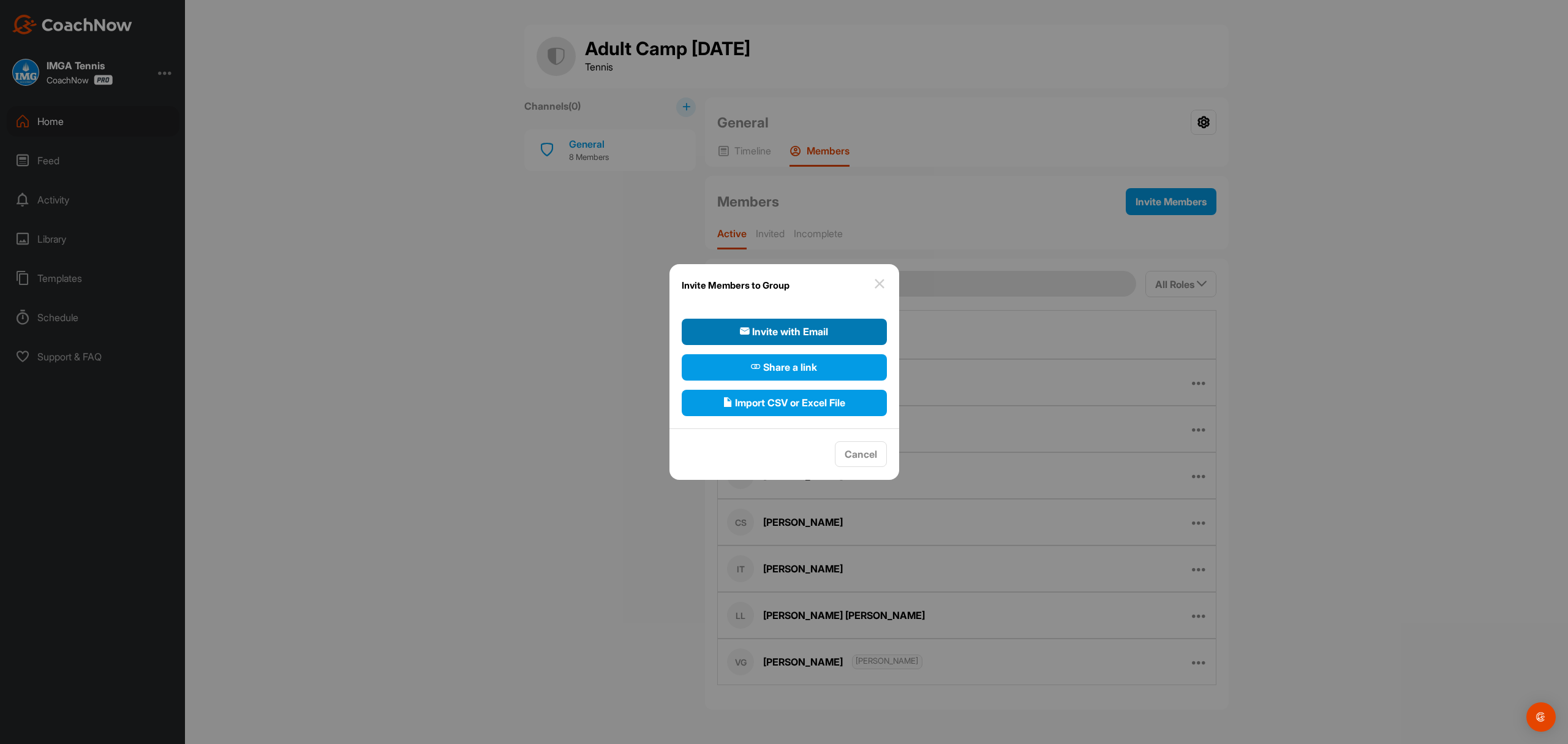
click at [797, 324] on span "Invite with Email" at bounding box center [784, 332] width 89 height 15
select select"] "player"
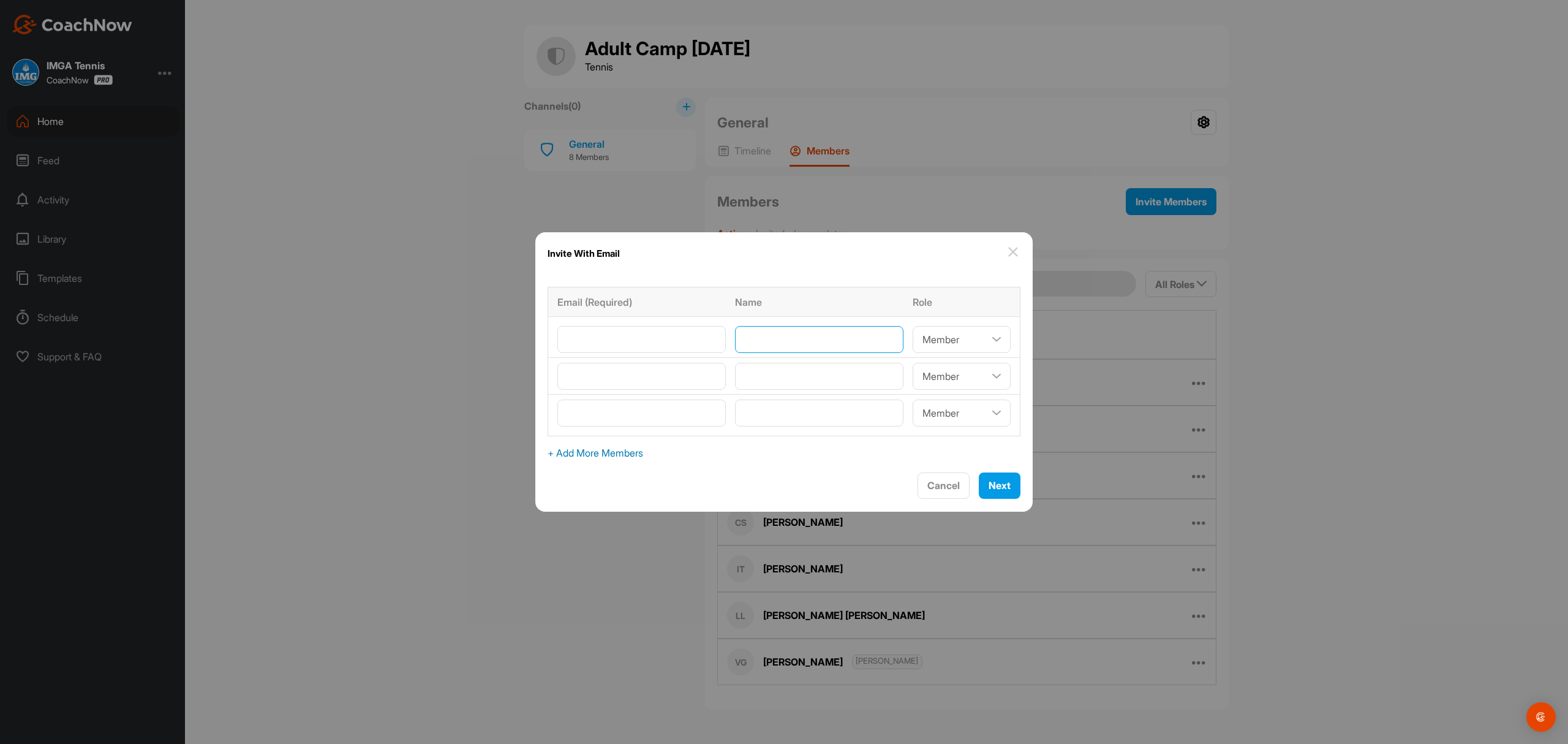
click at [794, 332] on input"] "text" at bounding box center [819, 339] width 168 height 27
type input"] "[PERSON_NAME]"
click at [613, 337] on input"] "email" at bounding box center [641, 339] width 168 height 27
paste input"] "[EMAIL_ADDRESS][DOMAIN_NAME]"
type input"] "[EMAIL_ADDRESS][DOMAIN_NAME]"
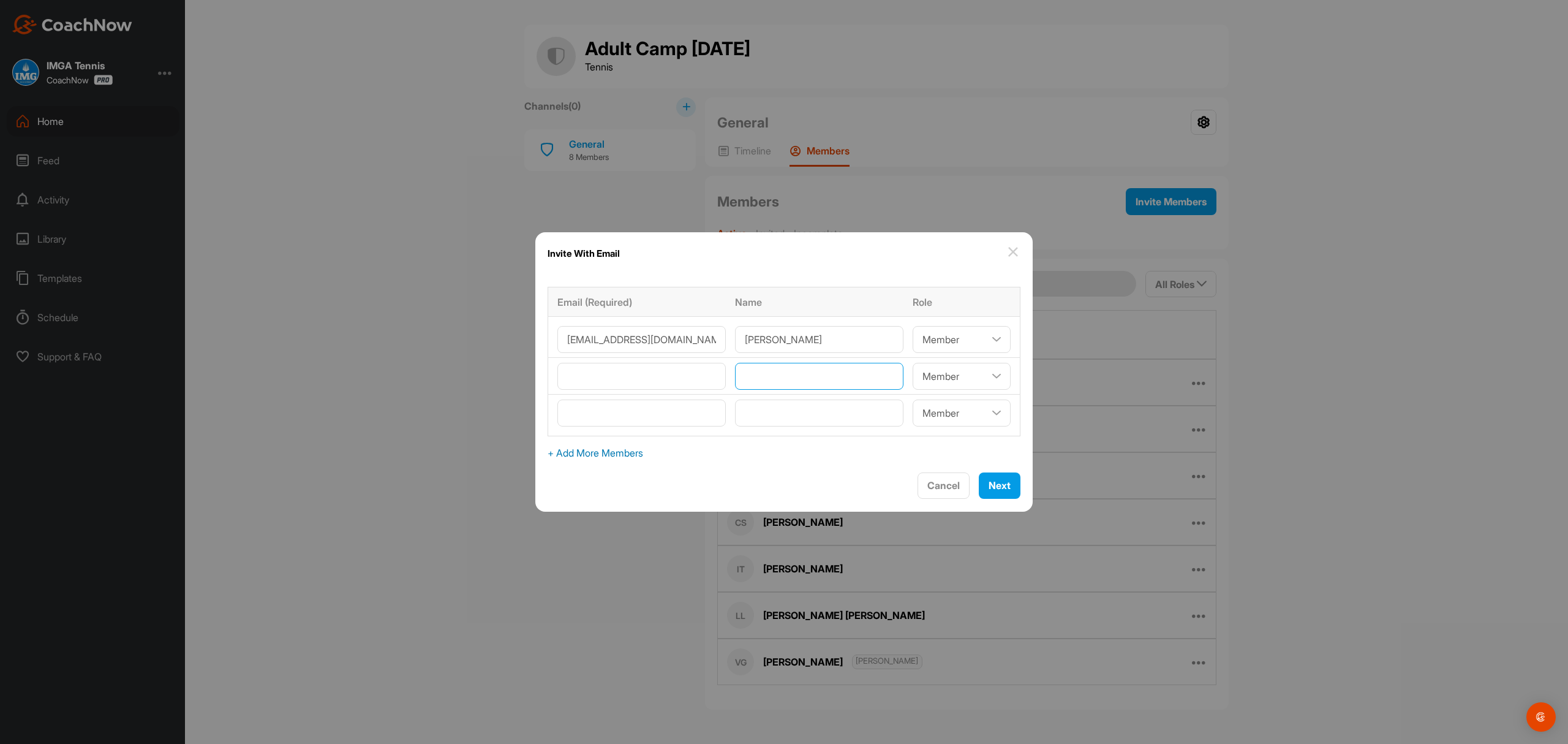
drag, startPoint x: 826, startPoint y: 380, endPoint x: 820, endPoint y: 383, distance: 6.7
click at [821, 380] on input"] "text" at bounding box center [819, 376] width 168 height 27
click at [981, 373] on select"] "Coach/Admin Member Viewer" at bounding box center [962, 376] width 98 height 27
select select"] "coach"
click at [913, 363] on select"] "Coach/Admin Member Viewer" at bounding box center [962, 376] width 98 height 27
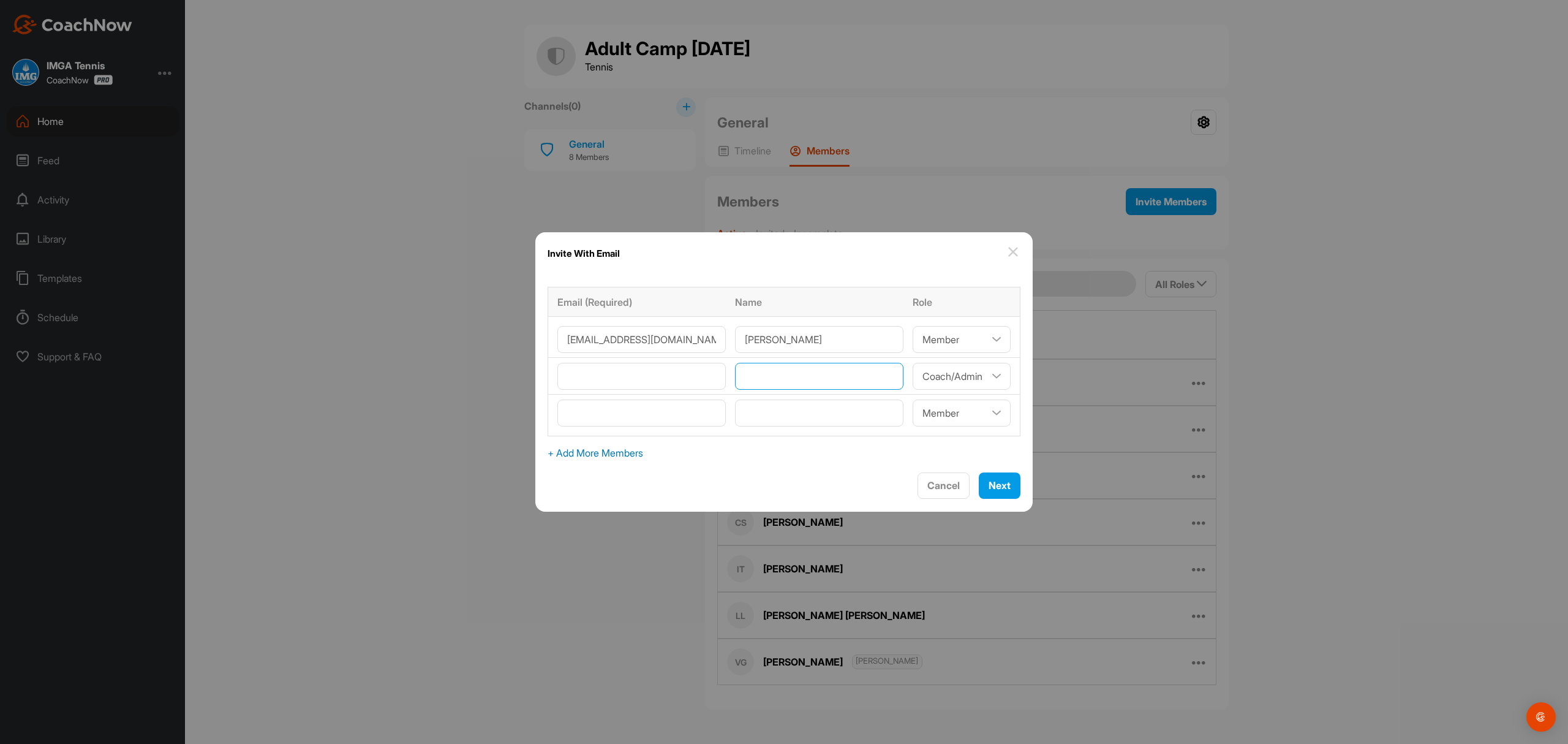
click at [827, 375] on input"] "text" at bounding box center [819, 376] width 168 height 27
type input"] "[PERSON_NAME]"
click at [625, 373] on input"] "email" at bounding box center [641, 376] width 168 height 27
type input"] "[PERSON_NAME][EMAIL_ADDRESS][PERSON_NAME][DOMAIN_NAME]"
click at [759, 415] on input"] "text" at bounding box center [819, 413] width 168 height 27
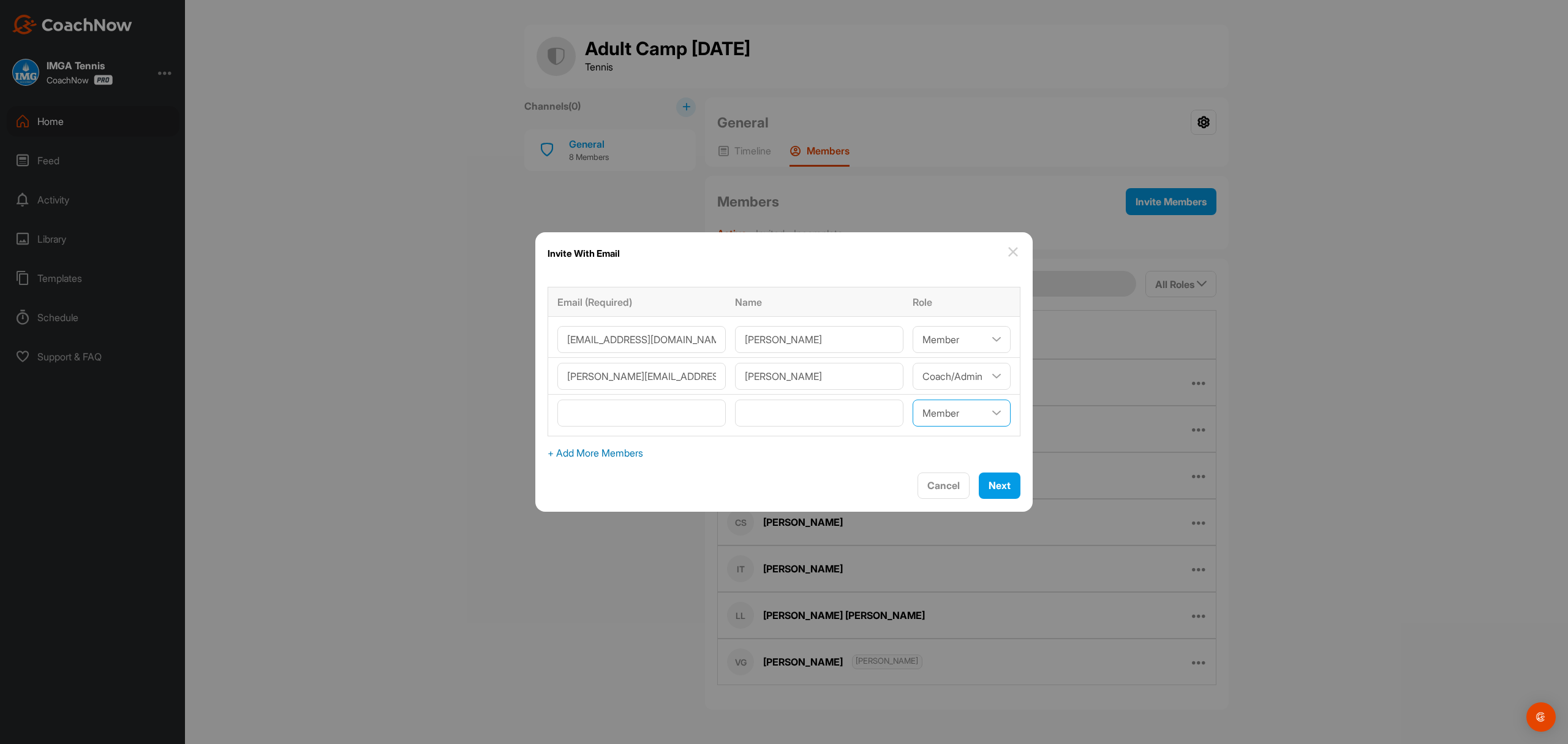
click at [983, 413] on select"] "Coach/Admin Member Viewer" at bounding box center [962, 413] width 98 height 27
select select"] "coach"
click at [913, 400] on select"] "Coach/Admin Member Viewer" at bounding box center [962, 413] width 98 height 27
click at [825, 405] on input"] "text" at bounding box center [819, 413] width 168 height 27
type input"] "[PERSON_NAME]"
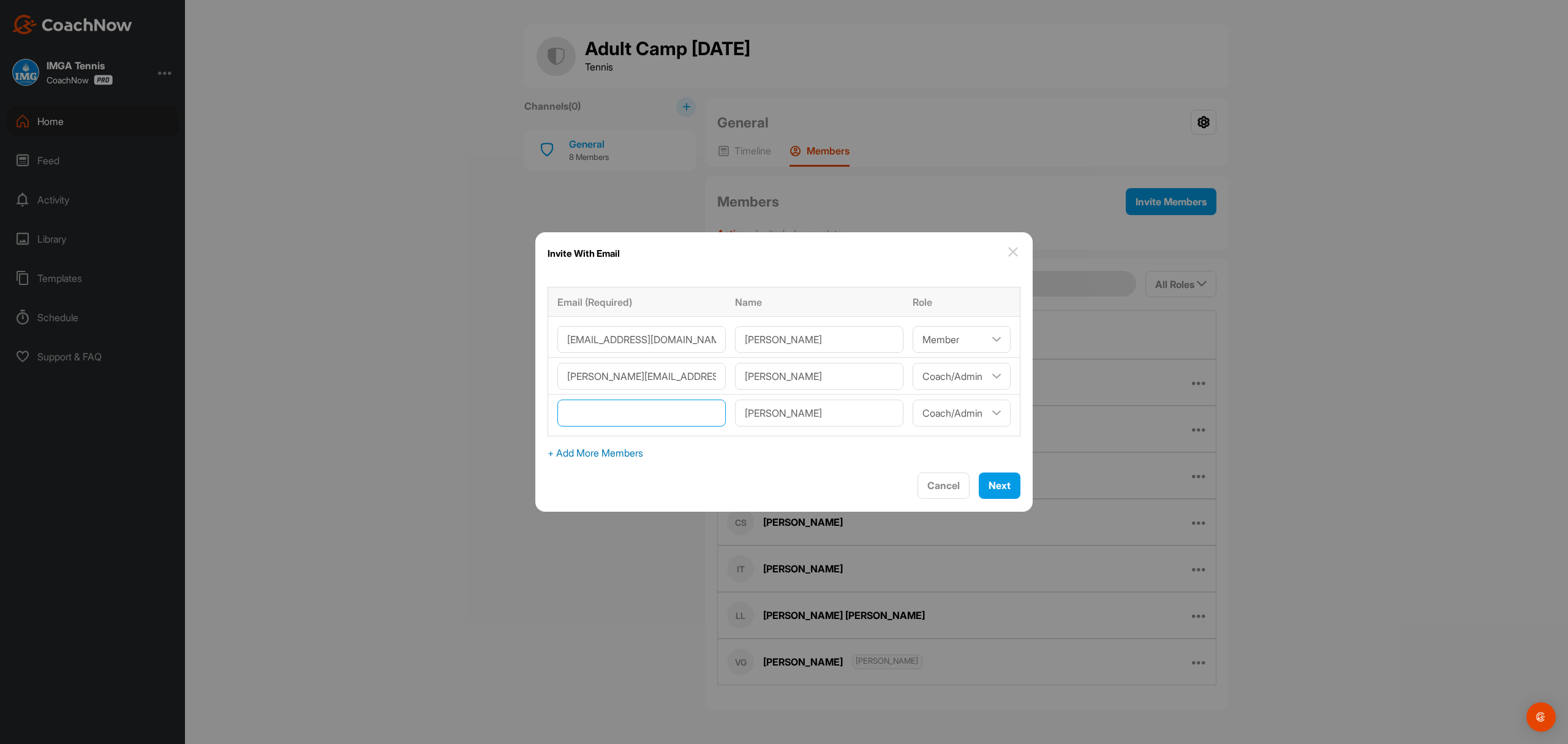
click at [650, 417] on input"] "email" at bounding box center [641, 413] width 168 height 27
type input"] "[PERSON_NAME][EMAIL_ADDRESS][DOMAIN_NAME]"
click at [605, 457] on span "+ Add More Members" at bounding box center [784, 453] width 473 height 15
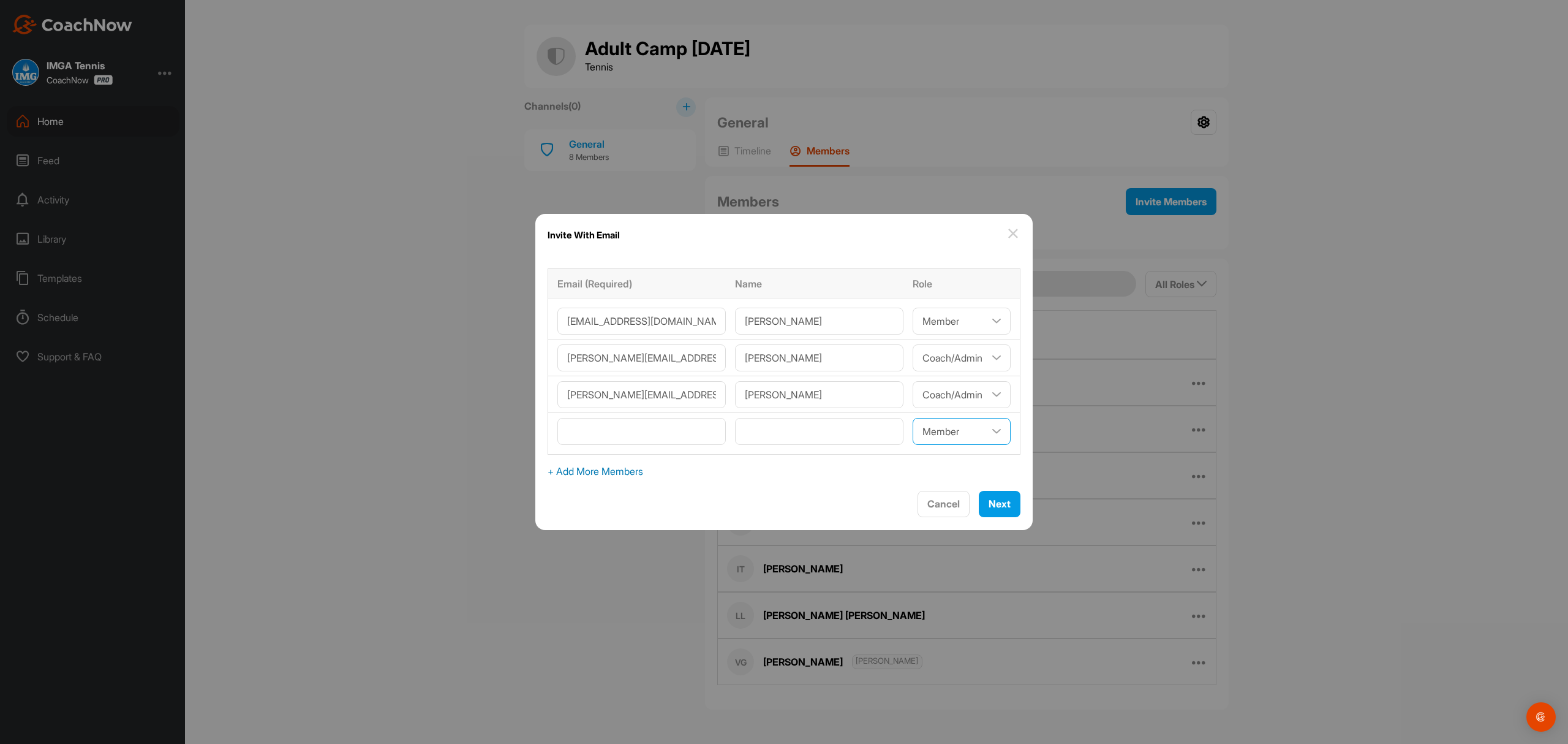
click at [981, 429] on select"] "Coach/Admin Member Viewer" at bounding box center [962, 432] width 98 height 27
select select"] "coach"
click at [913, 418] on select"] "Coach/Admin Member Viewer" at bounding box center [962, 432] width 98 height 27
click at [755, 426] on input"] "text" at bounding box center [819, 432] width 168 height 27
type input"] "[PERSON_NAME]"
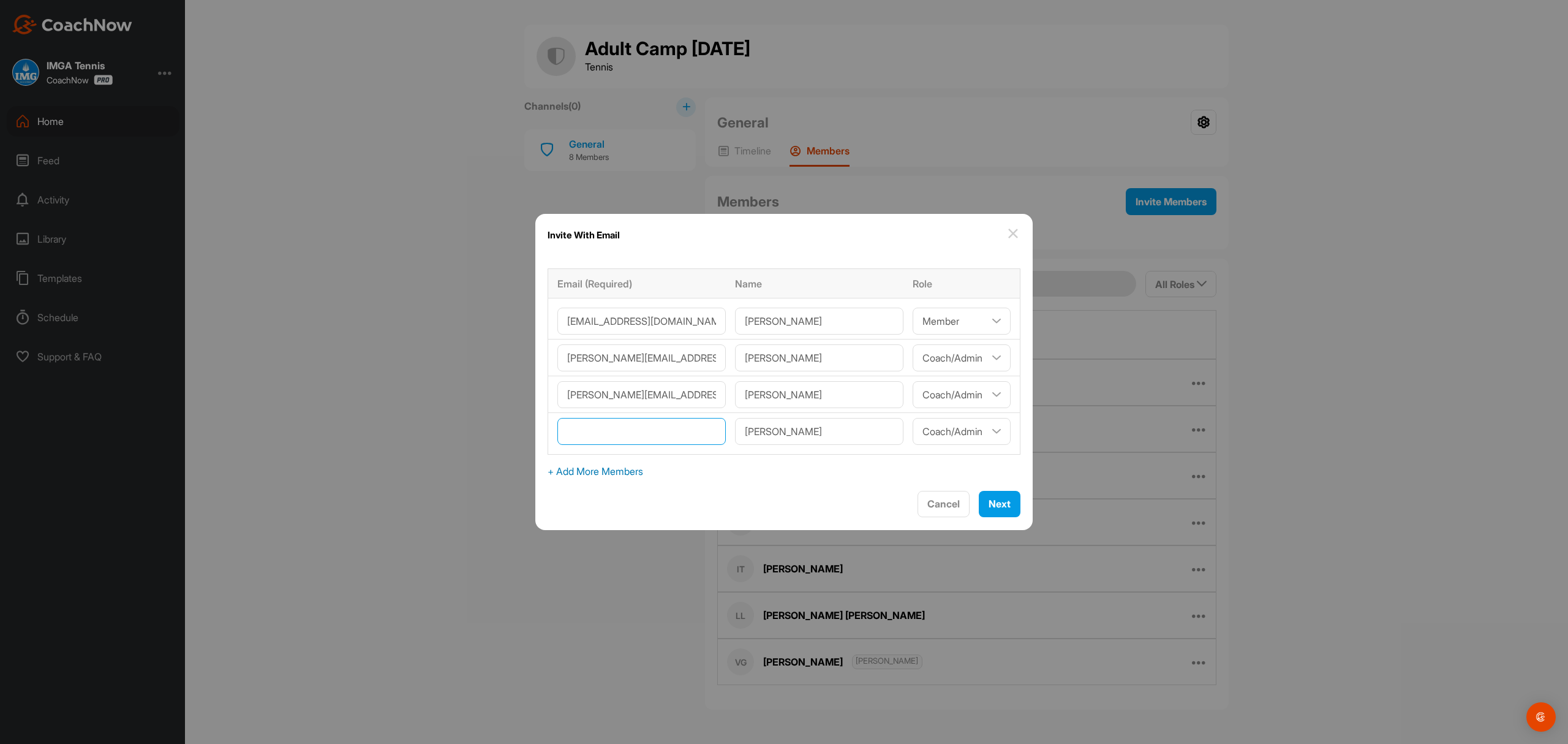
click at [665, 428] on input"] "email" at bounding box center [641, 432] width 168 height 27
type input"] "[PERSON_NAME][EMAIL_ADDRESS][PERSON_NAME][DOMAIN_NAME]"
click at [991, 498] on span "Next" at bounding box center [1000, 504] width 22 height 12
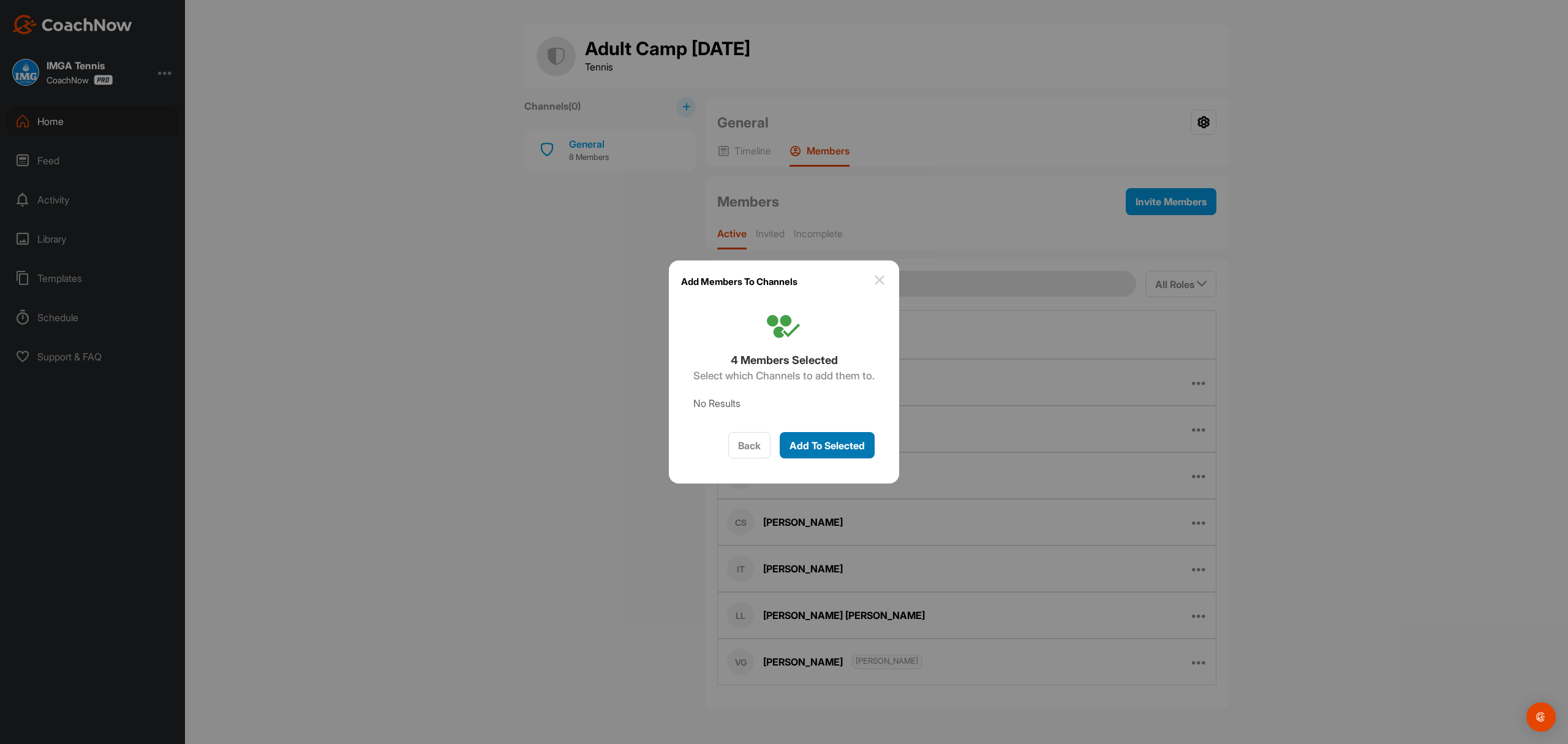
click at [861, 449] on span "Add To Selected" at bounding box center [827, 445] width 75 height 12
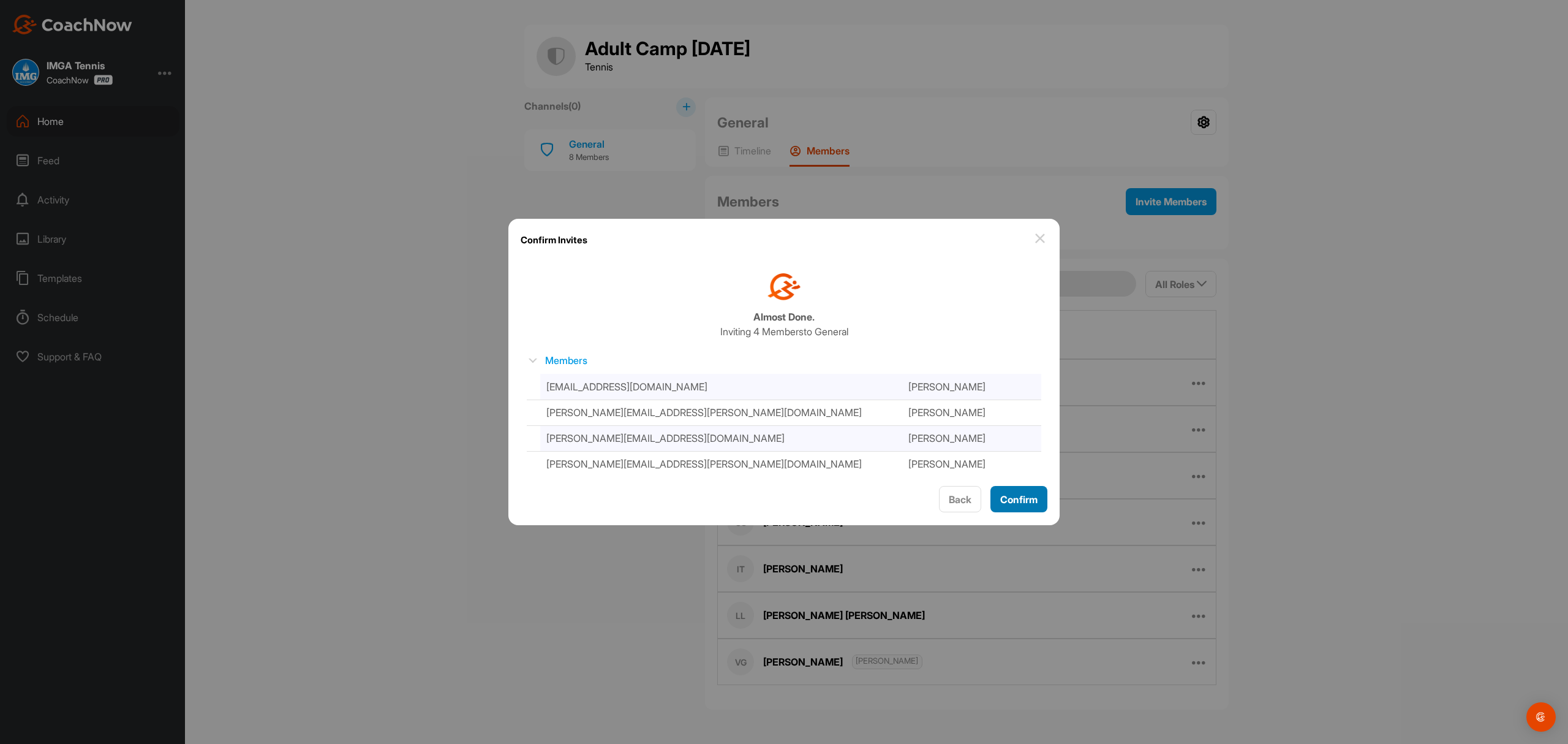
click at [1007, 498] on span "Confirm" at bounding box center [1019, 499] width 37 height 12
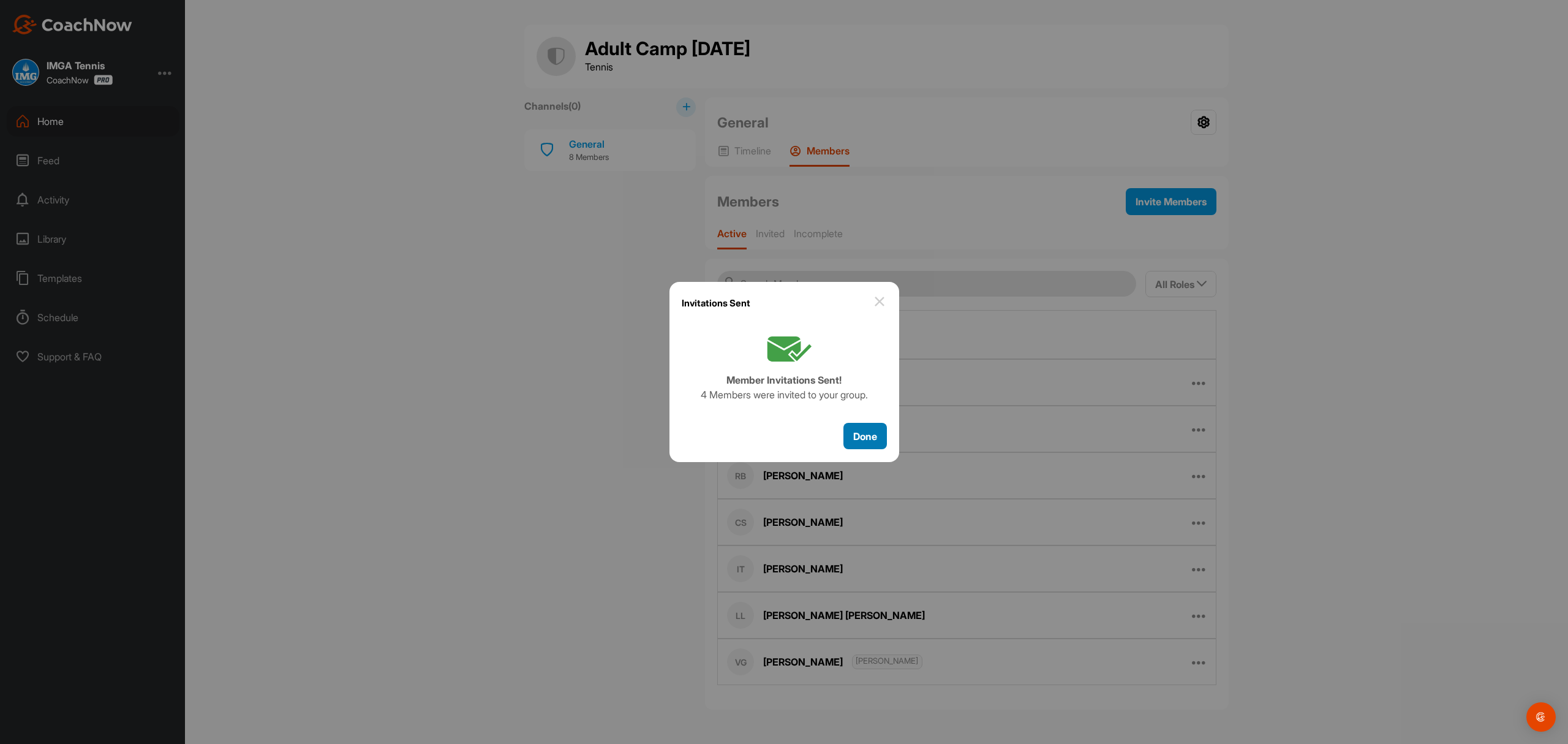
click at [860, 432] on span "Done" at bounding box center [865, 436] width 24 height 12
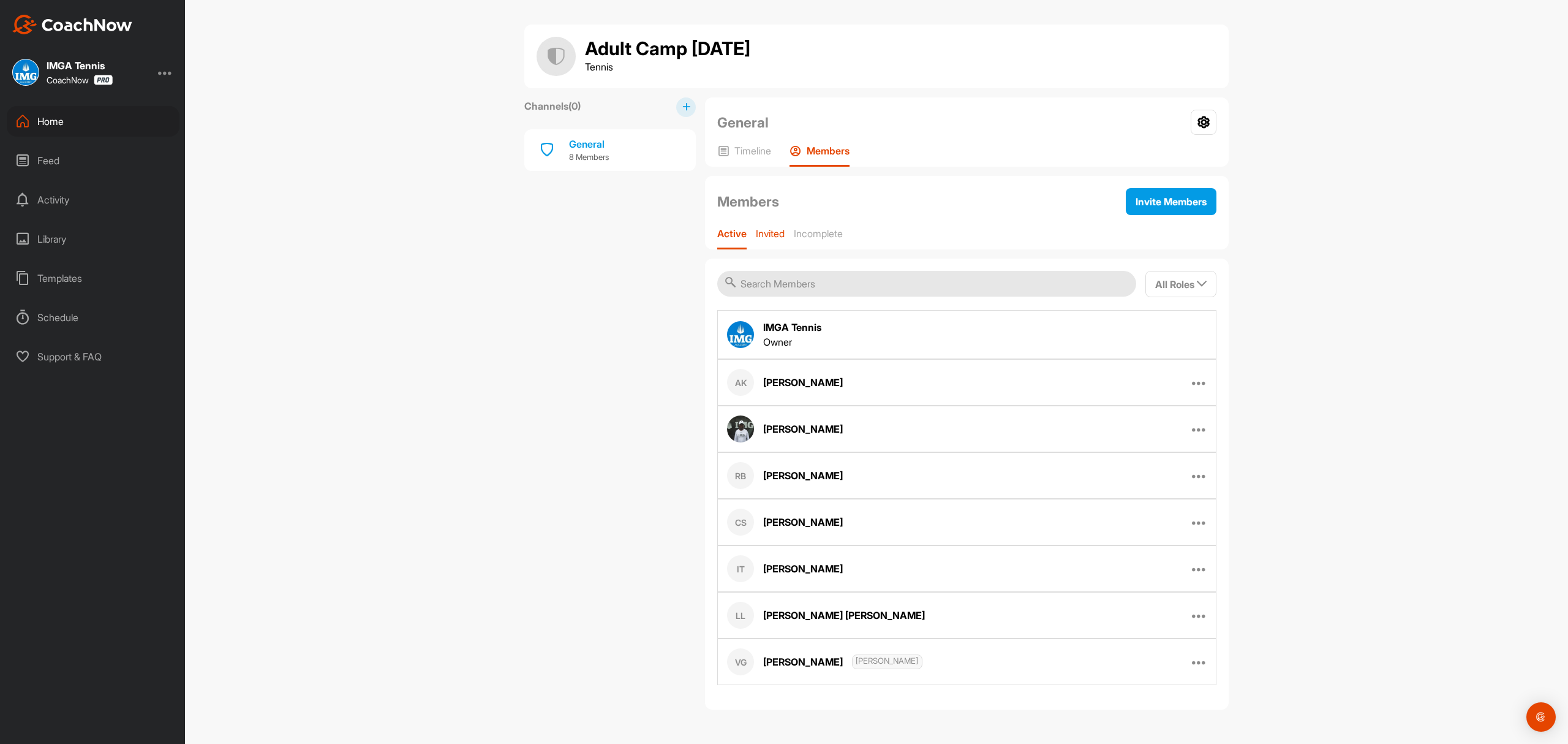
click at [778, 233] on p "Invited" at bounding box center [770, 234] width 29 height 12
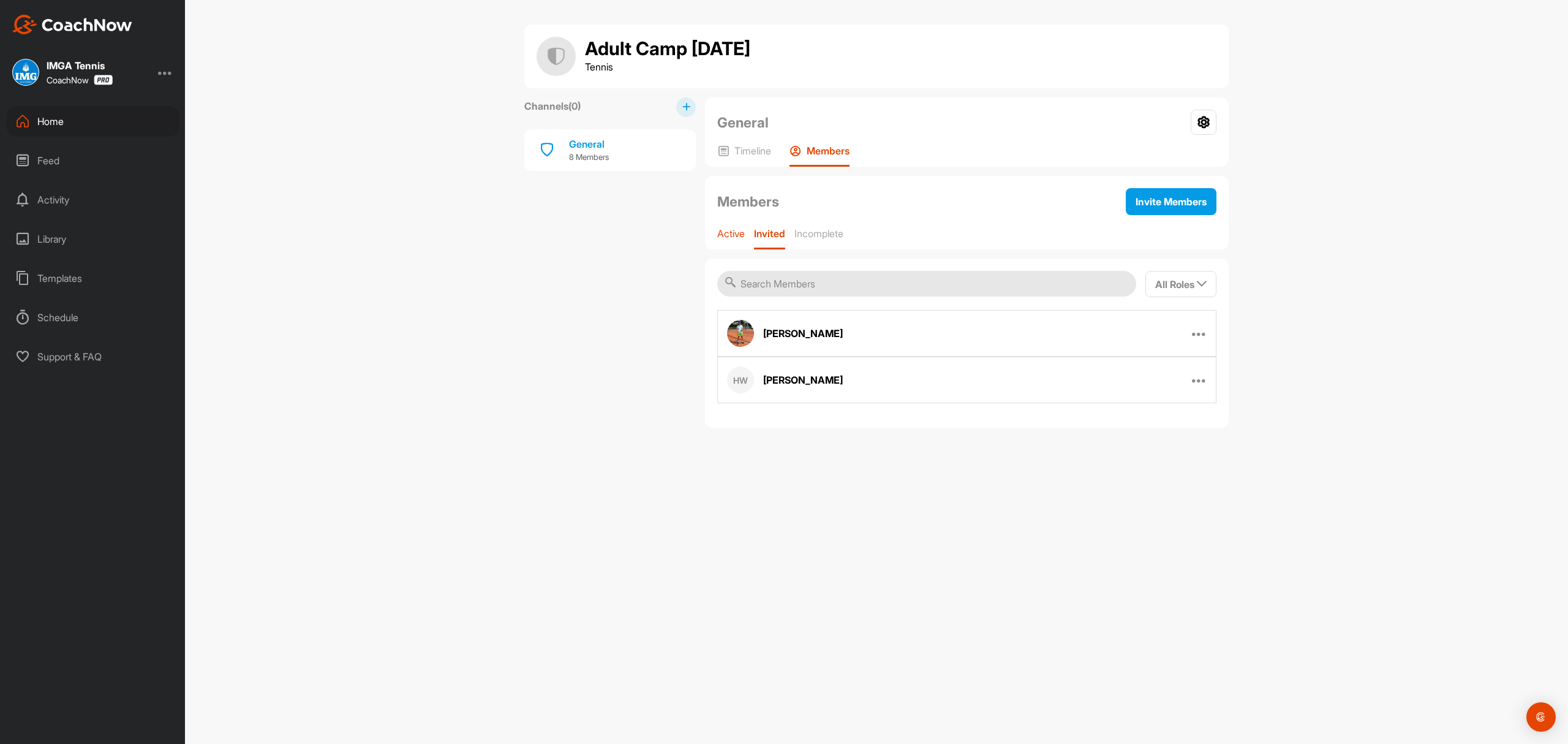
click at [738, 228] on p "Active" at bounding box center [730, 234] width 28 height 12
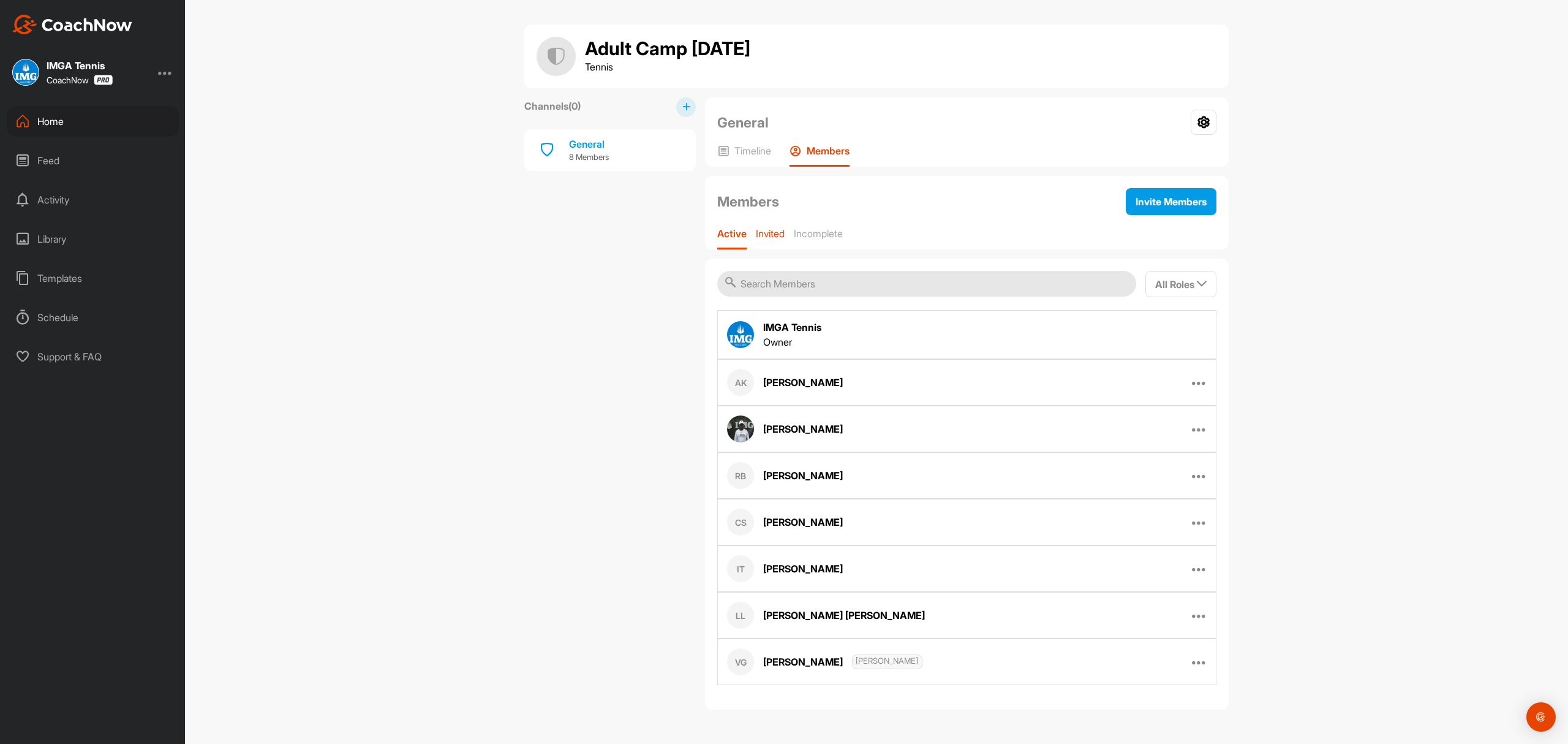
click at [762, 234] on p "Invited" at bounding box center [770, 234] width 29 height 12
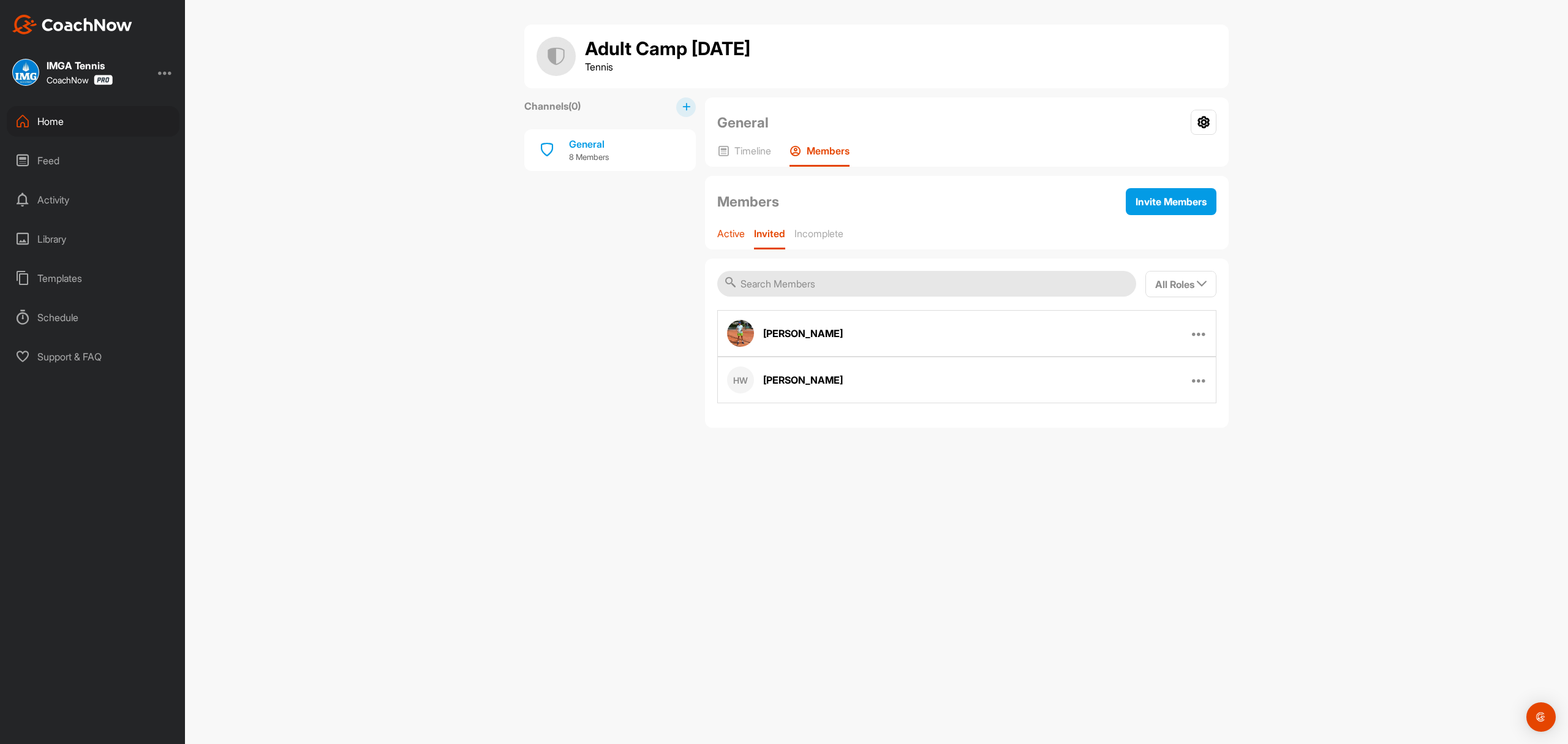
click at [738, 234] on p "Active" at bounding box center [730, 234] width 28 height 12
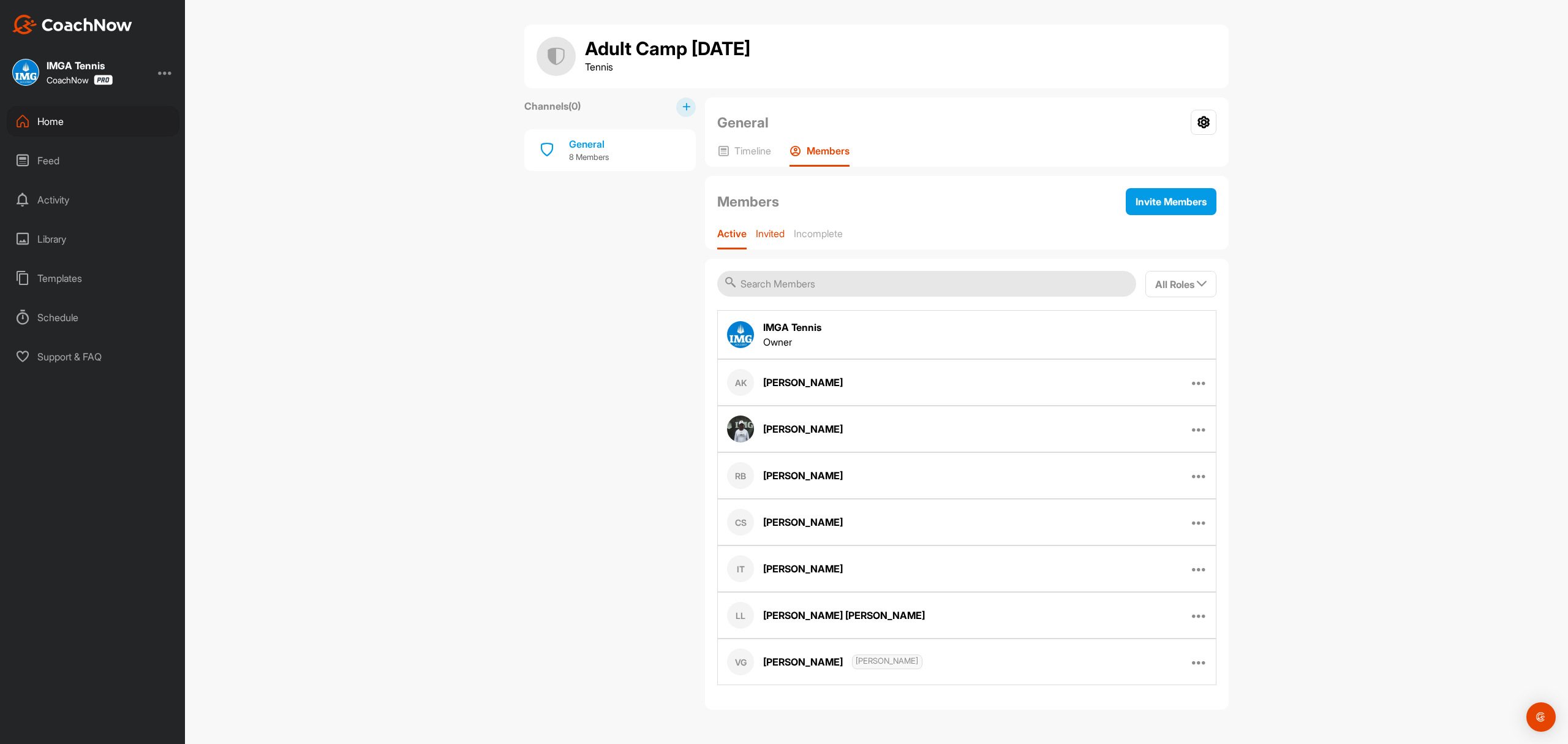
click at [762, 231] on p "Invited" at bounding box center [770, 234] width 29 height 12
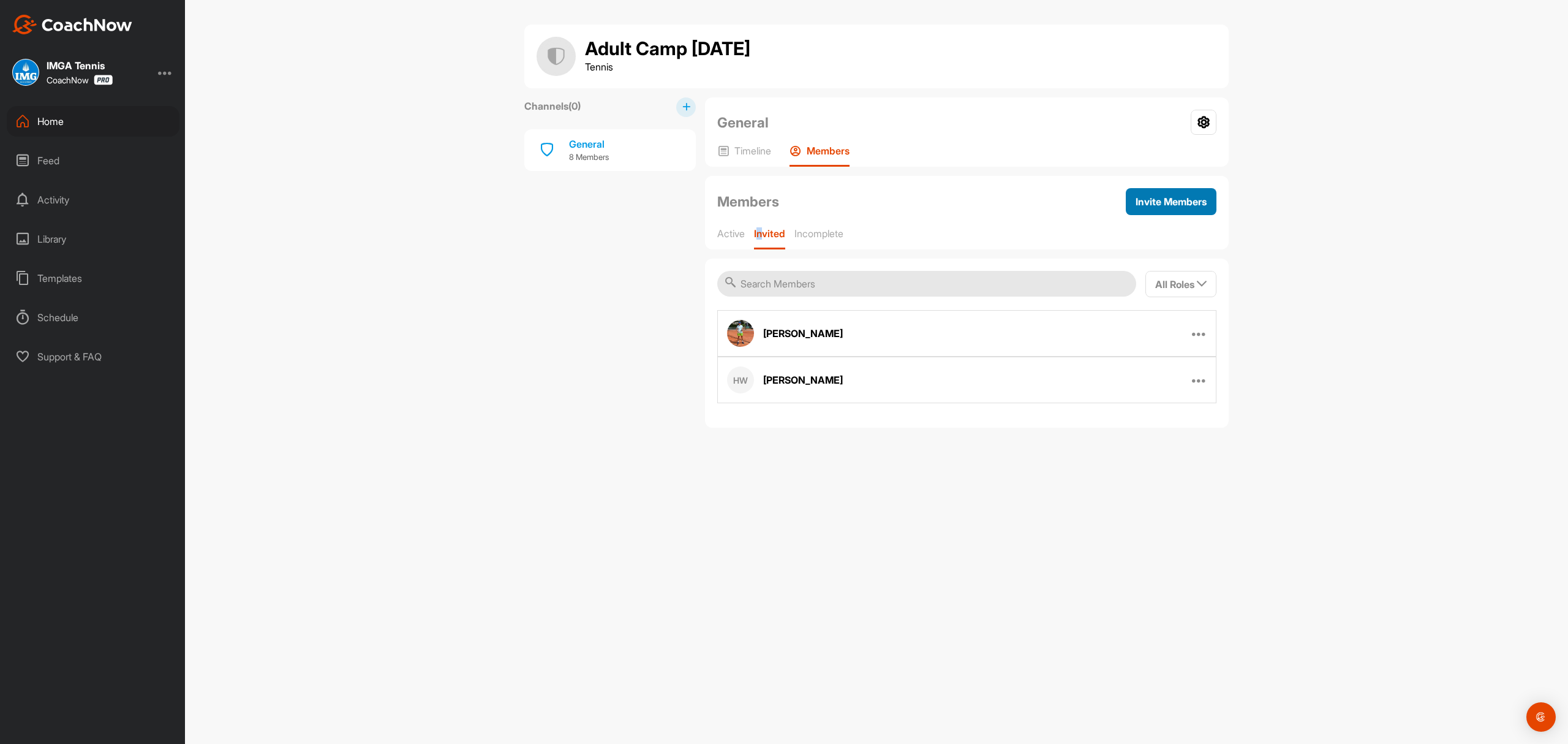
click at [1145, 202] on span "Invite Members" at bounding box center [1172, 202] width 71 height 12
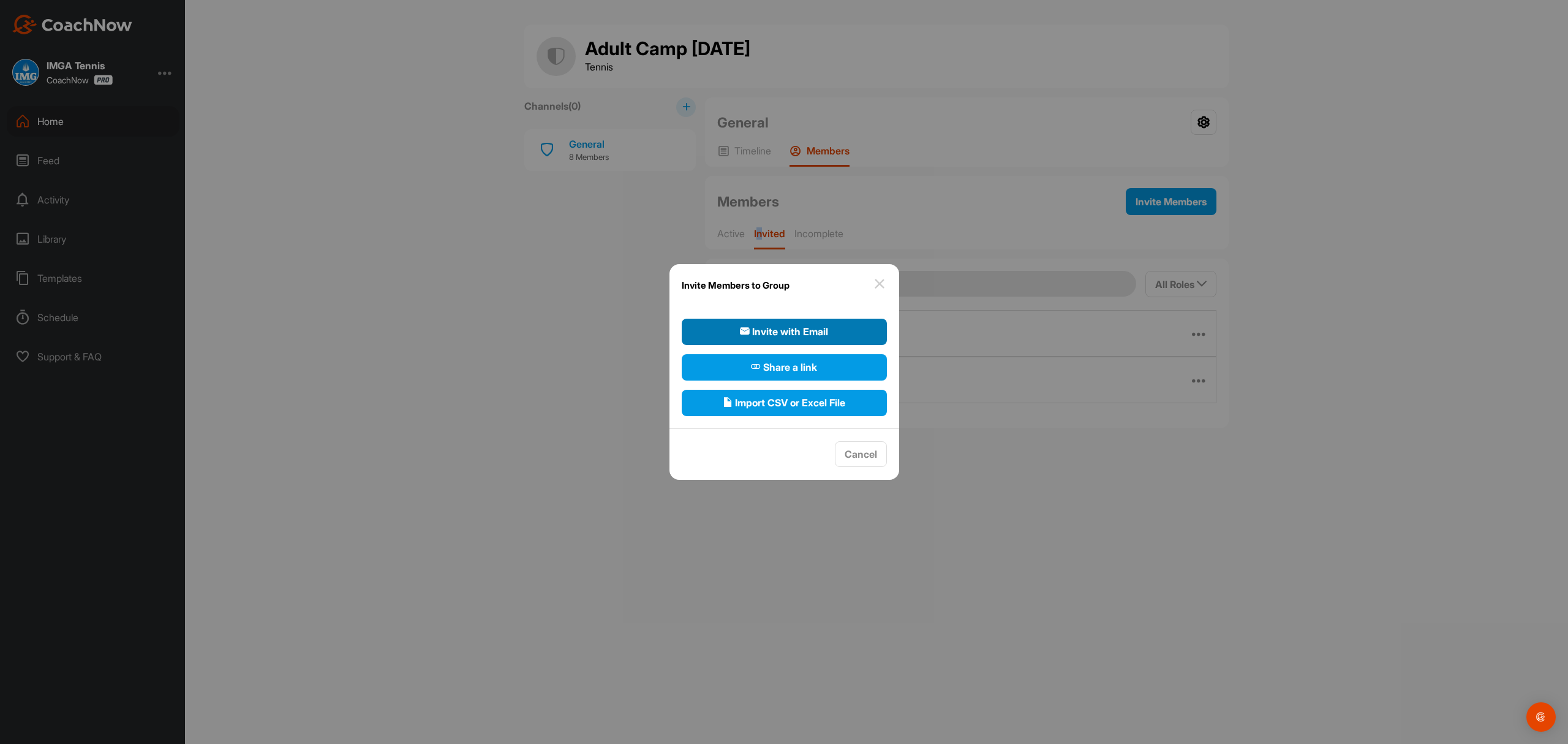
click at [785, 327] on span "Invite with Email" at bounding box center [784, 332] width 89 height 15
select select"] "player"
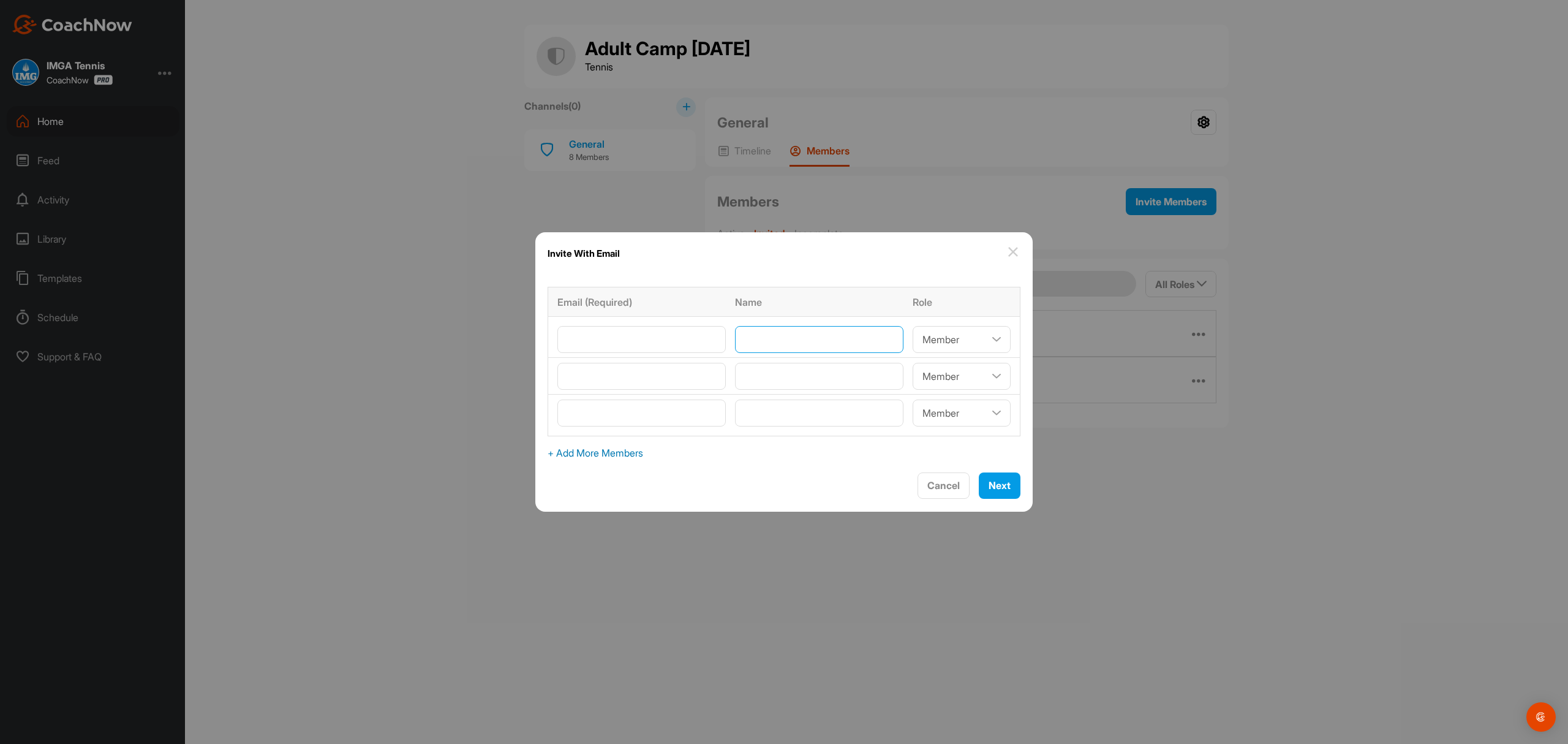
click at [790, 337] on input"] "text" at bounding box center [819, 339] width 168 height 27
type input"] "[PERSON_NAME]"
click at [669, 339] on input"] "email" at bounding box center [641, 339] width 168 height 27
click at [615, 334] on input"] "email" at bounding box center [641, 339] width 168 height 27
paste input"] "[EMAIL_ADDRESS][PERSON_NAME][DOMAIN_NAME]"
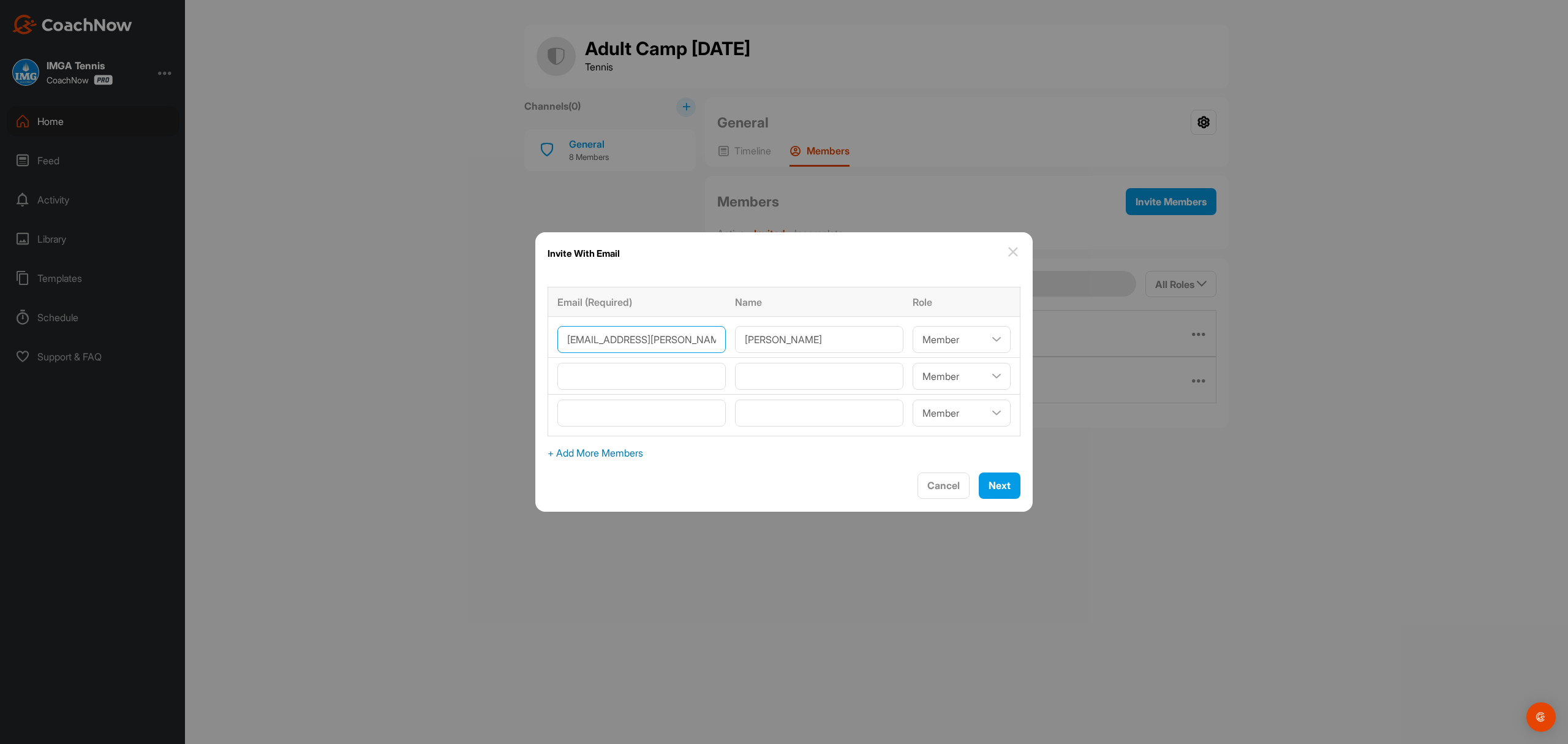
type input"] "[EMAIL_ADDRESS][PERSON_NAME][DOMAIN_NAME]"
click at [983, 376] on select"] "Coach/Admin Member Viewer" at bounding box center [962, 376] width 98 height 27
select select"] "coach"
click at [913, 363] on select"] "Coach/Admin Member Viewer" at bounding box center [962, 376] width 98 height 27
click at [985, 417] on select"] "Coach/Admin Member Viewer" at bounding box center [962, 413] width 98 height 27
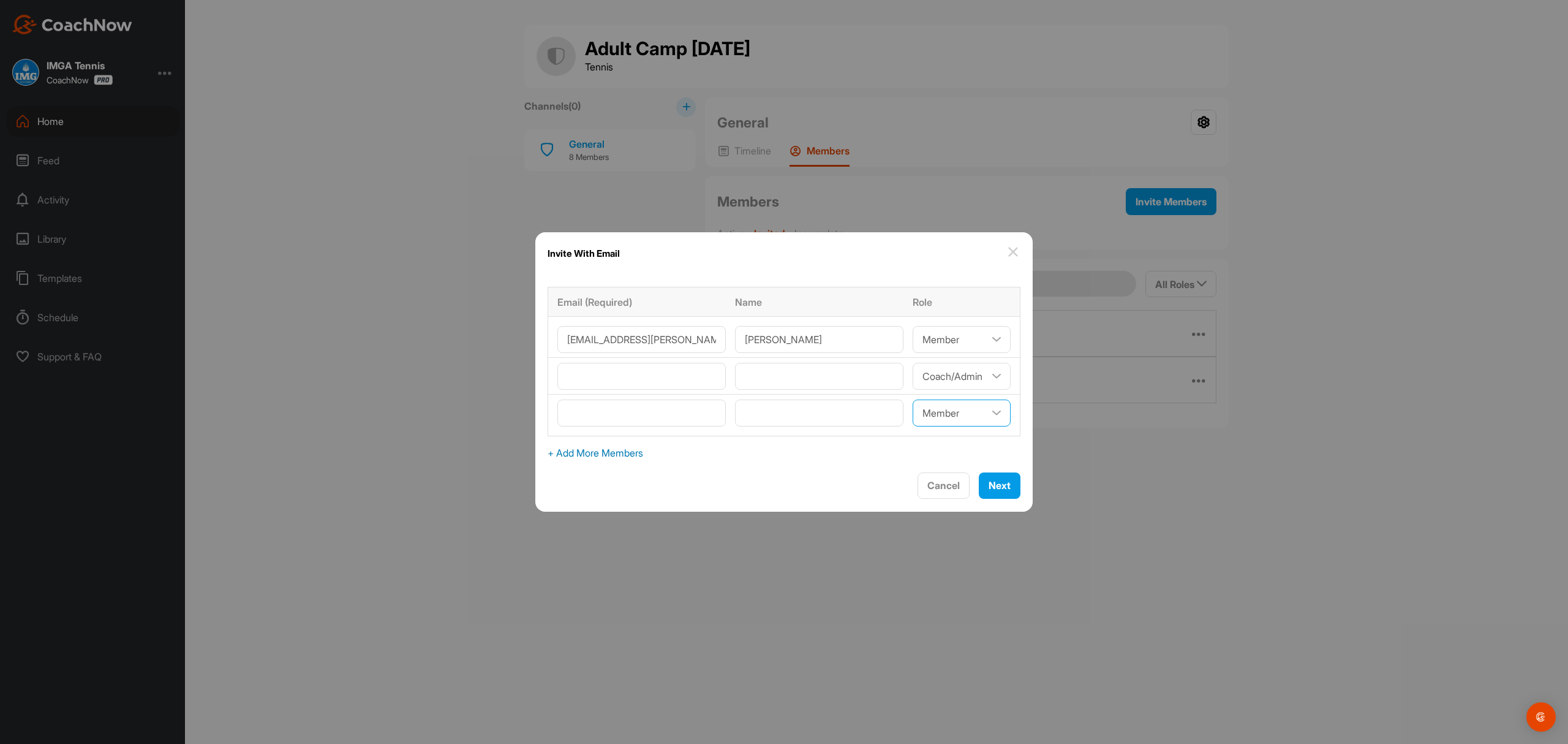
select select"] "coach"
click at [913, 400] on select"] "Coach/Admin Member Viewer" at bounding box center [962, 413] width 98 height 27
click at [775, 368] on input"] "text" at bounding box center [819, 376] width 168 height 27
type input"] "[PERSON_NAME]"
click at [667, 371] on input"] "email" at bounding box center [641, 376] width 168 height 27
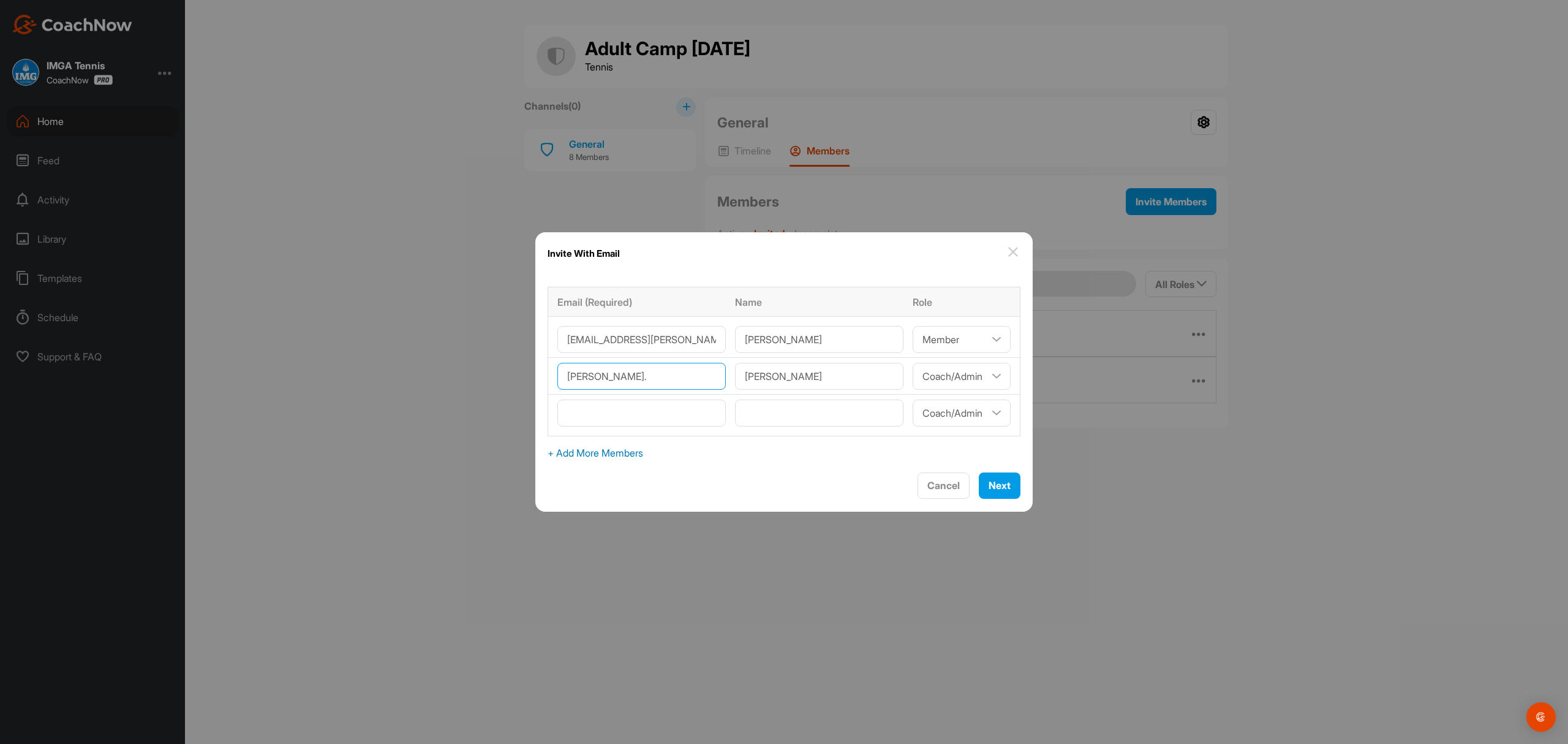
type input"] "[PERSON_NAME][EMAIL_ADDRESS][PERSON_NAME][DOMAIN_NAME]"
click at [774, 409] on input"] "text" at bounding box center [819, 413] width 168 height 27
type input"] "[PERSON_NAME]"
click at [653, 418] on input"] "email" at bounding box center [641, 413] width 168 height 27
type input"] "[PERSON_NAME][EMAIL_ADDRESS][DOMAIN_NAME]"
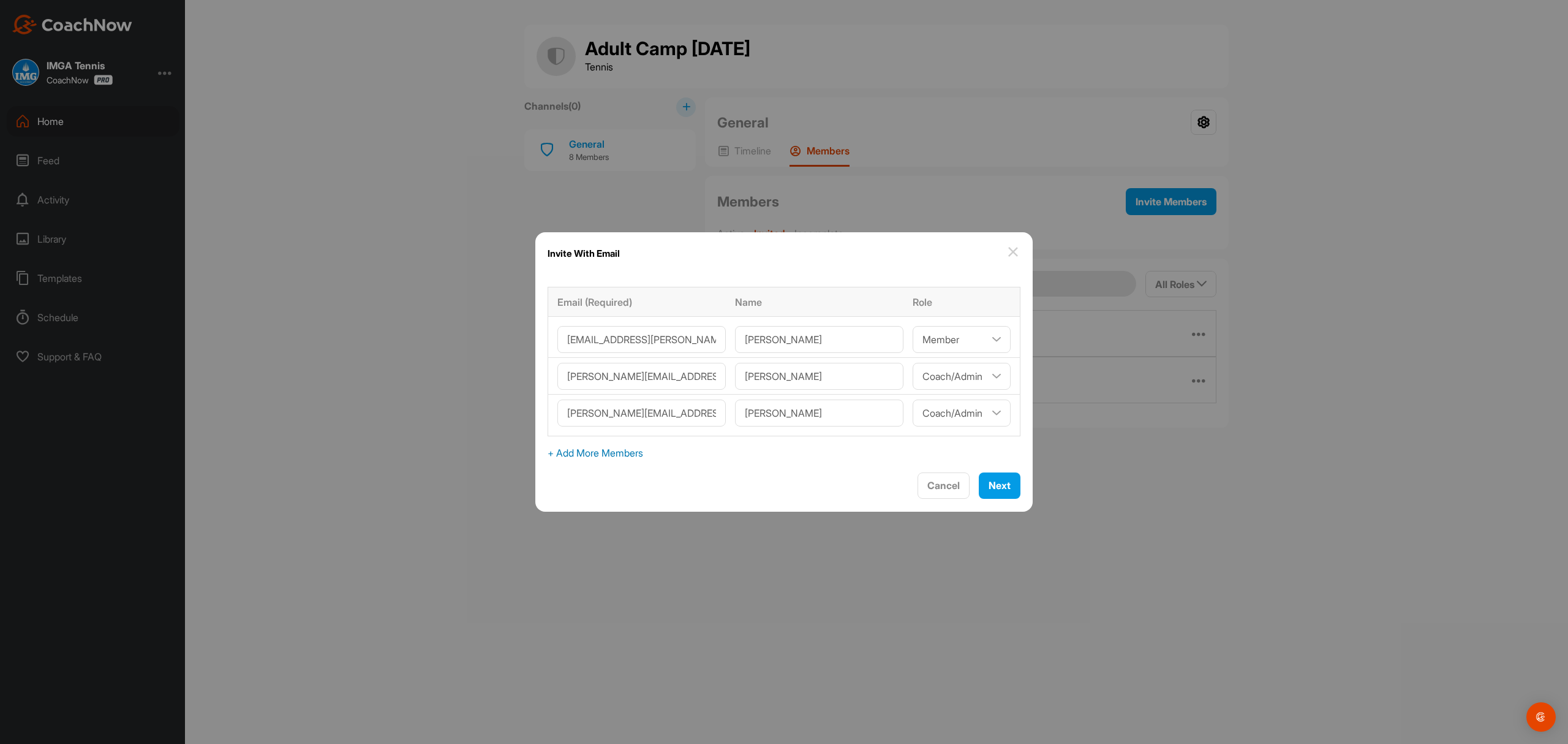
click at [640, 456] on span "+ Add More Members" at bounding box center [784, 453] width 473 height 15
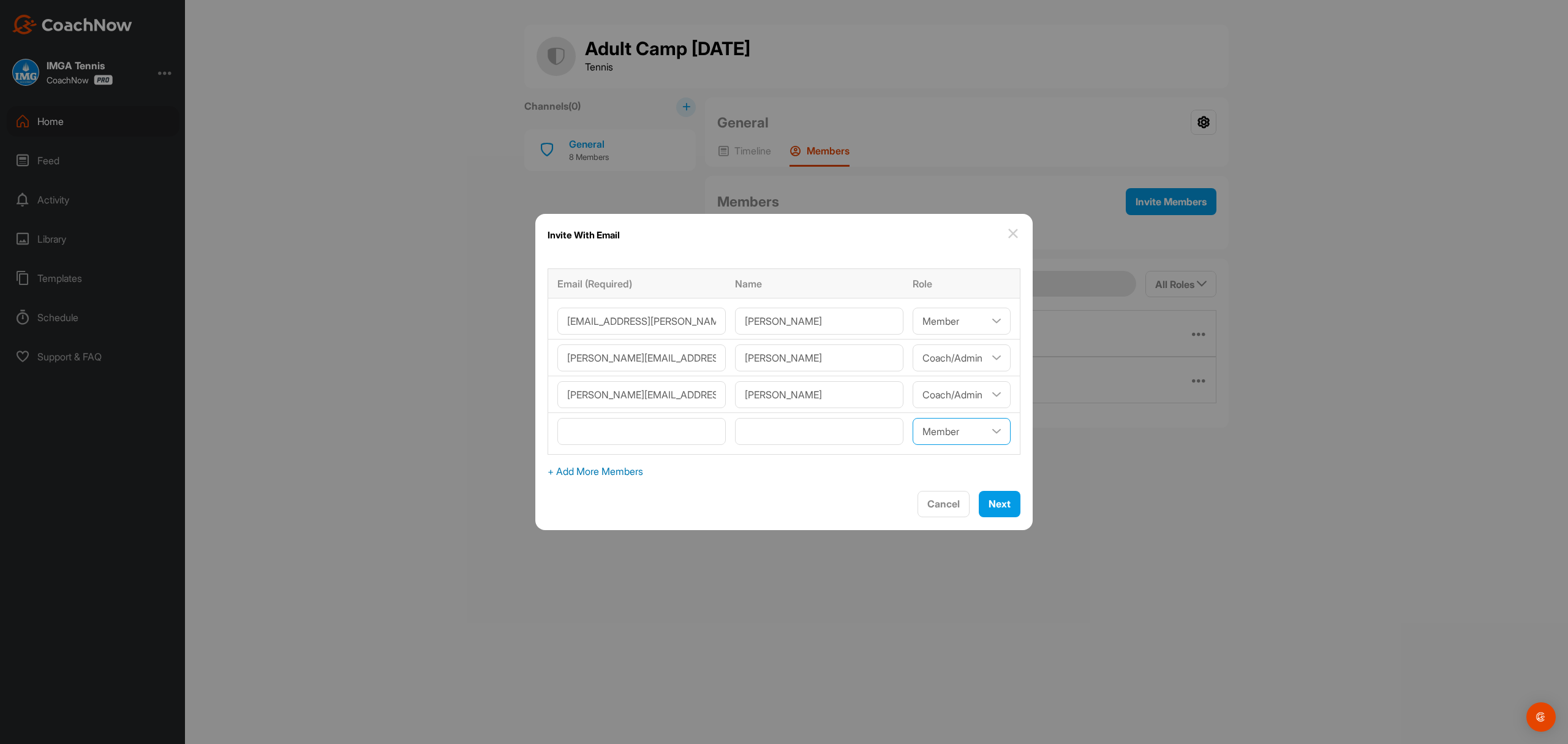
click at [983, 429] on select"] "Coach/Admin Member Viewer" at bounding box center [962, 432] width 98 height 27
select select"] "coach"
click at [913, 418] on select"] "Coach/Admin Member Viewer" at bounding box center [962, 432] width 98 height 27
click at [817, 430] on input"] "text" at bounding box center [819, 432] width 168 height 27
type input"] "[PERSON_NAME]"
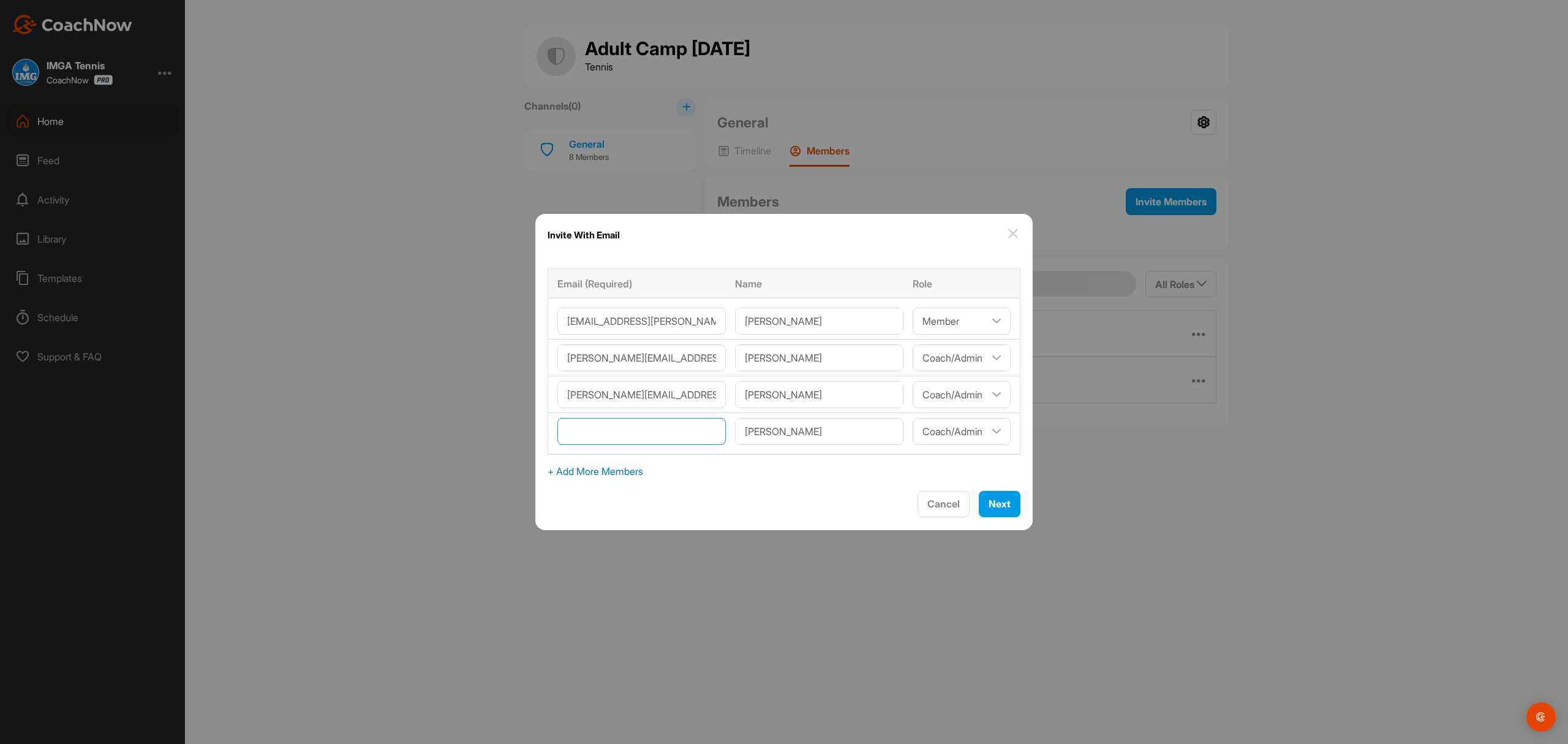
click at [685, 434] on input"] "email" at bounding box center [641, 432] width 168 height 27
type input"] "[PERSON_NAME][EMAIL_ADDRESS][PERSON_NAME][DOMAIN_NAME]"
click at [995, 502] on span "Next" at bounding box center [1000, 504] width 22 height 12
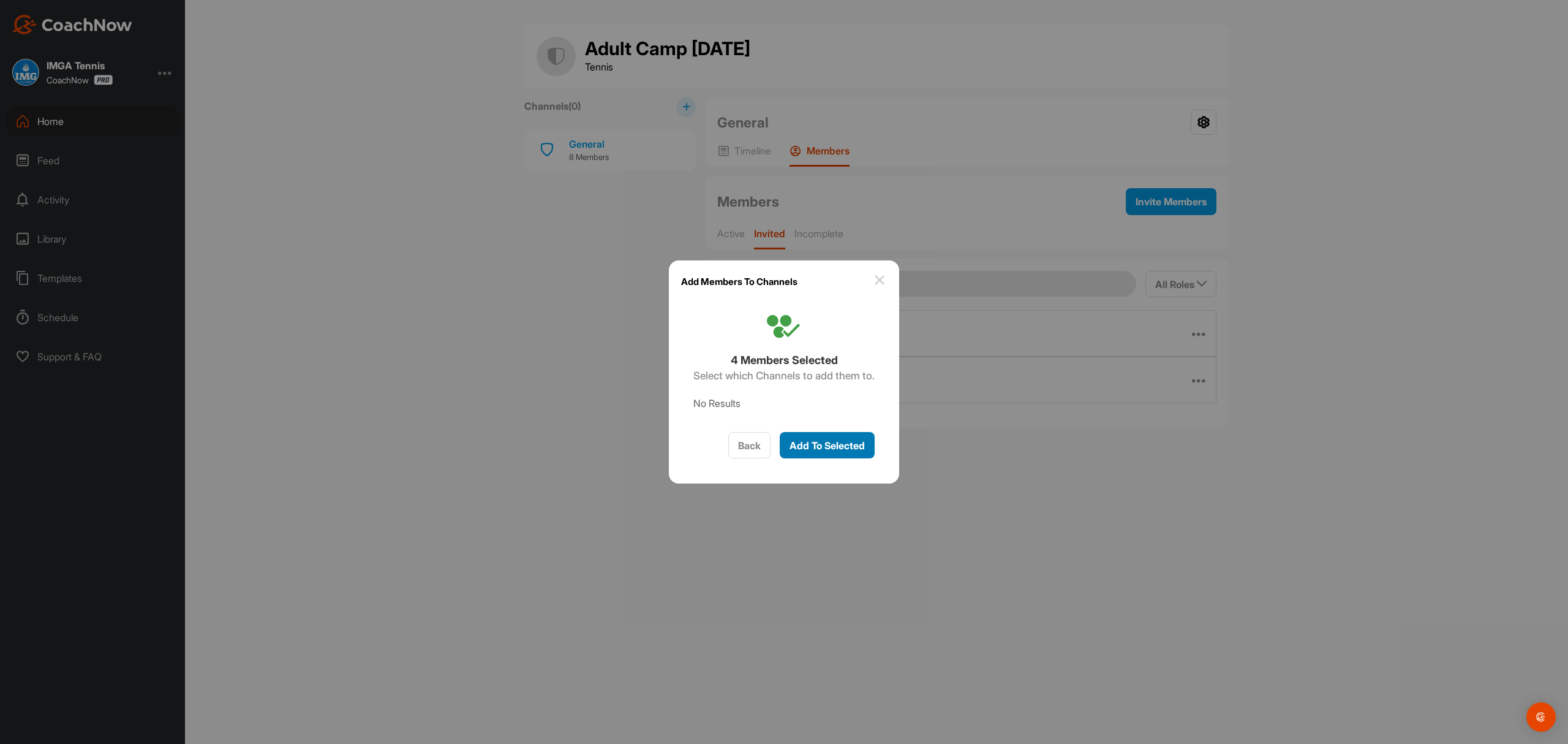
click at [827, 443] on span "Add To Selected" at bounding box center [827, 445] width 75 height 12
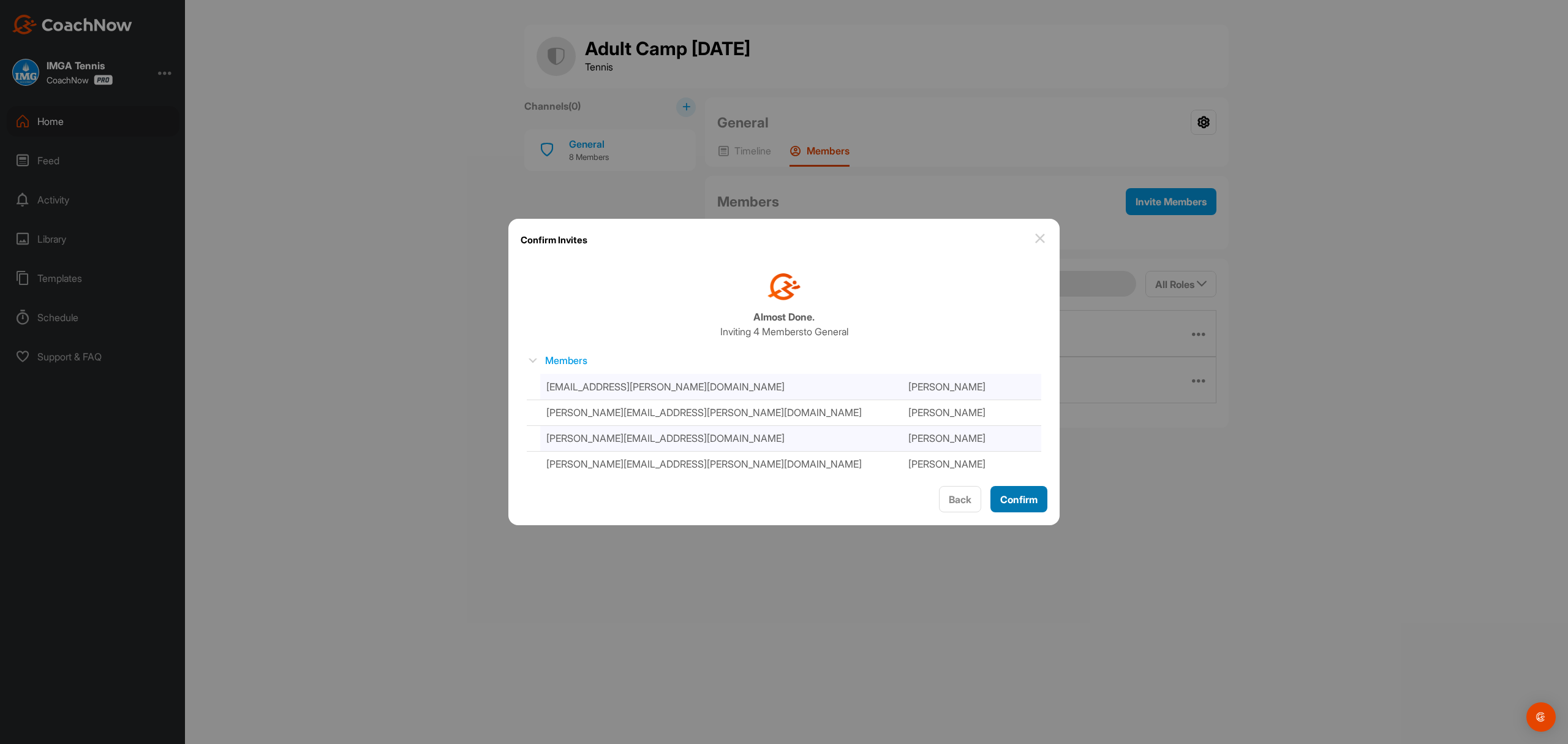
click at [1011, 501] on span "Confirm" at bounding box center [1019, 499] width 37 height 12
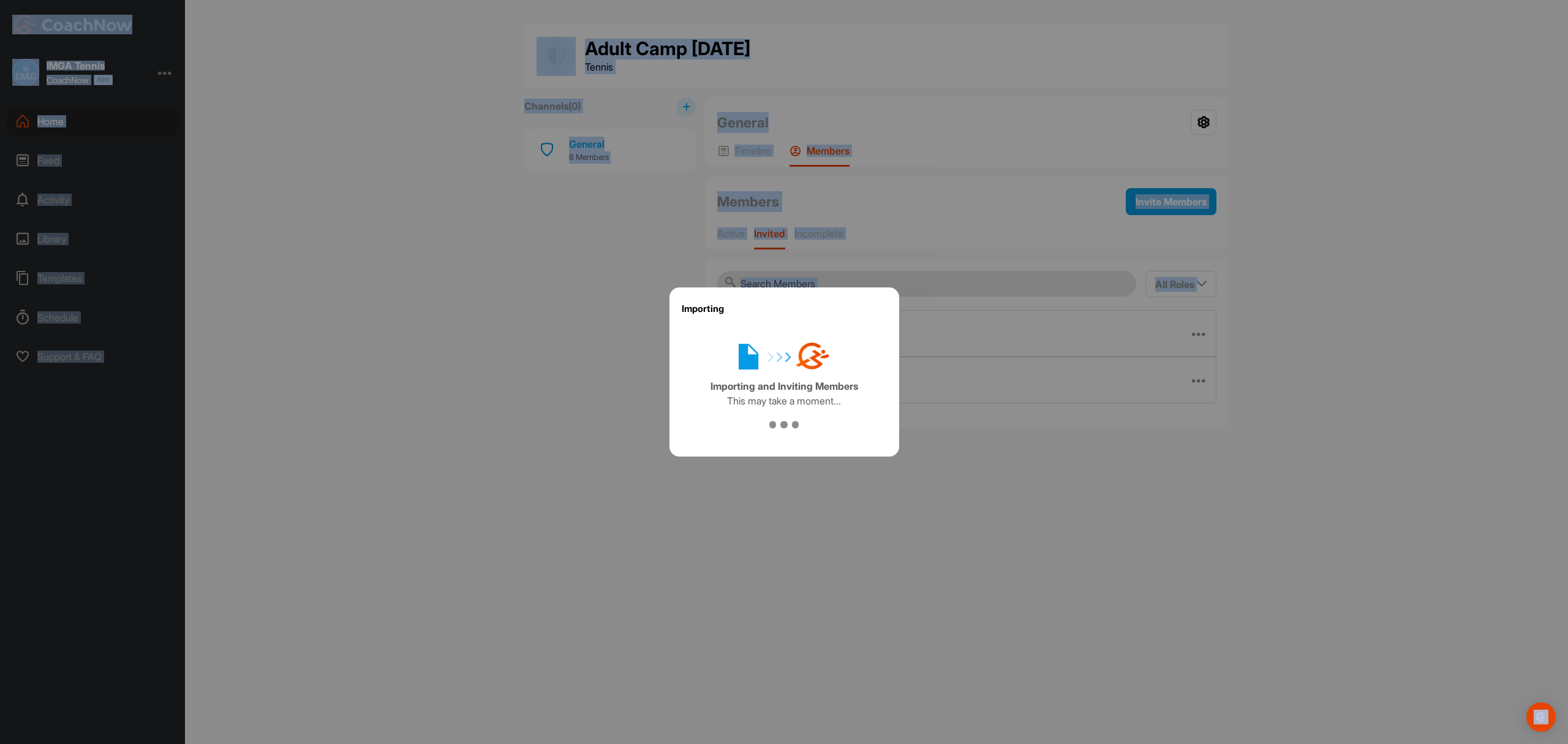
click at [1010, 502] on div at bounding box center [784, 372] width 1568 height 744
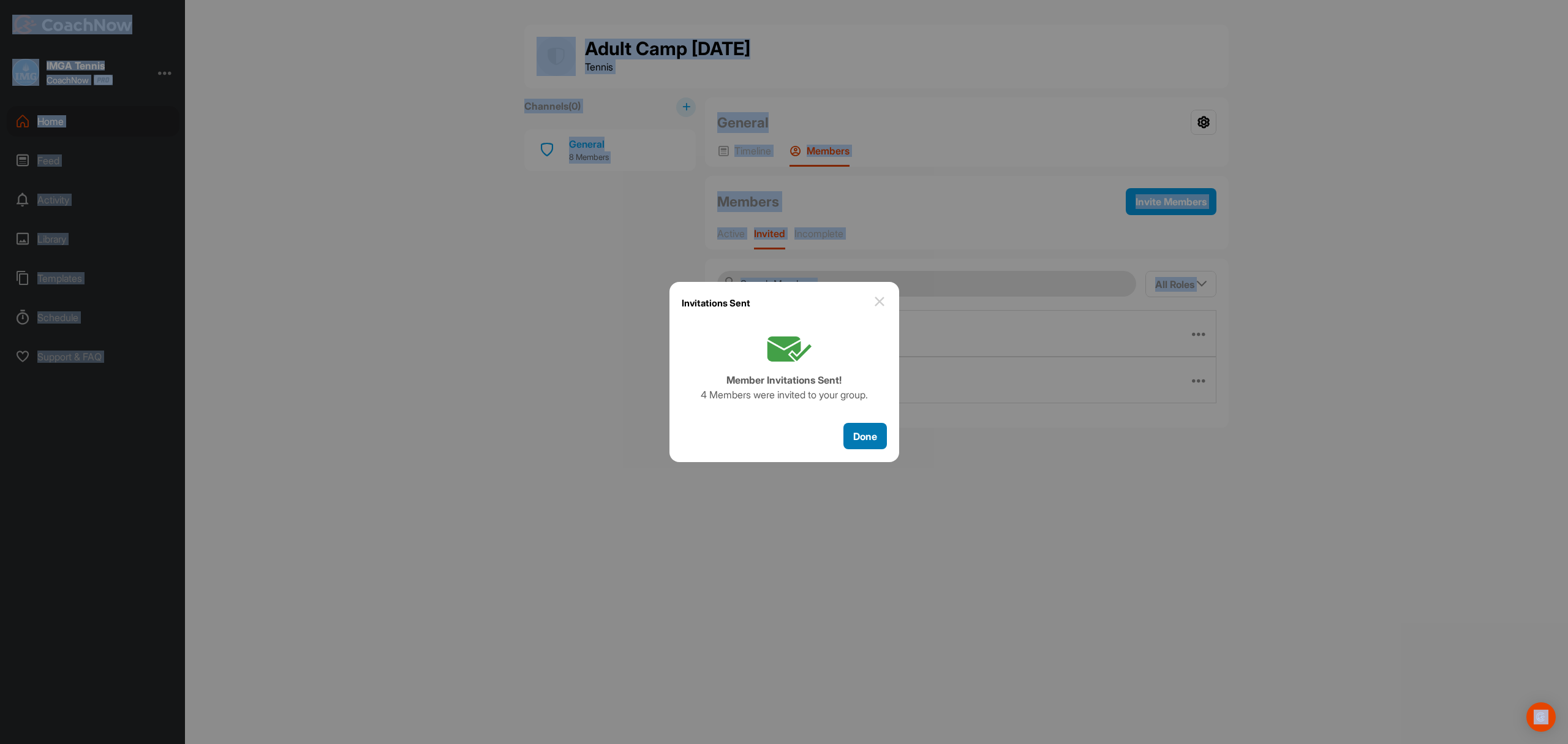
click at [860, 434] on span "Done" at bounding box center [865, 436] width 24 height 12
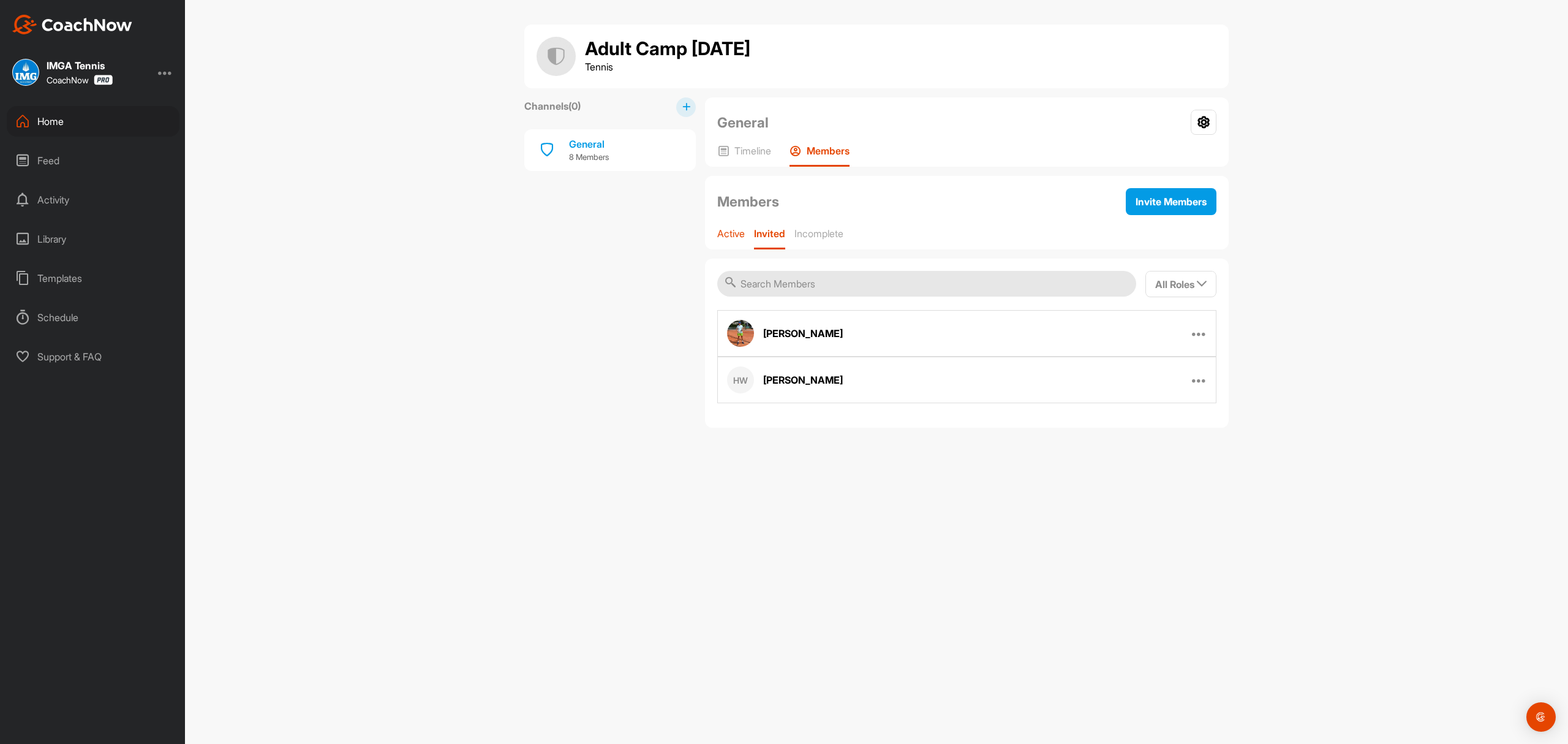
click at [731, 239] on p "Active" at bounding box center [730, 234] width 28 height 12
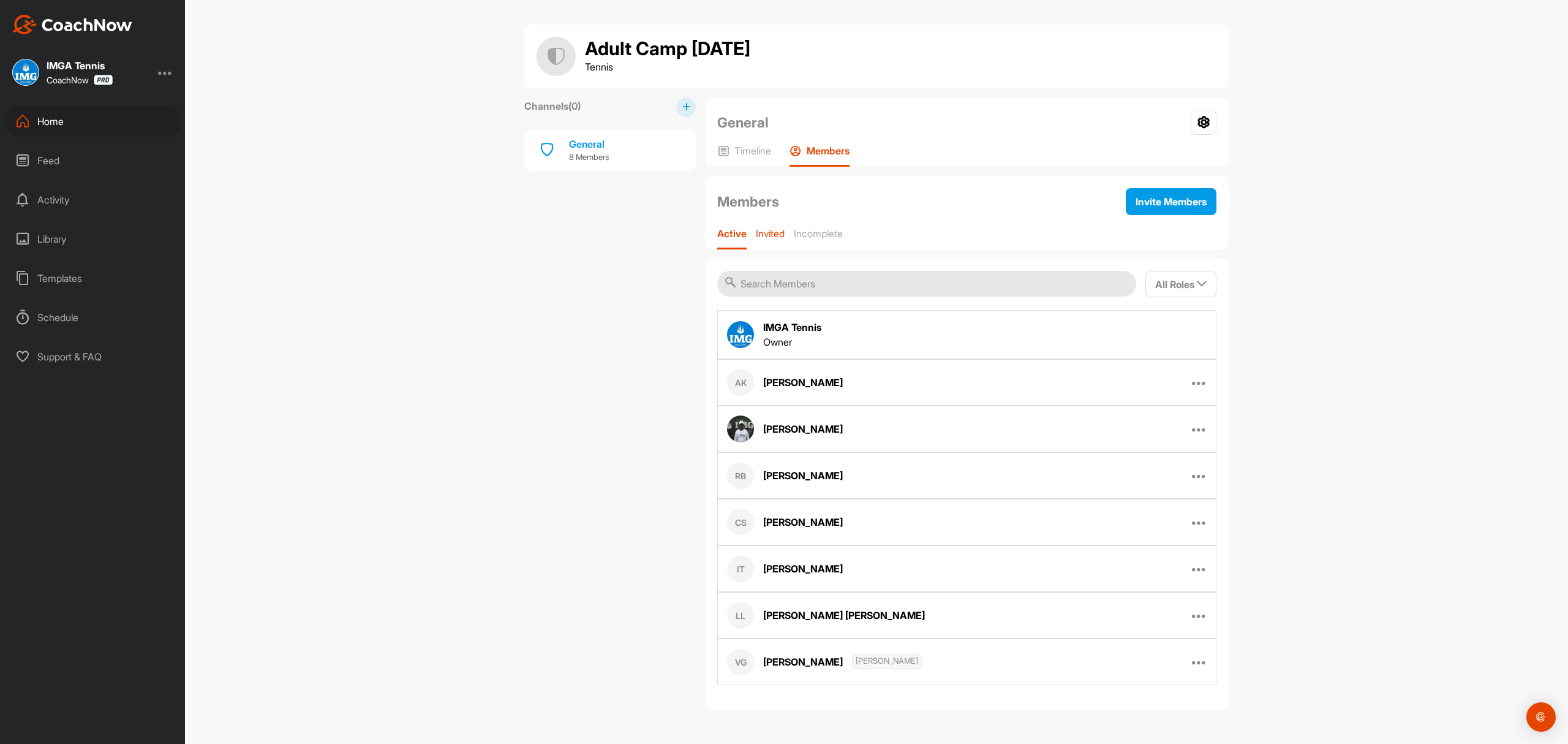
click at [767, 234] on p "Invited" at bounding box center [770, 234] width 29 height 12
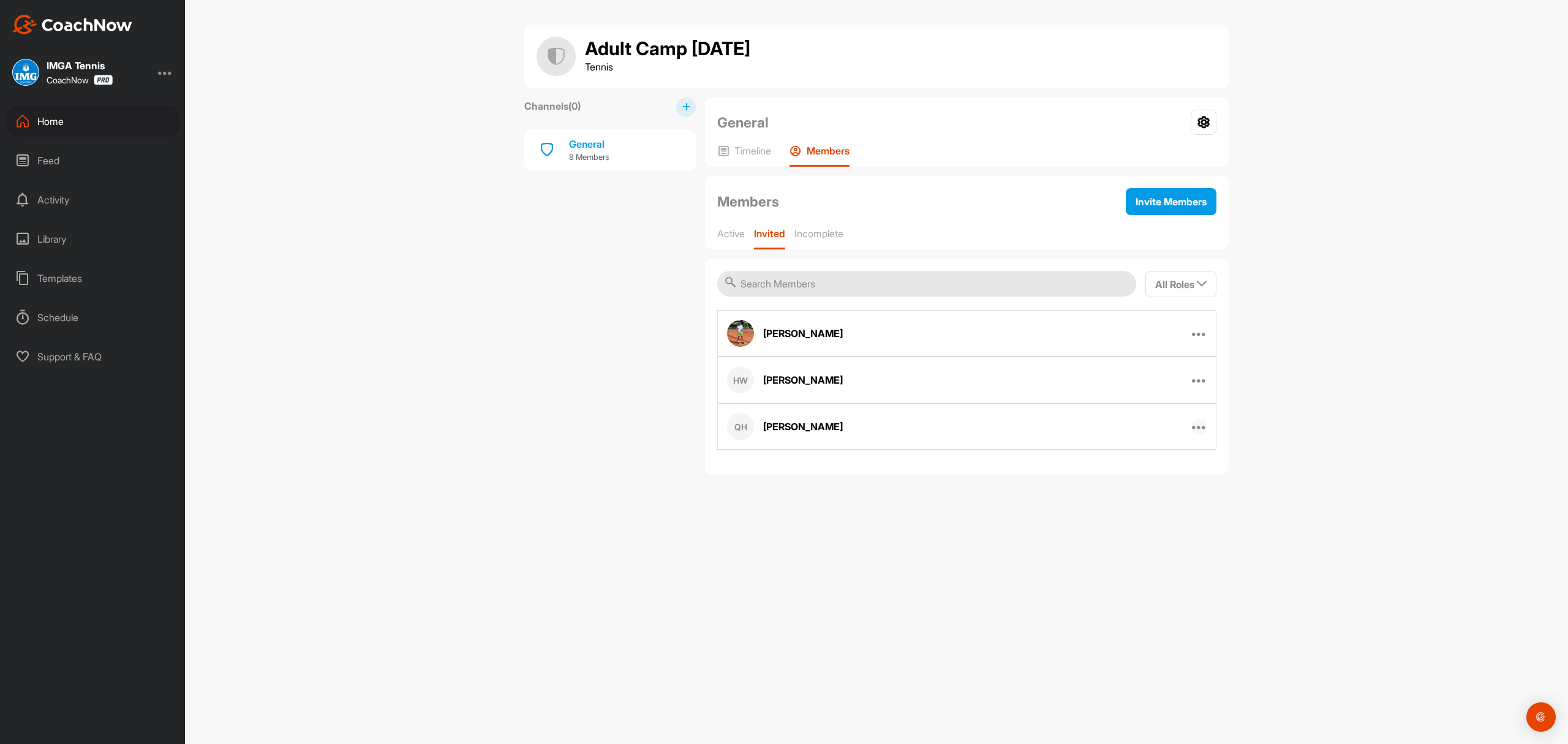
click at [1196, 429] on icon at bounding box center [1200, 426] width 15 height 15
click at [1148, 464] on p "Resend Invitation" at bounding box center [1144, 466] width 74 height 13
click at [43, 116] on div "Home" at bounding box center [93, 121] width 173 height 31
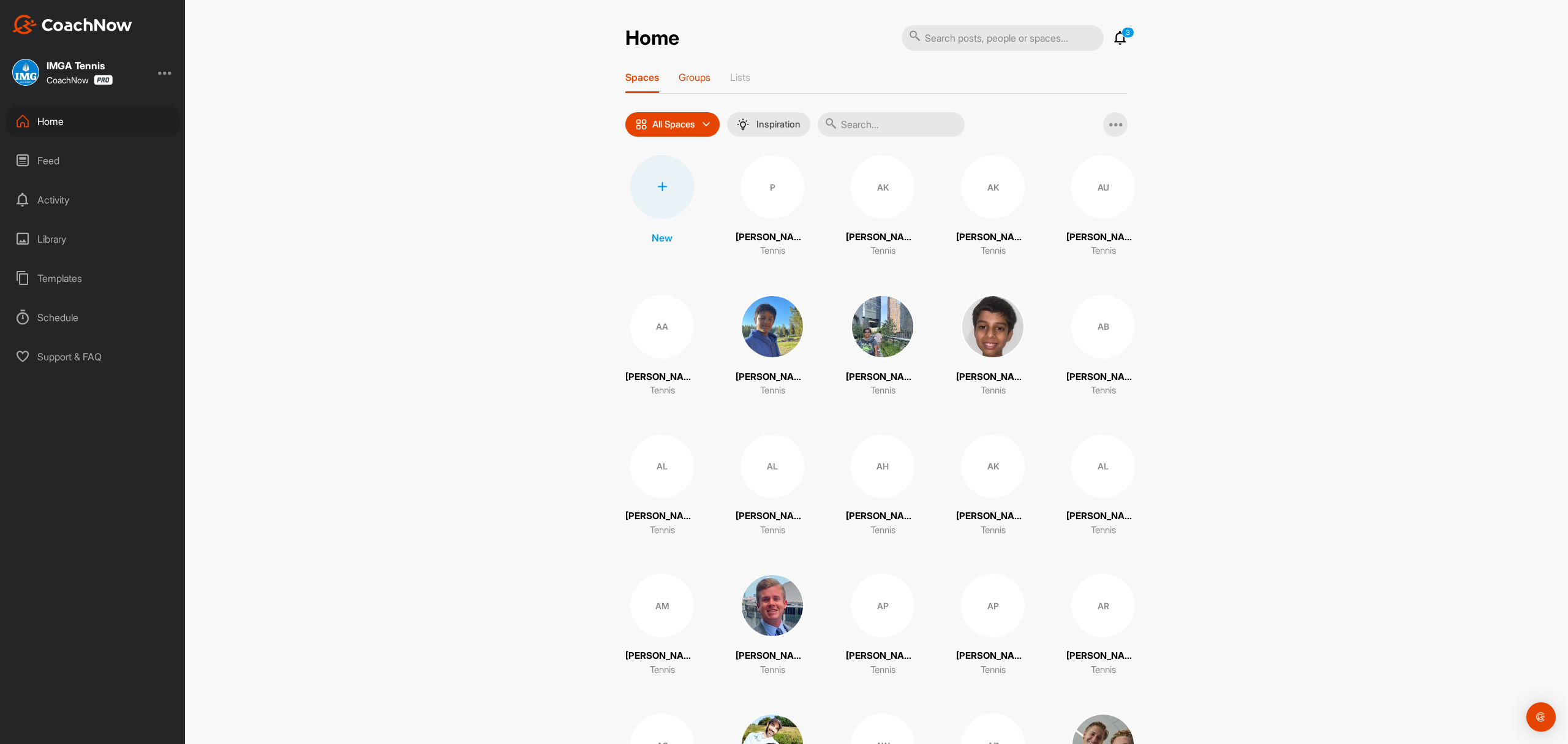
click at [698, 77] on p "Groups" at bounding box center [695, 77] width 32 height 12
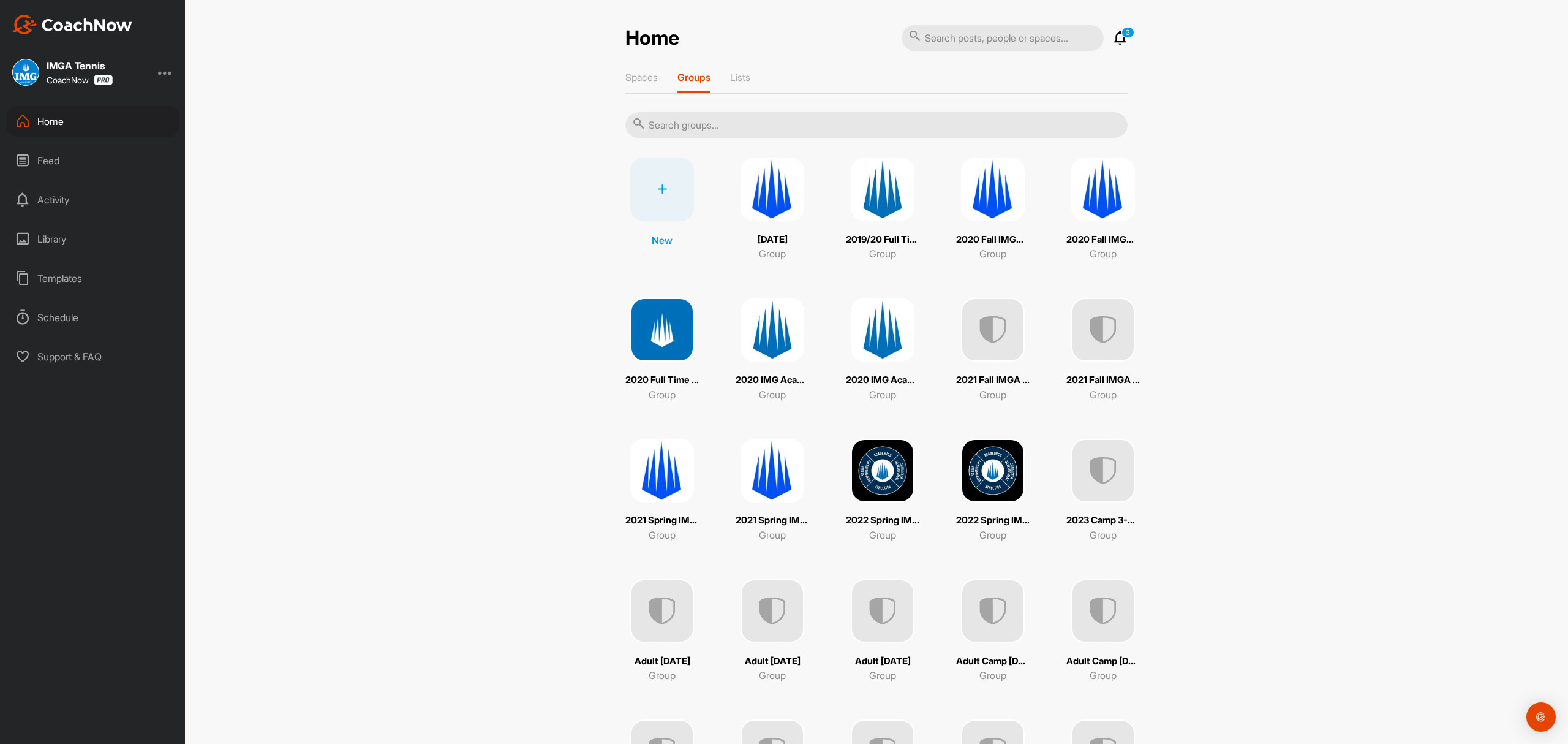
click at [753, 126] on input "text" at bounding box center [876, 125] width 502 height 26
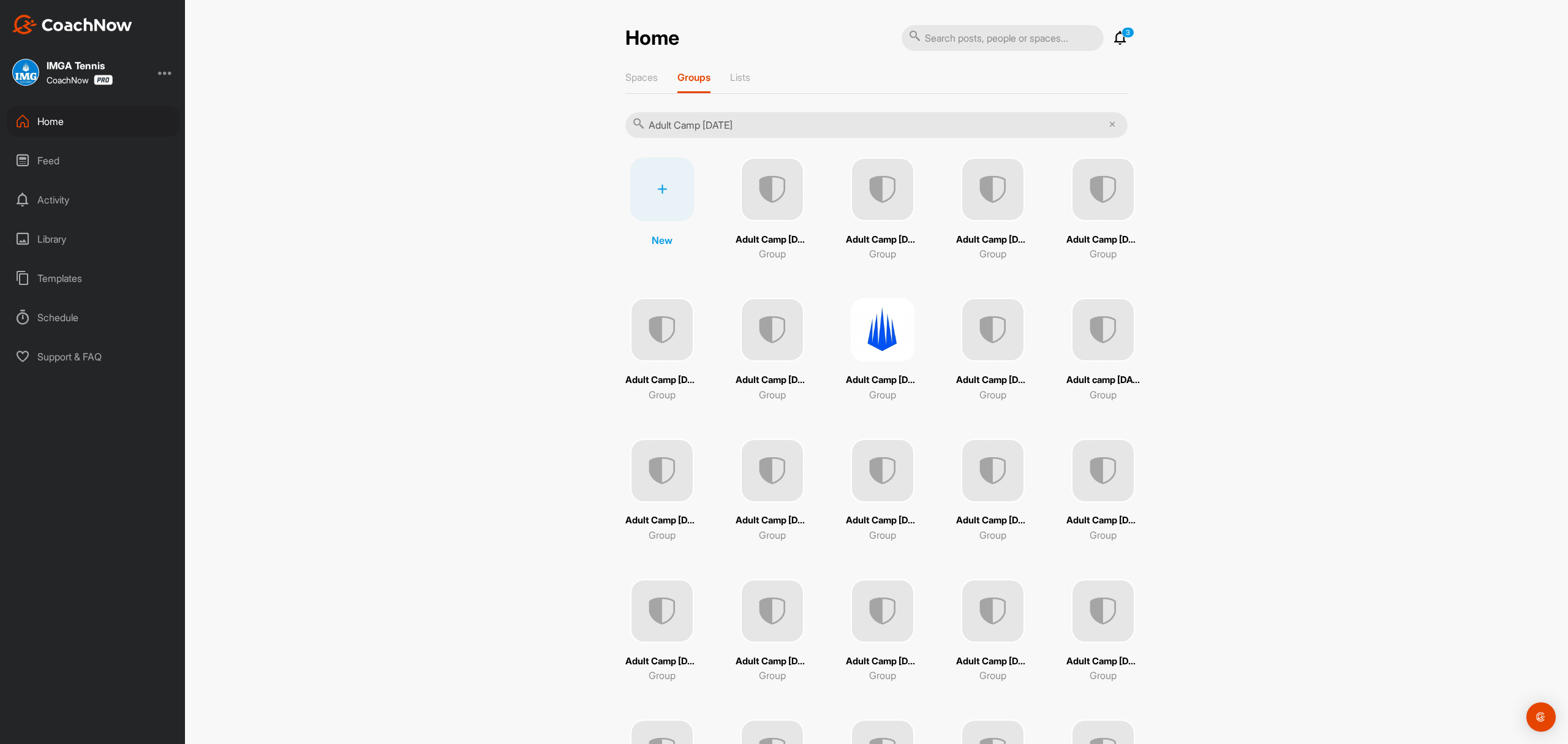
type input "Adult Camp [DATE]"
click at [767, 199] on img at bounding box center [773, 190] width 64 height 64
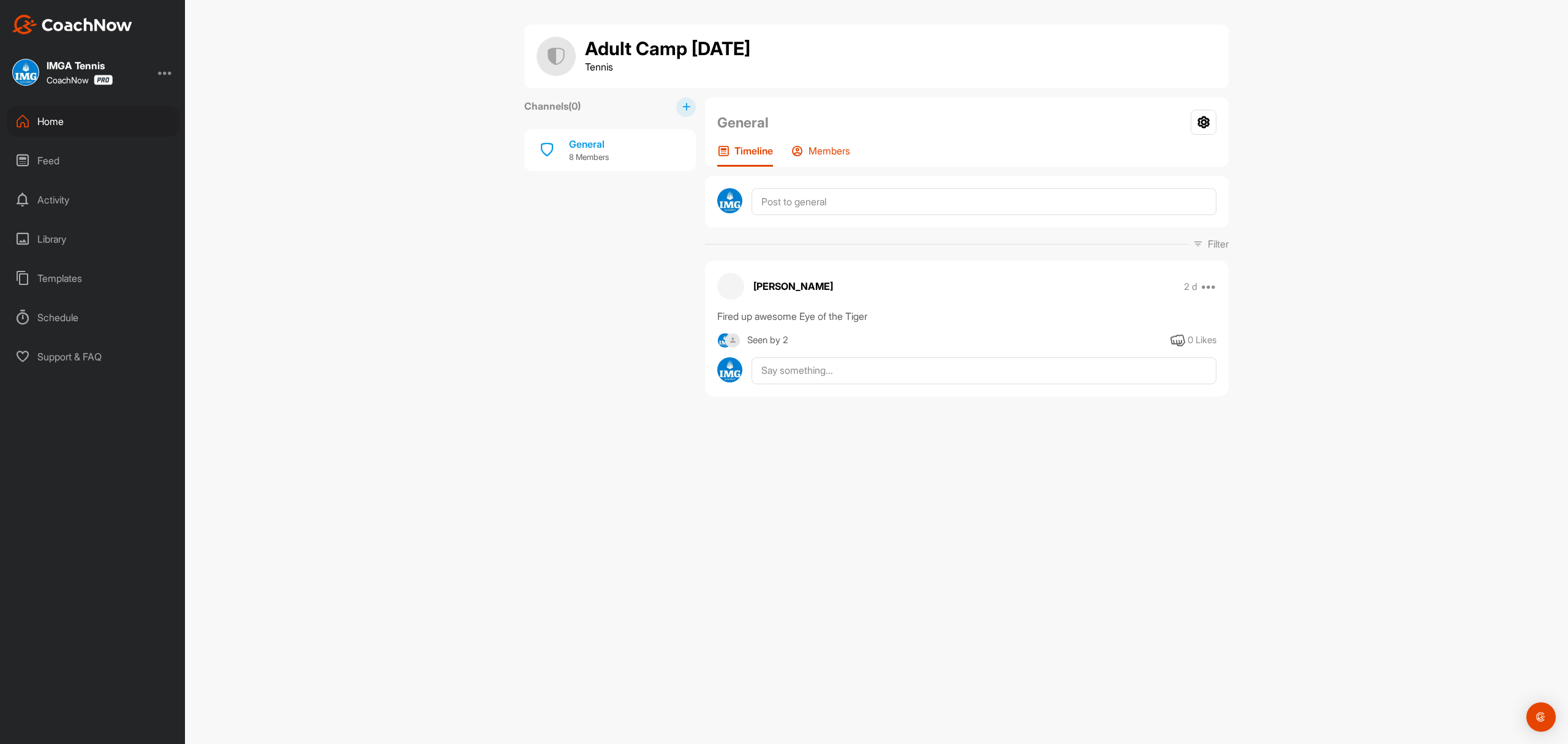
click at [835, 147] on p "Members" at bounding box center [829, 150] width 42 height 12
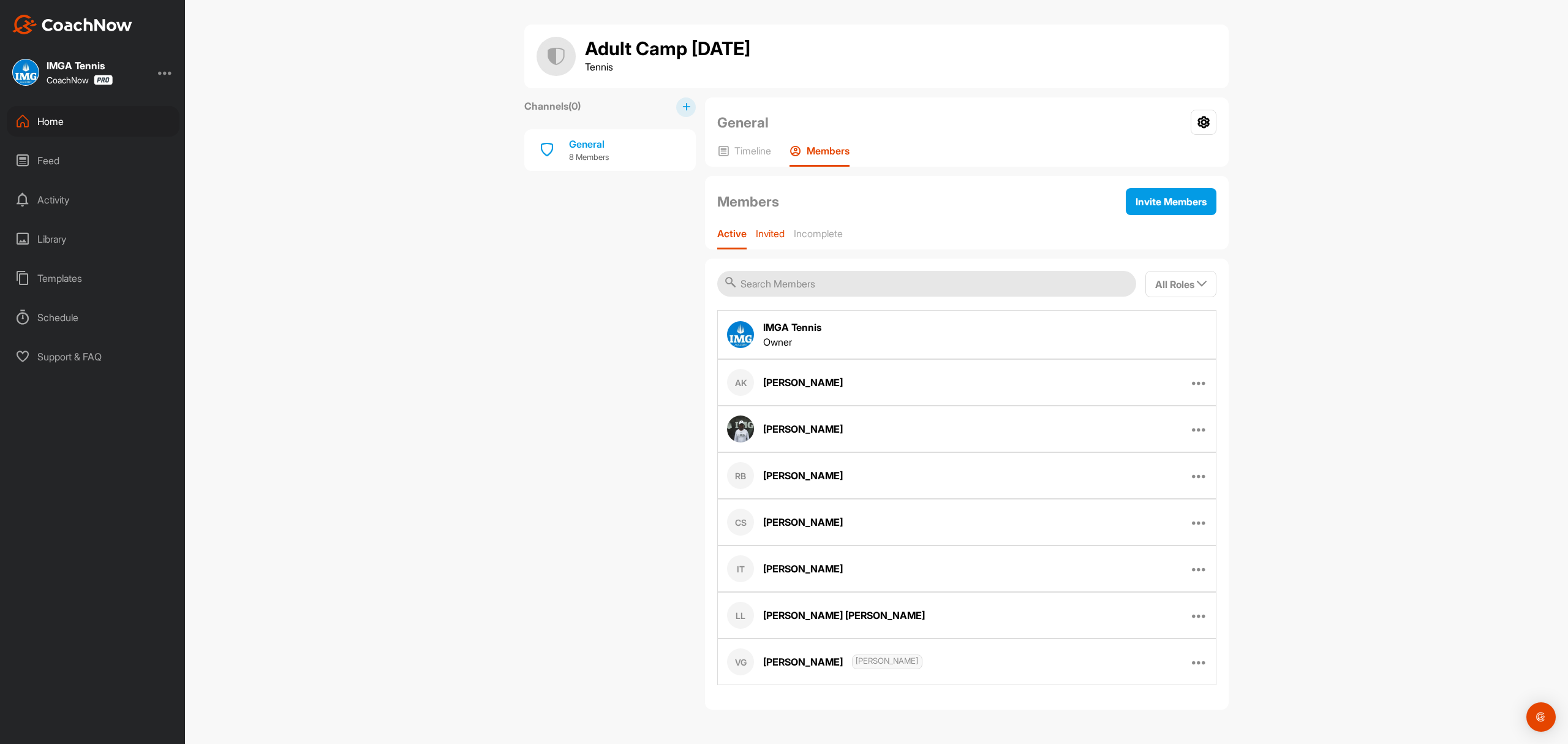
click at [772, 237] on p "Invited" at bounding box center [770, 234] width 29 height 12
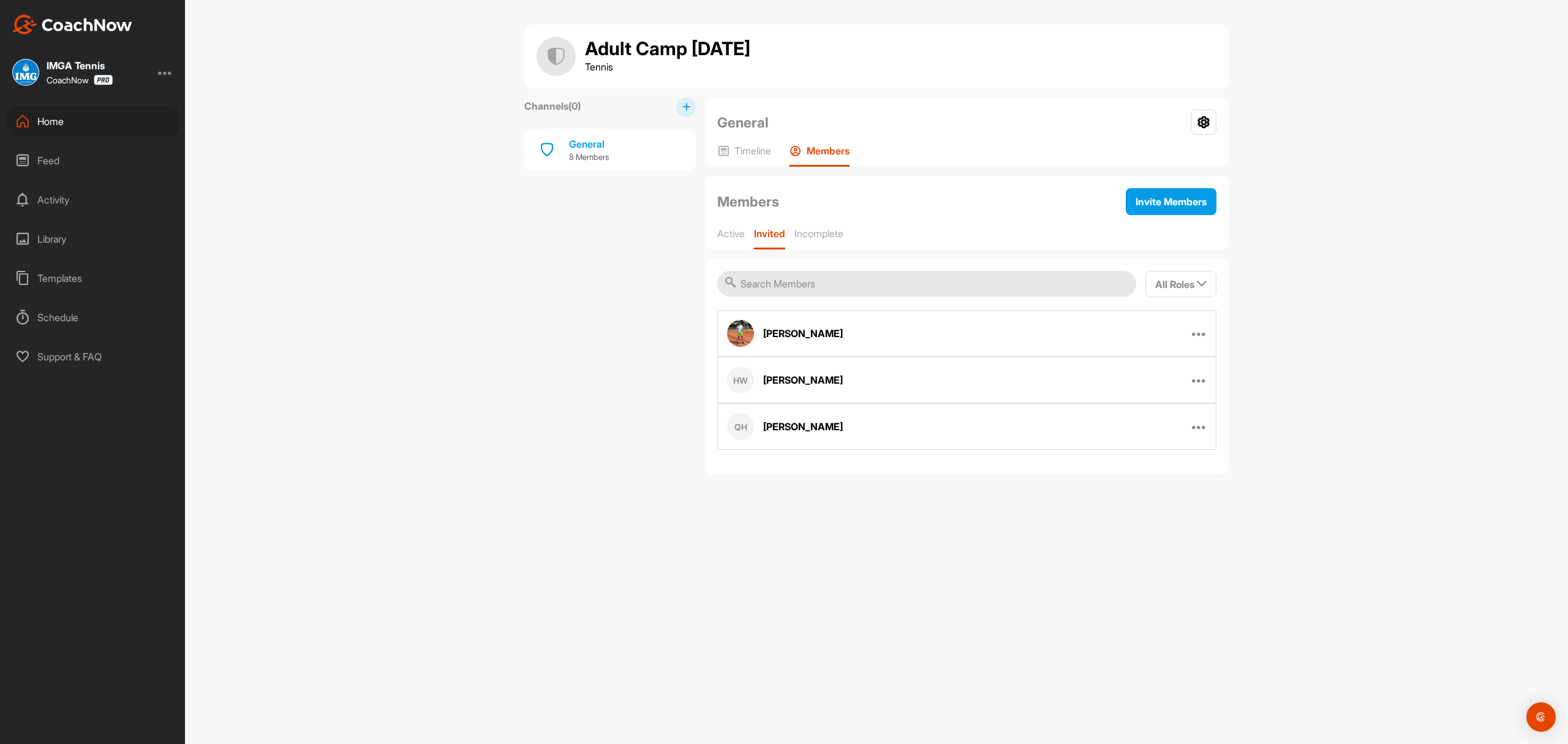
click at [55, 120] on div "Home" at bounding box center [93, 121] width 173 height 31
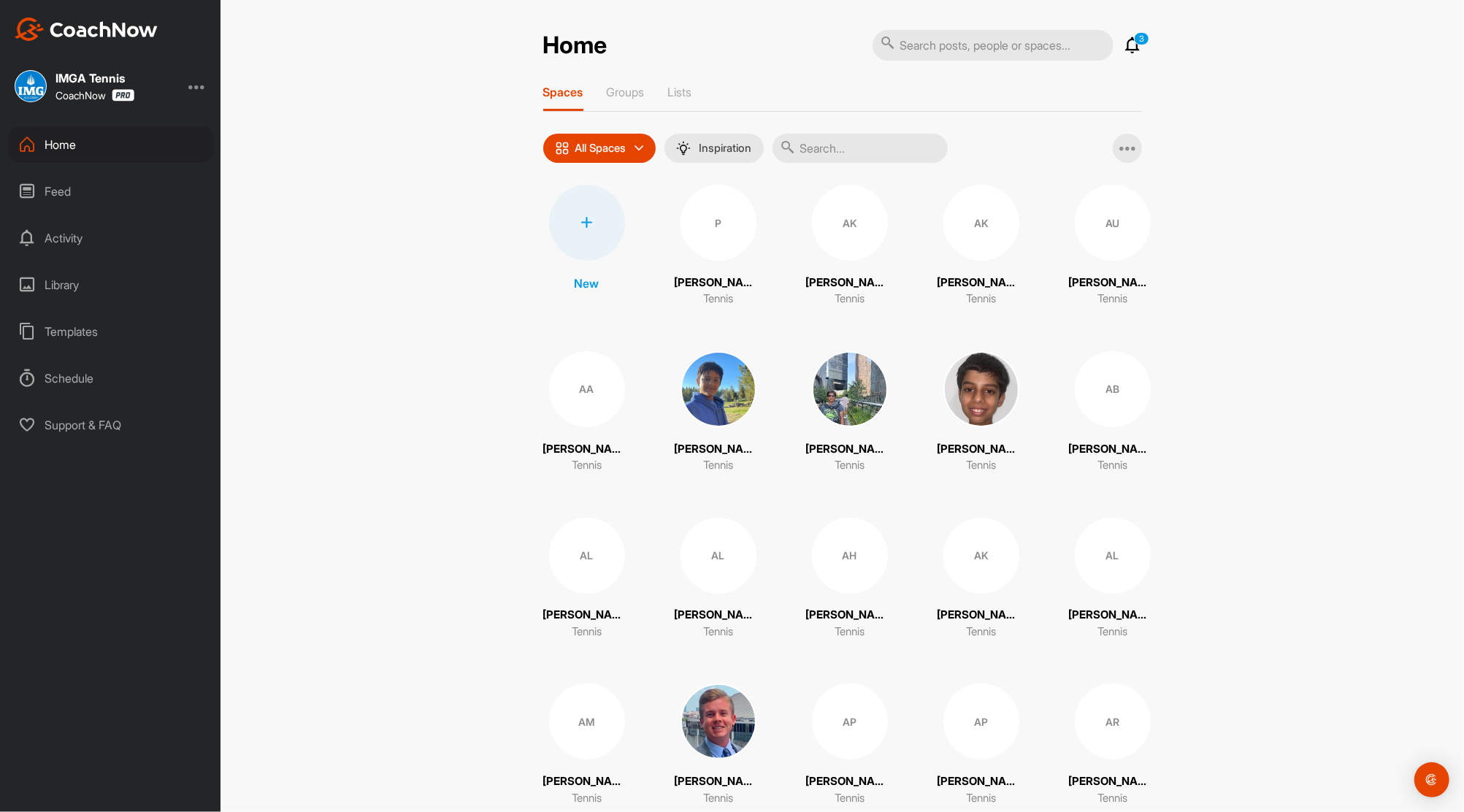
click at [818, 143] on input "text" at bounding box center [860, 148] width 176 height 29
click at [871, 151] on input "text" at bounding box center [860, 148] width 176 height 29
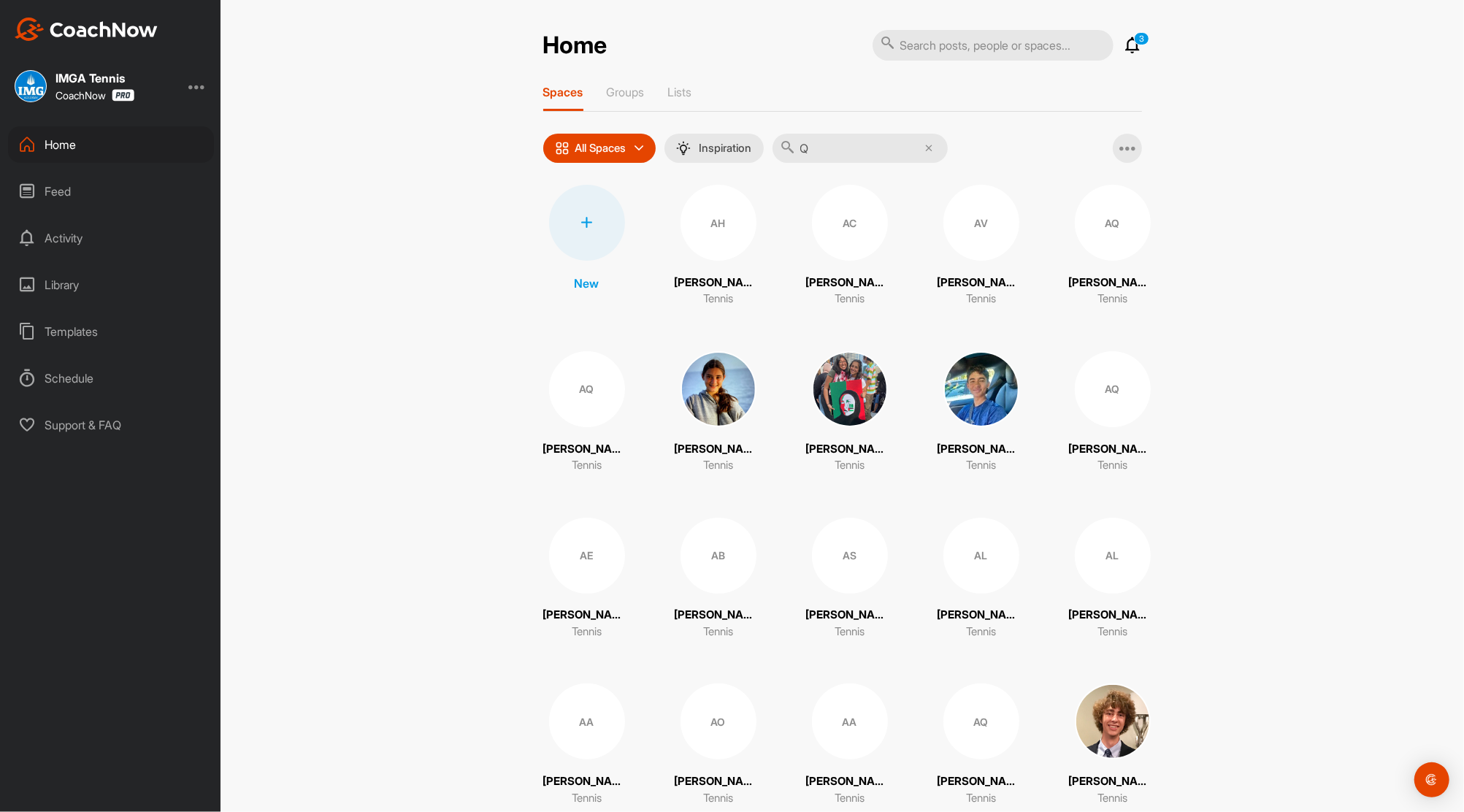
type input "[PERSON_NAME]"
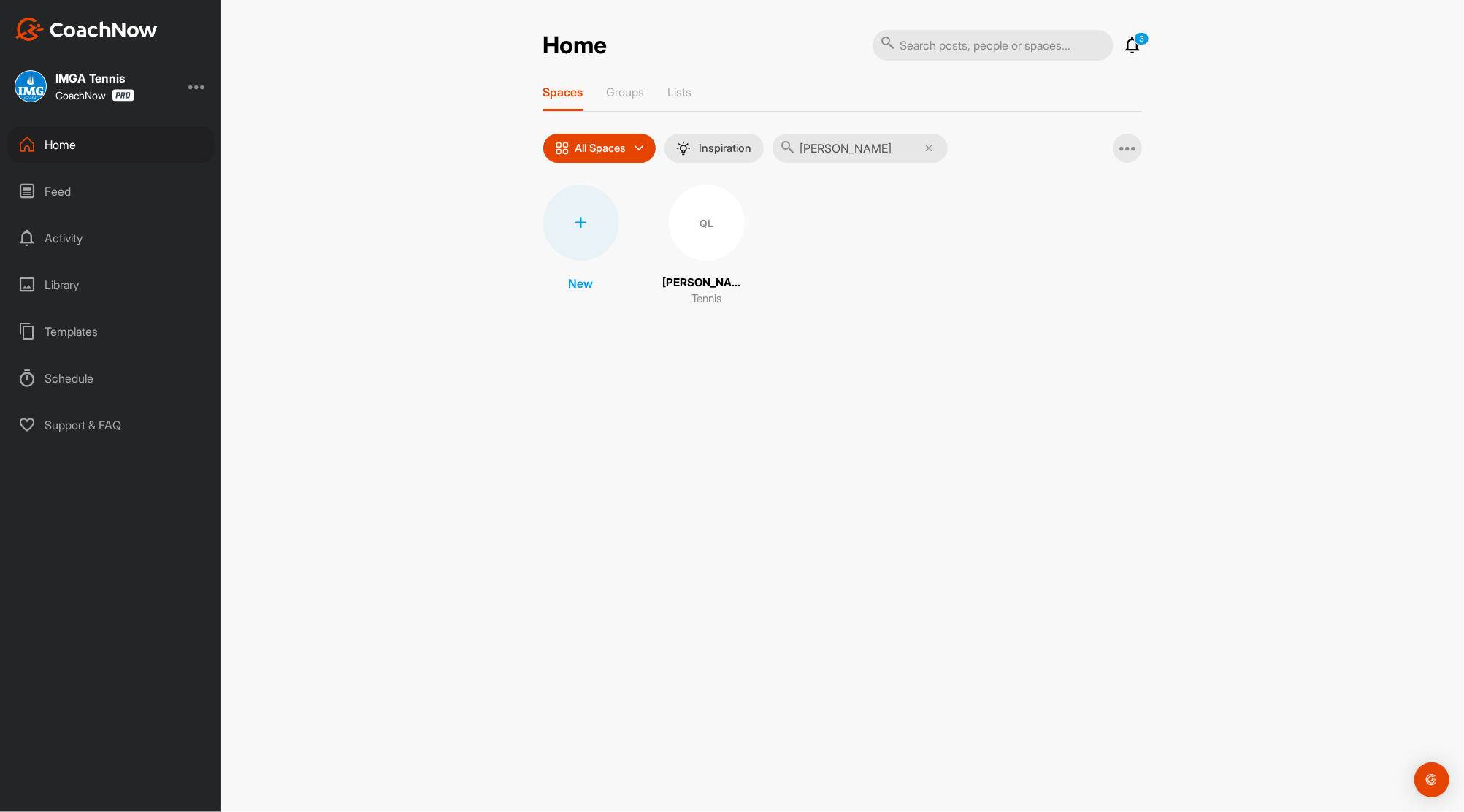
click at [700, 210] on div "QL" at bounding box center [707, 223] width 76 height 76
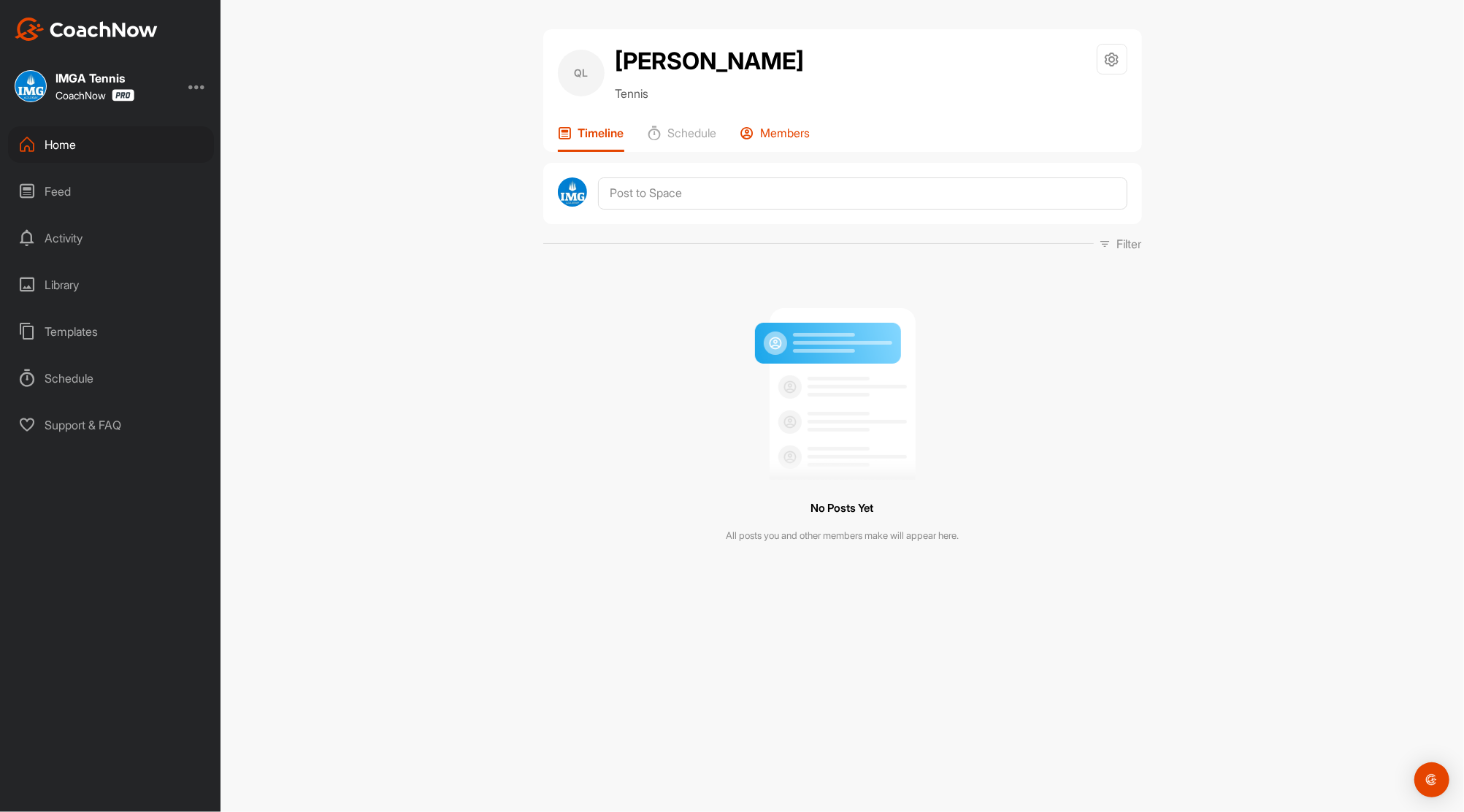
click at [791, 136] on p "Members" at bounding box center [786, 133] width 50 height 14
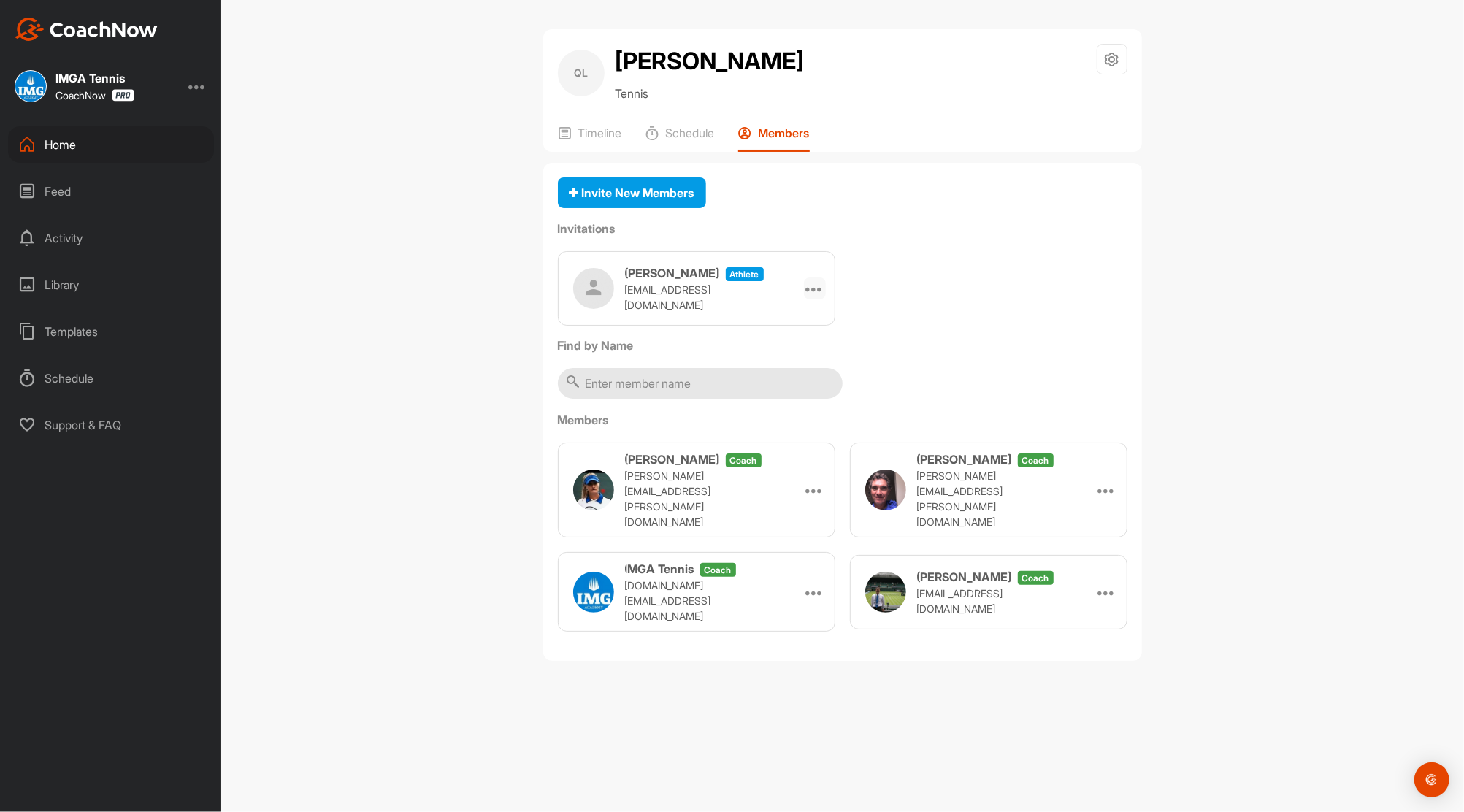
click at [813, 284] on icon at bounding box center [815, 288] width 18 height 18
click at [795, 367] on li "Re-send" at bounding box center [787, 376] width 78 height 46
click at [649, 194] on span "Invite New Members" at bounding box center [631, 192] width 125 height 14
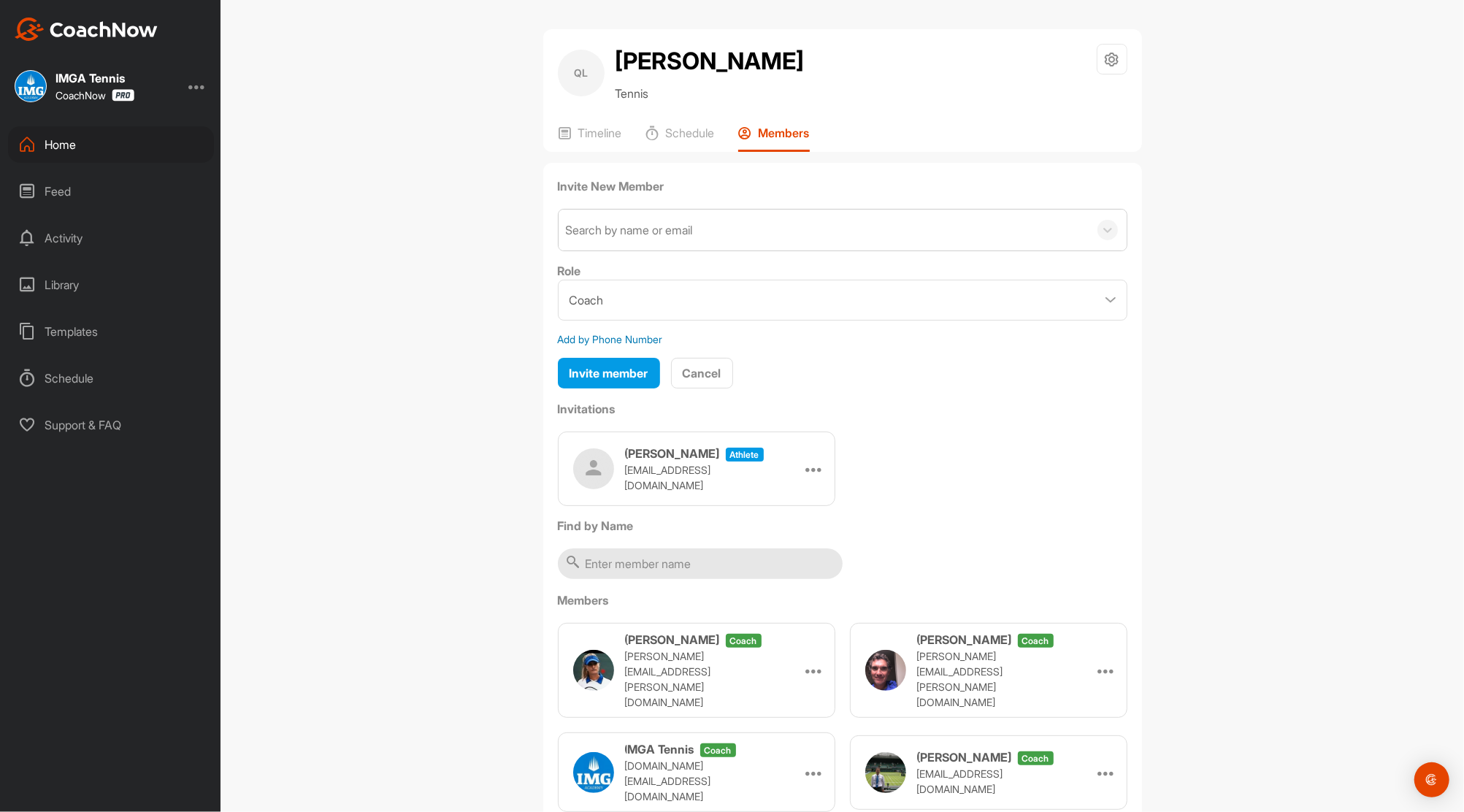
click at [659, 228] on div "Search by name or email" at bounding box center [629, 230] width 127 height 18
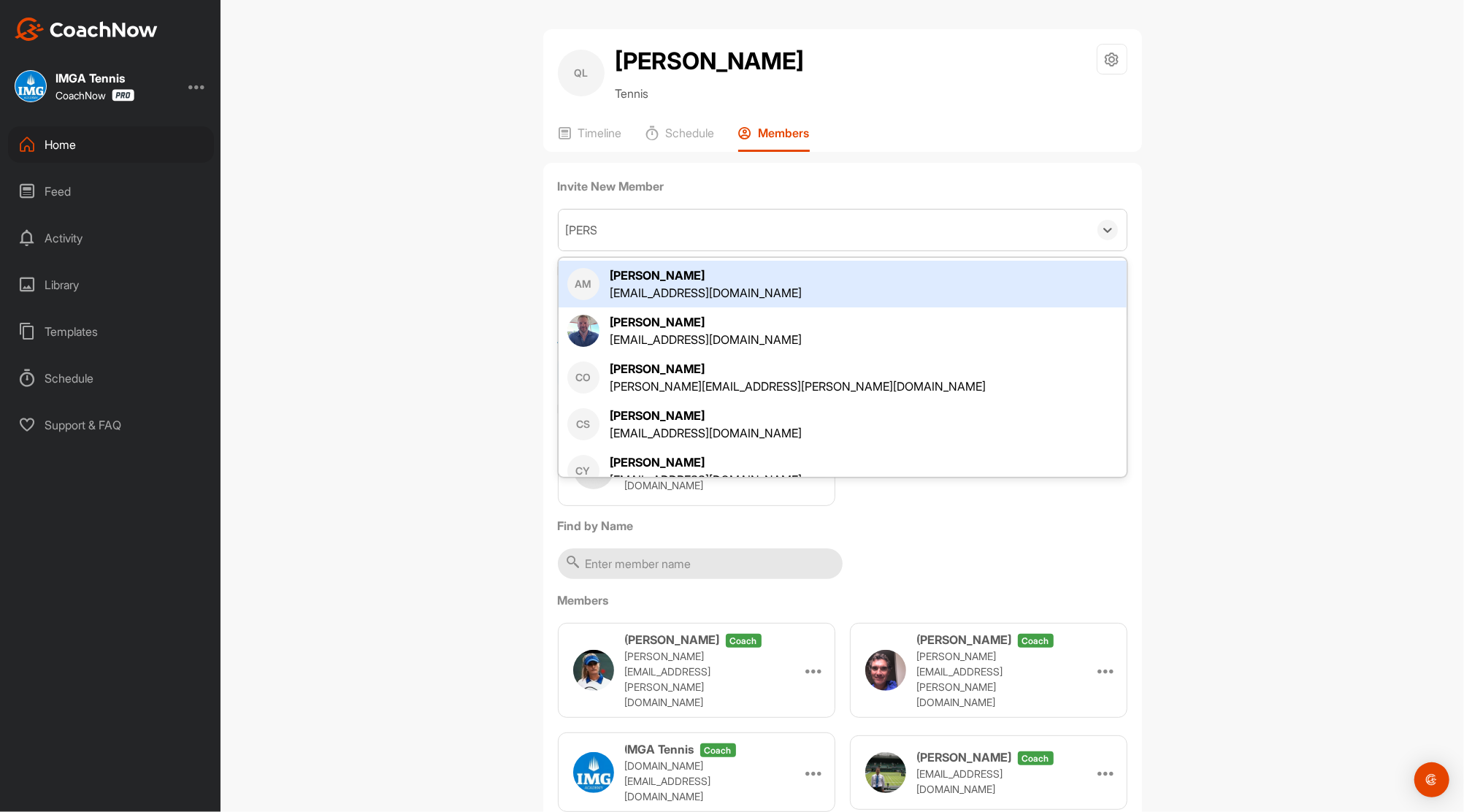
type input "[PERSON_NAME]"
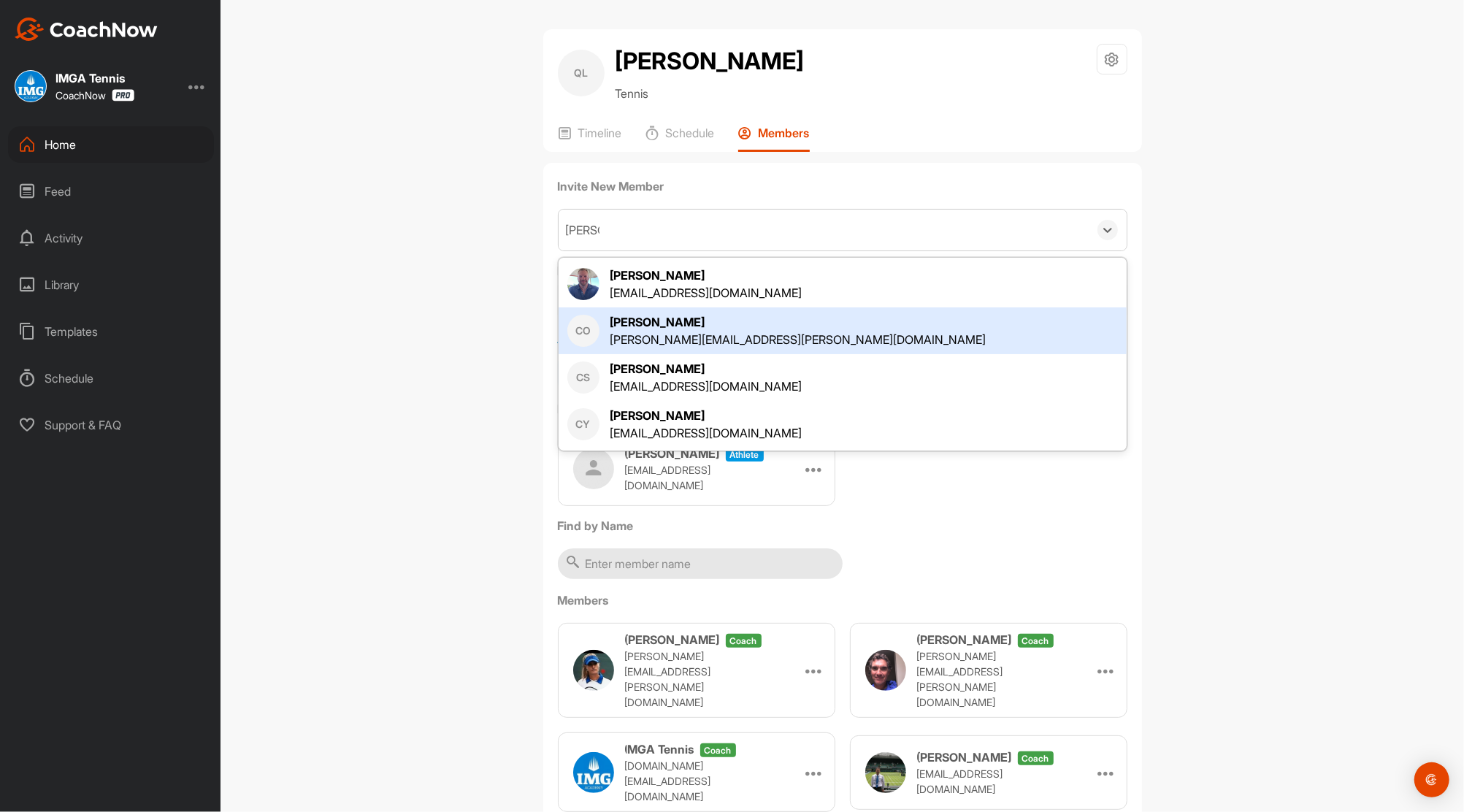
click at [663, 329] on div "[PERSON_NAME]" at bounding box center [798, 322] width 376 height 18
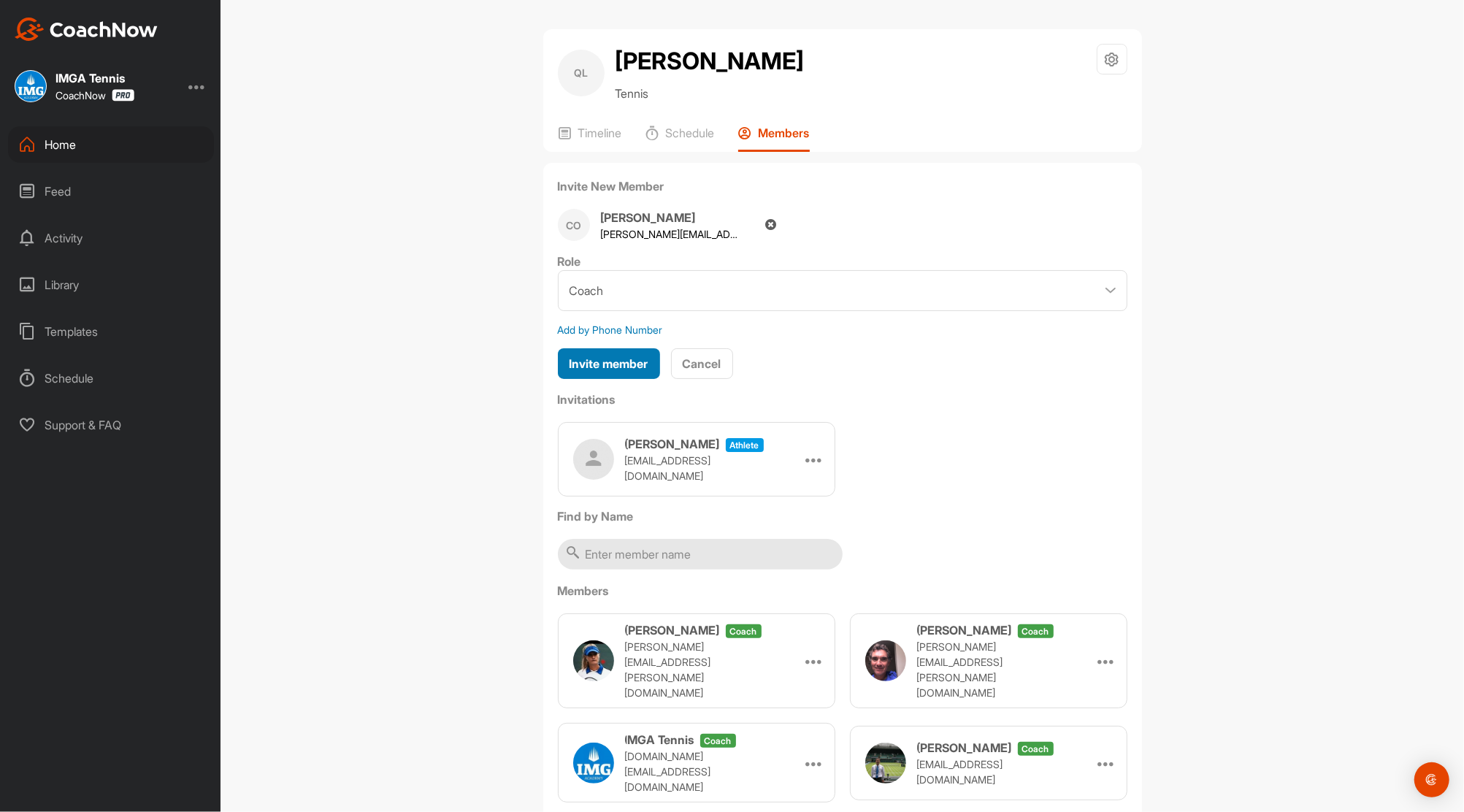
click at [644, 371] on button "Invite member" at bounding box center [608, 363] width 102 height 31
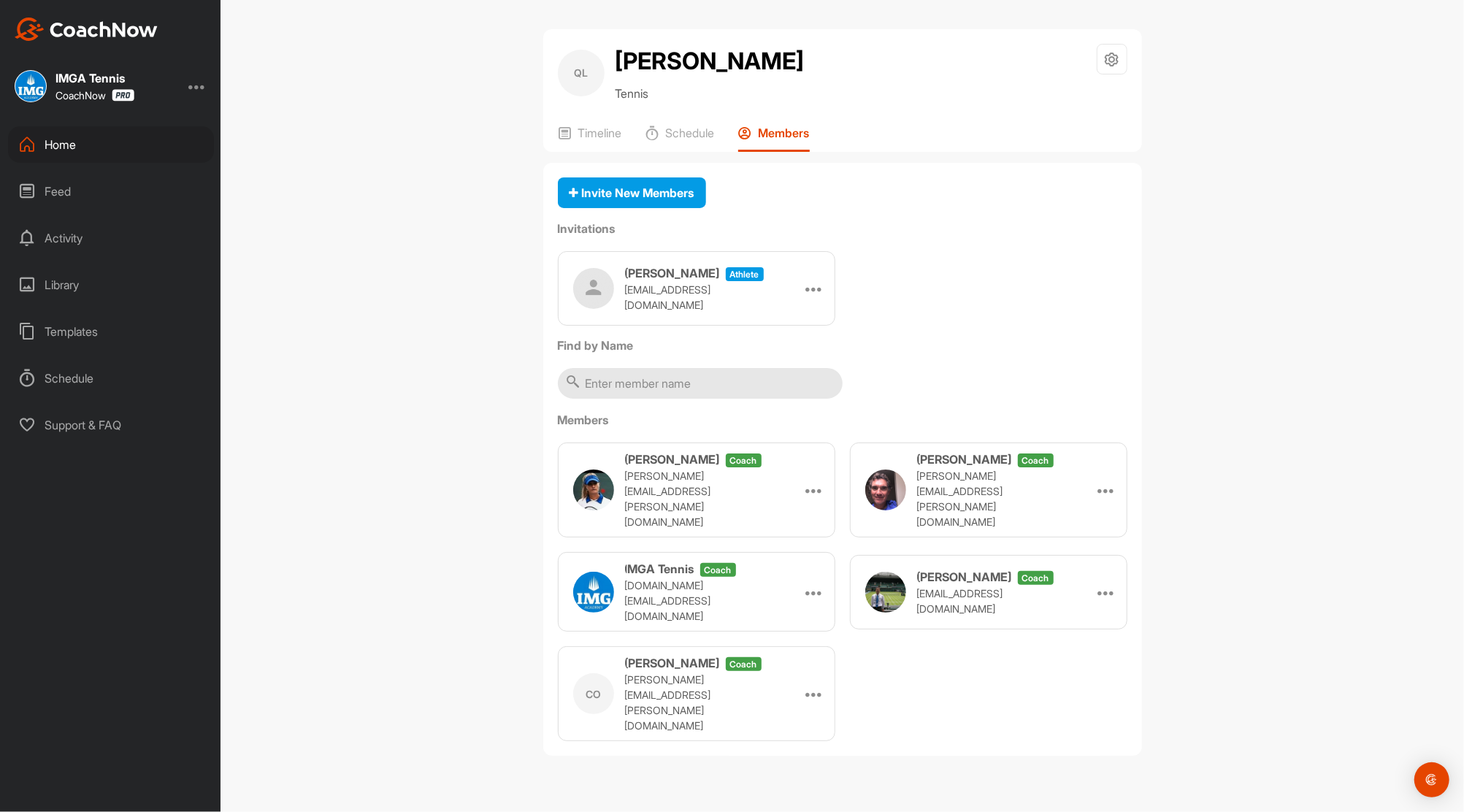
click at [67, 141] on div "Home" at bounding box center [111, 144] width 206 height 36
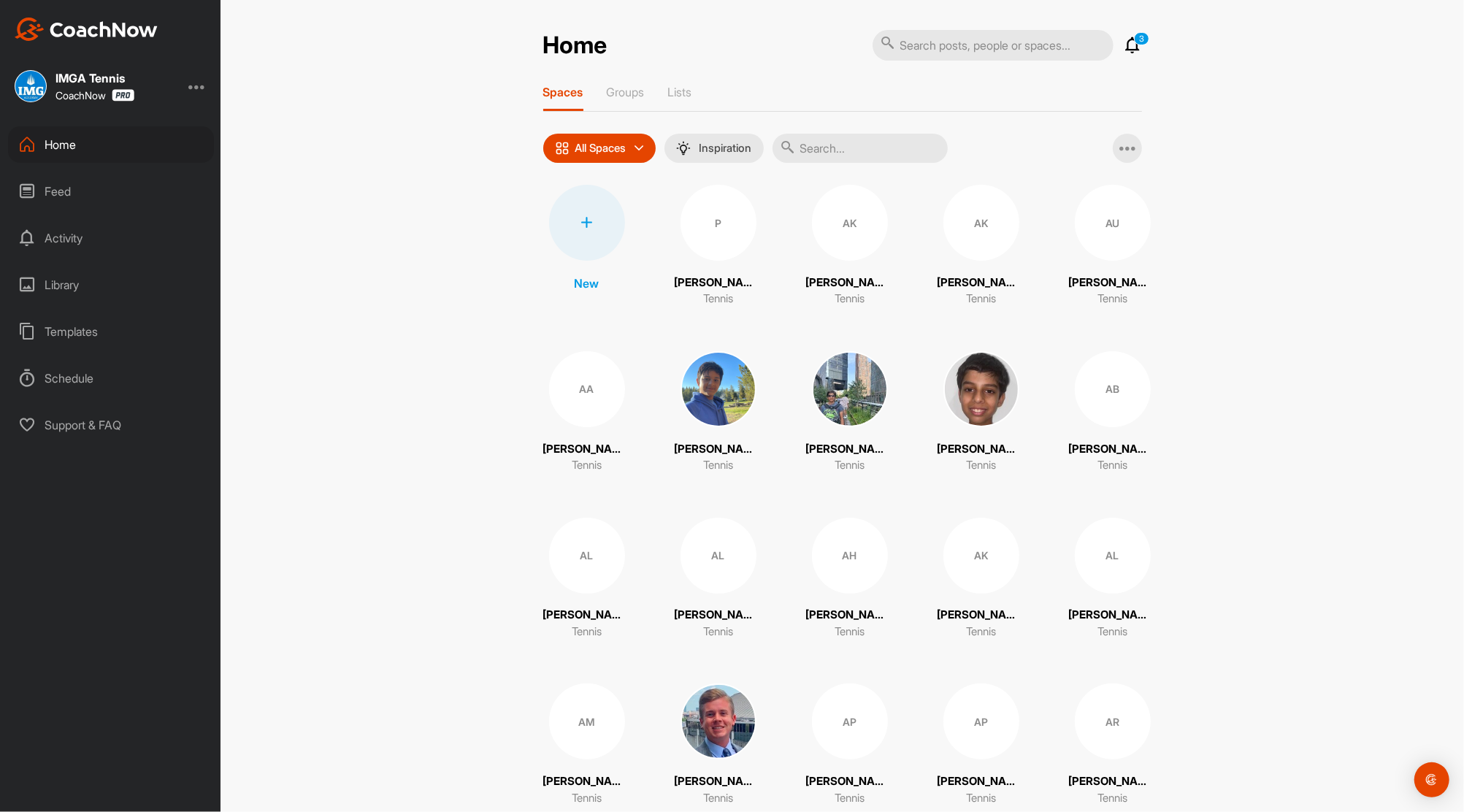
click at [1126, 41] on icon at bounding box center [1133, 45] width 18 height 18
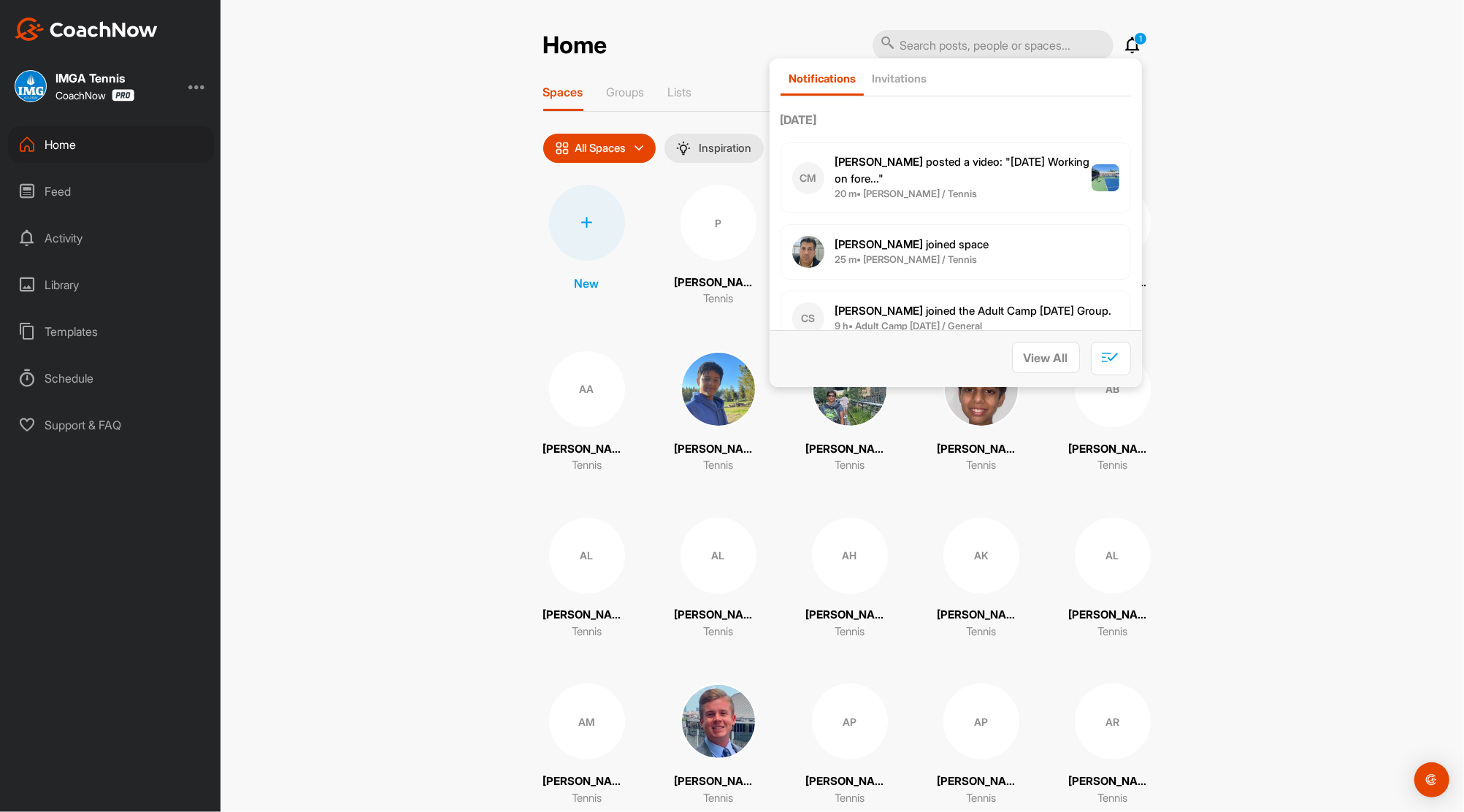
click at [967, 162] on span "[PERSON_NAME] posted a video : " [DATE] Working on fore... "" at bounding box center [962, 170] width 254 height 31
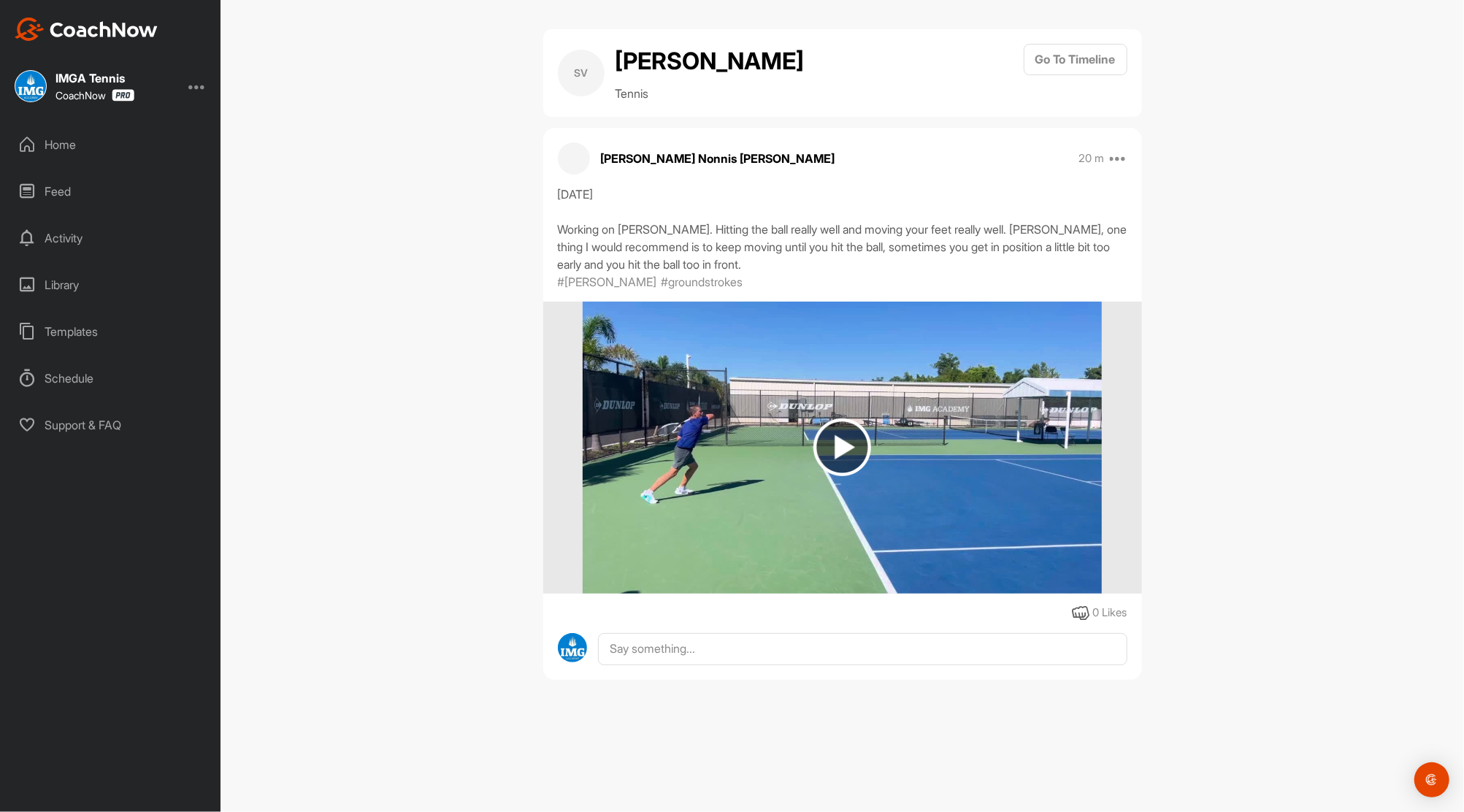
click at [56, 148] on div "Home" at bounding box center [111, 144] width 206 height 36
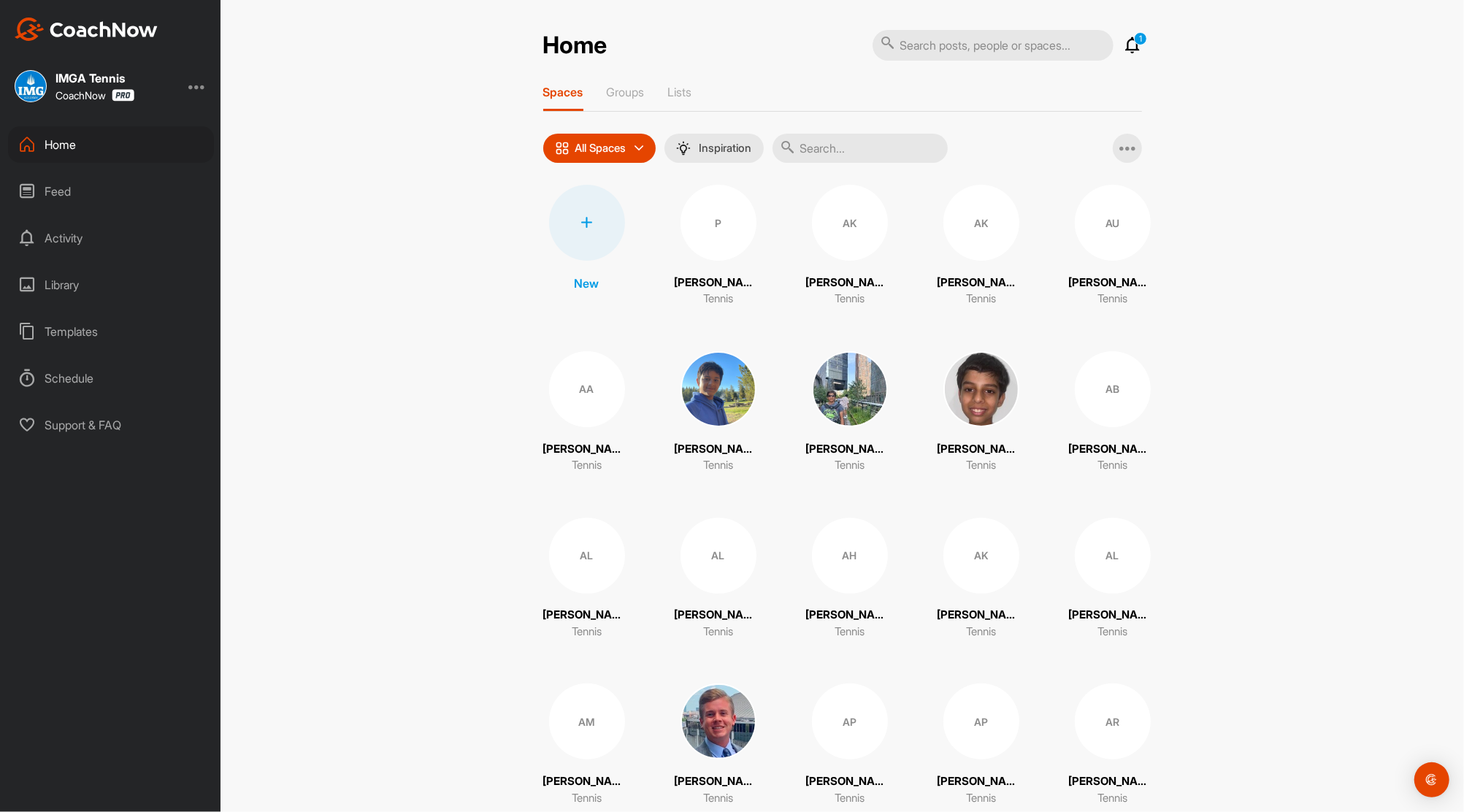
click at [59, 191] on div "Feed" at bounding box center [111, 191] width 206 height 36
